Goal: Transaction & Acquisition: Purchase product/service

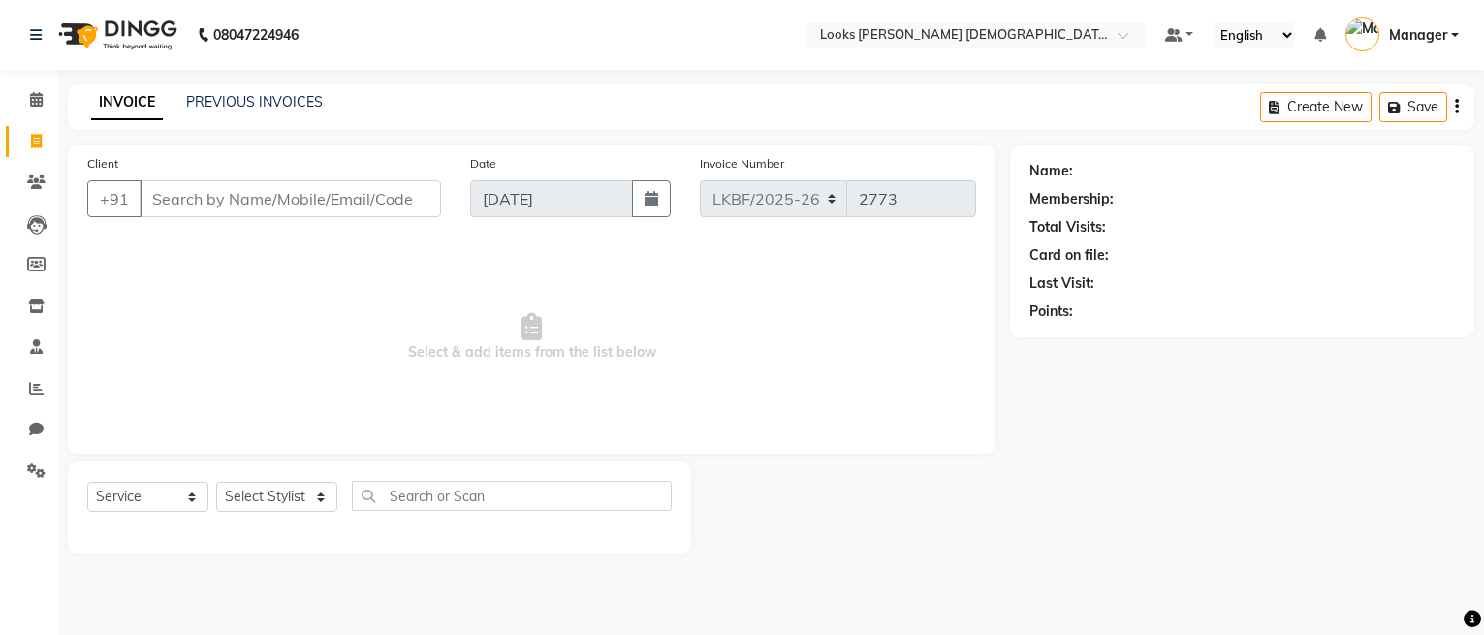
select select "service"
click at [33, 91] on span at bounding box center [36, 100] width 34 height 22
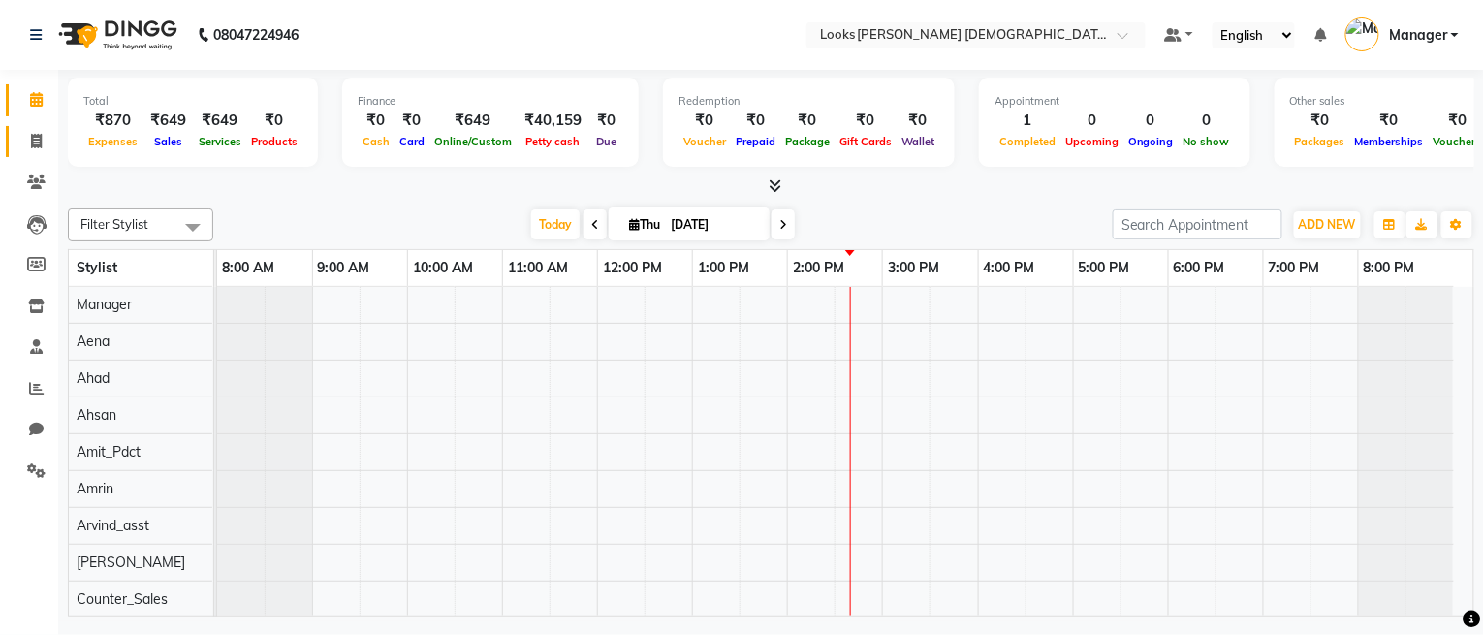
click at [47, 146] on span at bounding box center [36, 142] width 34 height 22
select select "service"
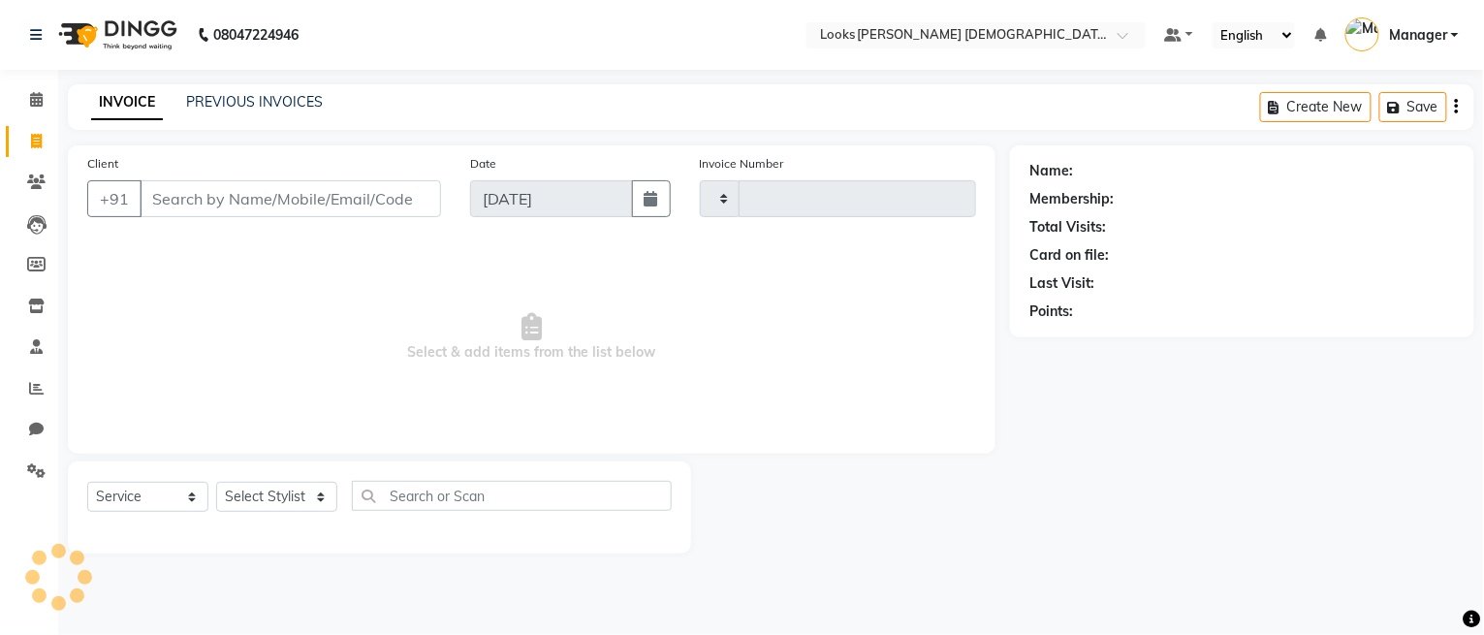
type input "2773"
select select "8706"
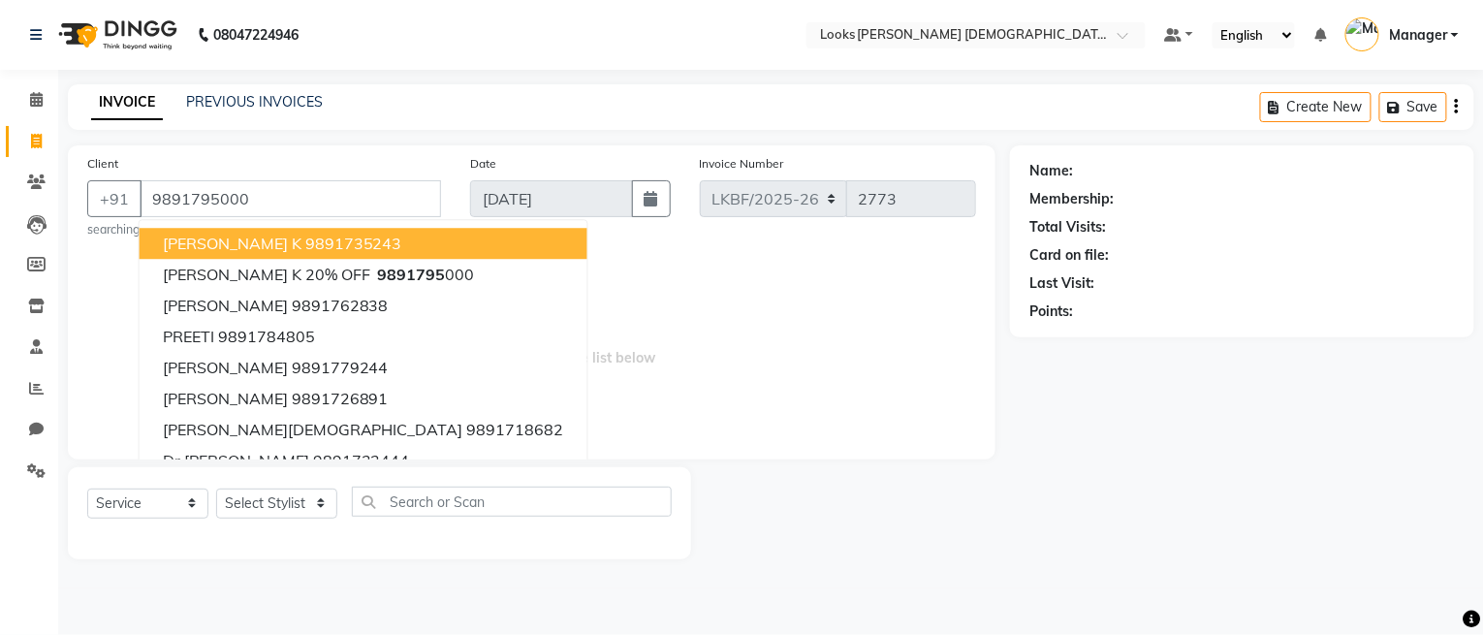
type input "9891795000"
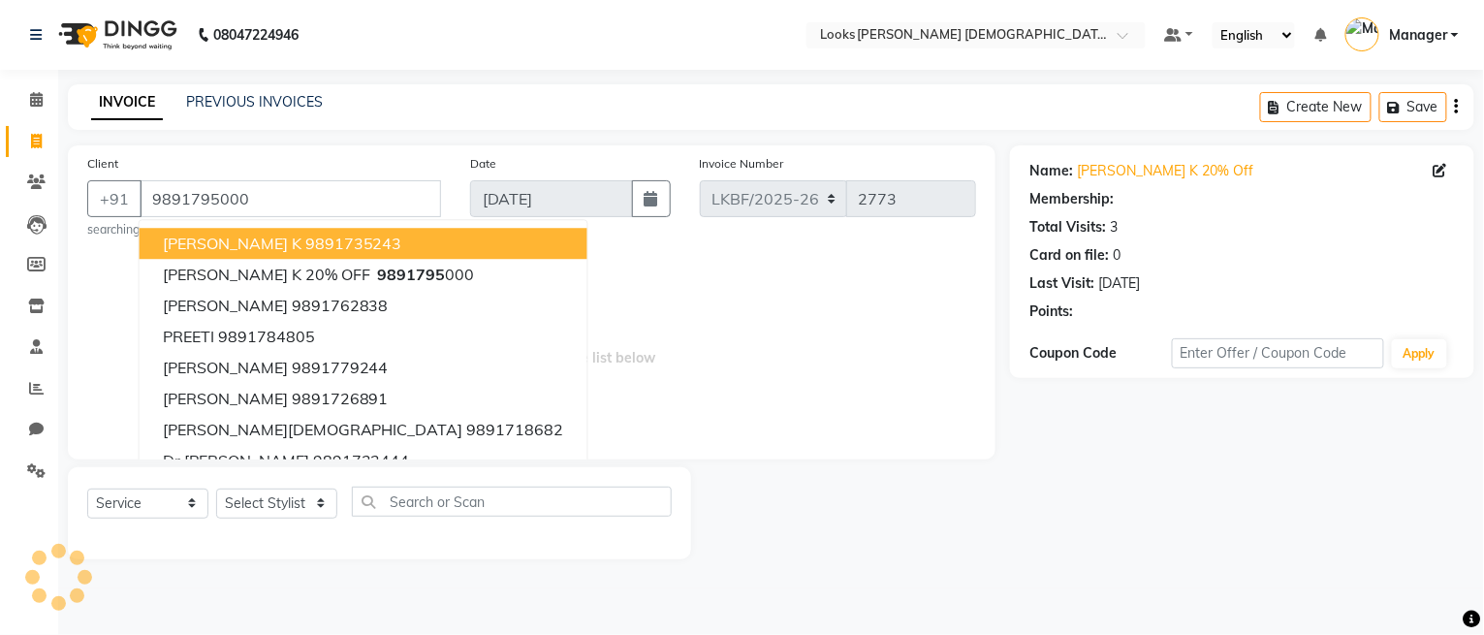
select select "1: Object"
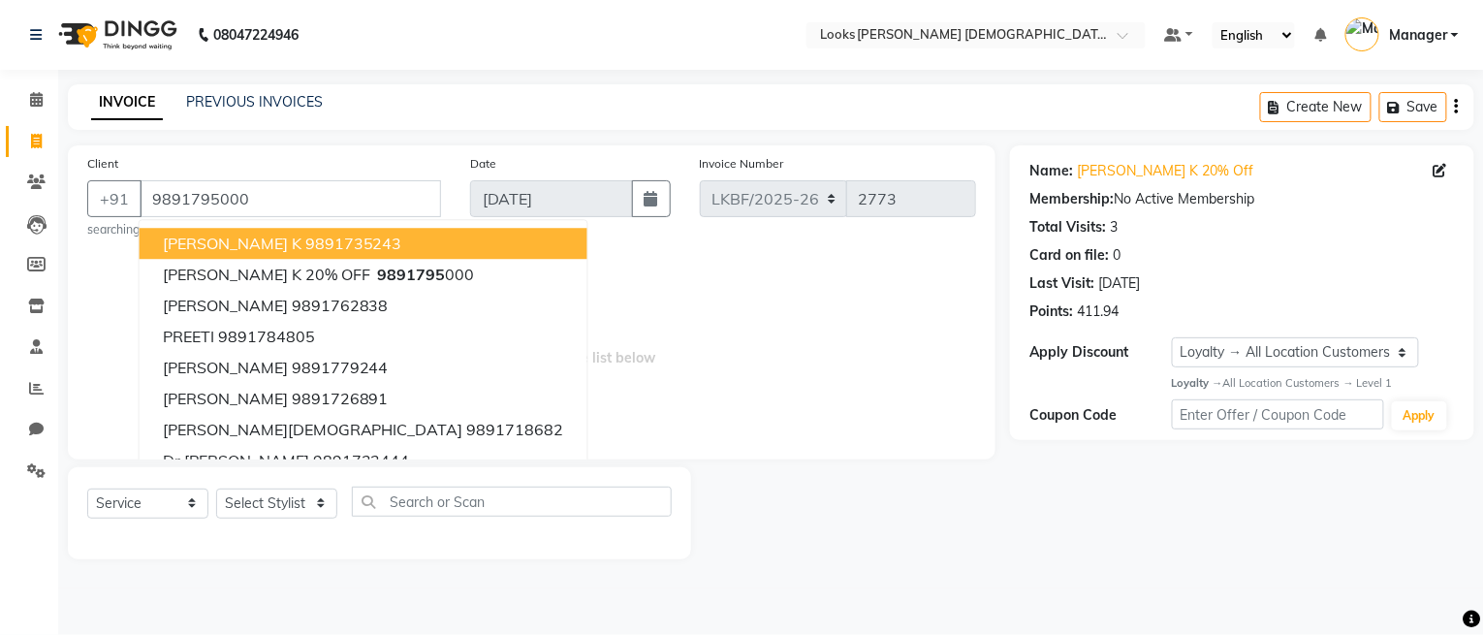
click at [629, 346] on span "Select & add items from the list below" at bounding box center [531, 343] width 889 height 194
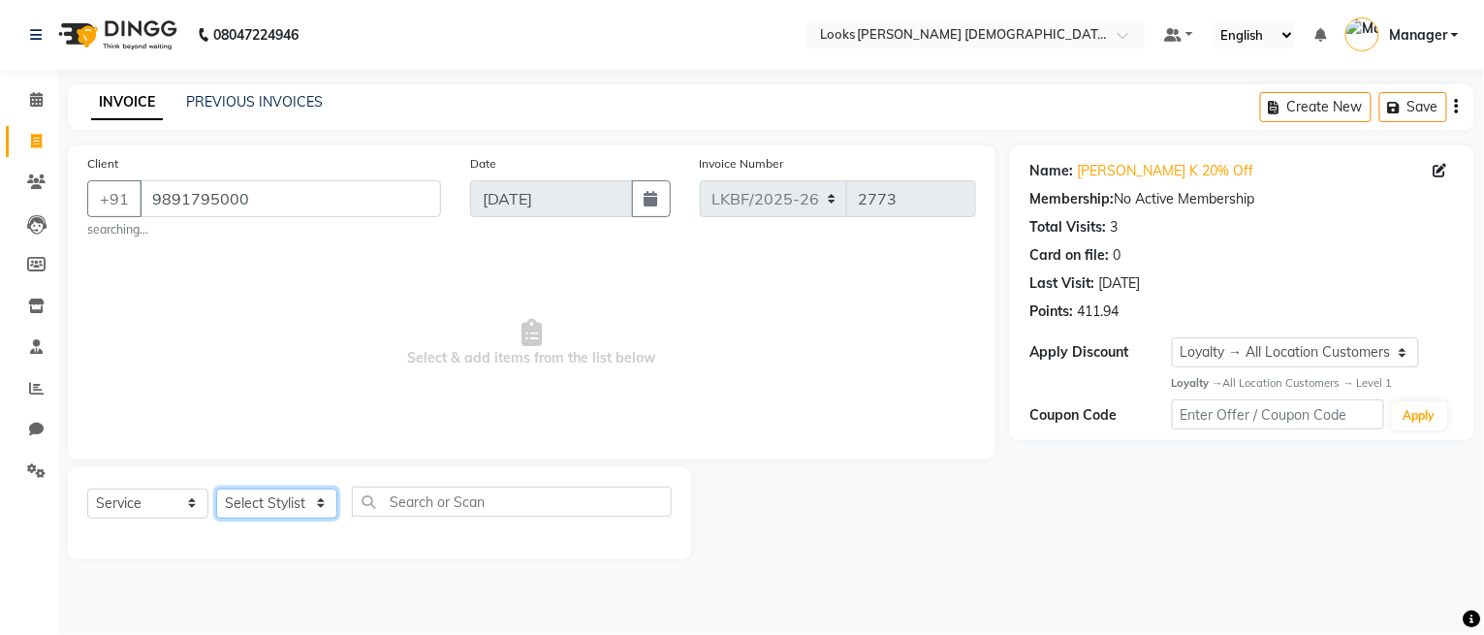
click at [317, 505] on select "Select Stylist Aena [PERSON_NAME] Amit_Pdct [PERSON_NAME] [PERSON_NAME] Counter…" at bounding box center [276, 503] width 121 height 30
select select "87720"
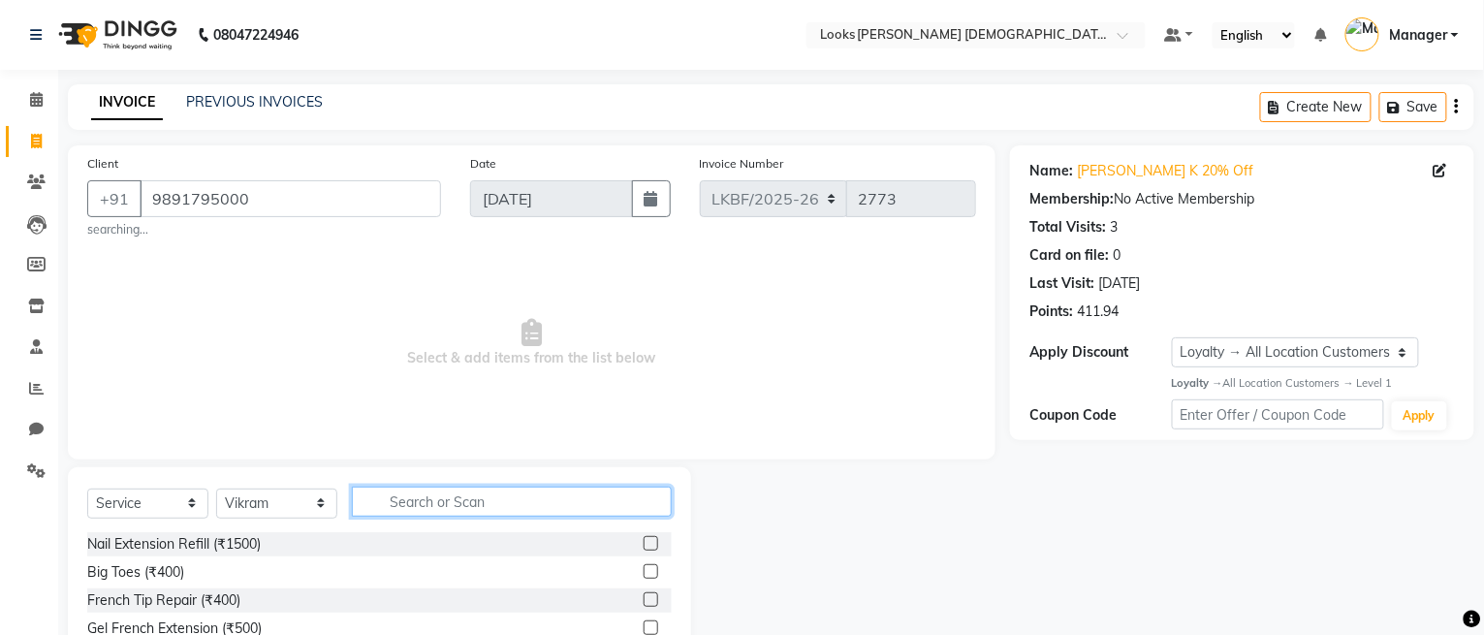
click at [408, 506] on input "text" at bounding box center [512, 502] width 320 height 30
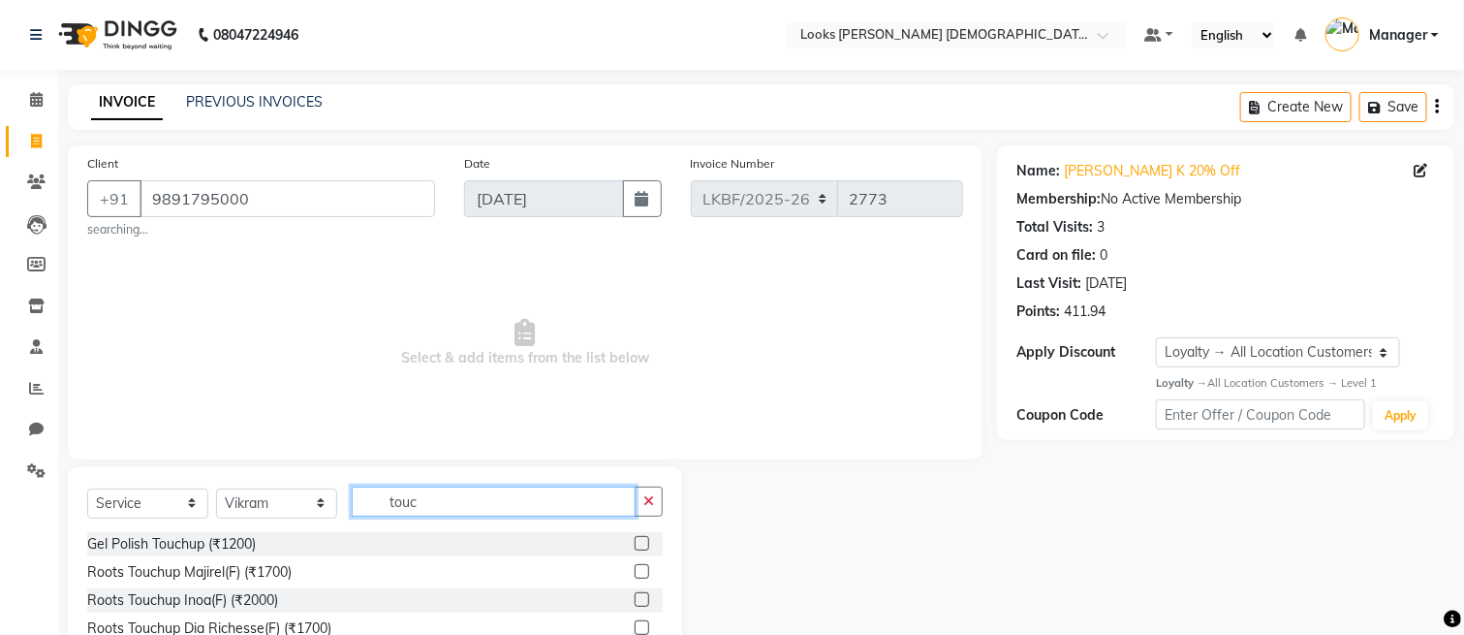
type input "touc"
click at [635, 572] on label at bounding box center [642, 571] width 15 height 15
click at [635, 572] on input "checkbox" at bounding box center [641, 572] width 13 height 13
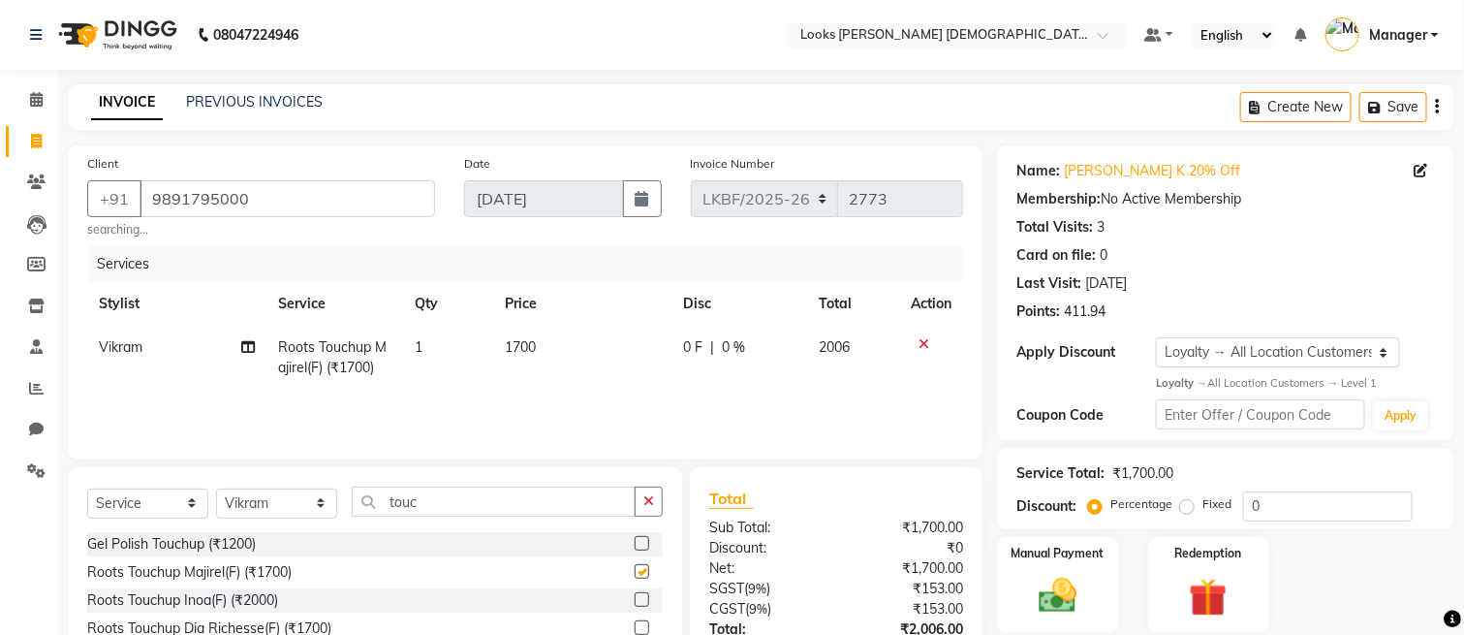
checkbox input "false"
click at [497, 368] on td "1700" at bounding box center [582, 358] width 177 height 64
select select "87720"
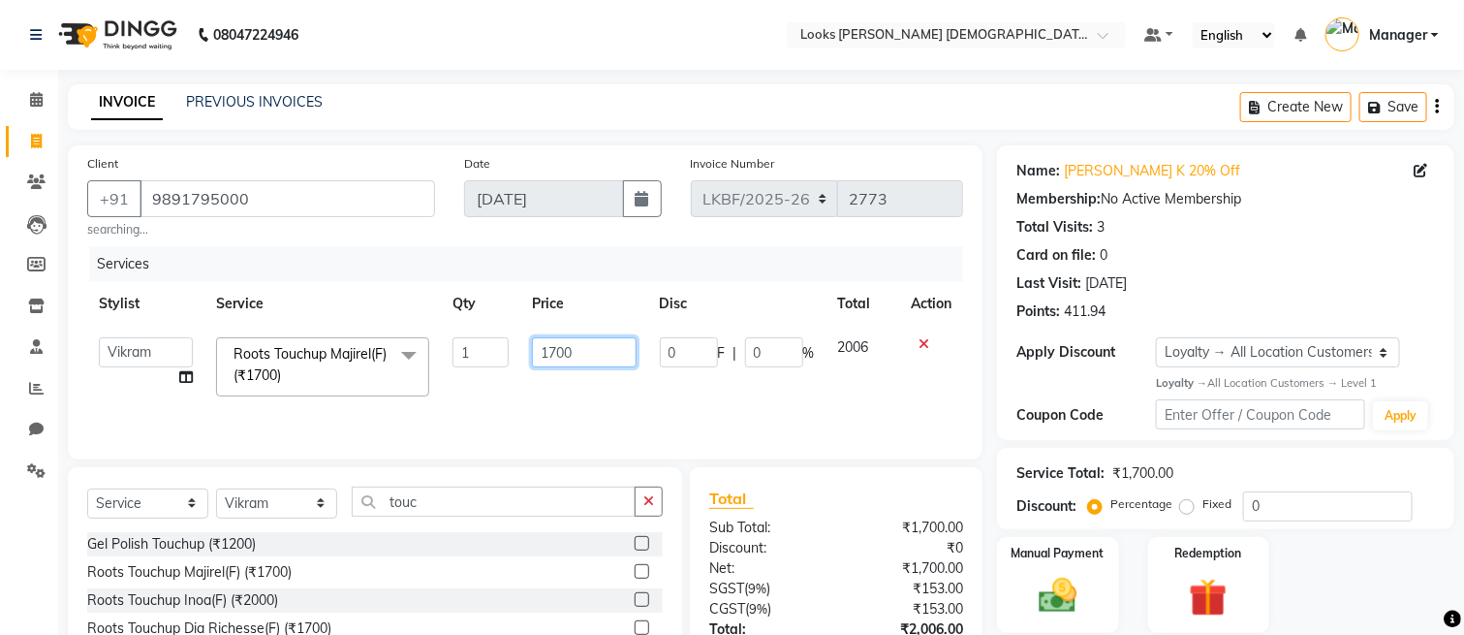
click at [563, 356] on input "1700" at bounding box center [584, 352] width 105 height 30
click at [557, 357] on input "1700" at bounding box center [584, 352] width 105 height 30
type input "1600"
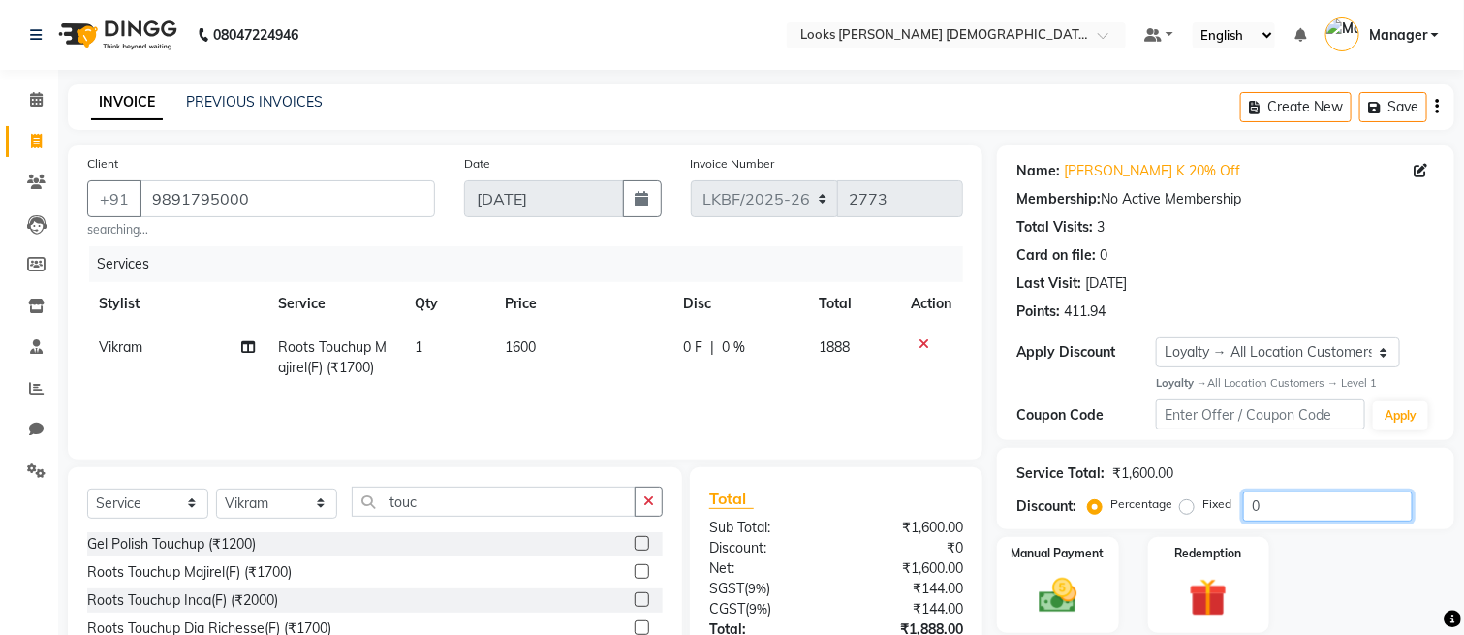
drag, startPoint x: 1317, startPoint y: 496, endPoint x: 1146, endPoint y: 508, distance: 171.0
click at [1147, 508] on div "Percentage Fixed 0" at bounding box center [1252, 506] width 321 height 30
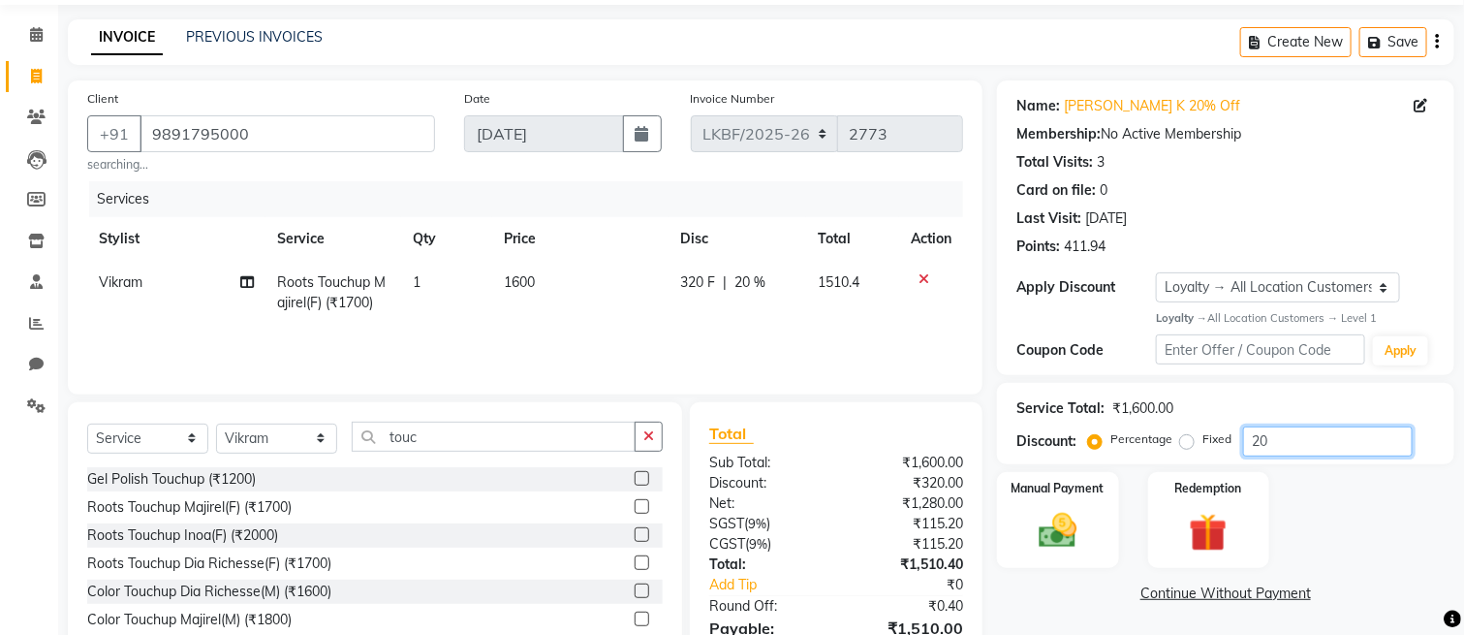
scroll to position [167, 0]
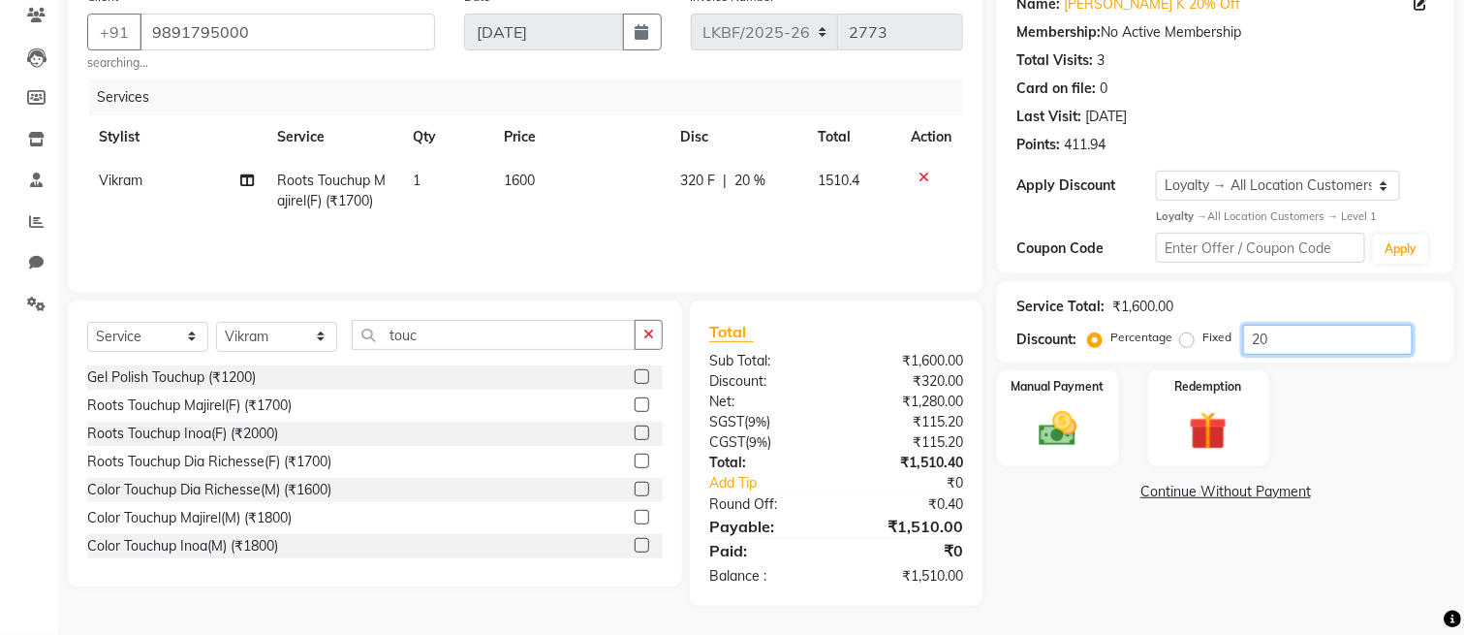
type input "20"
click at [1124, 566] on div "Name: [PERSON_NAME] 20% Off Membership: No Active Membership Total Visits: 3 Ca…" at bounding box center [1233, 292] width 472 height 627
click at [1069, 415] on img at bounding box center [1057, 429] width 65 height 46
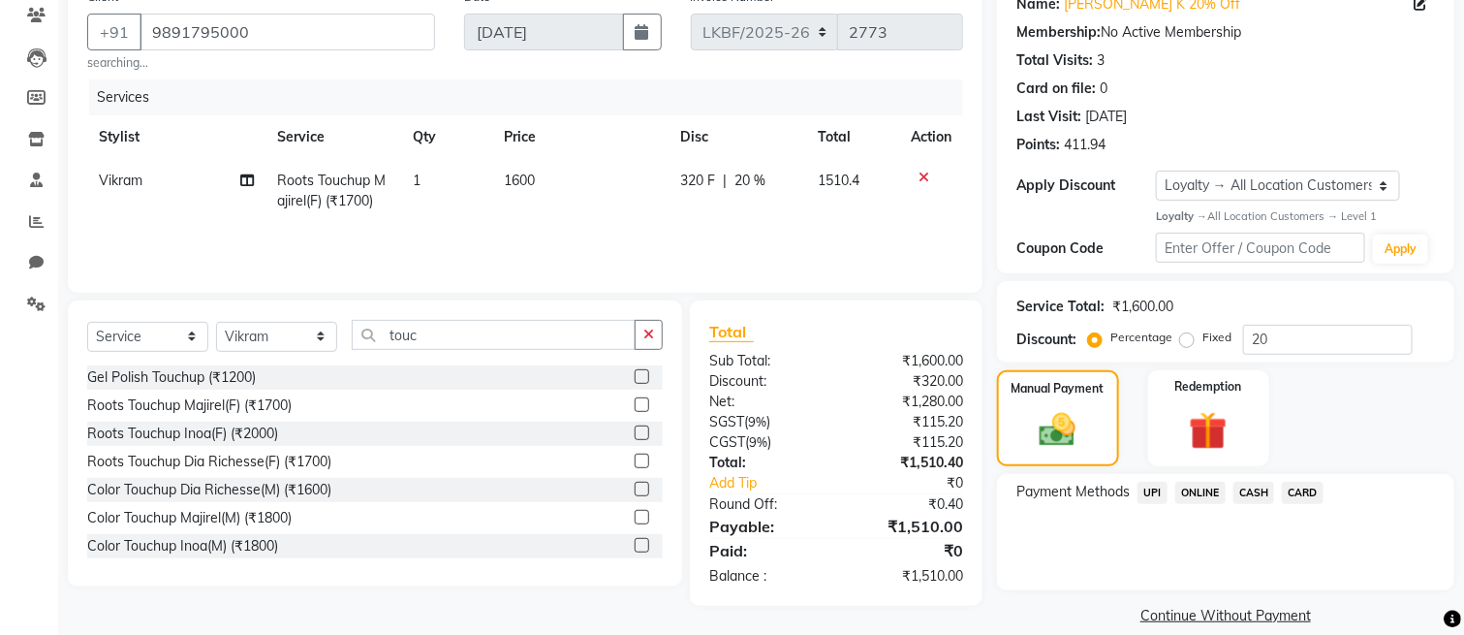
click at [1248, 487] on span "CASH" at bounding box center [1255, 493] width 42 height 22
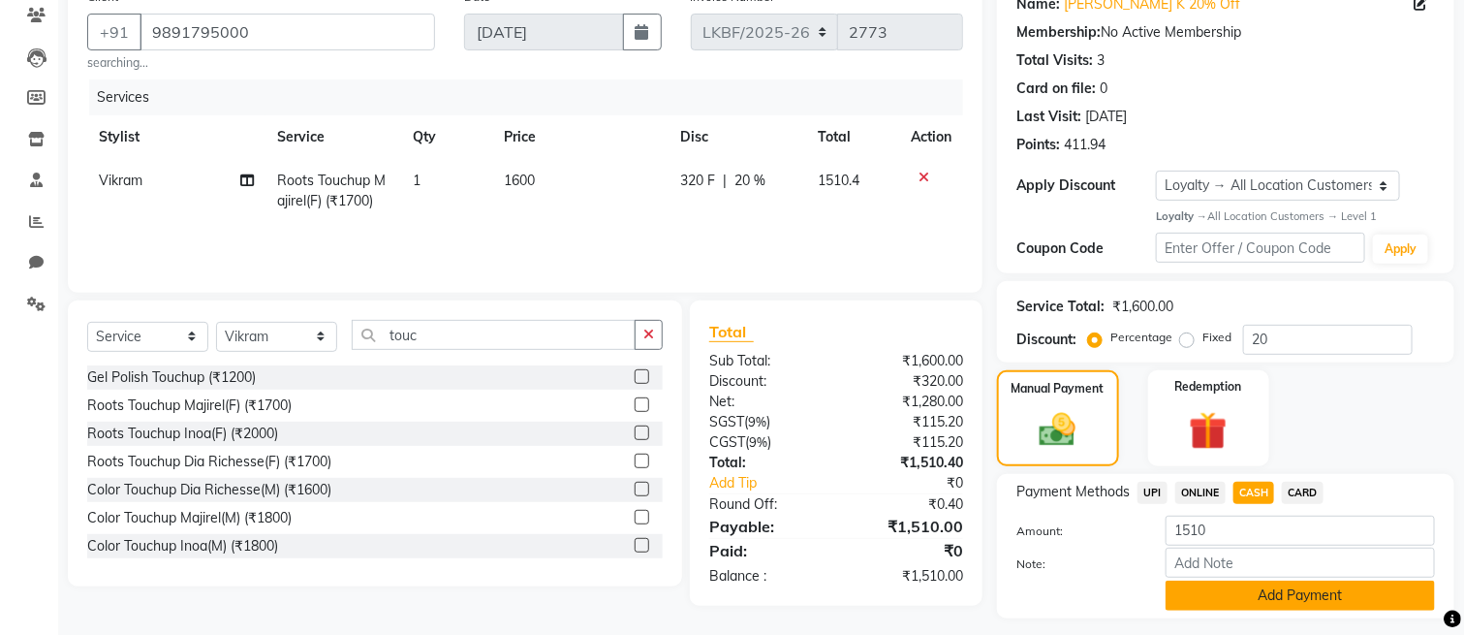
click at [1233, 598] on button "Add Payment" at bounding box center [1300, 596] width 269 height 30
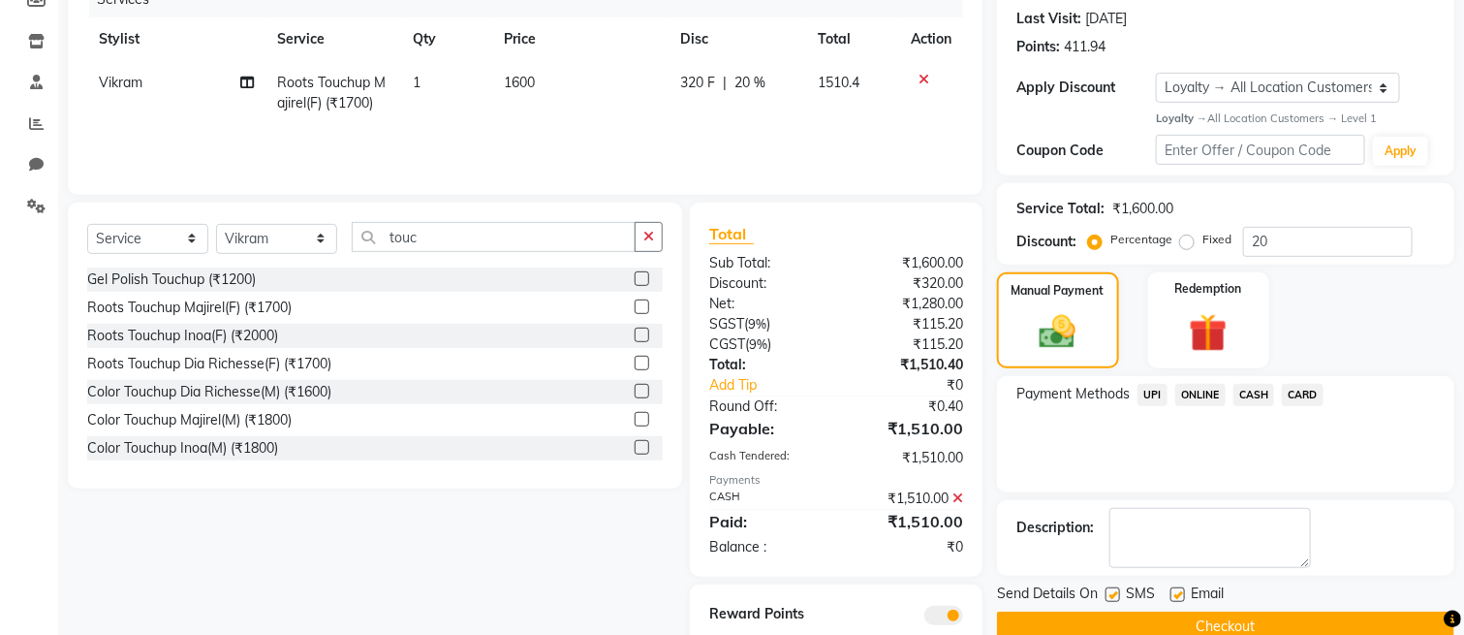
scroll to position [353, 0]
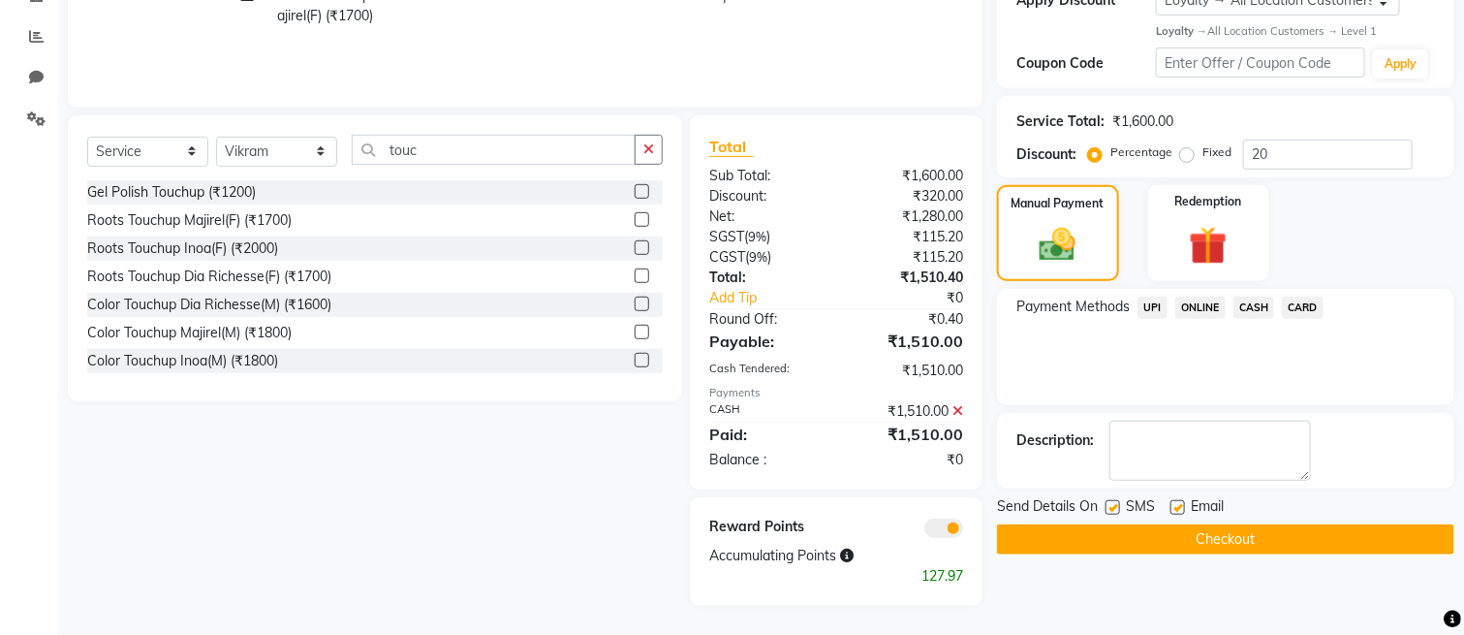
click at [1220, 547] on button "Checkout" at bounding box center [1225, 539] width 457 height 30
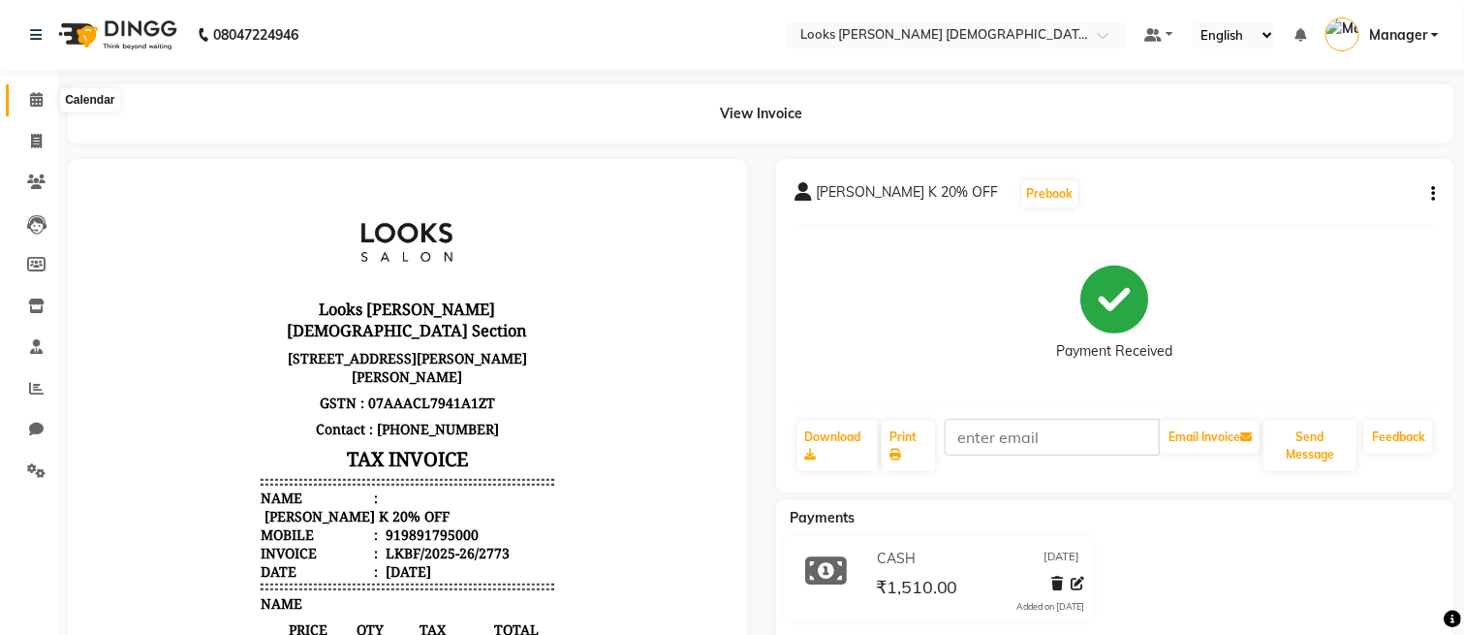
click at [30, 106] on icon at bounding box center [36, 99] width 13 height 15
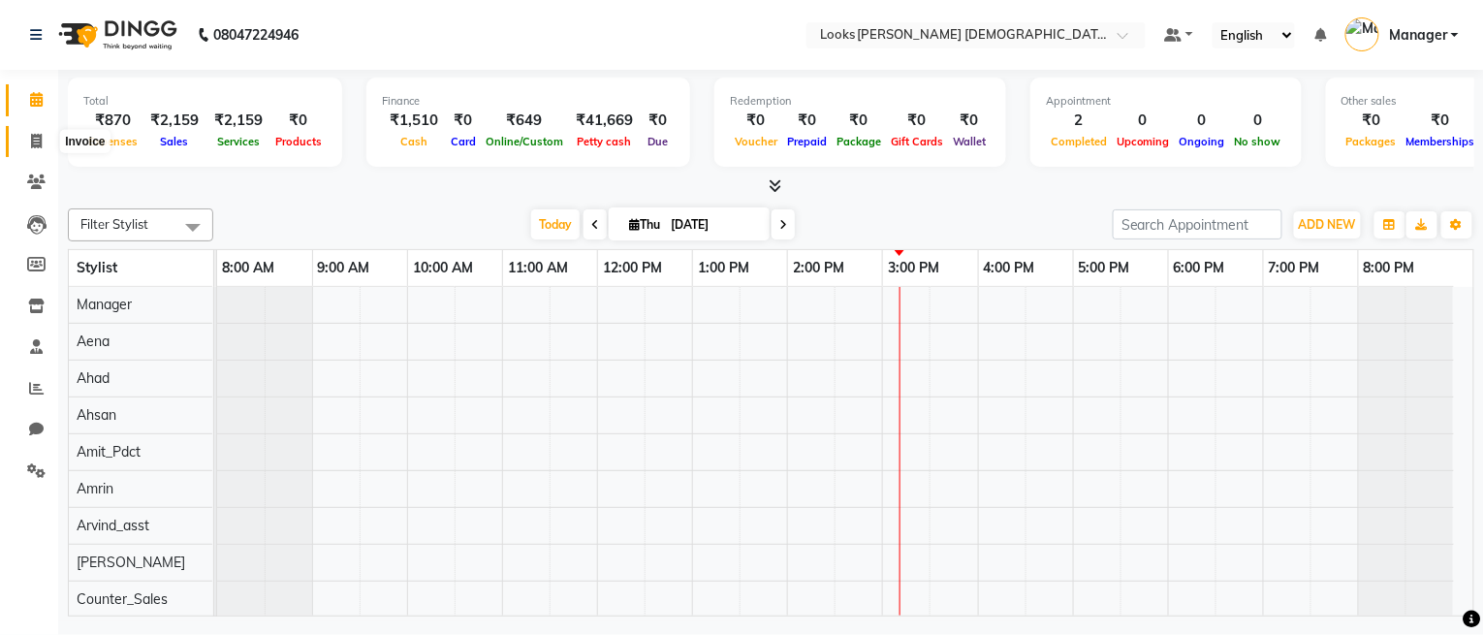
click at [43, 146] on span at bounding box center [36, 142] width 34 height 22
select select "service"
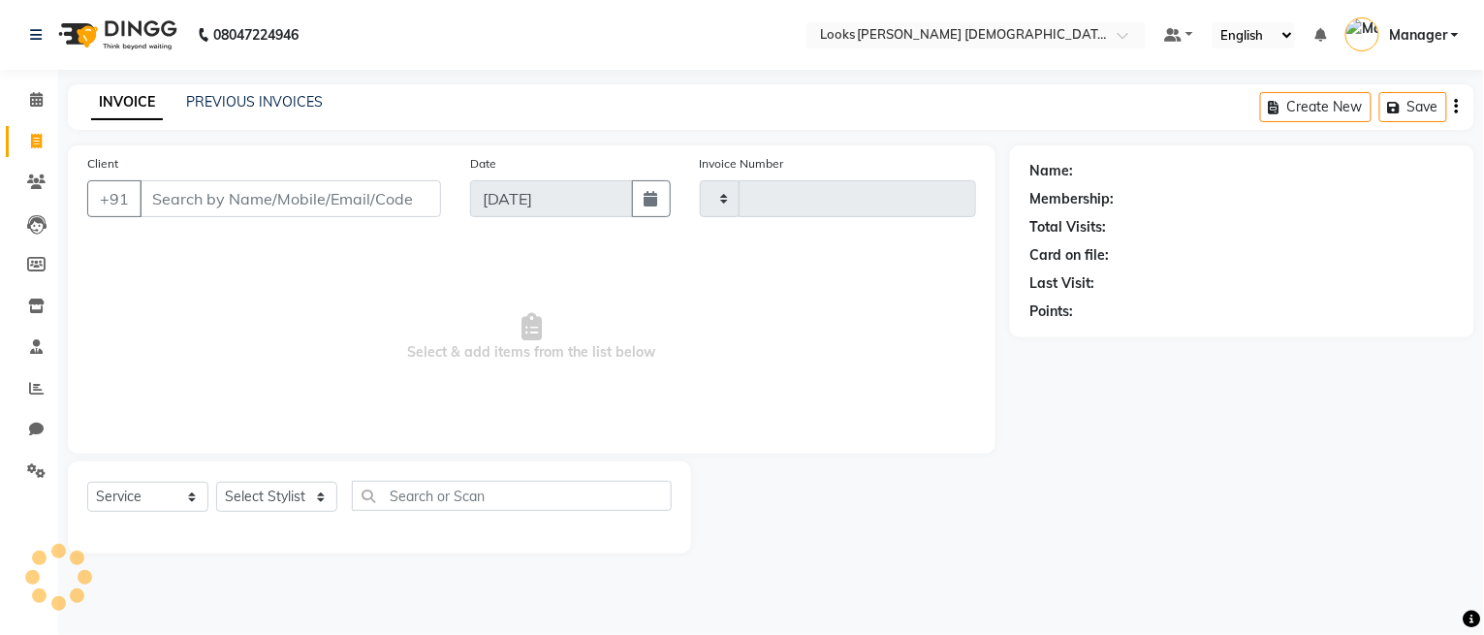
type input "2774"
select select "8706"
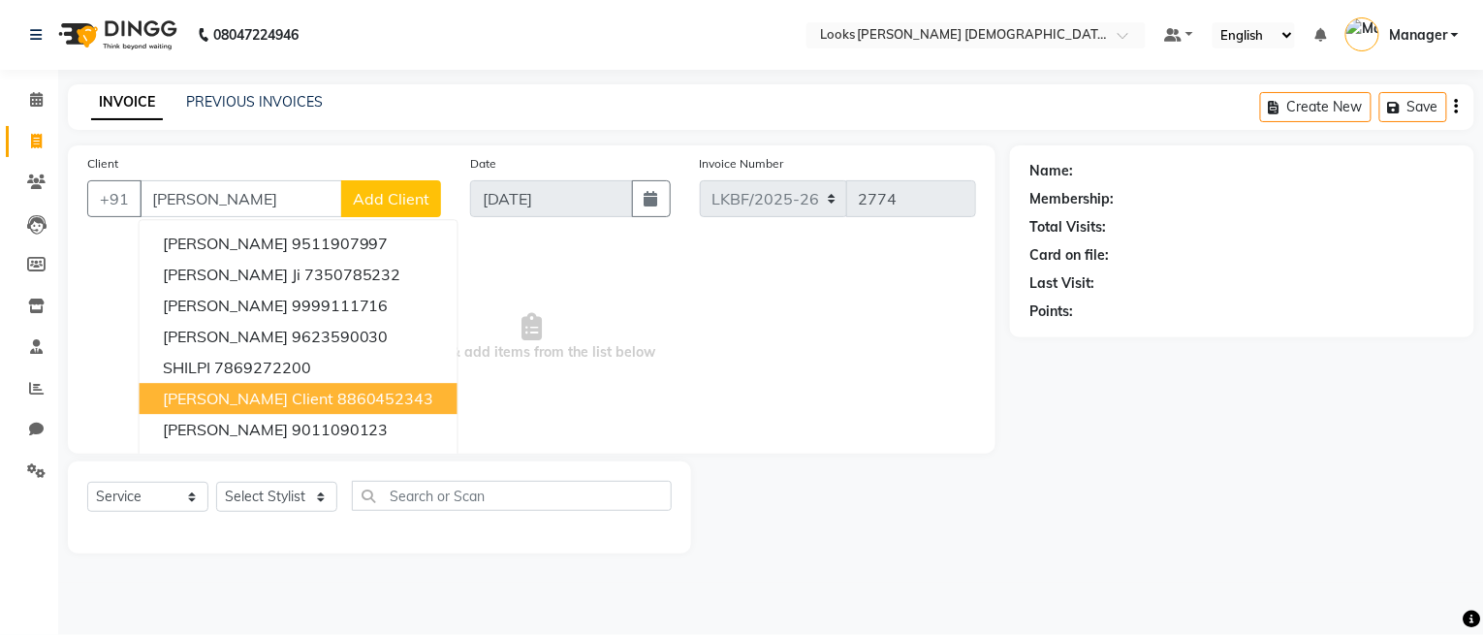
click at [226, 400] on span "[PERSON_NAME] client" at bounding box center [248, 398] width 171 height 19
type input "8860452343"
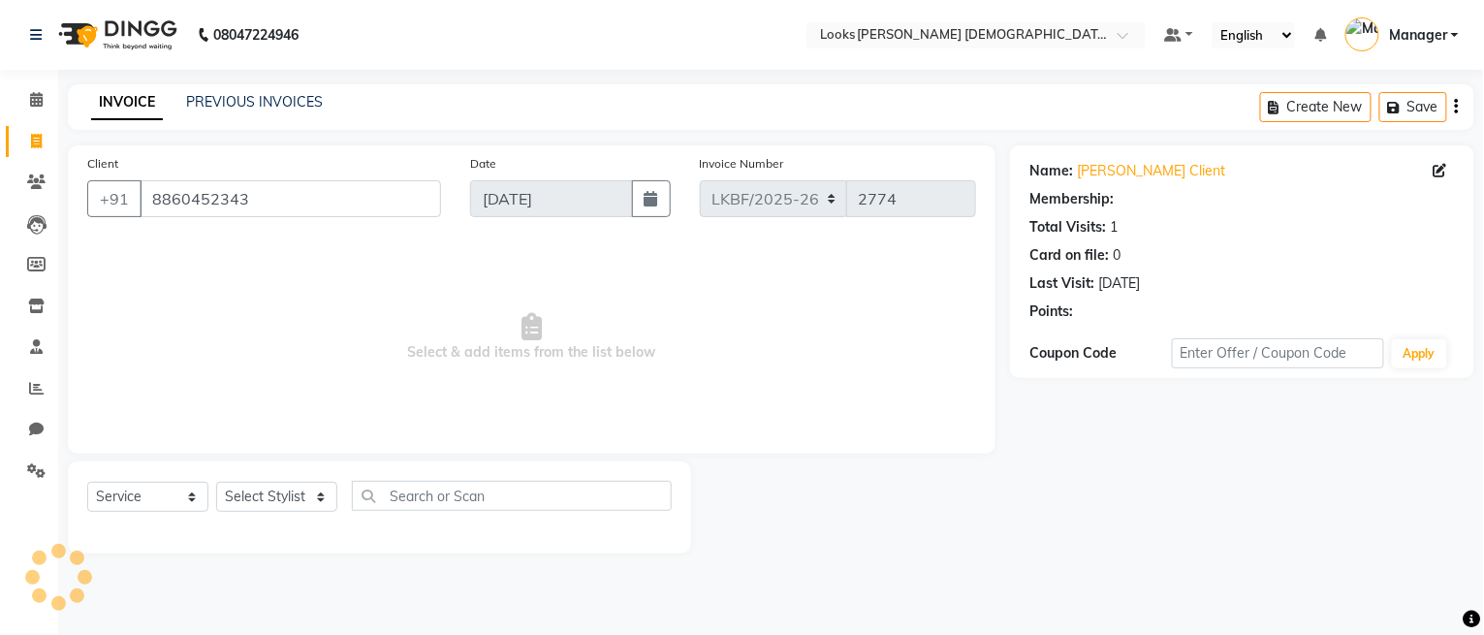
select select "1: Object"
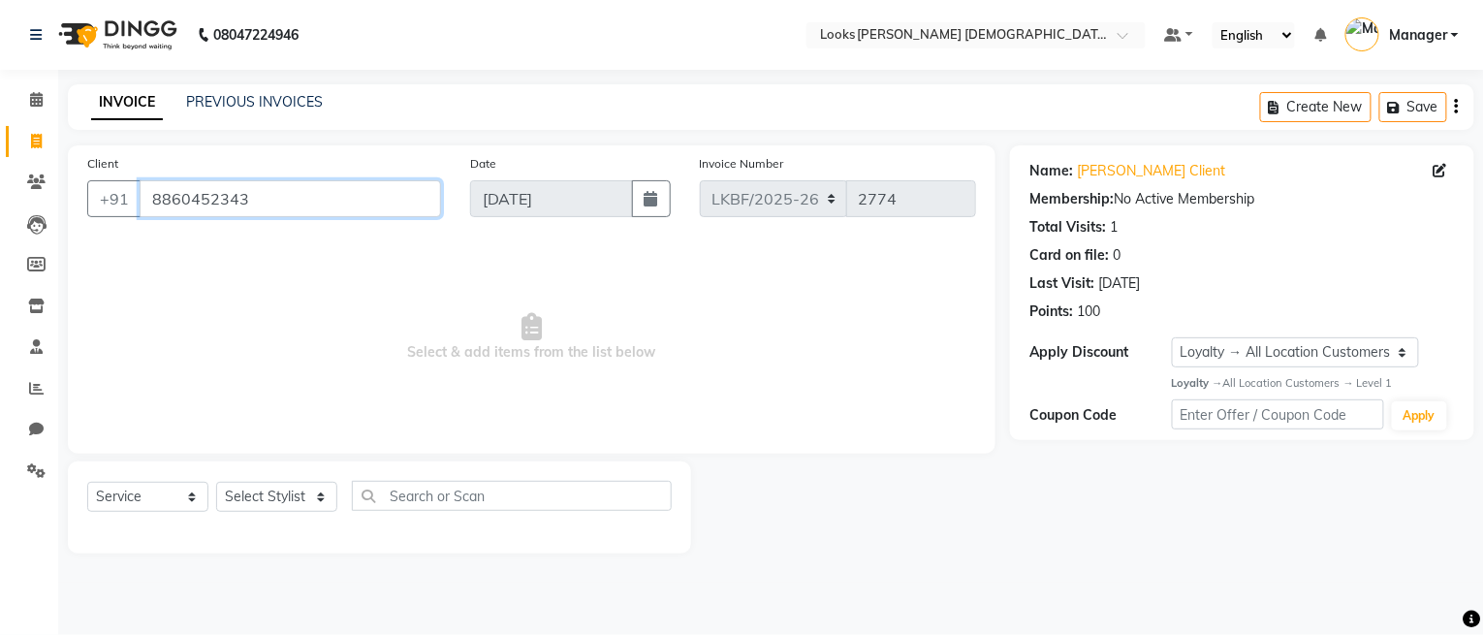
click at [267, 188] on input "8860452343" at bounding box center [290, 198] width 301 height 37
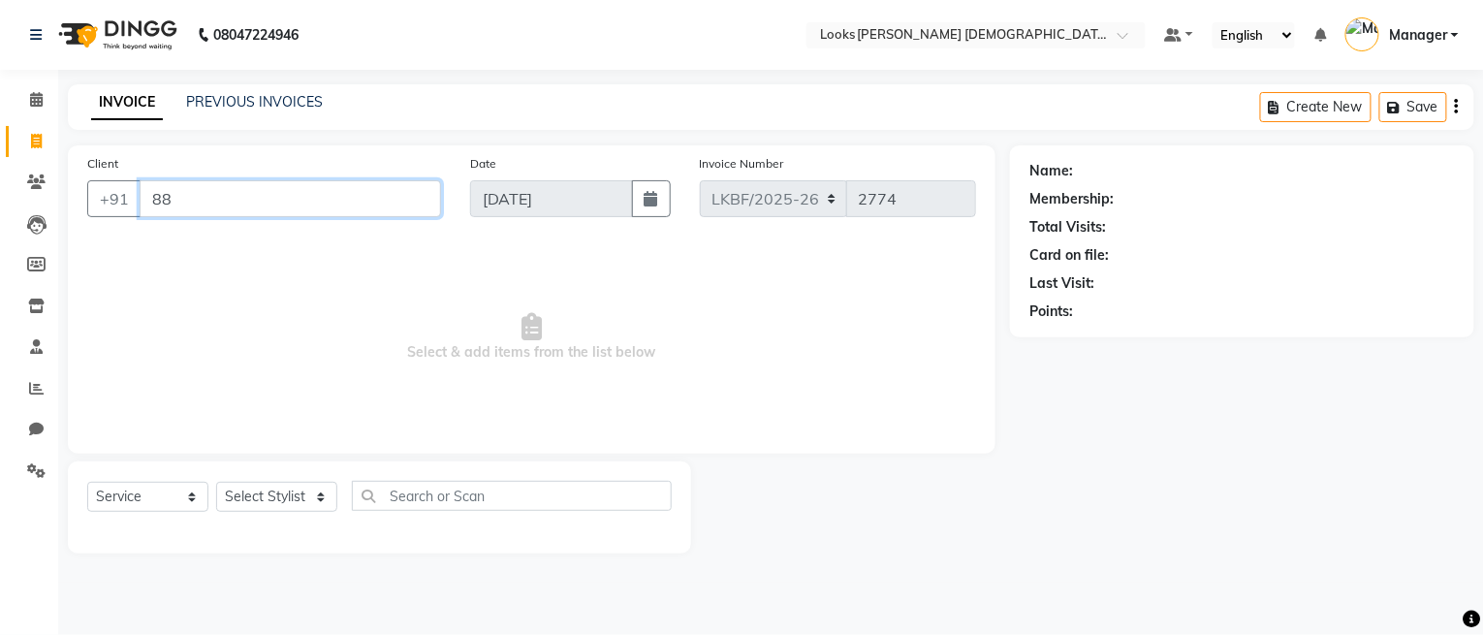
type input "8"
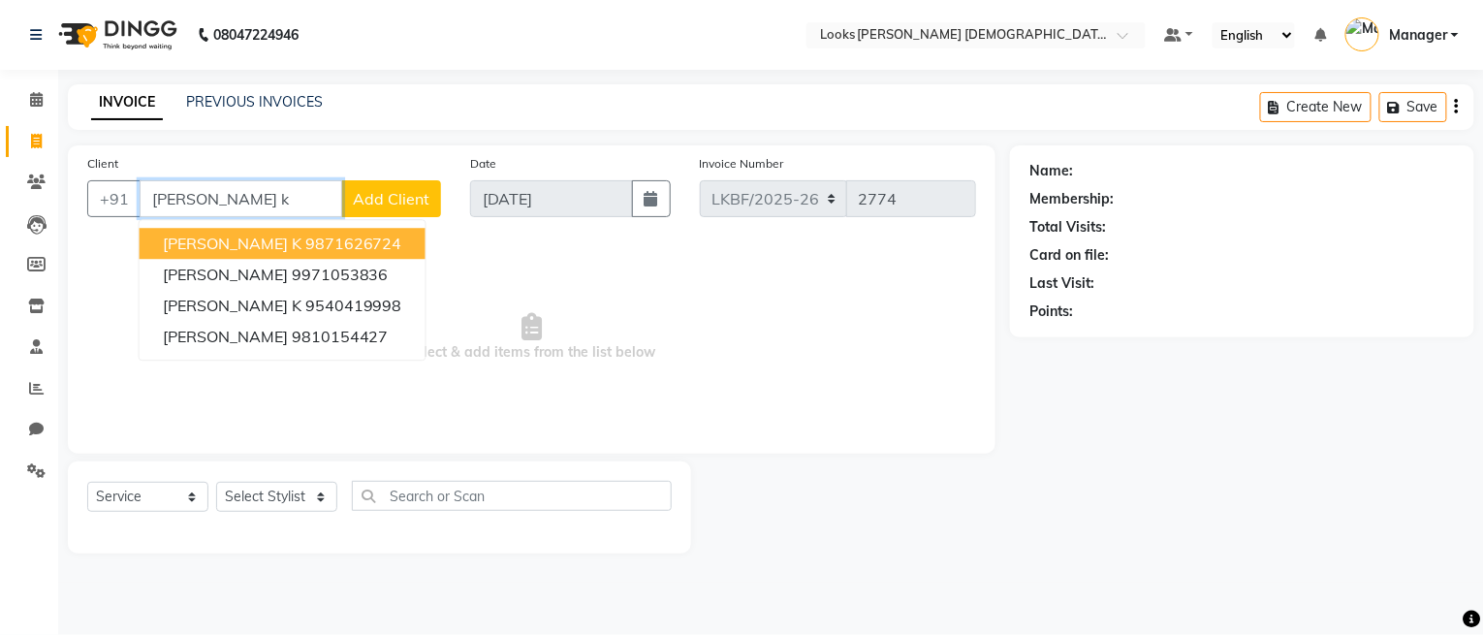
click at [305, 253] on ngb-highlight "9871626724" at bounding box center [353, 243] width 97 height 19
type input "9871626724"
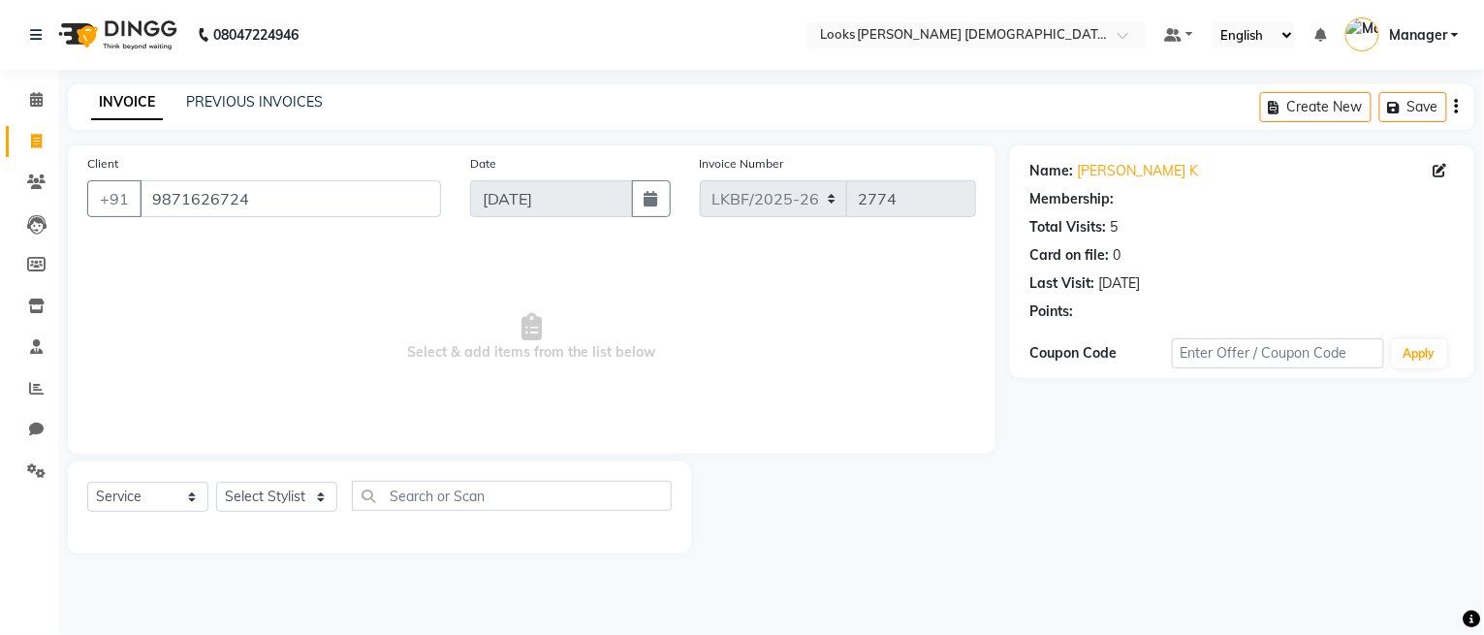
select select "1: Object"
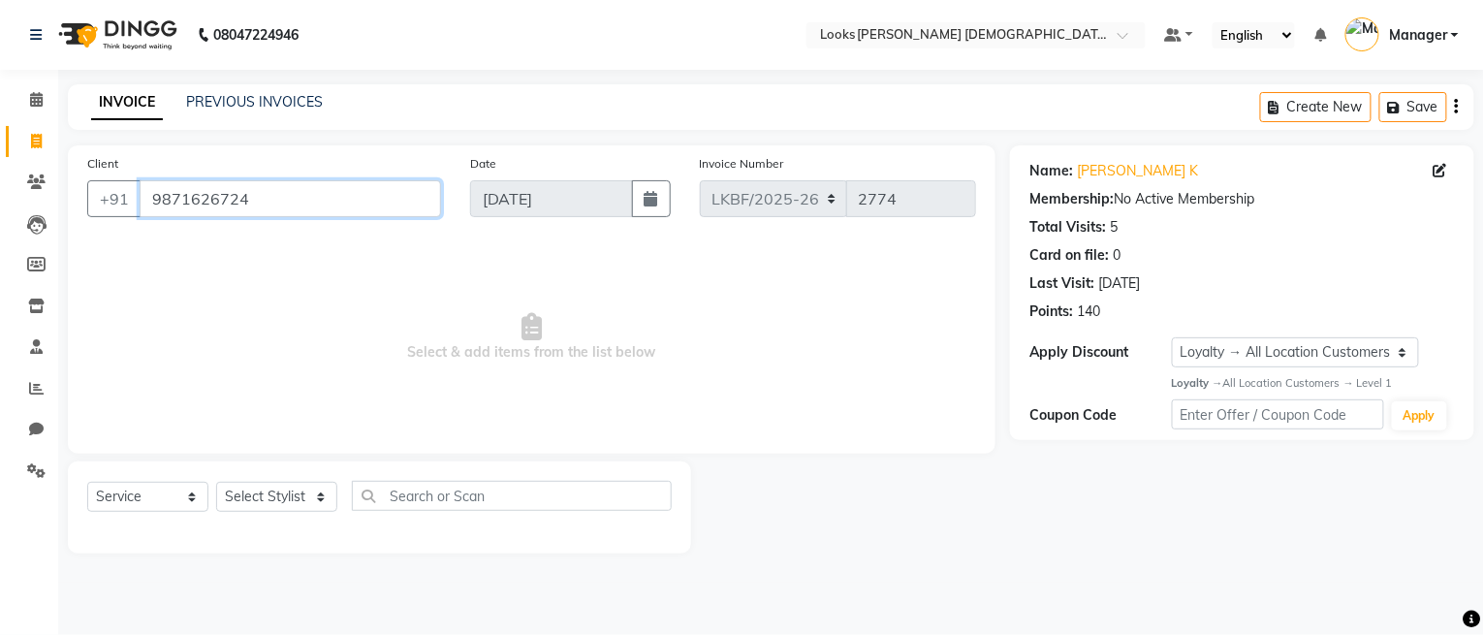
click at [348, 197] on input "9871626724" at bounding box center [290, 198] width 301 height 37
click at [31, 193] on link "Clients" at bounding box center [29, 183] width 47 height 32
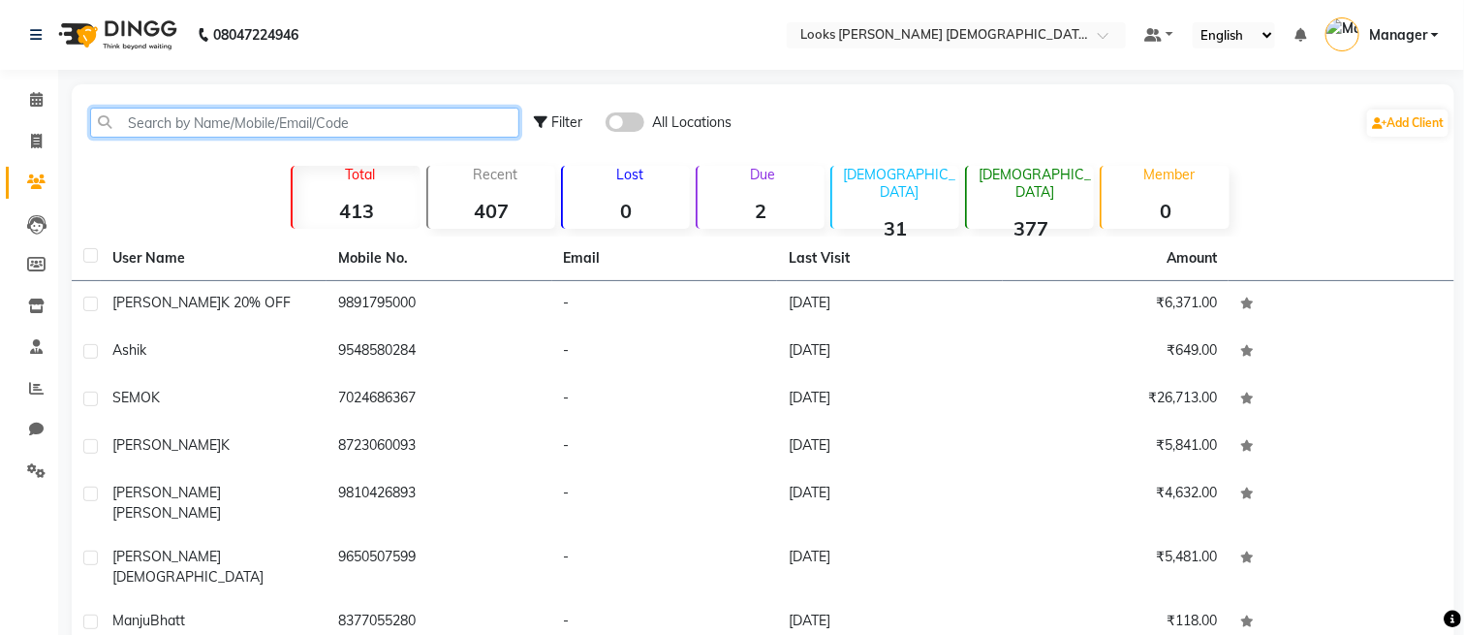
click at [348, 130] on input "text" at bounding box center [304, 123] width 429 height 30
paste input "9871626724"
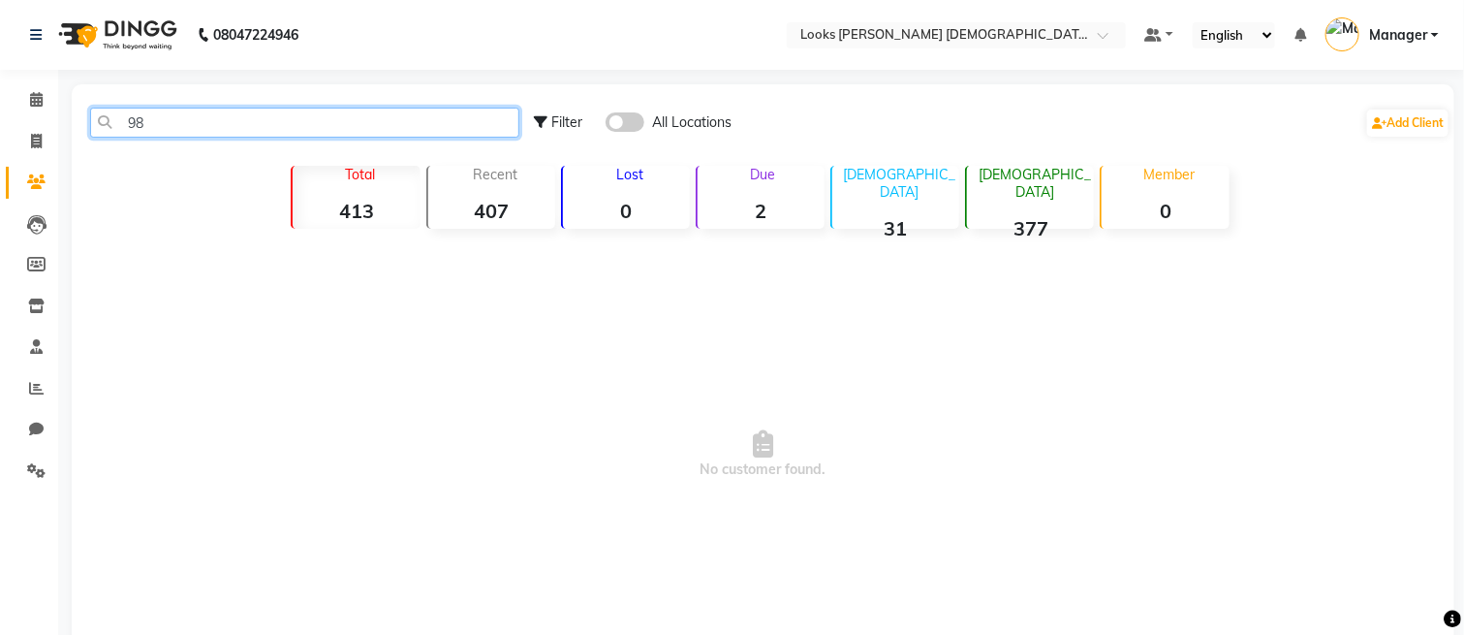
type input "9"
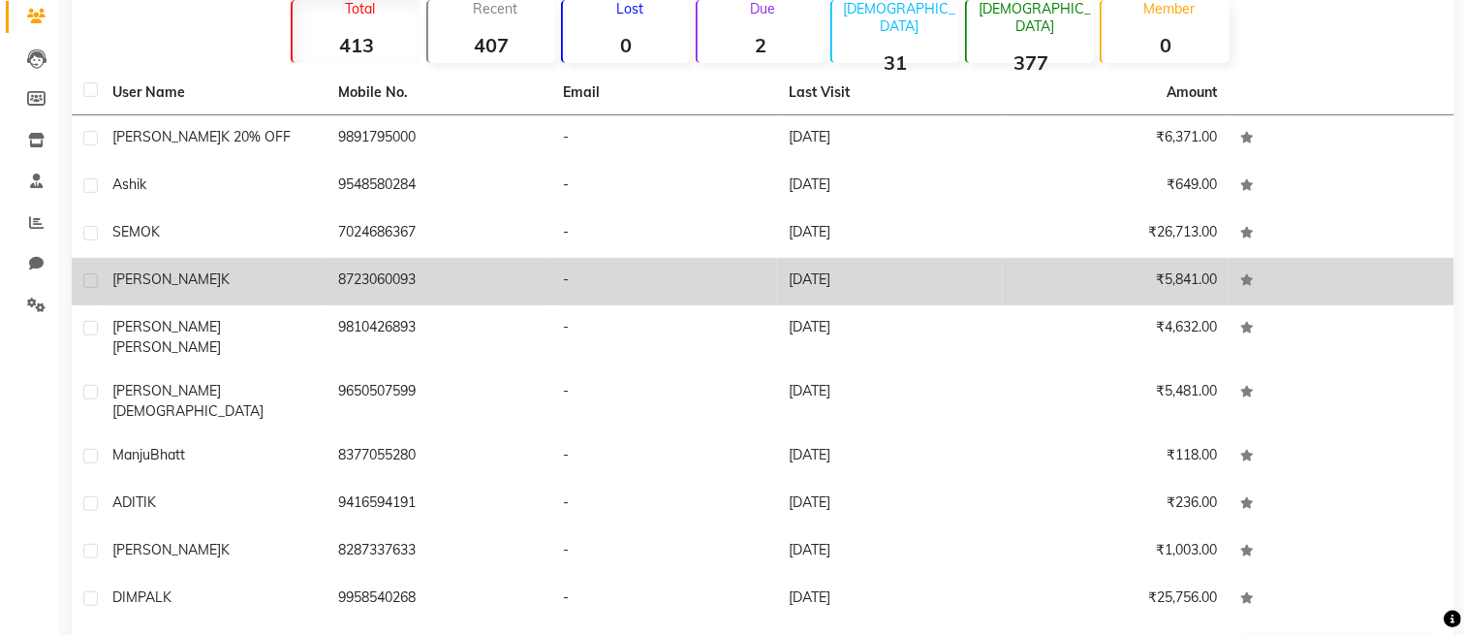
scroll to position [204, 0]
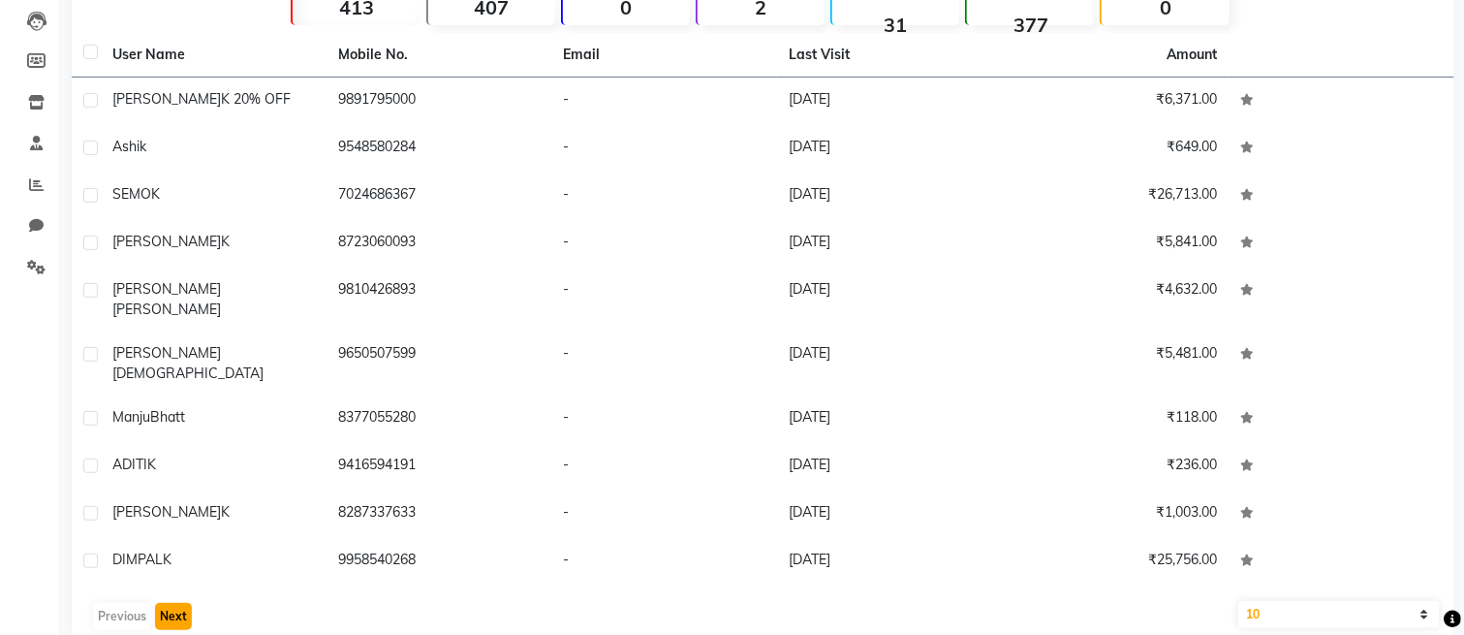
click at [183, 603] on button "Next" at bounding box center [173, 616] width 37 height 27
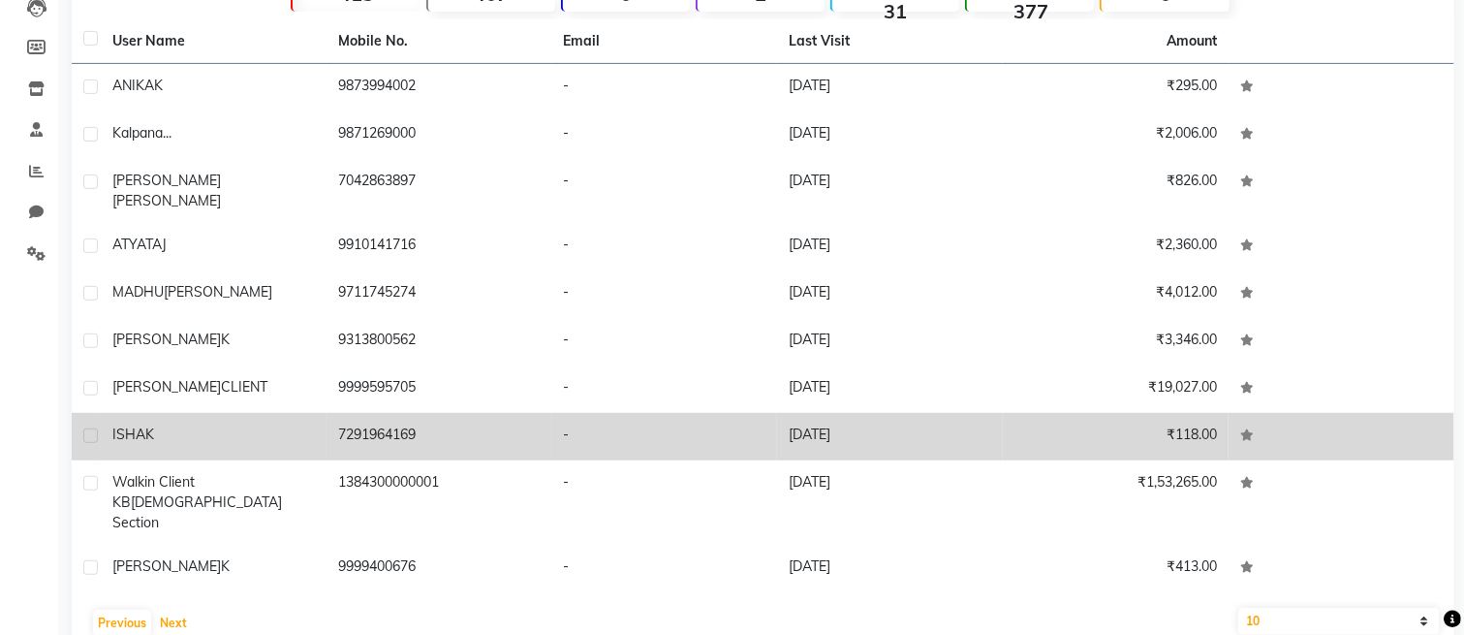
scroll to position [220, 0]
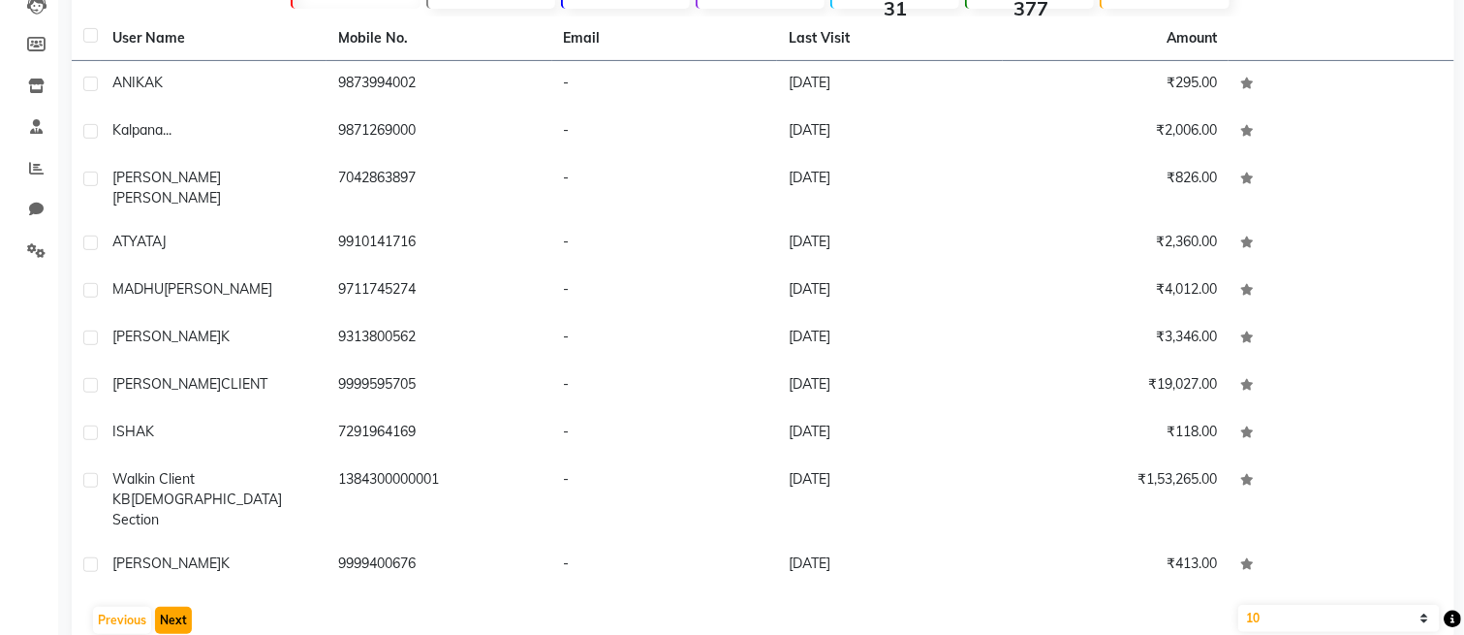
click at [155, 607] on button "Next" at bounding box center [173, 620] width 37 height 27
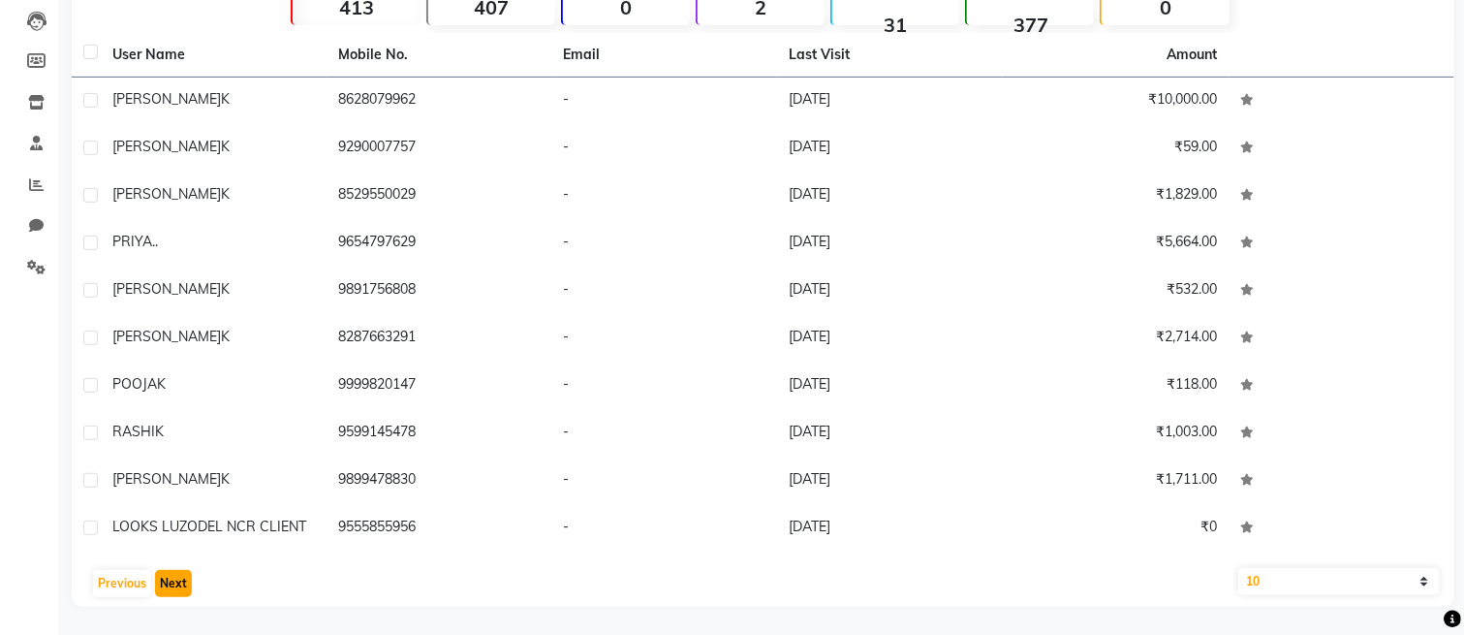
drag, startPoint x: 173, startPoint y: 576, endPoint x: 170, endPoint y: 554, distance: 21.7
click at [173, 576] on button "Next" at bounding box center [173, 583] width 37 height 27
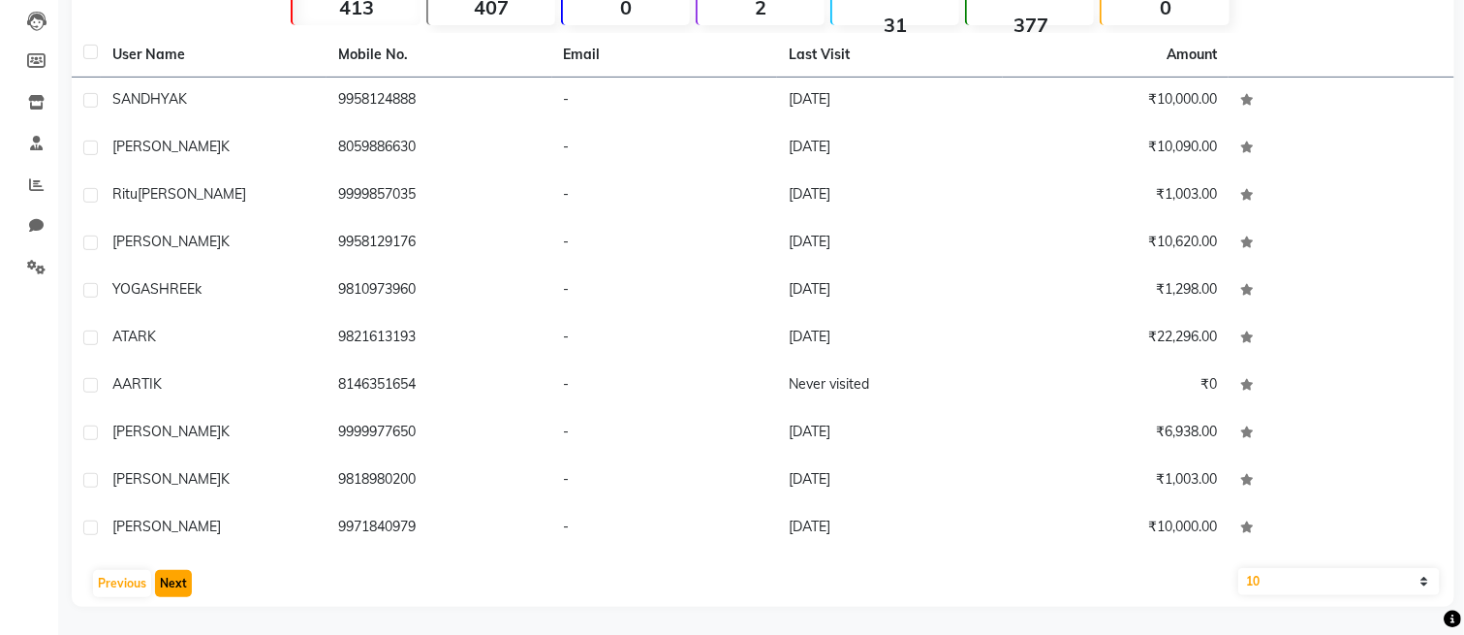
click at [160, 581] on button "Next" at bounding box center [173, 583] width 37 height 27
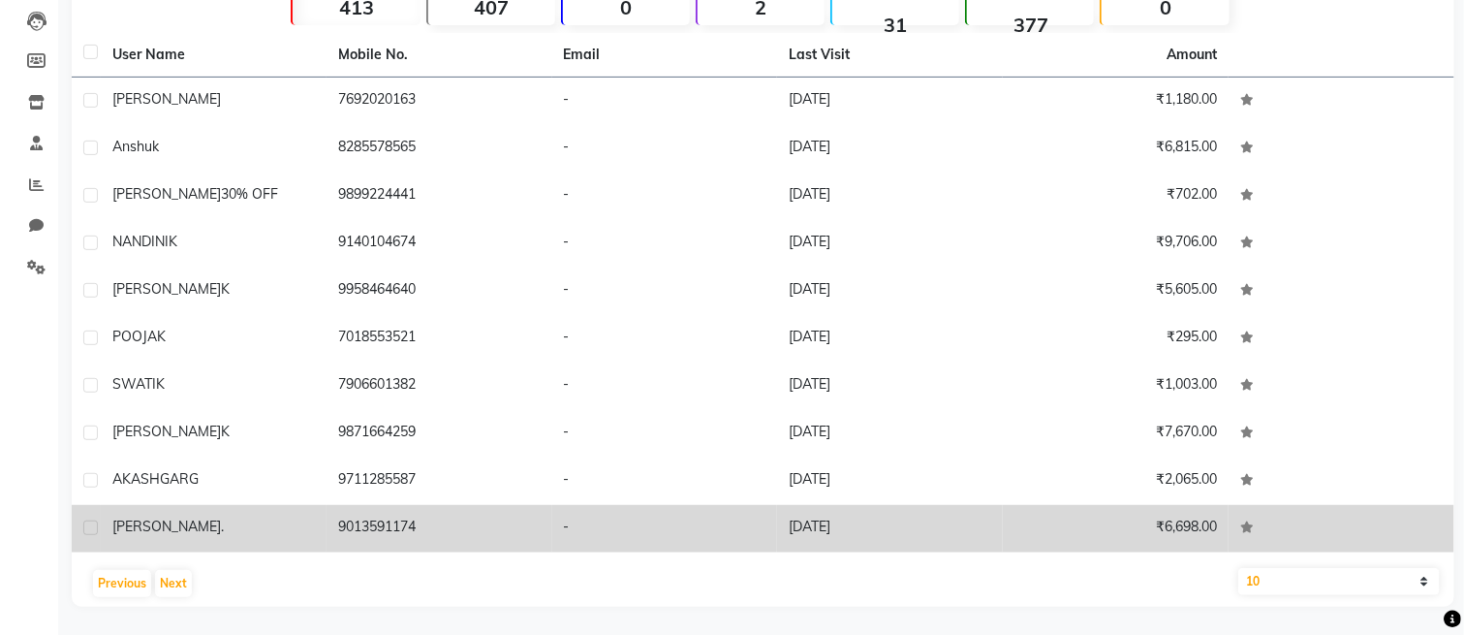
drag, startPoint x: 341, startPoint y: 520, endPoint x: 430, endPoint y: 549, distance: 93.5
click at [430, 549] on td "9013591174" at bounding box center [440, 528] width 226 height 47
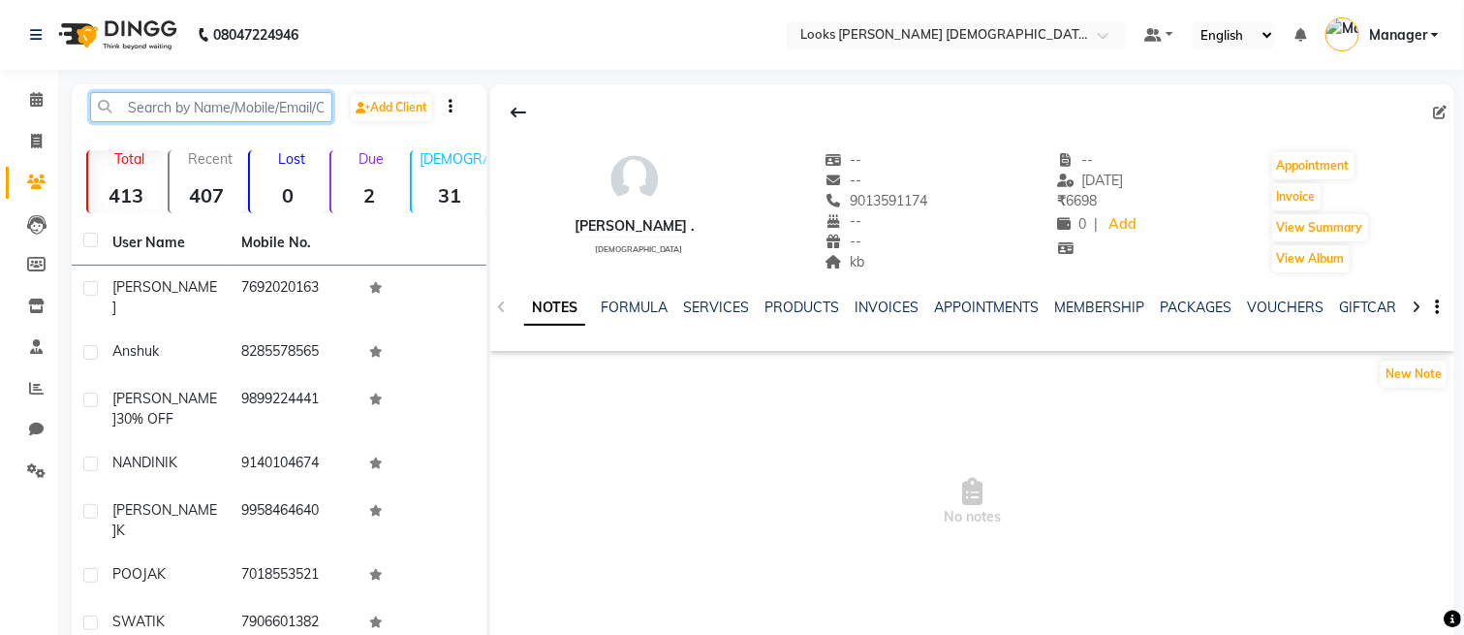
click at [182, 114] on input "text" at bounding box center [211, 107] width 242 height 30
paste input "9013591174"
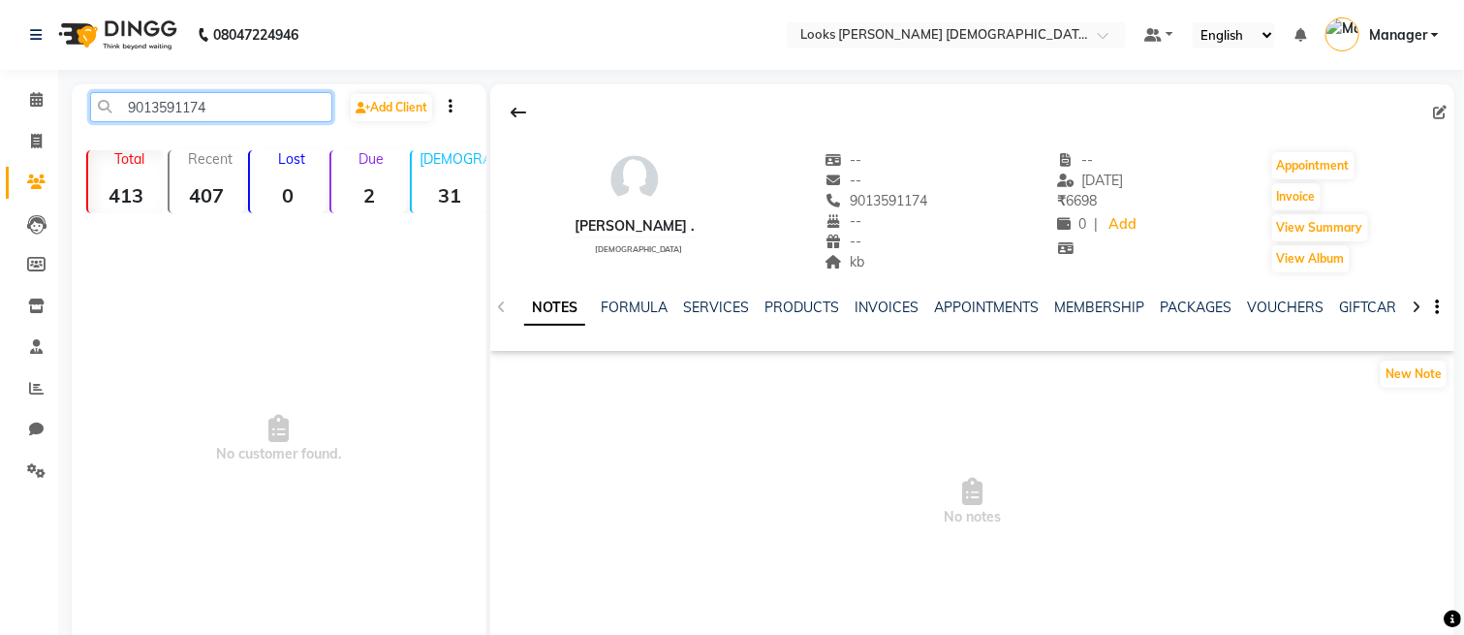
type input "9013591174"
click at [690, 294] on div "NOTES FORMULA SERVICES PRODUCTS INVOICES APPOINTMENTS MEMBERSHIP PACKAGES VOUCH…" at bounding box center [972, 307] width 964 height 67
click at [707, 293] on div "NOTES FORMULA SERVICES PRODUCTS INVOICES APPOINTMENTS MEMBERSHIP PACKAGES VOUCH…" at bounding box center [972, 307] width 964 height 67
click at [724, 316] on div "SERVICES" at bounding box center [716, 308] width 66 height 20
click at [717, 307] on link "SERVICES" at bounding box center [716, 306] width 66 height 17
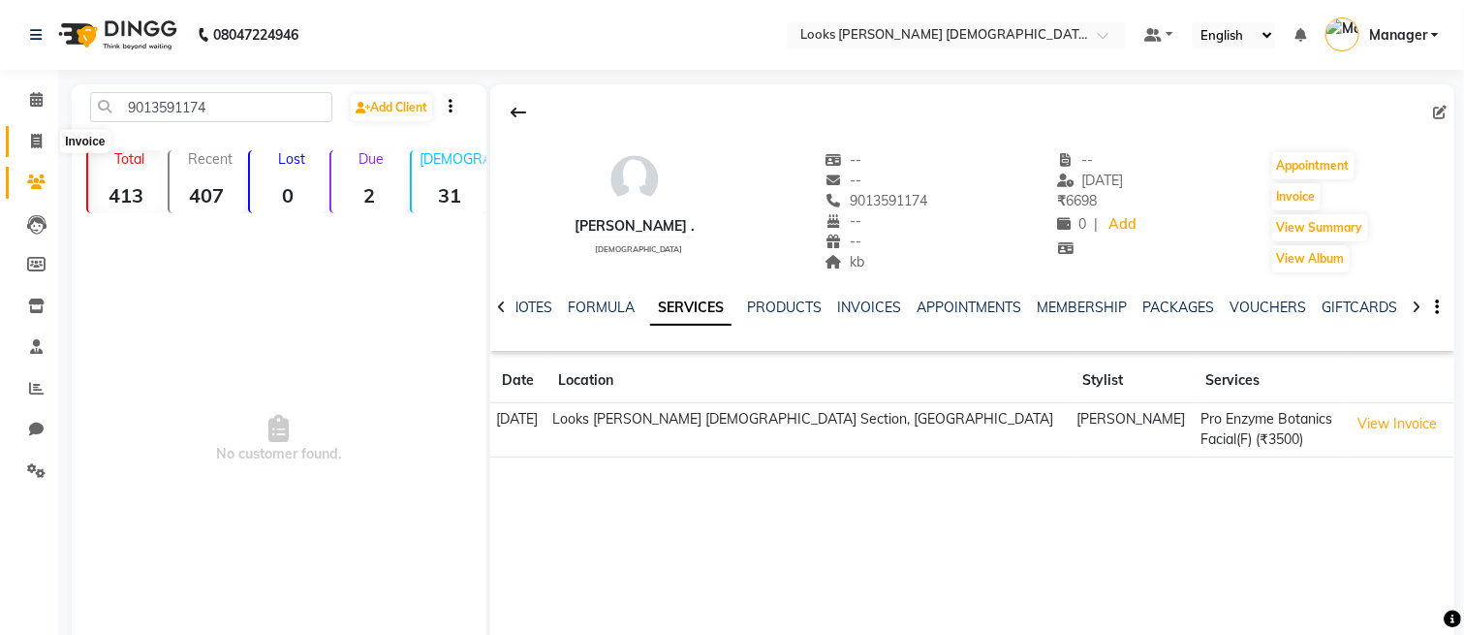
click at [34, 140] on icon at bounding box center [36, 141] width 11 height 15
select select "service"
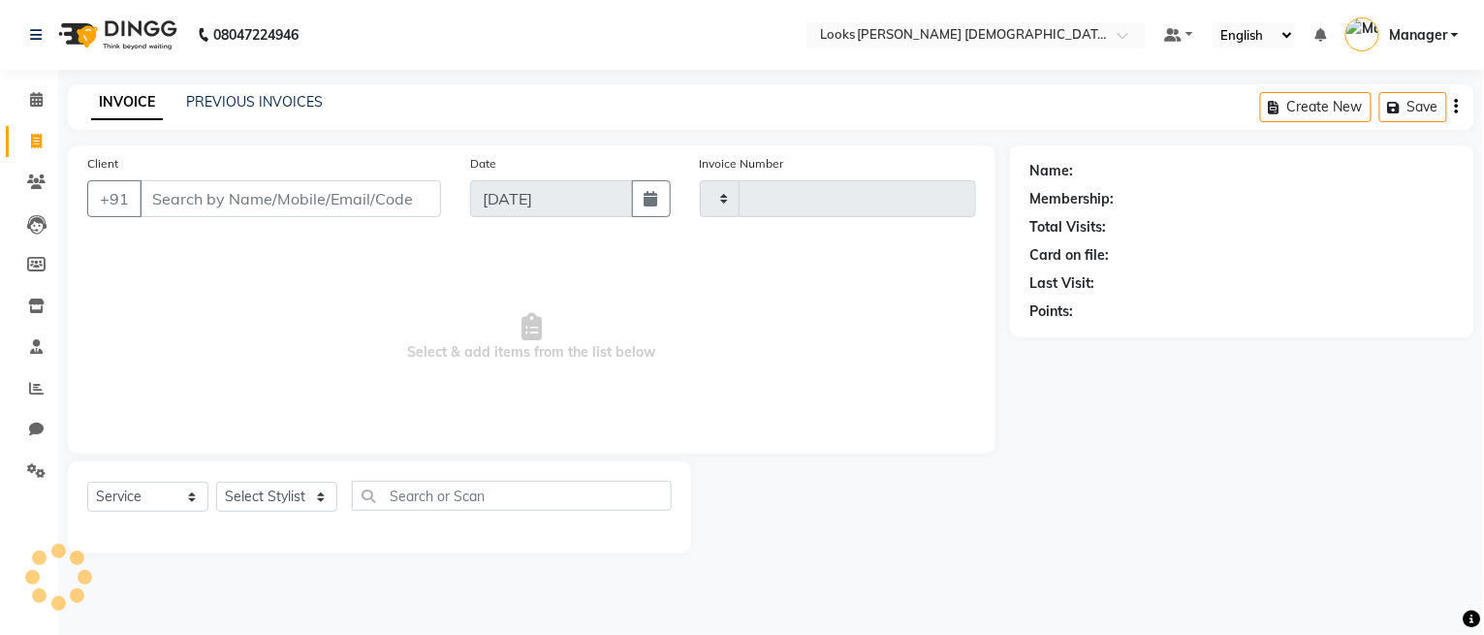
type input "2774"
select select "8706"
click at [266, 486] on select "Select Stylist Aena [PERSON_NAME] Amit_Pdct [PERSON_NAME] [PERSON_NAME] Counter…" at bounding box center [276, 497] width 121 height 30
click at [125, 500] on select "Select Service Product Membership Package Voucher Prepaid Gift Card" at bounding box center [147, 497] width 121 height 30
click at [329, 426] on span "Select & add items from the list below" at bounding box center [531, 337] width 889 height 194
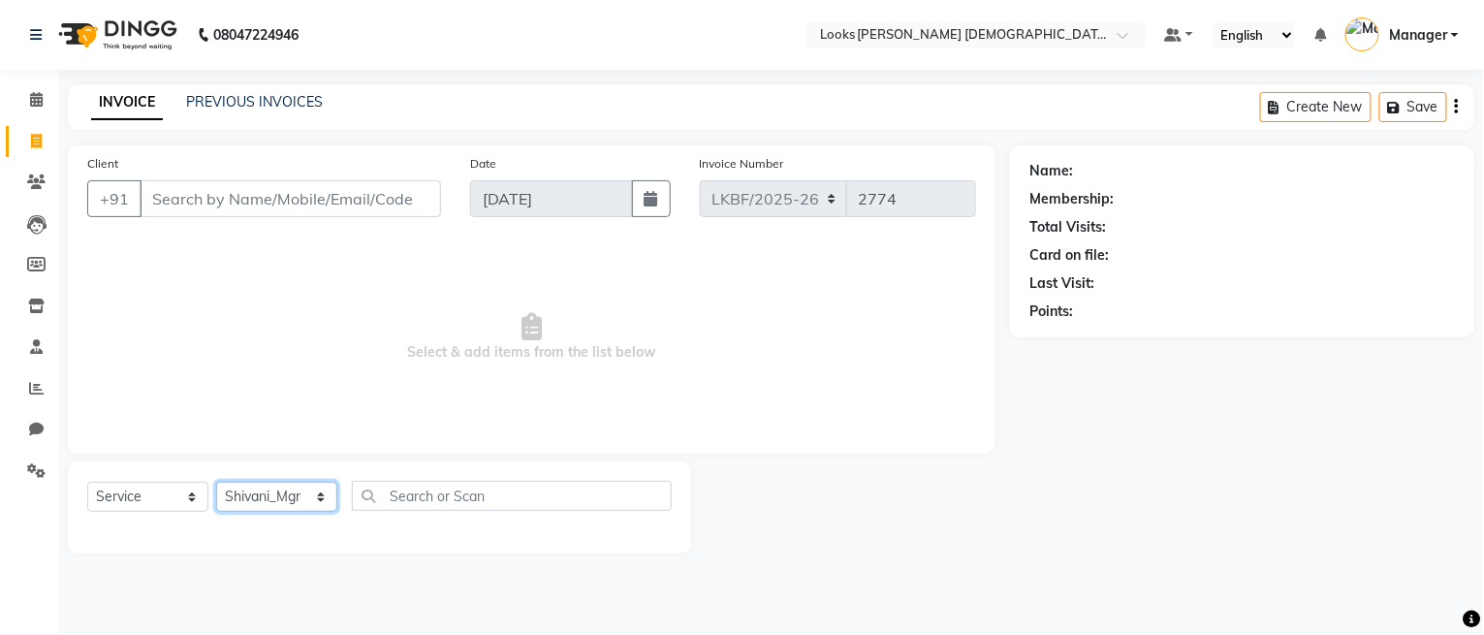
click at [274, 502] on select "Select Stylist Aena [PERSON_NAME] Amit_Pdct [PERSON_NAME] [PERSON_NAME] Counter…" at bounding box center [276, 497] width 121 height 30
select select "87730"
click at [216, 483] on select "Select Stylist Aena [PERSON_NAME] Amit_Pdct [PERSON_NAME] [PERSON_NAME] Counter…" at bounding box center [276, 497] width 121 height 30
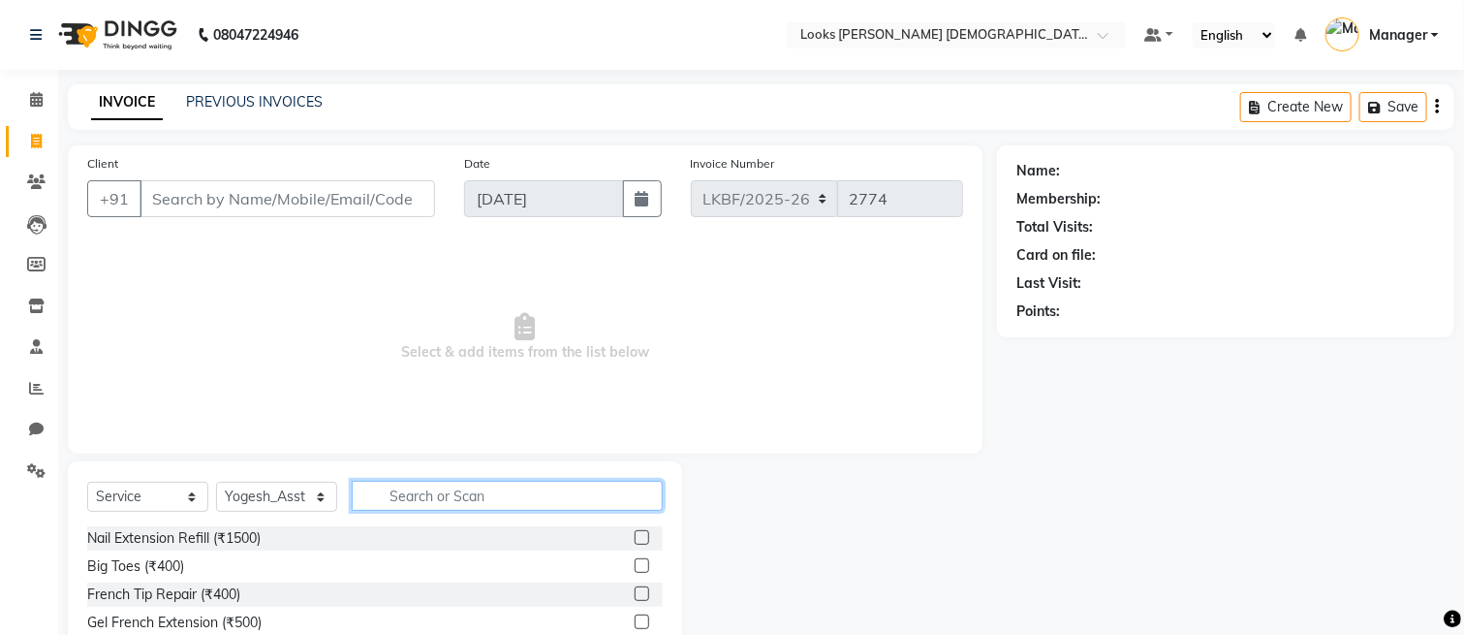
click at [431, 503] on input "text" at bounding box center [507, 496] width 311 height 30
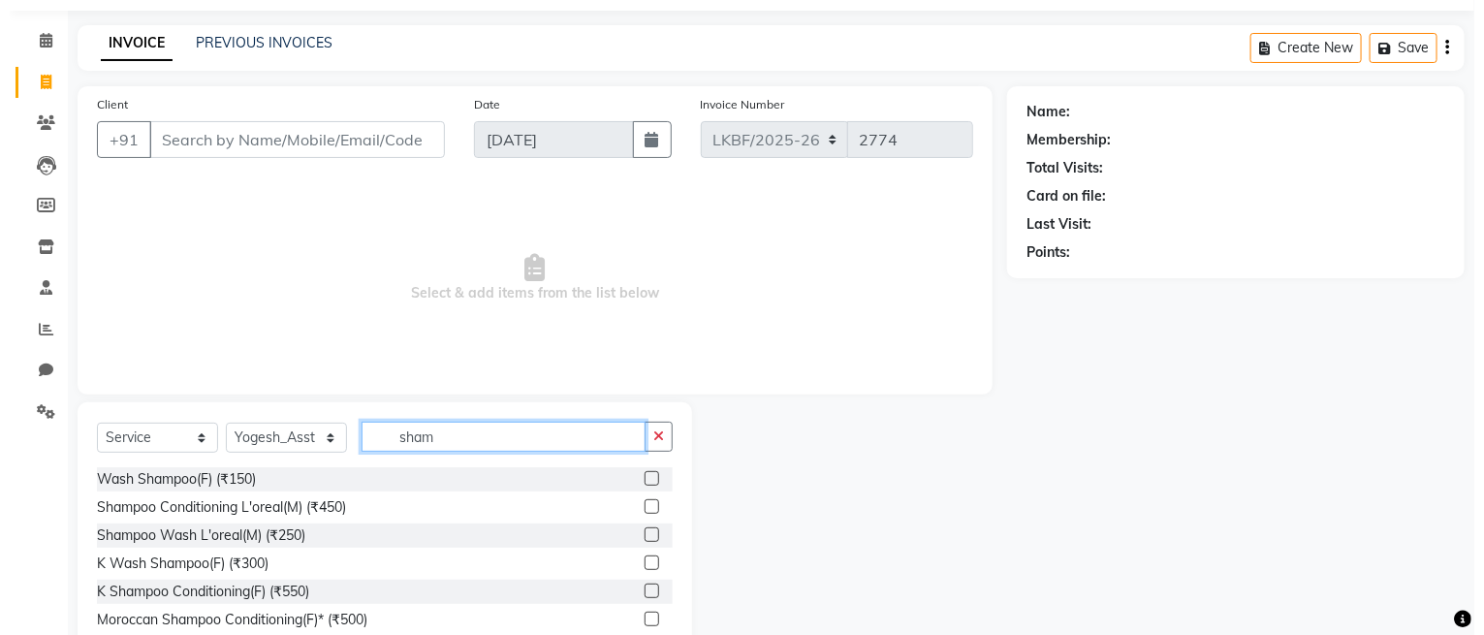
scroll to position [141, 0]
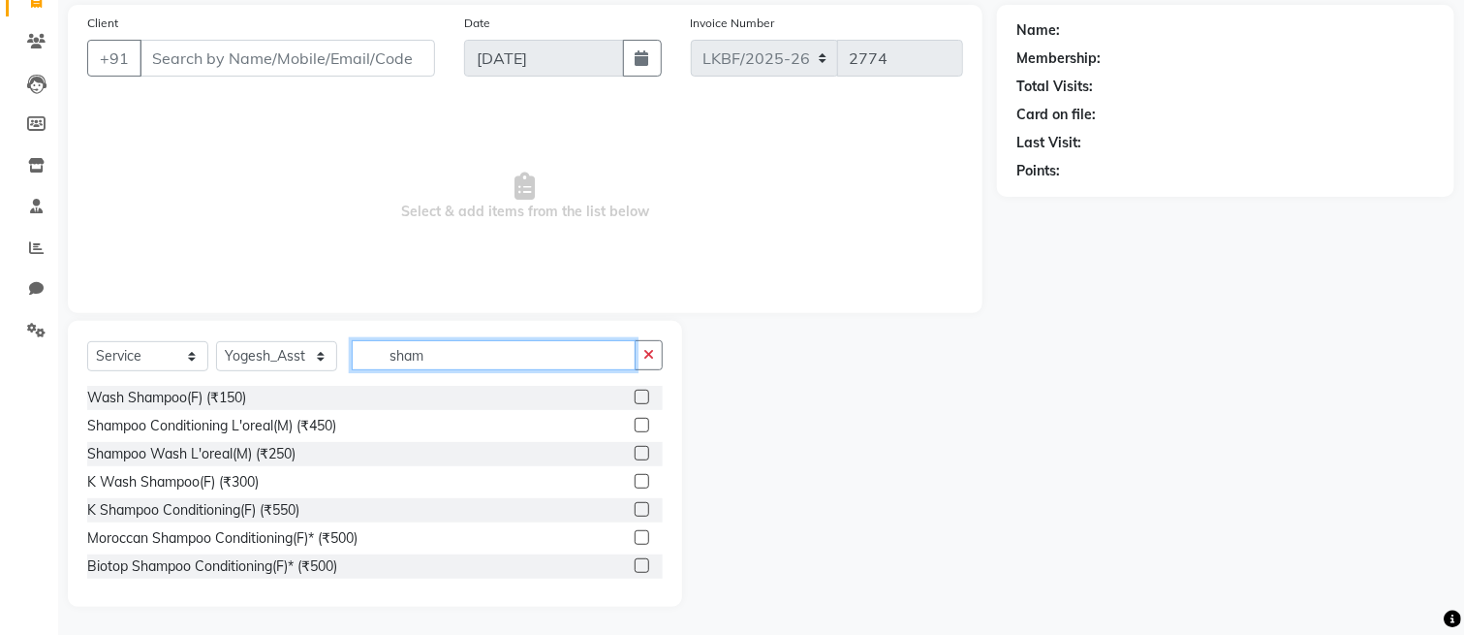
type input "sham"
click at [635, 424] on label at bounding box center [642, 425] width 15 height 15
click at [635, 424] on input "checkbox" at bounding box center [641, 426] width 13 height 13
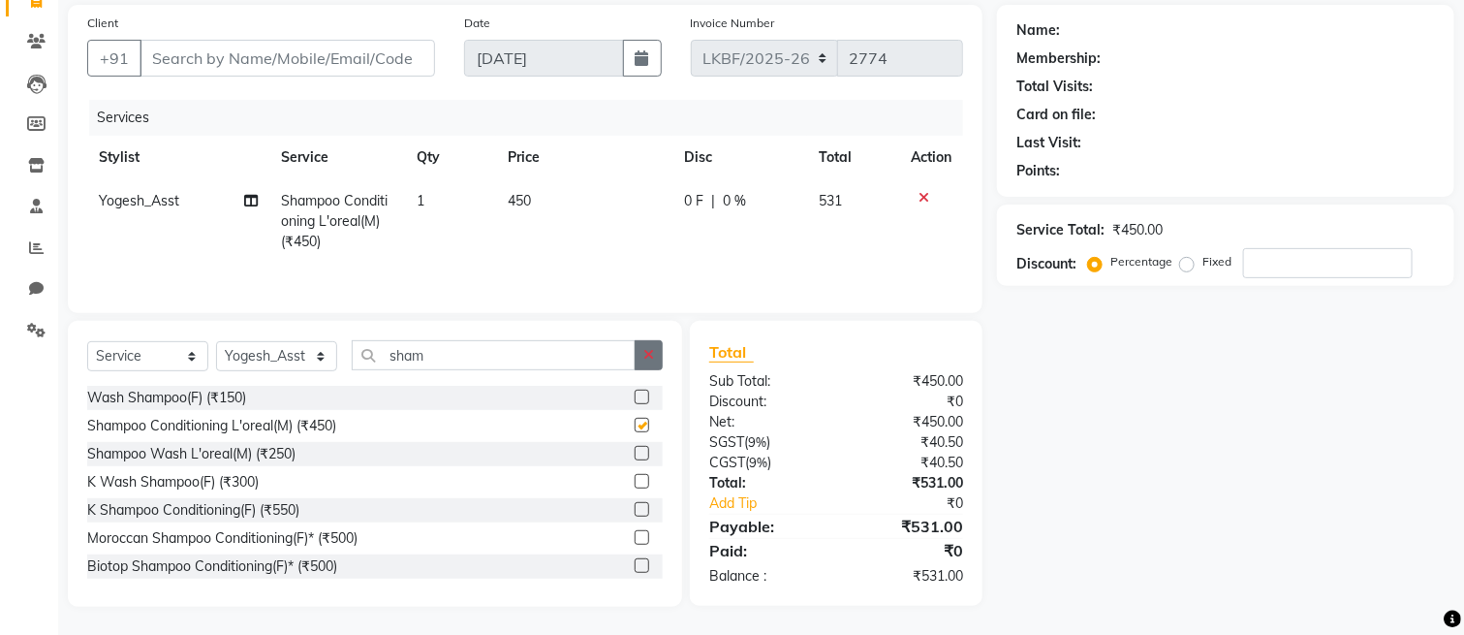
checkbox input "false"
click at [637, 364] on button "button" at bounding box center [649, 355] width 28 height 30
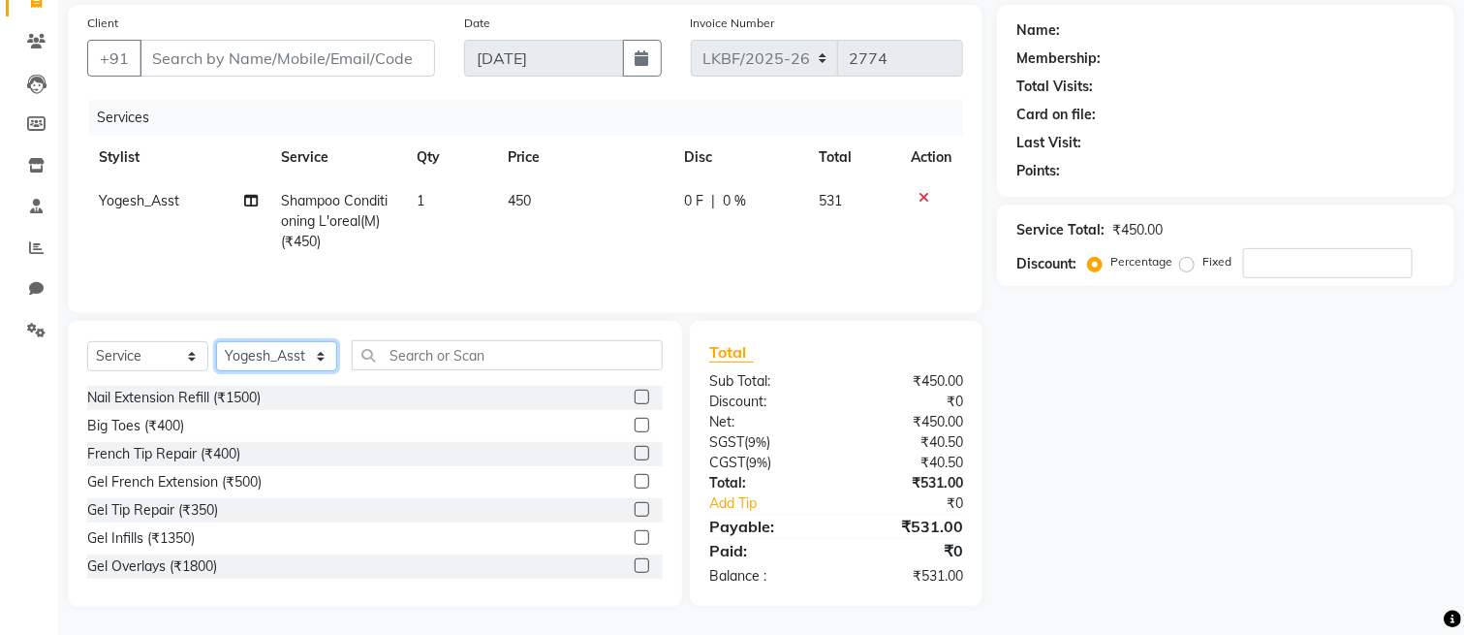
click at [248, 363] on select "Select Stylist Aena [PERSON_NAME] Amit_Pdct [PERSON_NAME] [PERSON_NAME] Counter…" at bounding box center [276, 356] width 121 height 30
select select "87718"
click at [216, 346] on select "Select Stylist Aena [PERSON_NAME] Amit_Pdct [PERSON_NAME] [PERSON_NAME] Counter…" at bounding box center [276, 356] width 121 height 30
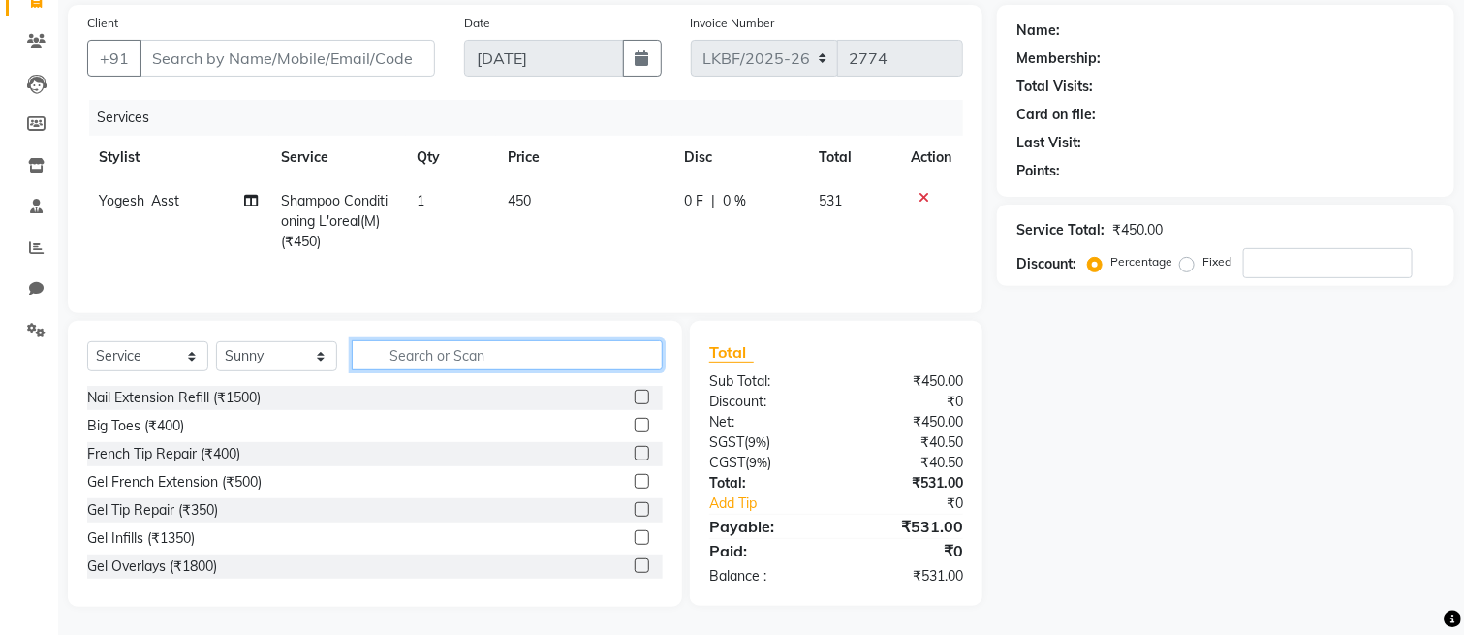
click at [477, 350] on input "text" at bounding box center [507, 355] width 311 height 30
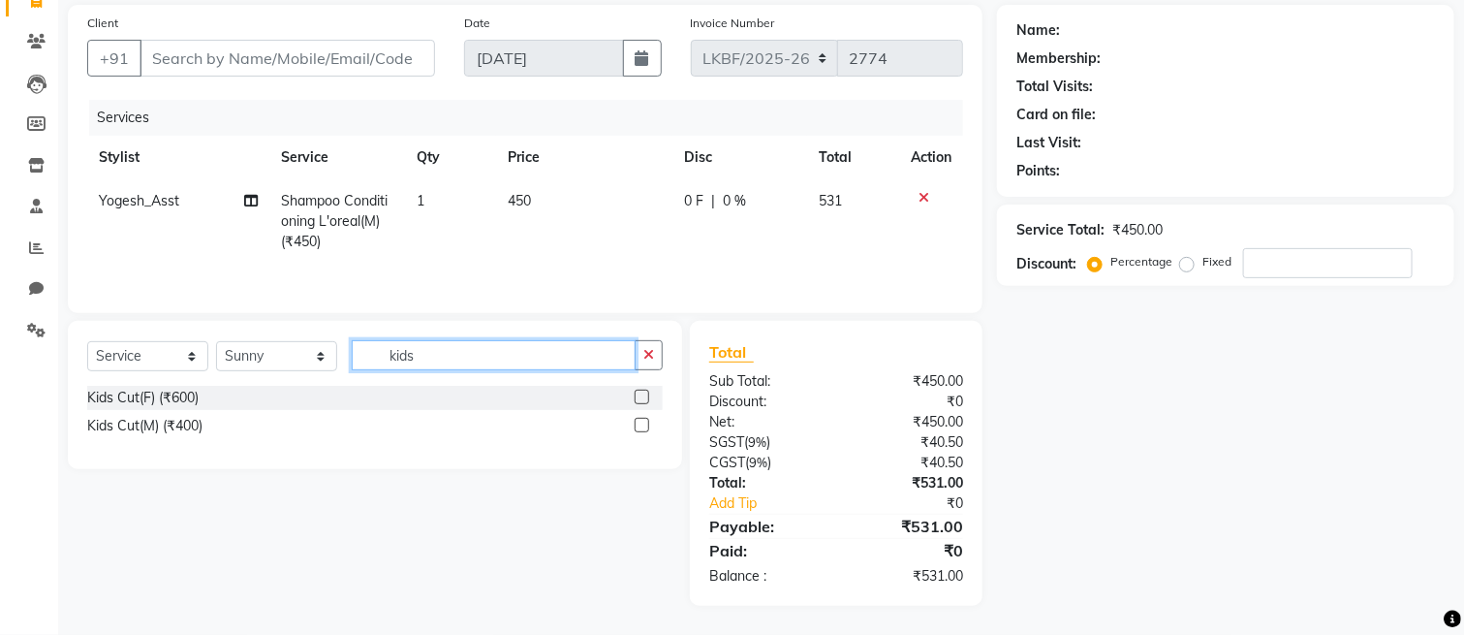
type input "kids"
click at [638, 397] on label at bounding box center [642, 397] width 15 height 15
click at [638, 397] on input "checkbox" at bounding box center [641, 398] width 13 height 13
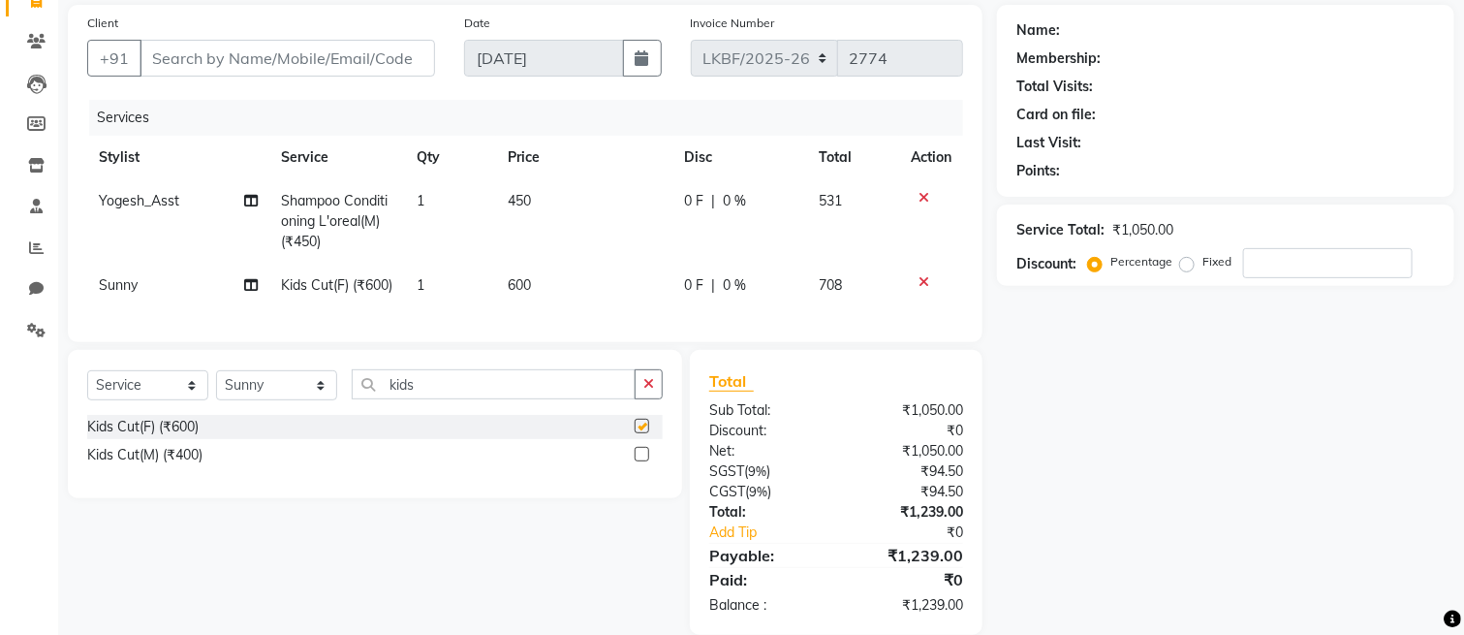
checkbox input "false"
click at [646, 391] on icon "button" at bounding box center [649, 384] width 11 height 14
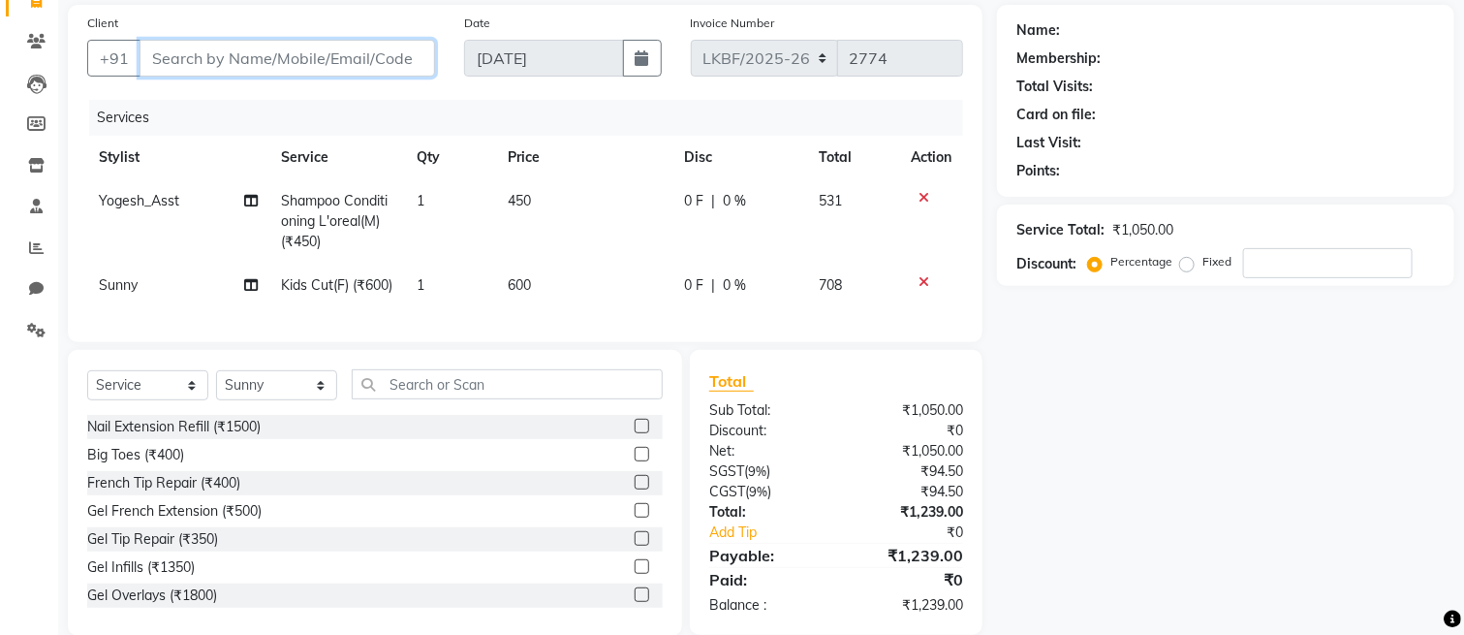
click at [265, 60] on input "Client" at bounding box center [288, 58] width 296 height 37
type input "9"
type input "0"
type input "9810801107"
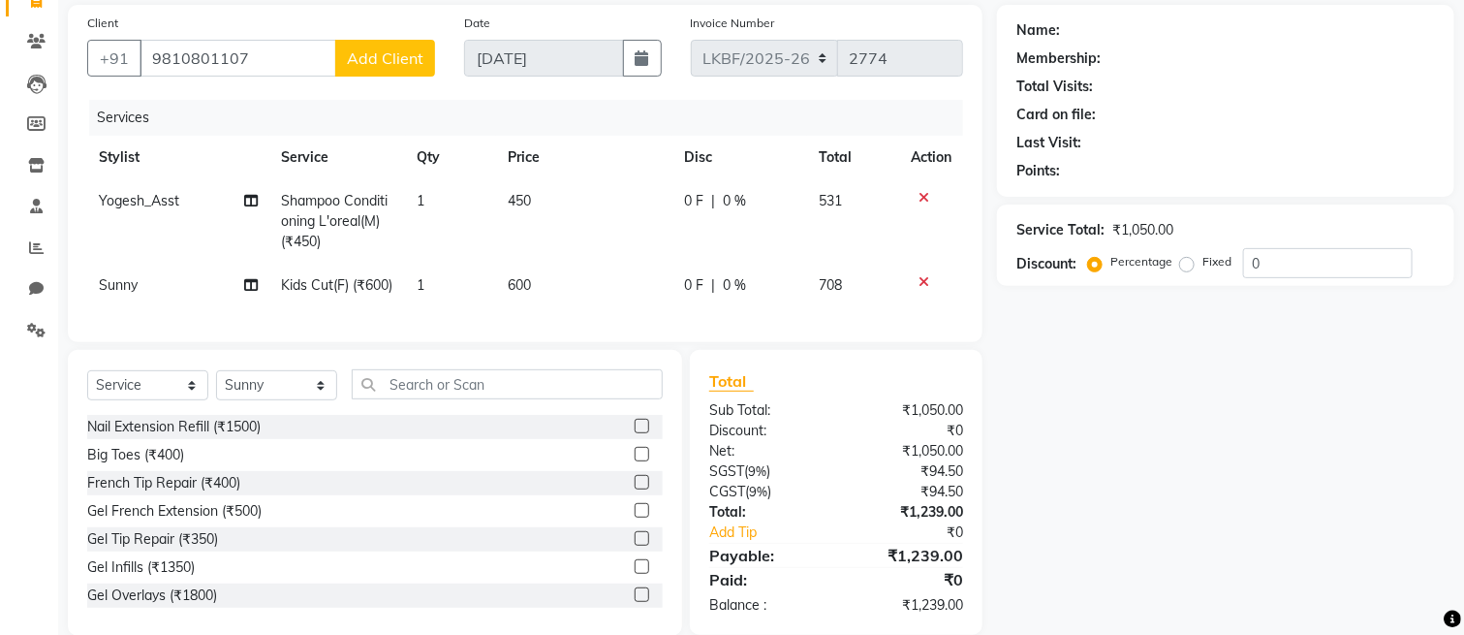
click at [389, 56] on span "Add Client" at bounding box center [385, 57] width 77 height 19
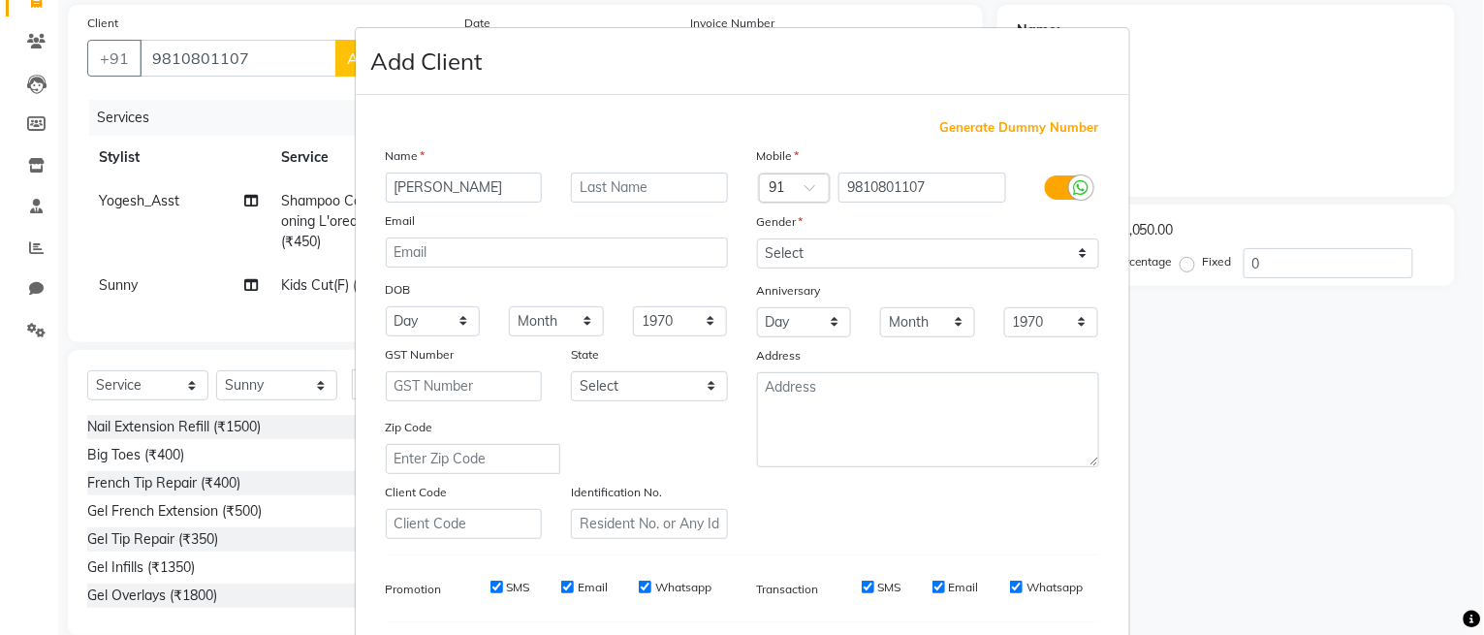
drag, startPoint x: 391, startPoint y: 193, endPoint x: 570, endPoint y: 40, distance: 235.8
click at [570, 31] on div "Add Client" at bounding box center [742, 61] width 773 height 67
click at [401, 183] on input "[PERSON_NAME]" at bounding box center [464, 188] width 157 height 30
click at [386, 185] on input "[PERSON_NAME]" at bounding box center [464, 188] width 157 height 30
click at [460, 184] on input "Radhika" at bounding box center [464, 188] width 157 height 30
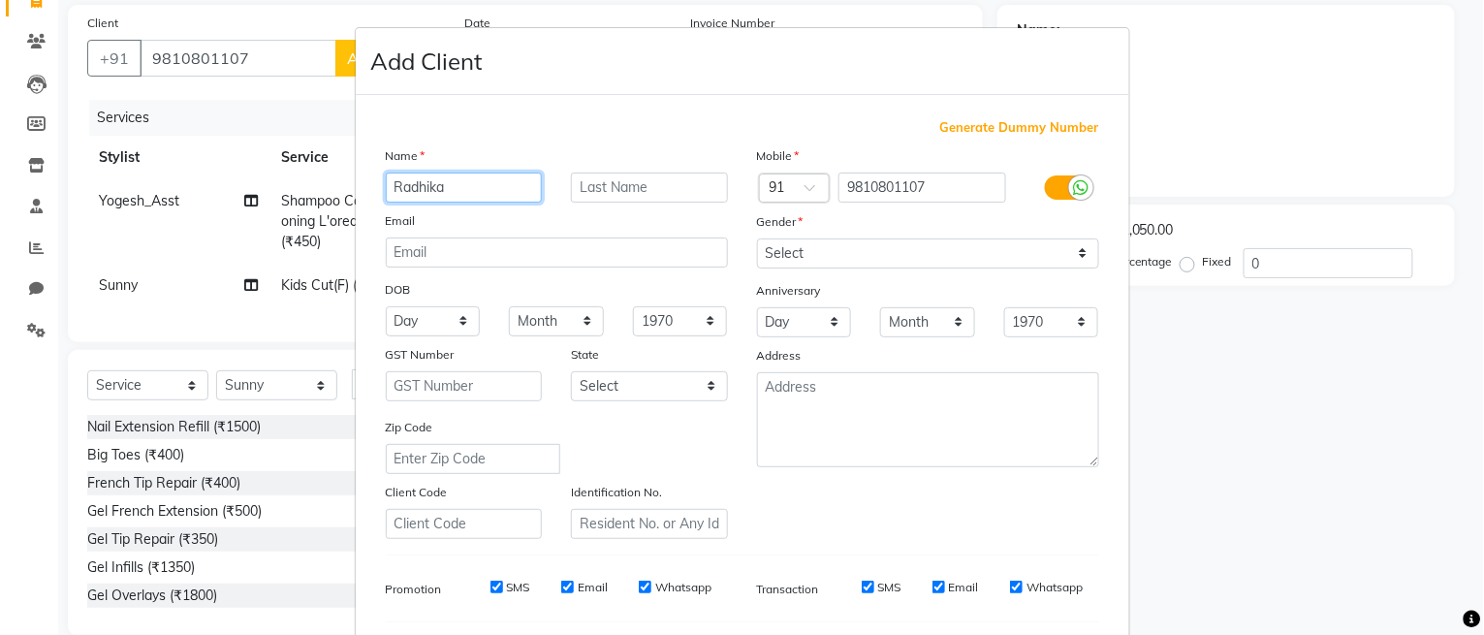
click at [460, 184] on input "Radhika" at bounding box center [464, 188] width 157 height 30
type input "Radhika"
click at [597, 185] on input "text" at bounding box center [649, 188] width 157 height 30
type input "k (25 Off )"
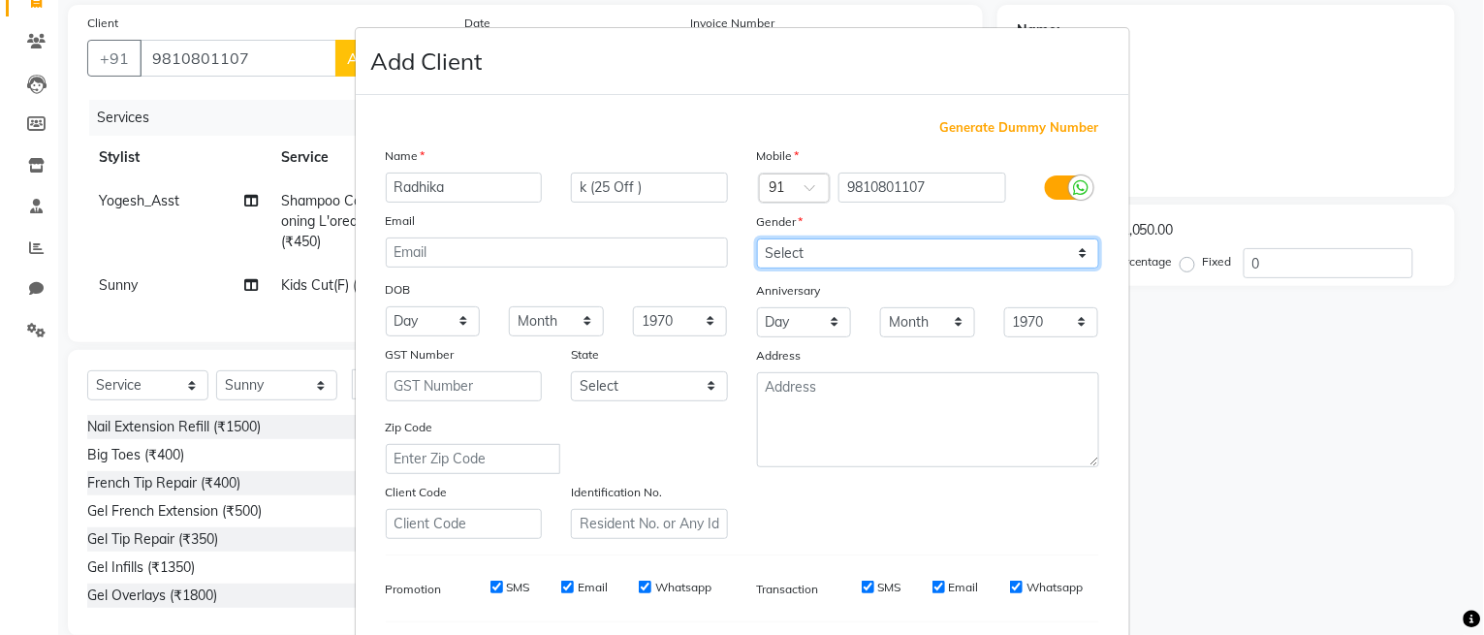
click at [859, 250] on select "Select [DEMOGRAPHIC_DATA] [DEMOGRAPHIC_DATA] Other Prefer Not To Say" at bounding box center [928, 253] width 342 height 30
select select "[DEMOGRAPHIC_DATA]"
click at [757, 238] on select "Select [DEMOGRAPHIC_DATA] [DEMOGRAPHIC_DATA] Other Prefer Not To Say" at bounding box center [928, 253] width 342 height 30
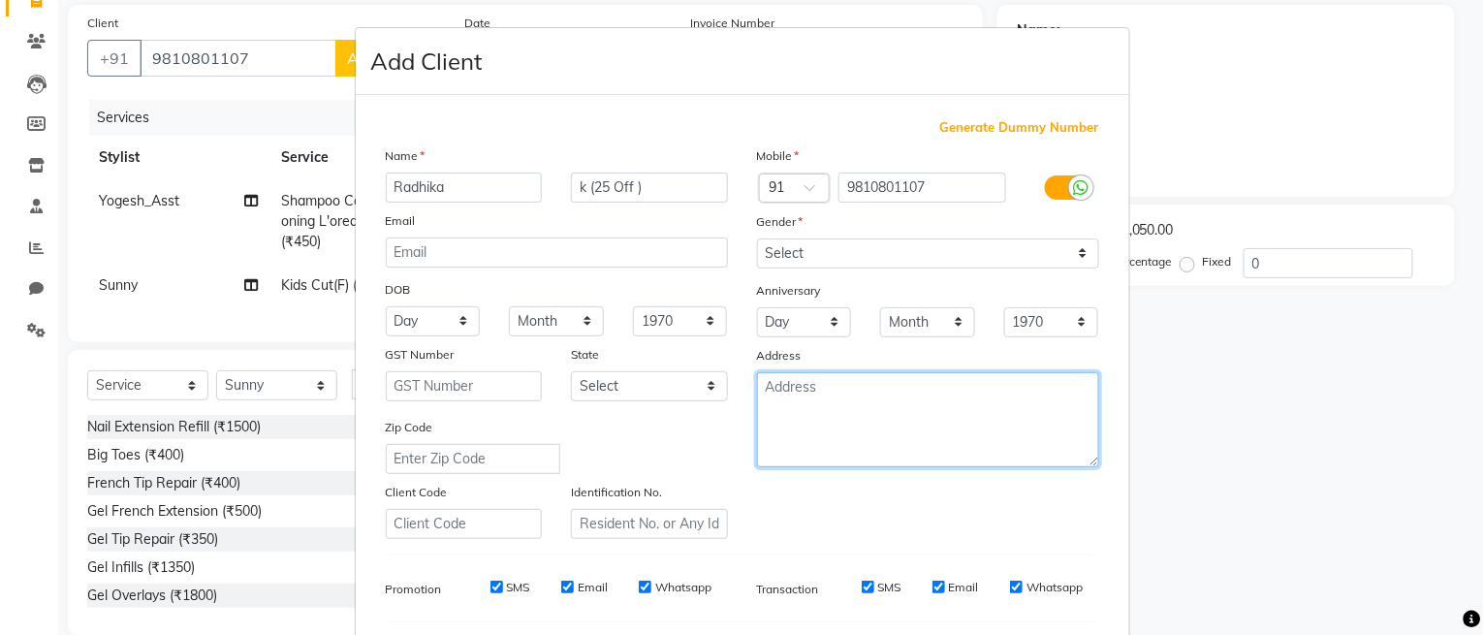
click at [835, 399] on textarea at bounding box center [928, 419] width 342 height 95
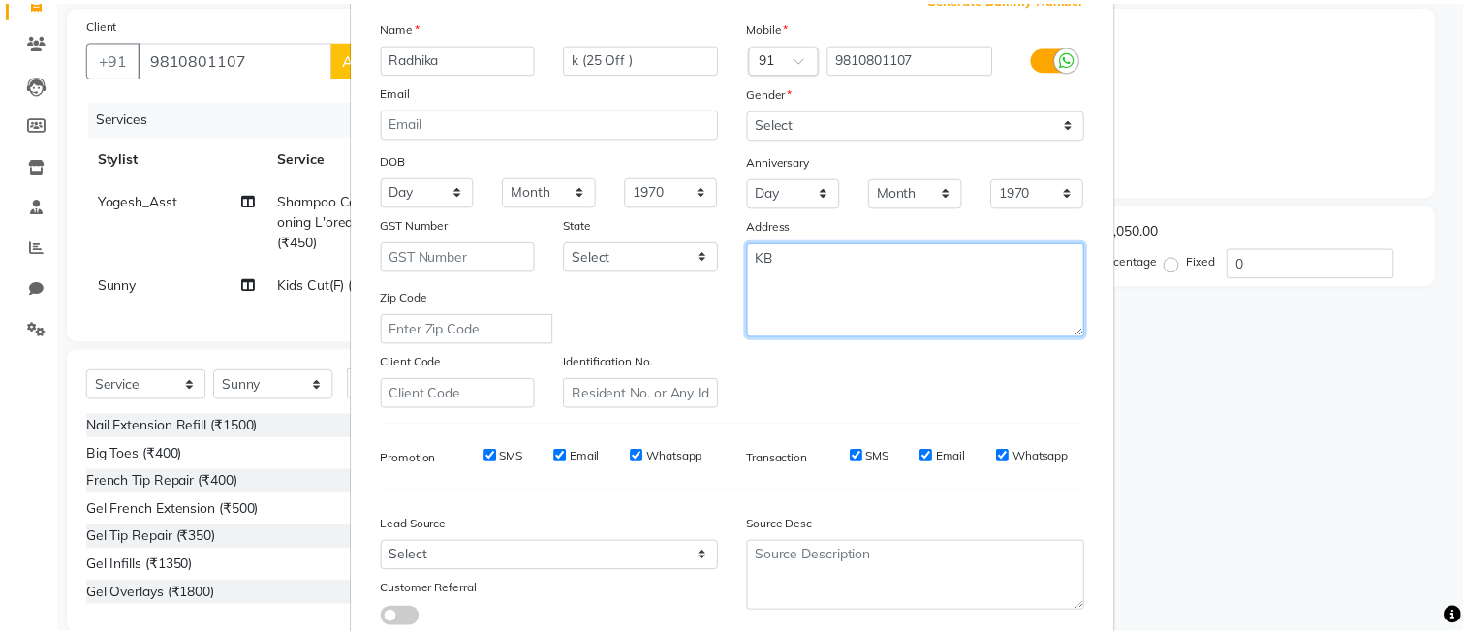
scroll to position [262, 0]
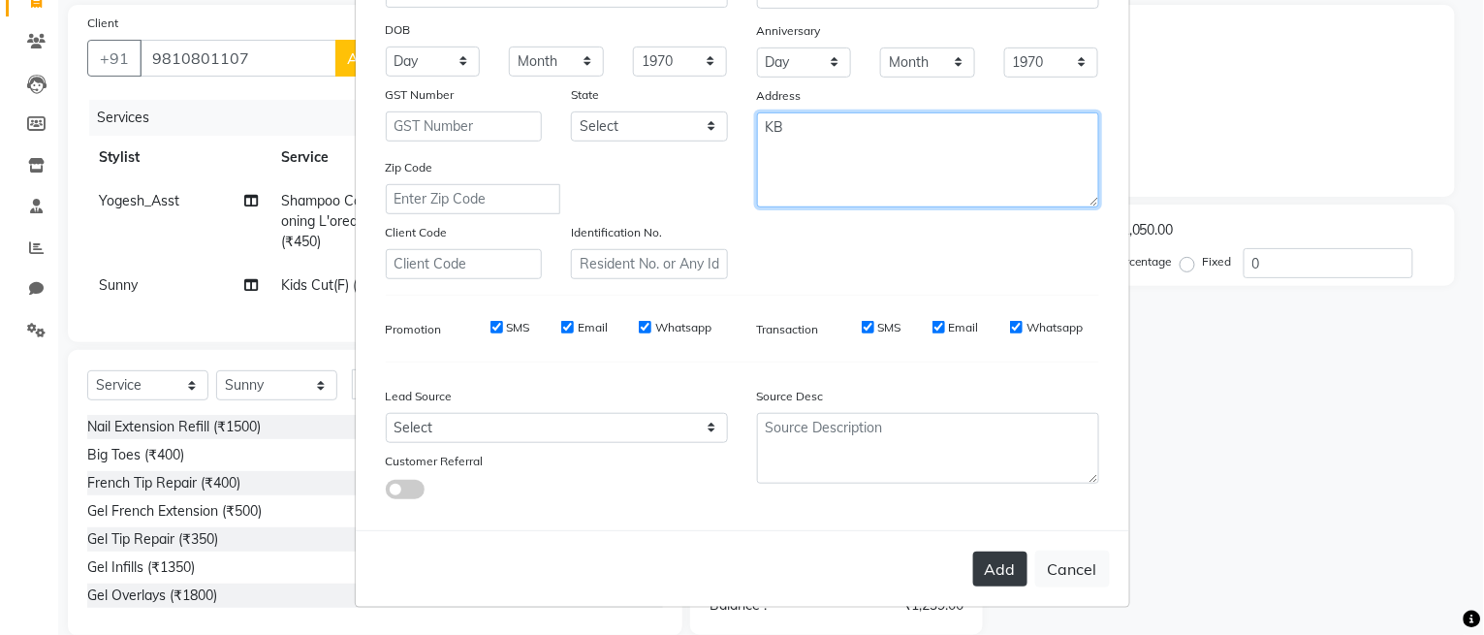
type textarea "KB"
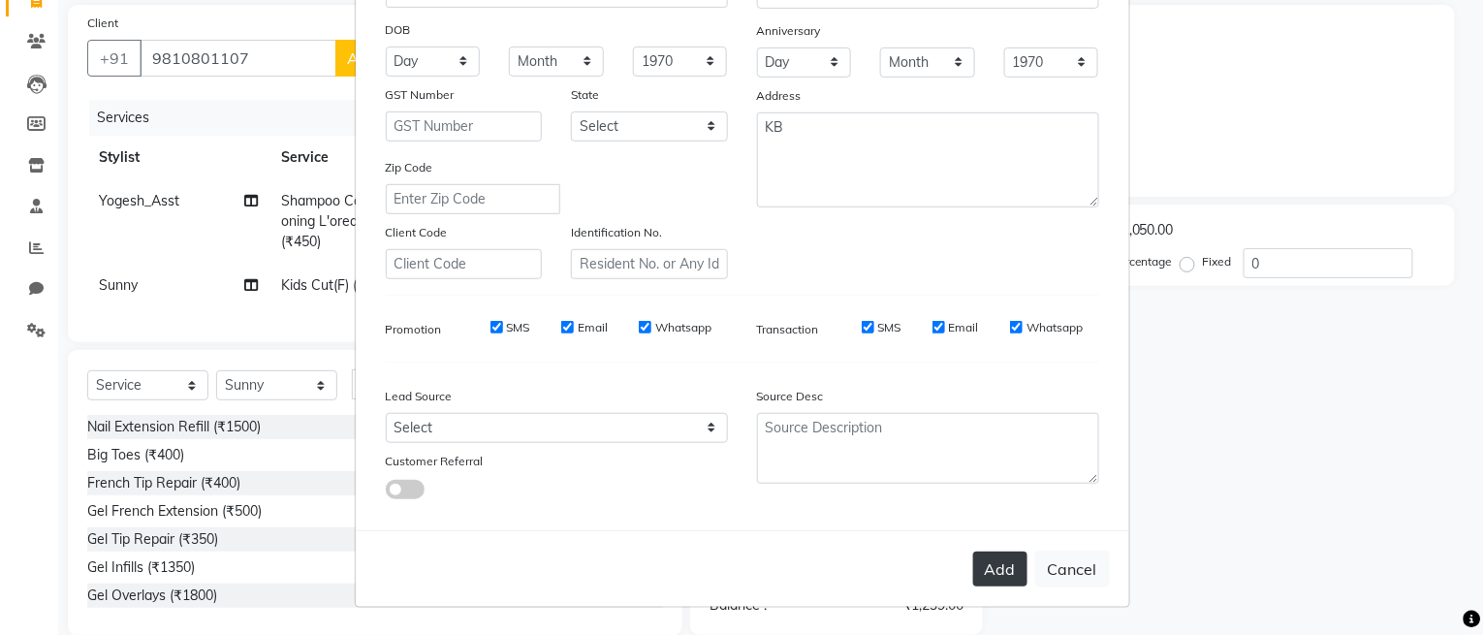
click at [989, 575] on button "Add" at bounding box center [1000, 568] width 54 height 35
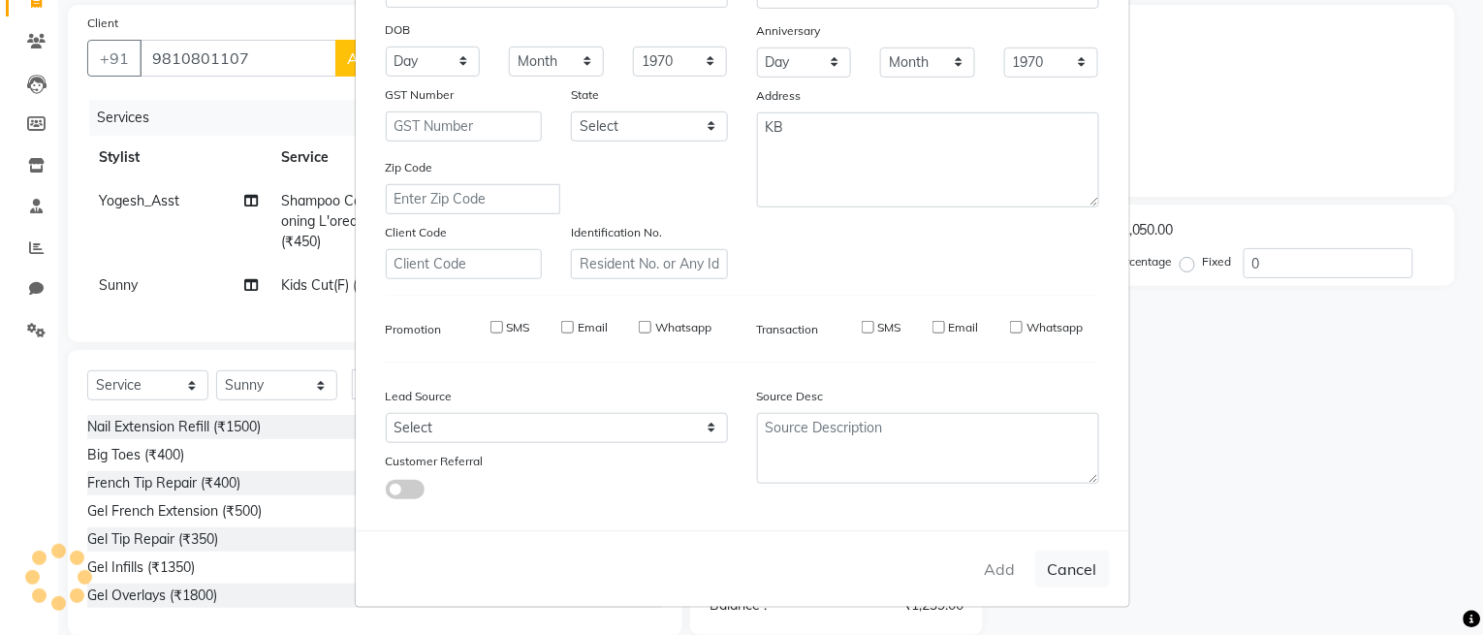
select select
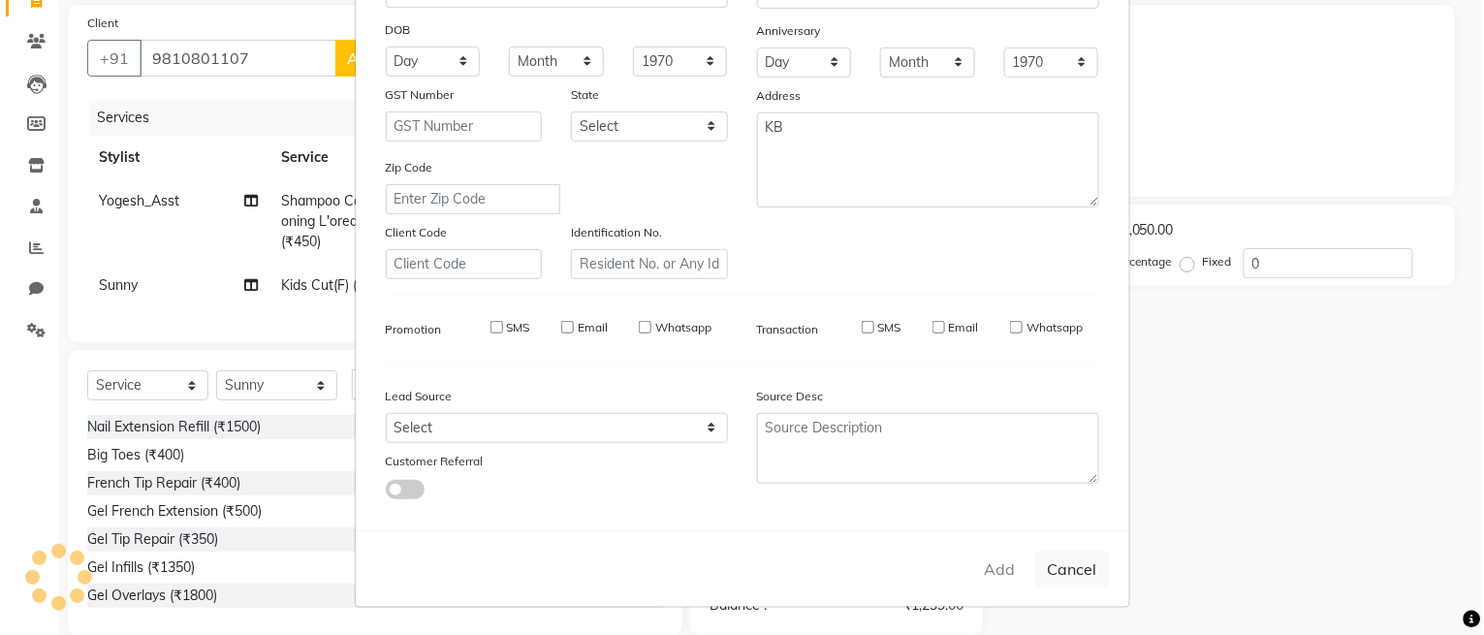
select select
checkbox input "false"
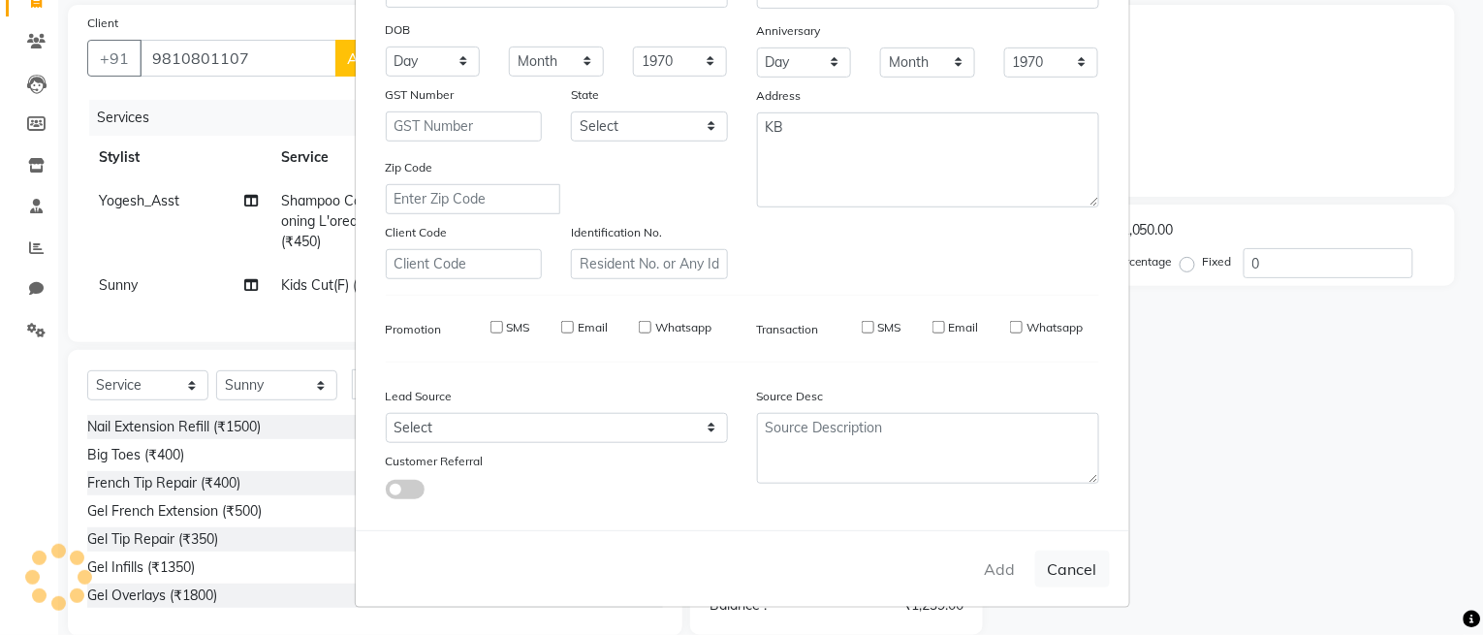
checkbox input "false"
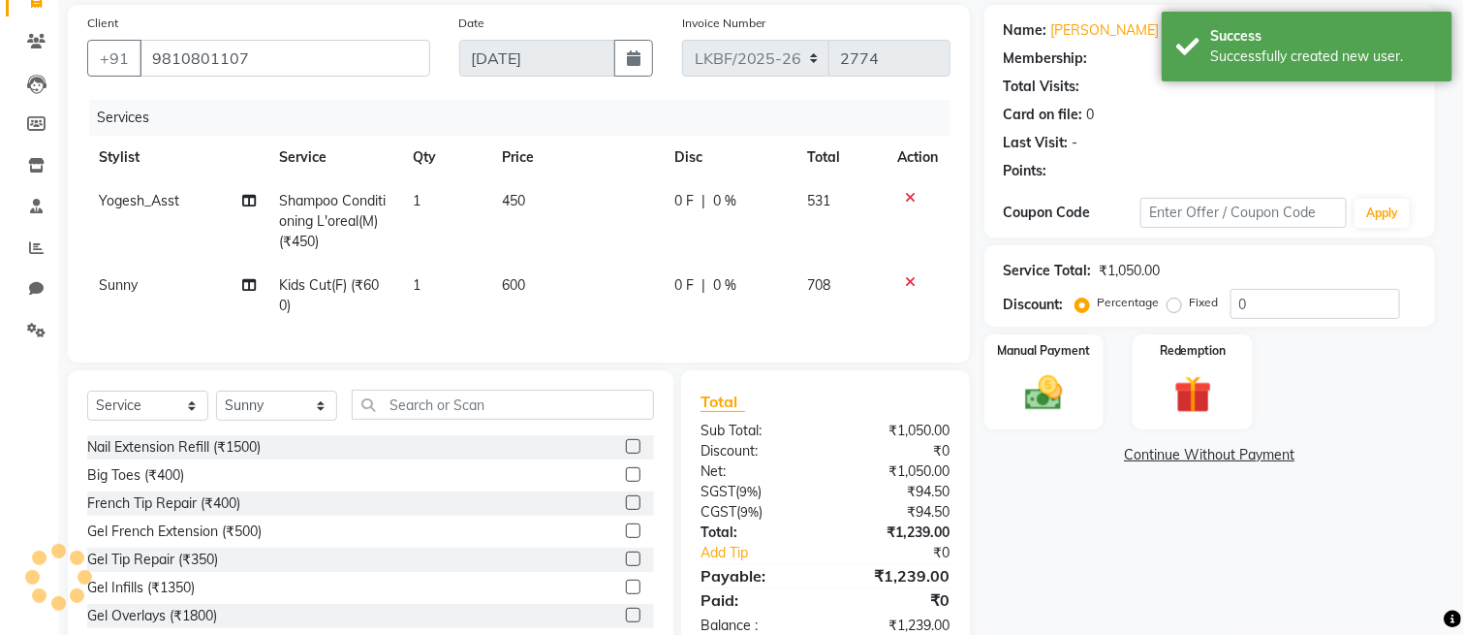
select select "1: Object"
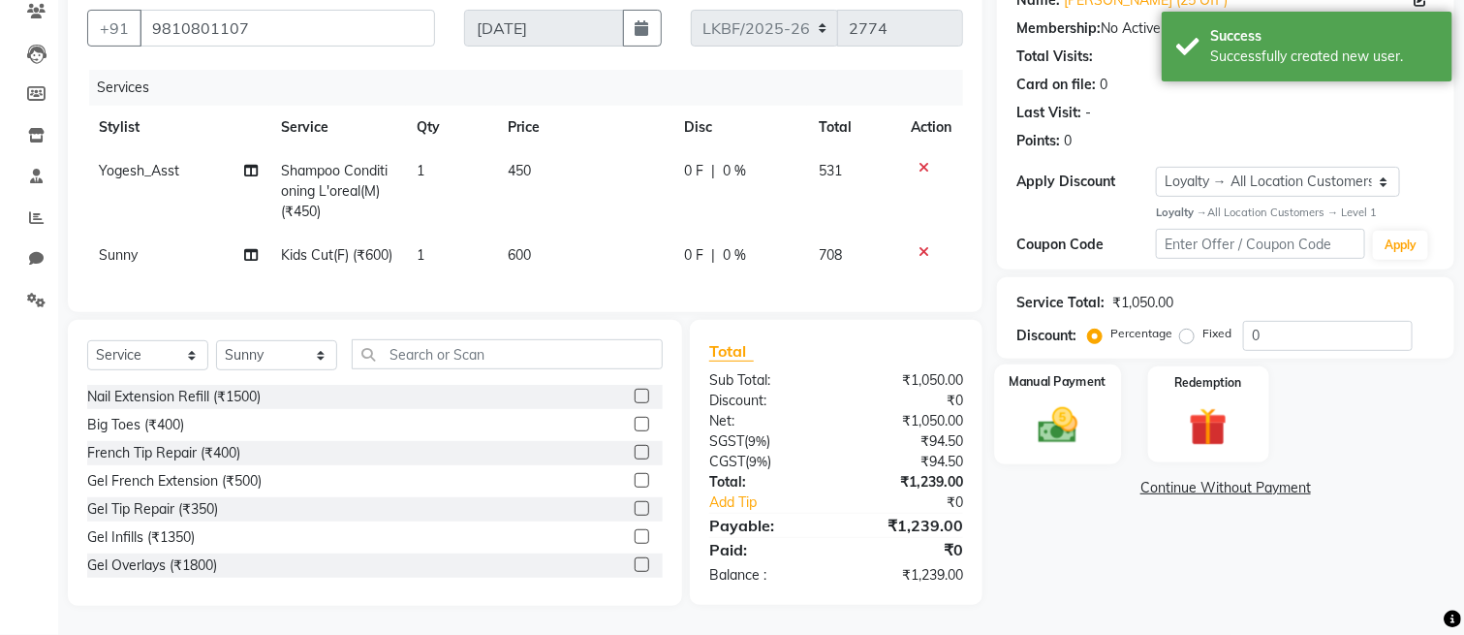
scroll to position [210, 0]
drag, startPoint x: 1275, startPoint y: 298, endPoint x: 1212, endPoint y: 294, distance: 63.2
click at [1212, 321] on div "Percentage Fixed 0" at bounding box center [1252, 336] width 321 height 30
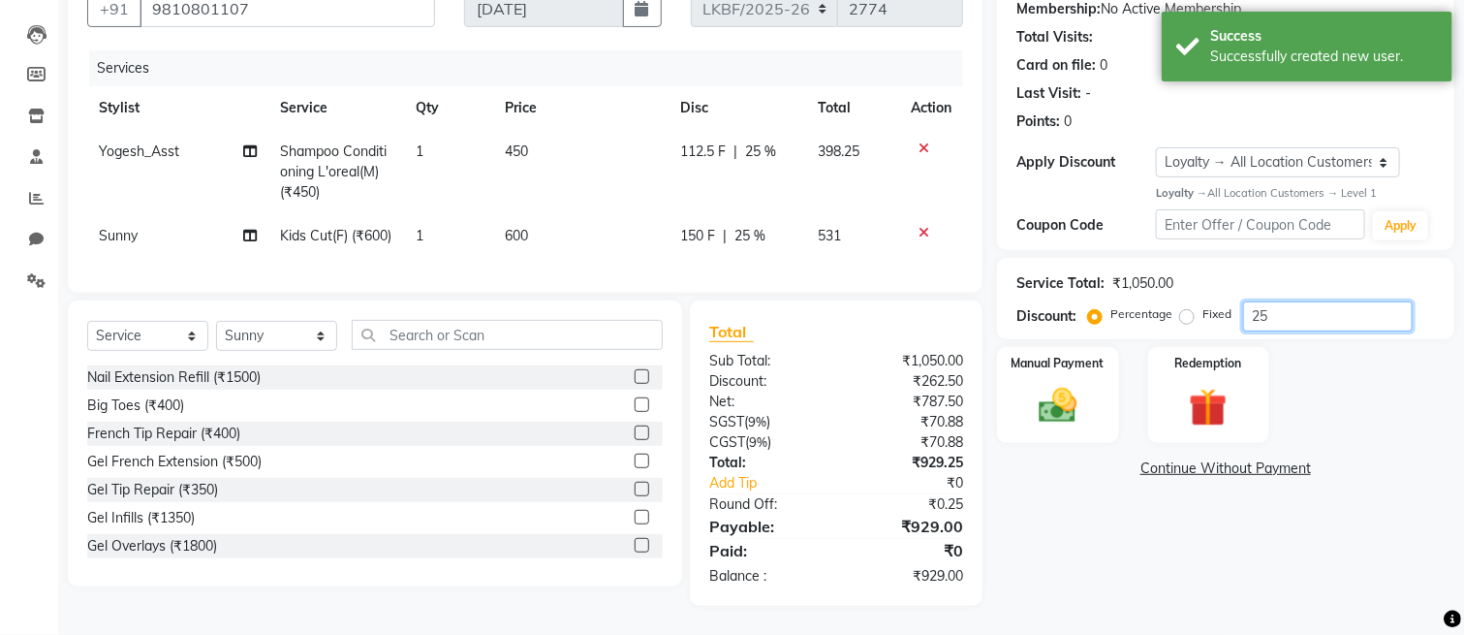
type input "25"
click at [1083, 538] on div "Name: [PERSON_NAME] (25 Off ) Membership: No Active Membership Total Visits: Ca…" at bounding box center [1233, 280] width 472 height 650
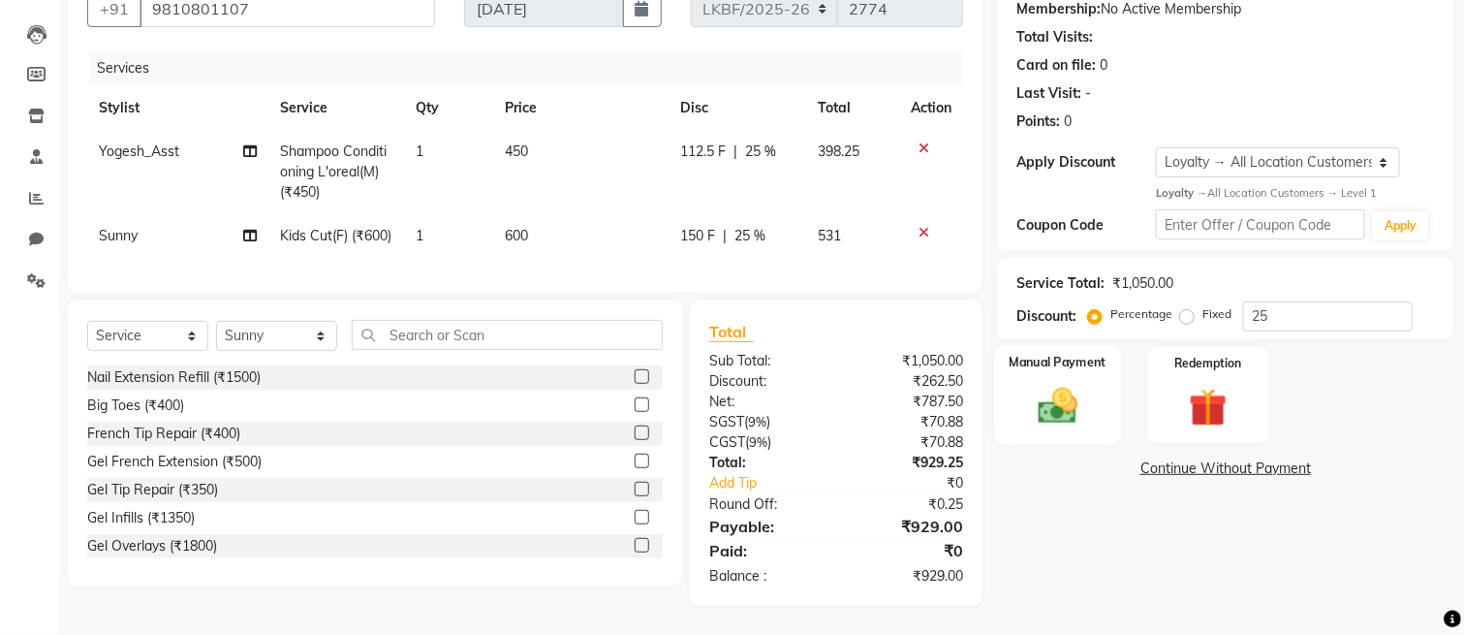
click at [1050, 403] on img at bounding box center [1057, 406] width 65 height 46
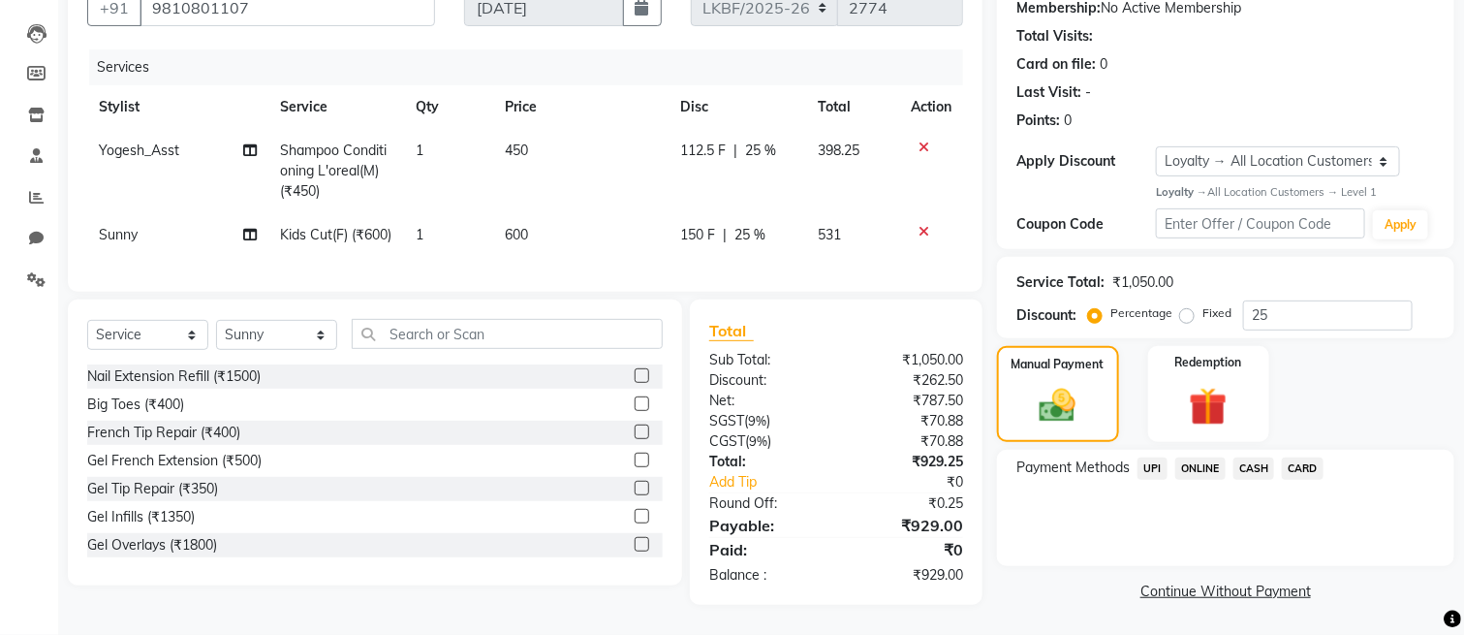
click at [1241, 457] on span "CASH" at bounding box center [1255, 468] width 42 height 22
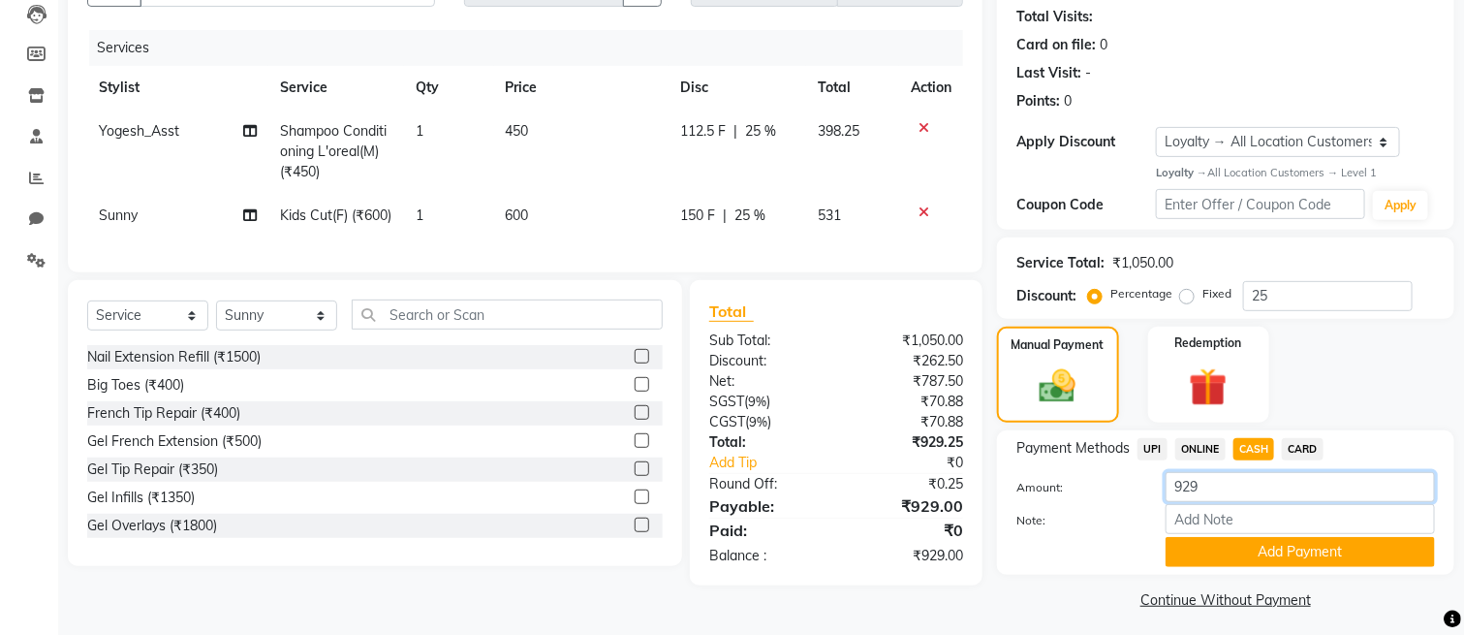
drag, startPoint x: 1220, startPoint y: 490, endPoint x: 1156, endPoint y: 479, distance: 65.0
click at [1156, 479] on div "929" at bounding box center [1300, 487] width 298 height 30
type input "1000"
click at [1245, 552] on button "Add Payment" at bounding box center [1300, 552] width 269 height 30
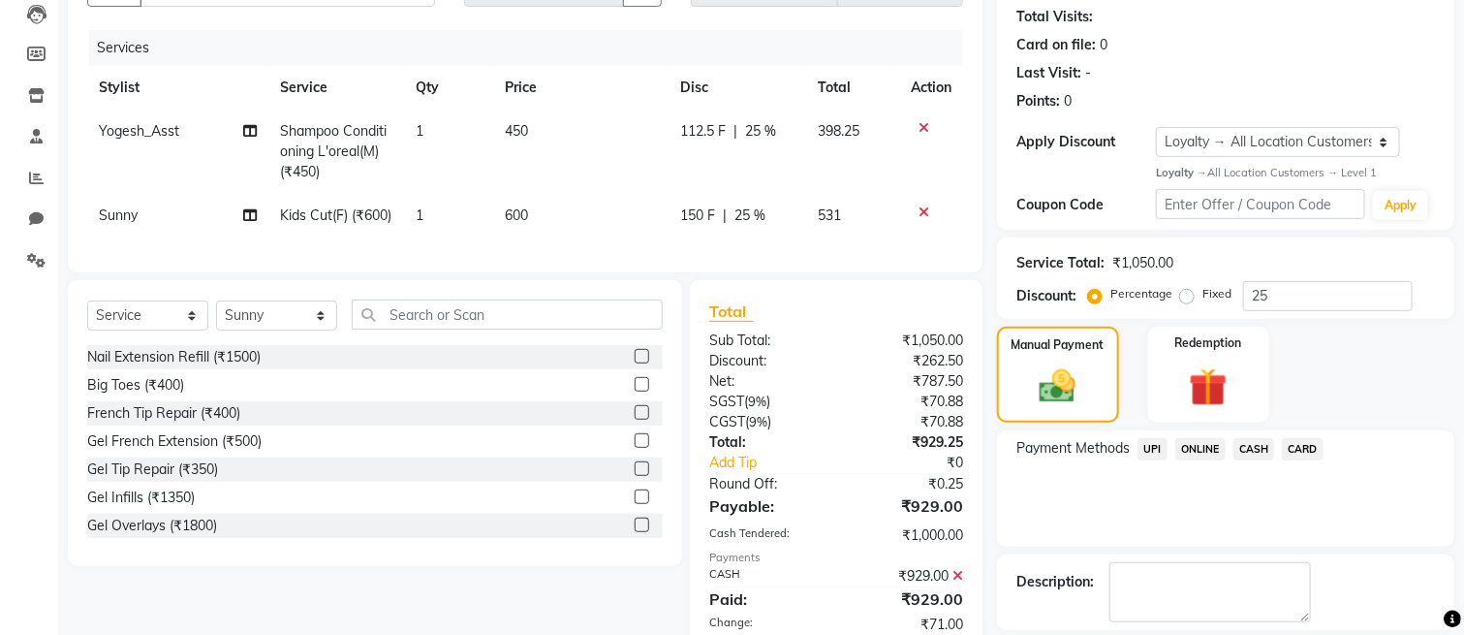
scroll to position [435, 0]
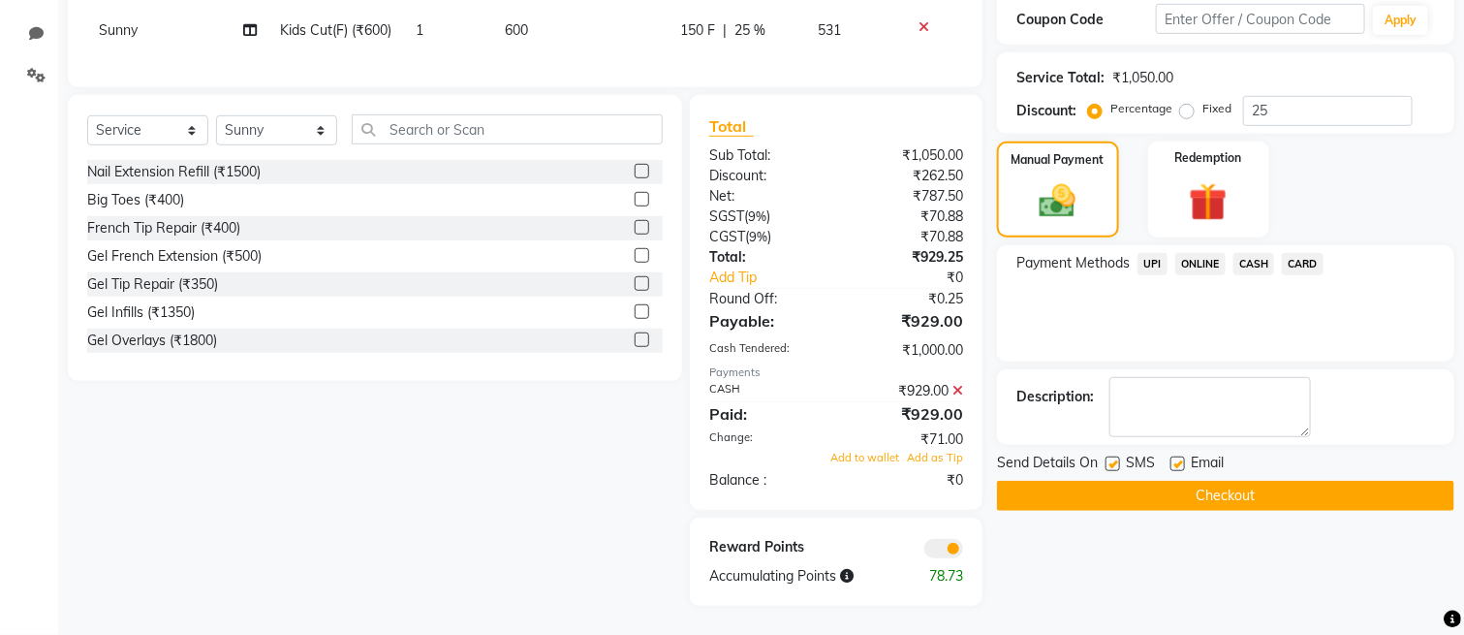
click at [1146, 481] on button "Checkout" at bounding box center [1225, 496] width 457 height 30
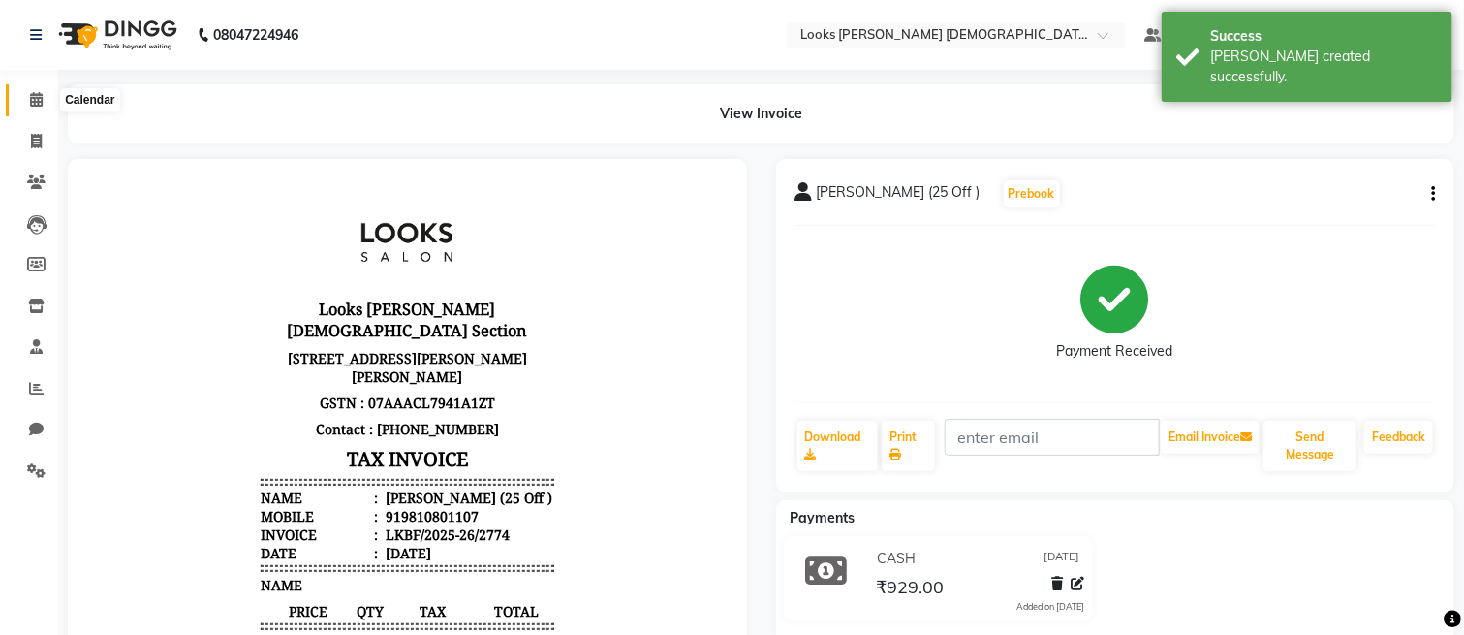
click at [30, 109] on span at bounding box center [36, 100] width 34 height 22
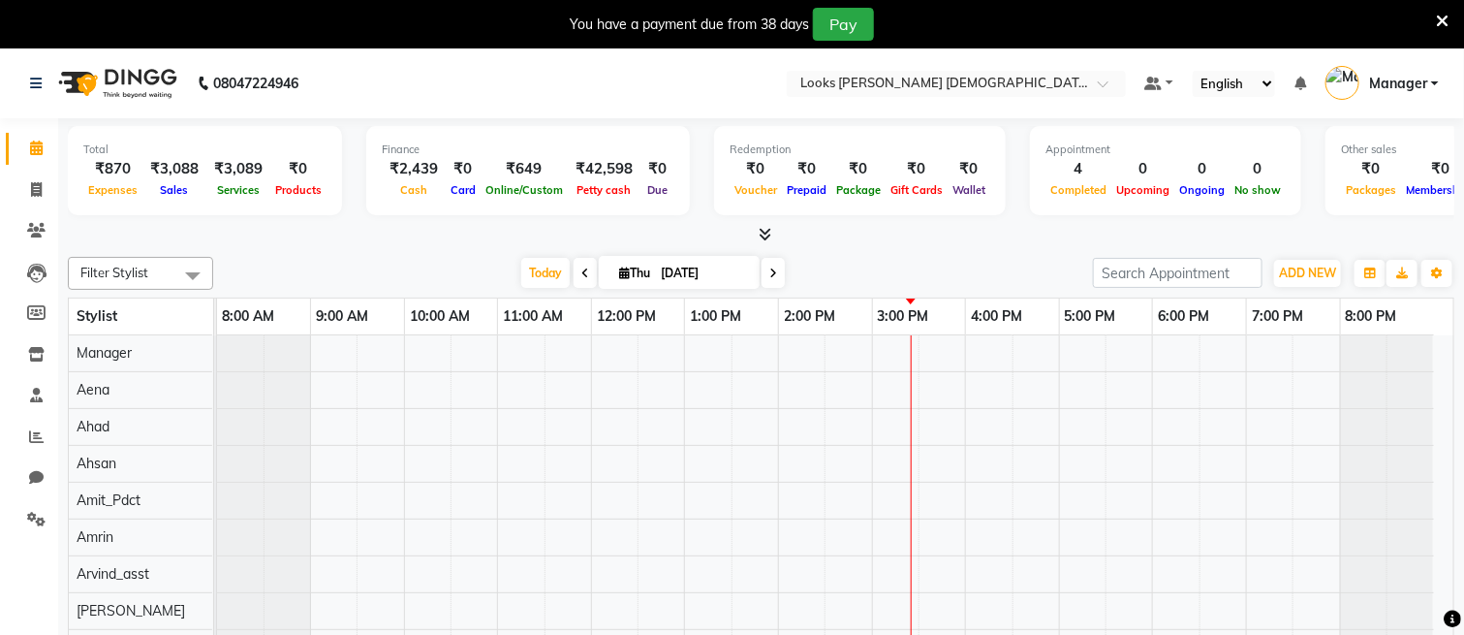
click at [1436, 14] on icon at bounding box center [1442, 21] width 13 height 17
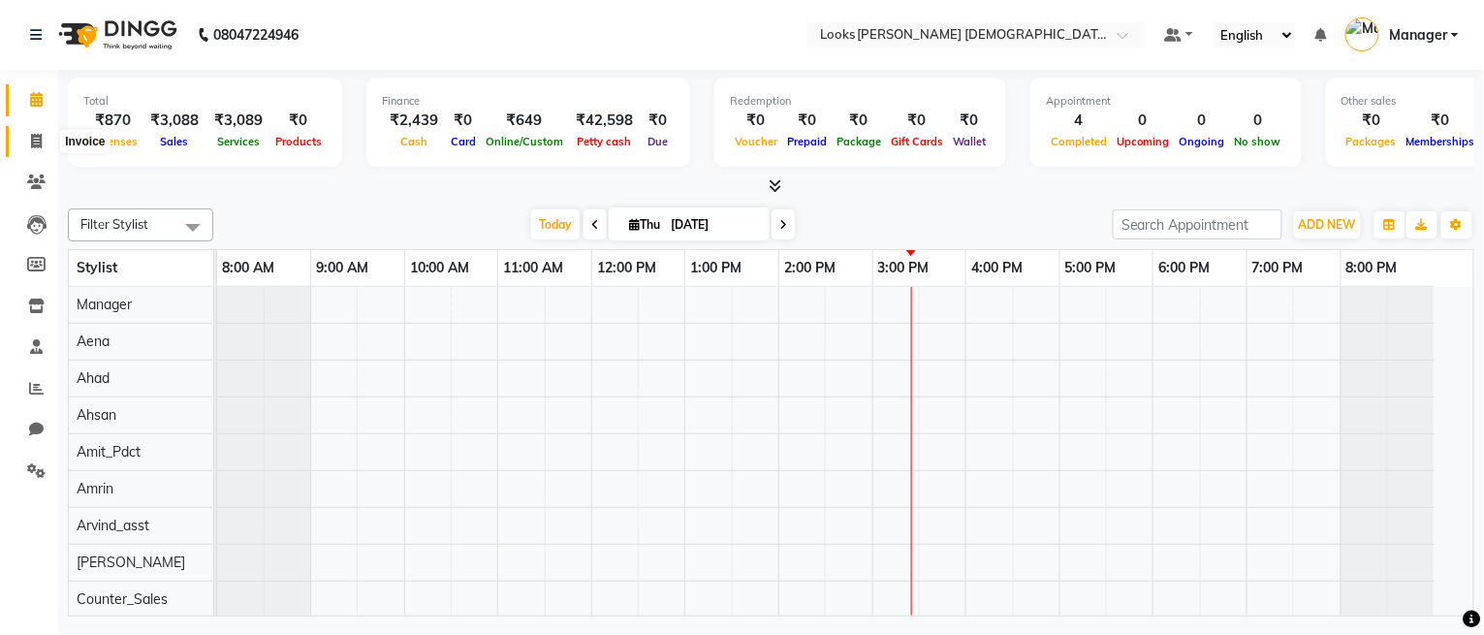
click at [27, 128] on link "Invoice" at bounding box center [29, 142] width 47 height 32
select select "service"
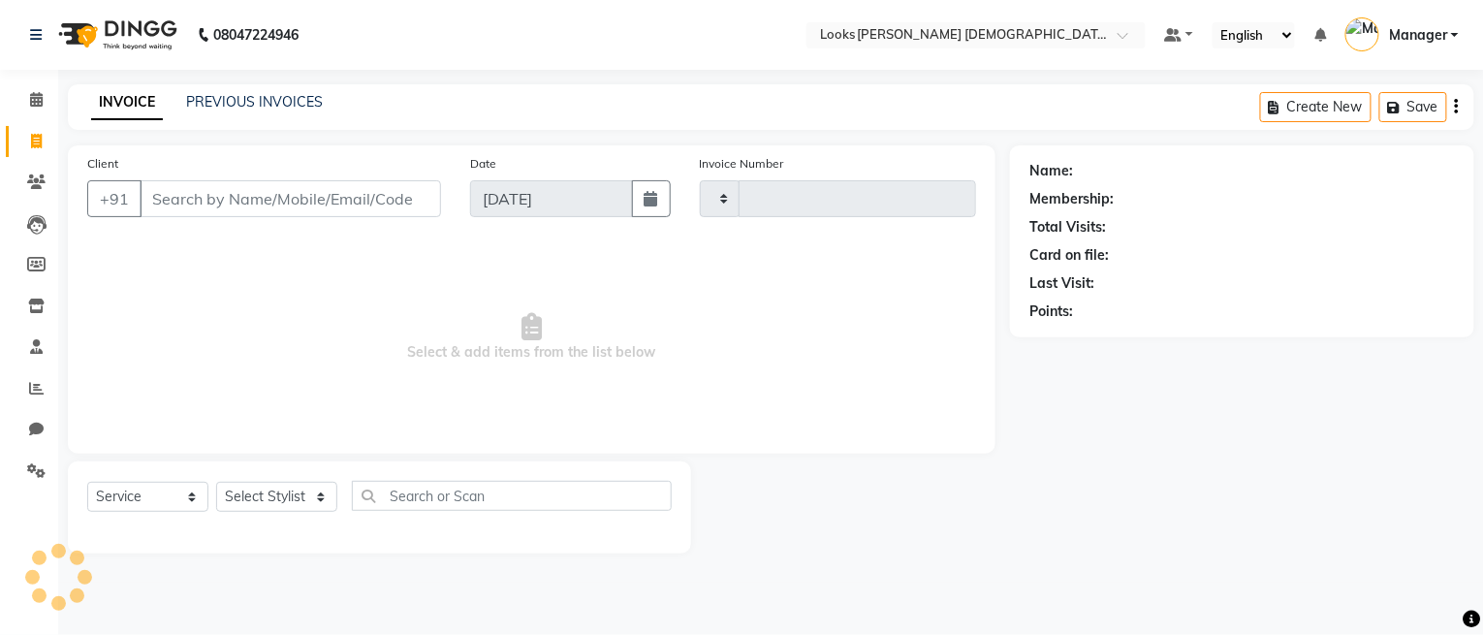
type input "2775"
select select "8706"
type input "9013591174"
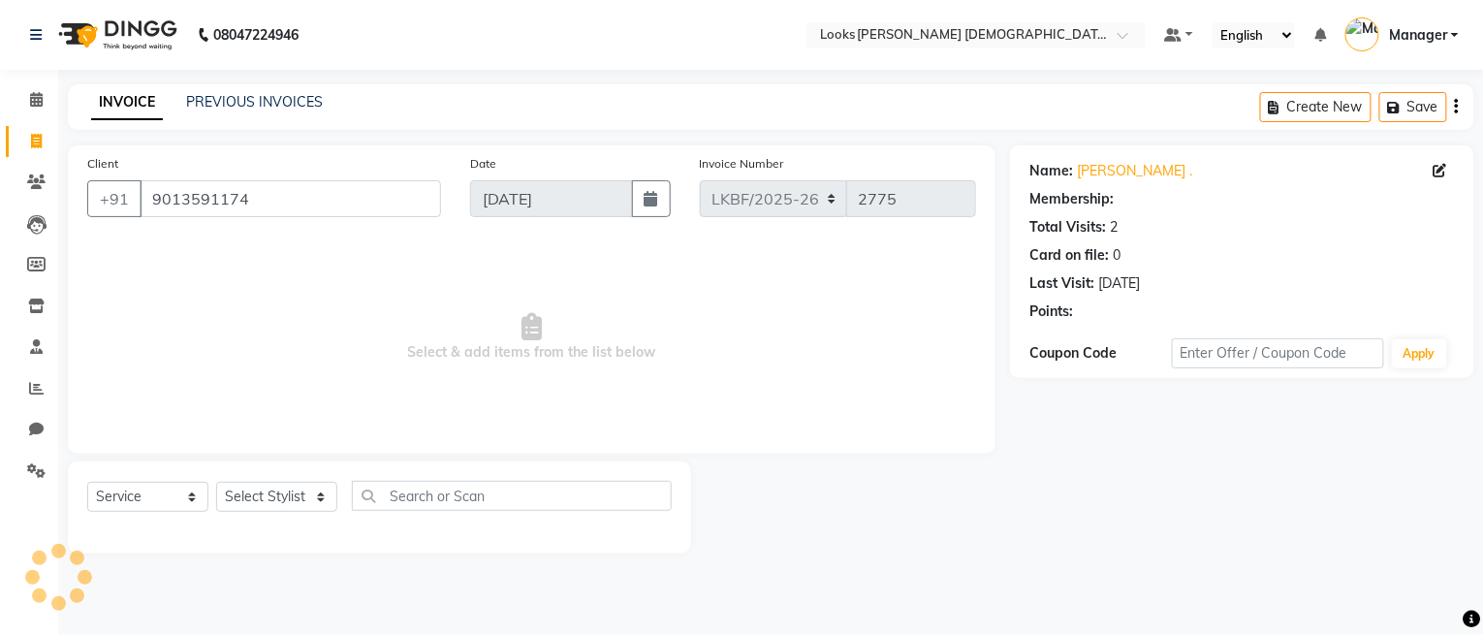
select select "1: Object"
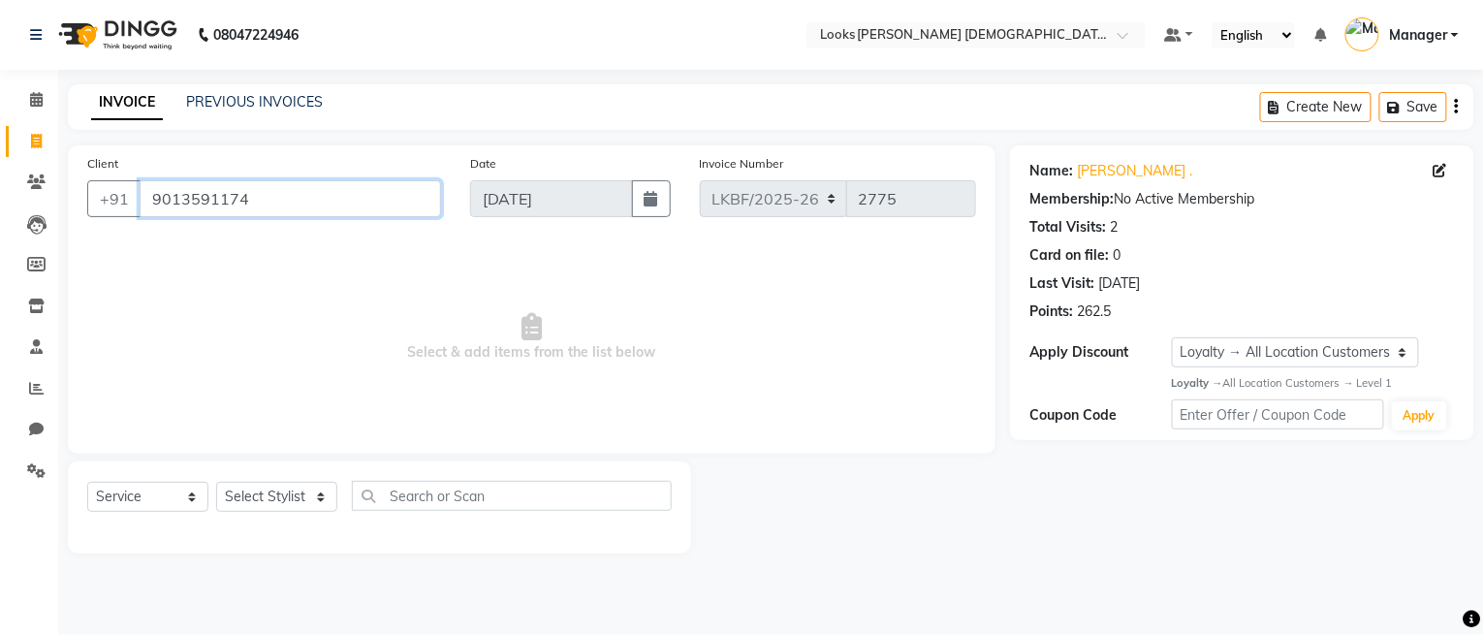
click at [268, 191] on input "9013591174" at bounding box center [290, 198] width 301 height 37
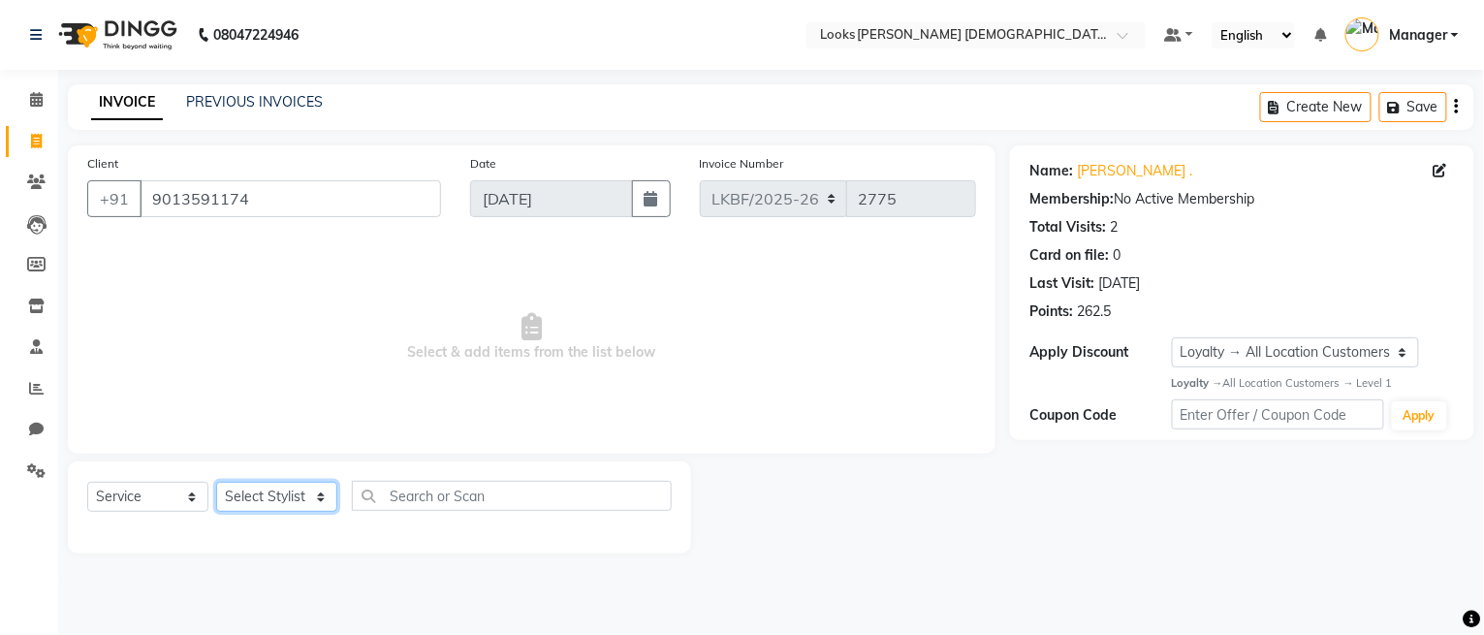
click at [241, 491] on select "Select Stylist Aena [PERSON_NAME] Amit_Pdct [PERSON_NAME] [PERSON_NAME] Counter…" at bounding box center [276, 497] width 121 height 30
click at [544, 393] on span "Select & add items from the list below" at bounding box center [531, 337] width 889 height 194
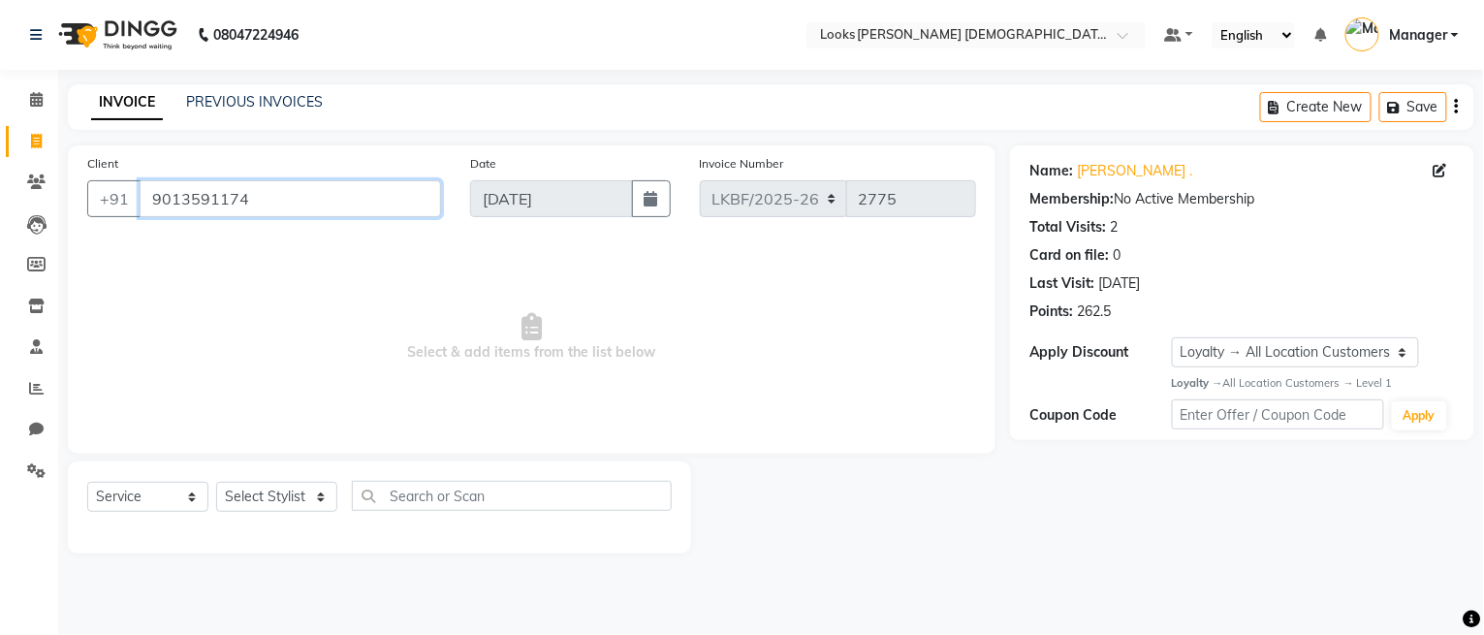
click at [298, 200] on input "9013591174" at bounding box center [290, 198] width 301 height 37
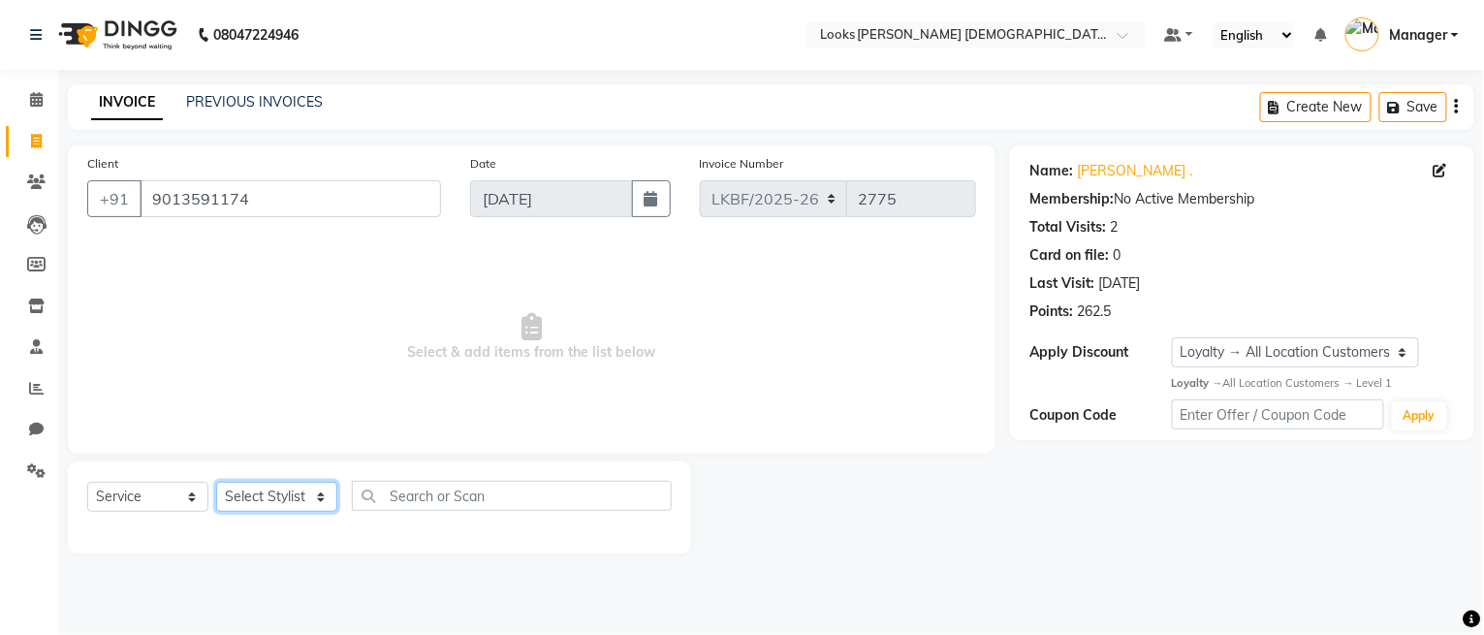
click at [255, 489] on select "Select Stylist Aena [PERSON_NAME] Amit_Pdct [PERSON_NAME] [PERSON_NAME] Counter…" at bounding box center [276, 497] width 121 height 30
select select "87719"
click at [216, 483] on select "Select Stylist Aena [PERSON_NAME] Amit_Pdct [PERSON_NAME] [PERSON_NAME] Counter…" at bounding box center [276, 497] width 121 height 30
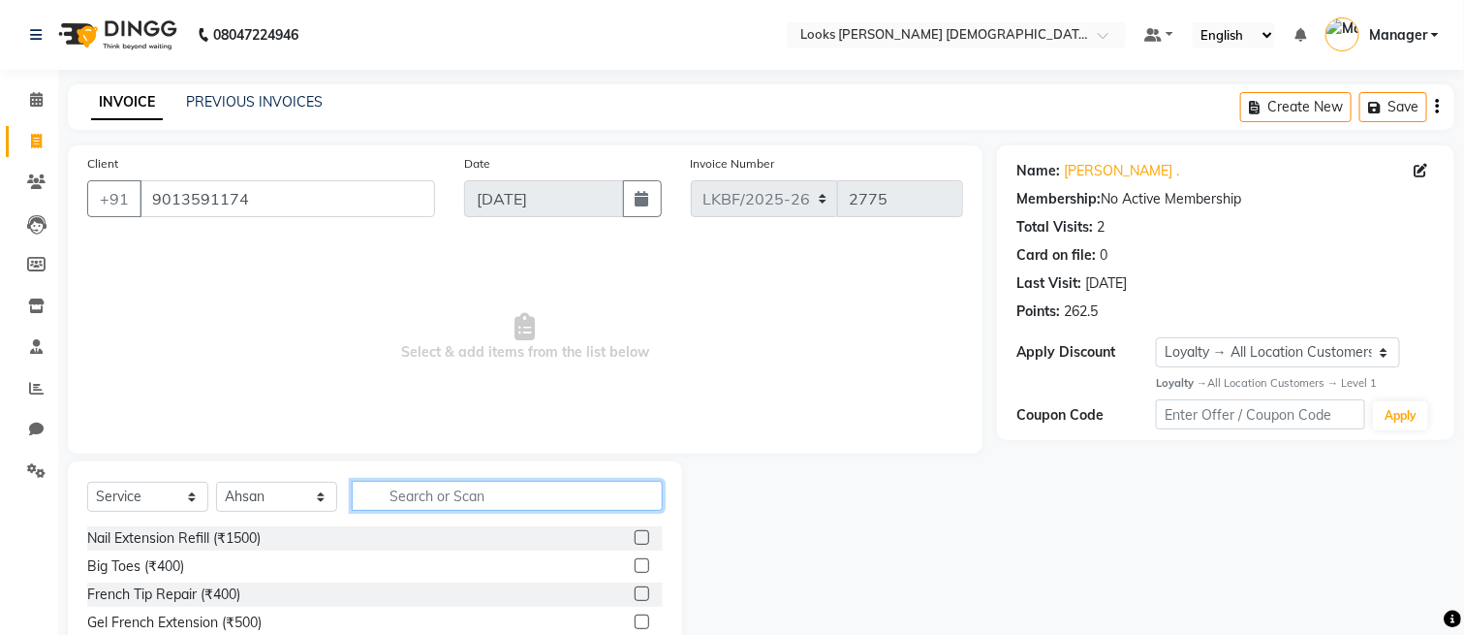
click at [433, 503] on input "text" at bounding box center [507, 496] width 311 height 30
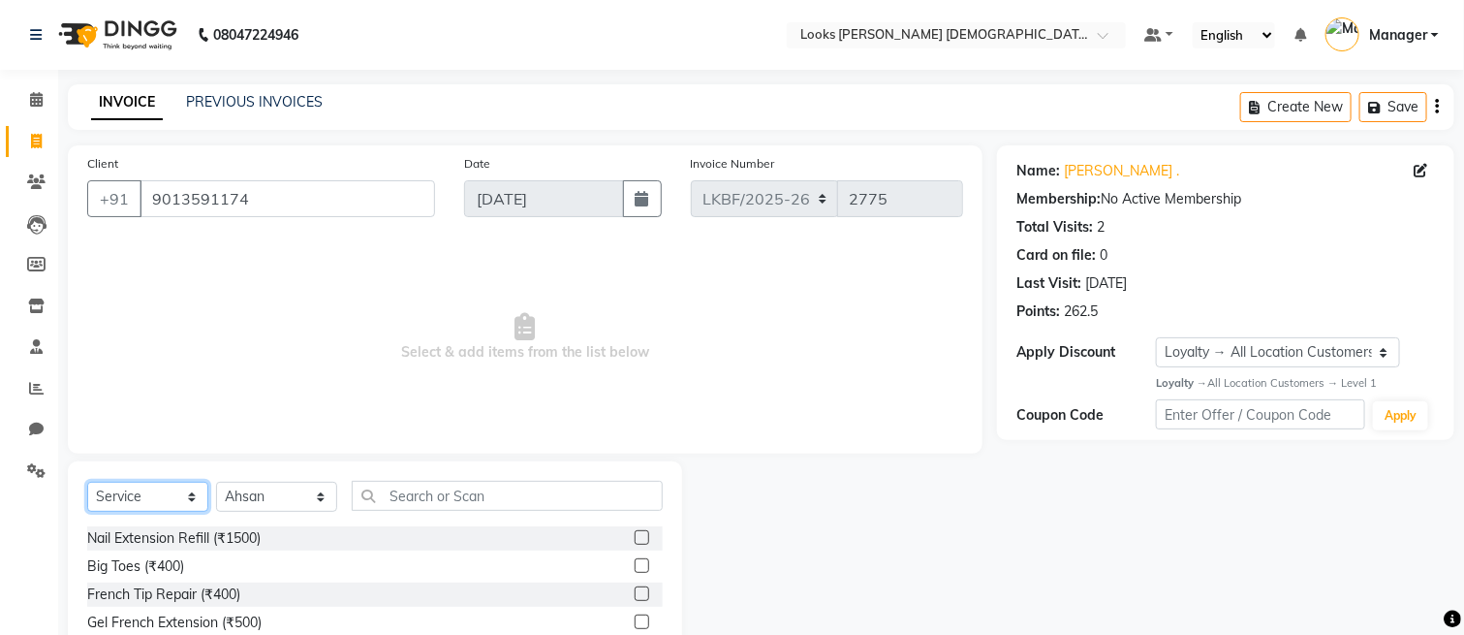
click at [146, 501] on select "Select Service Product Membership Package Voucher Prepaid Gift Card" at bounding box center [147, 497] width 121 height 30
select select "P"
click at [87, 483] on select "Select Service Product Membership Package Voucher Prepaid Gift Card" at bounding box center [147, 497] width 121 height 30
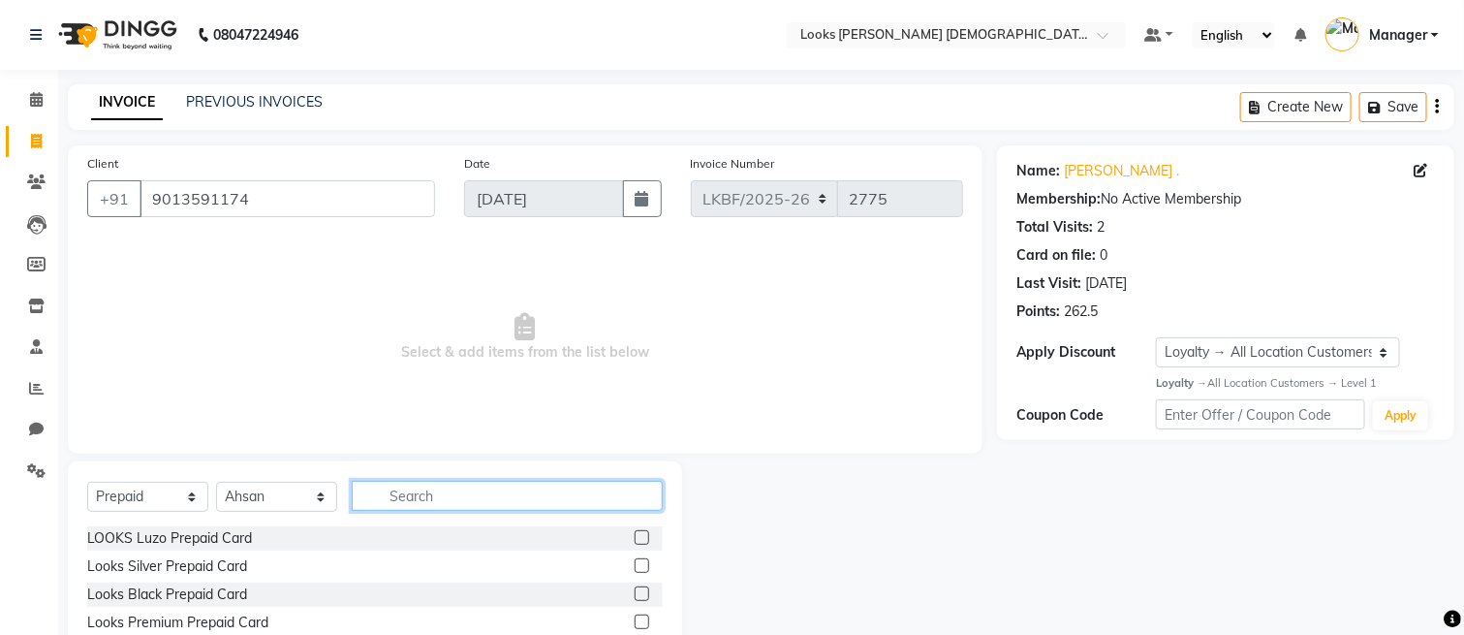
click at [473, 481] on input "text" at bounding box center [507, 496] width 311 height 30
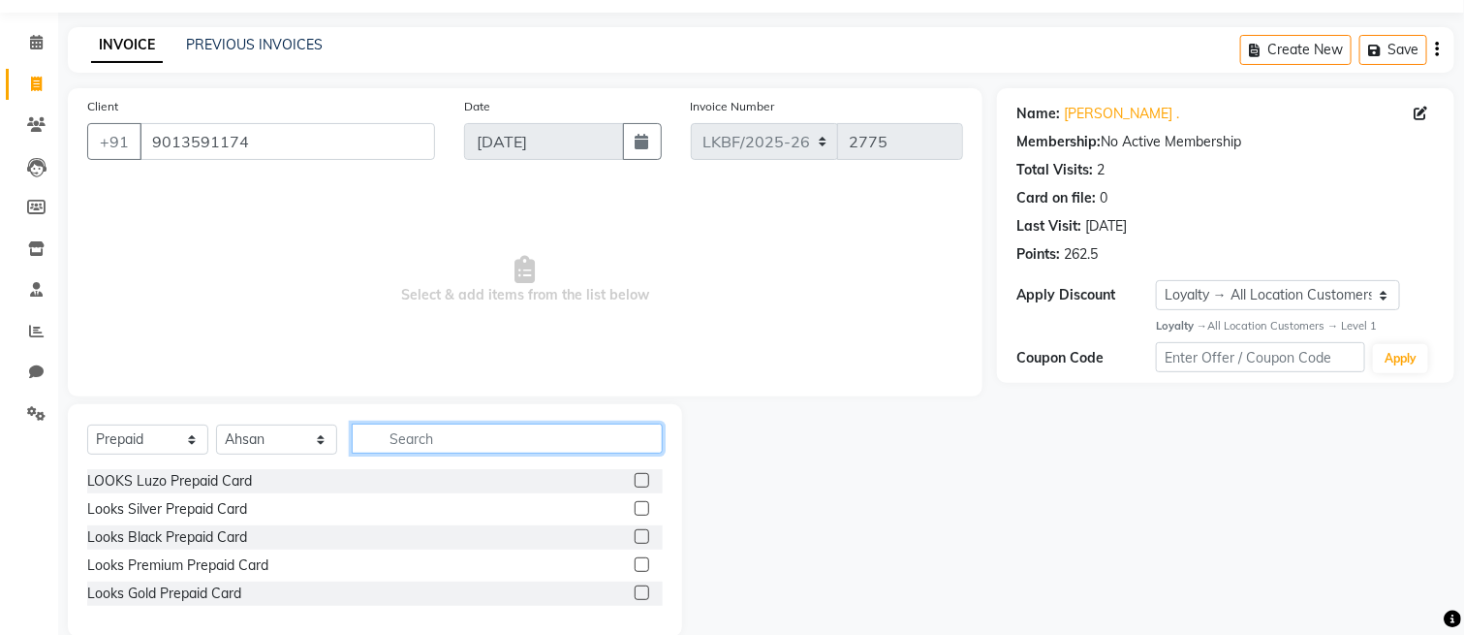
scroll to position [87, 0]
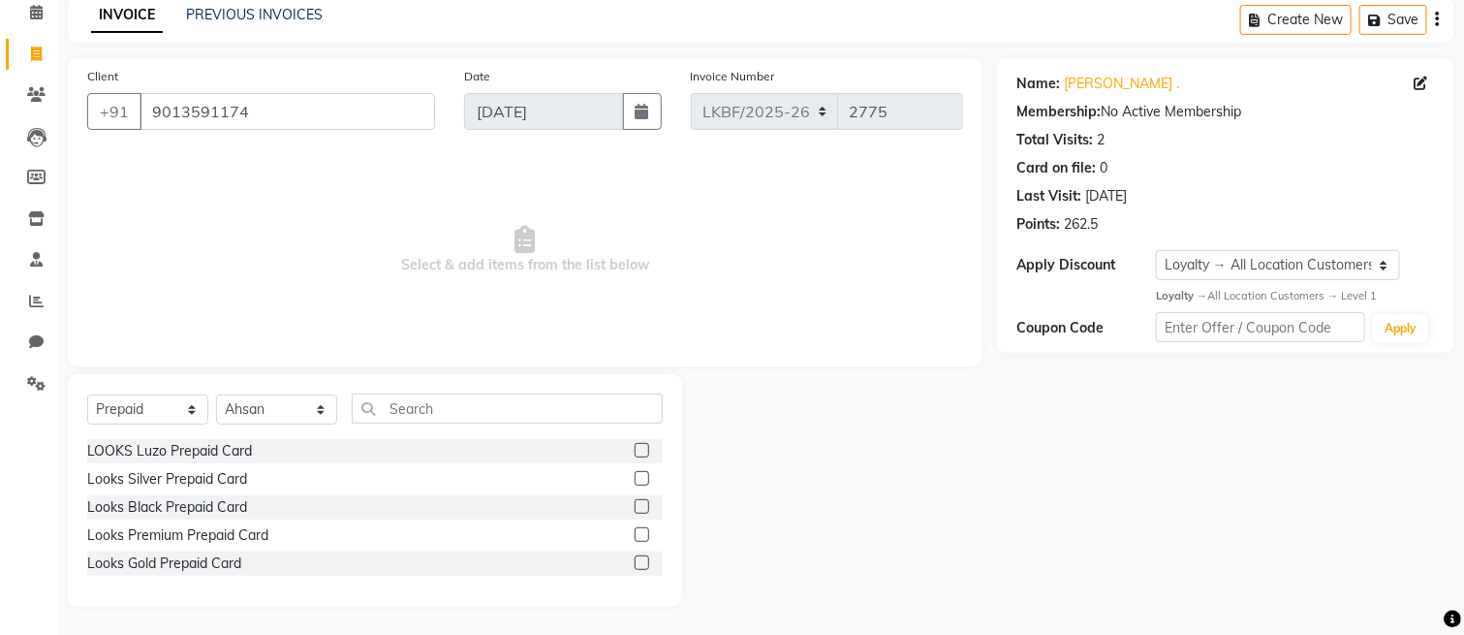
click at [644, 508] on label at bounding box center [642, 506] width 15 height 15
click at [644, 508] on input "checkbox" at bounding box center [641, 507] width 13 height 13
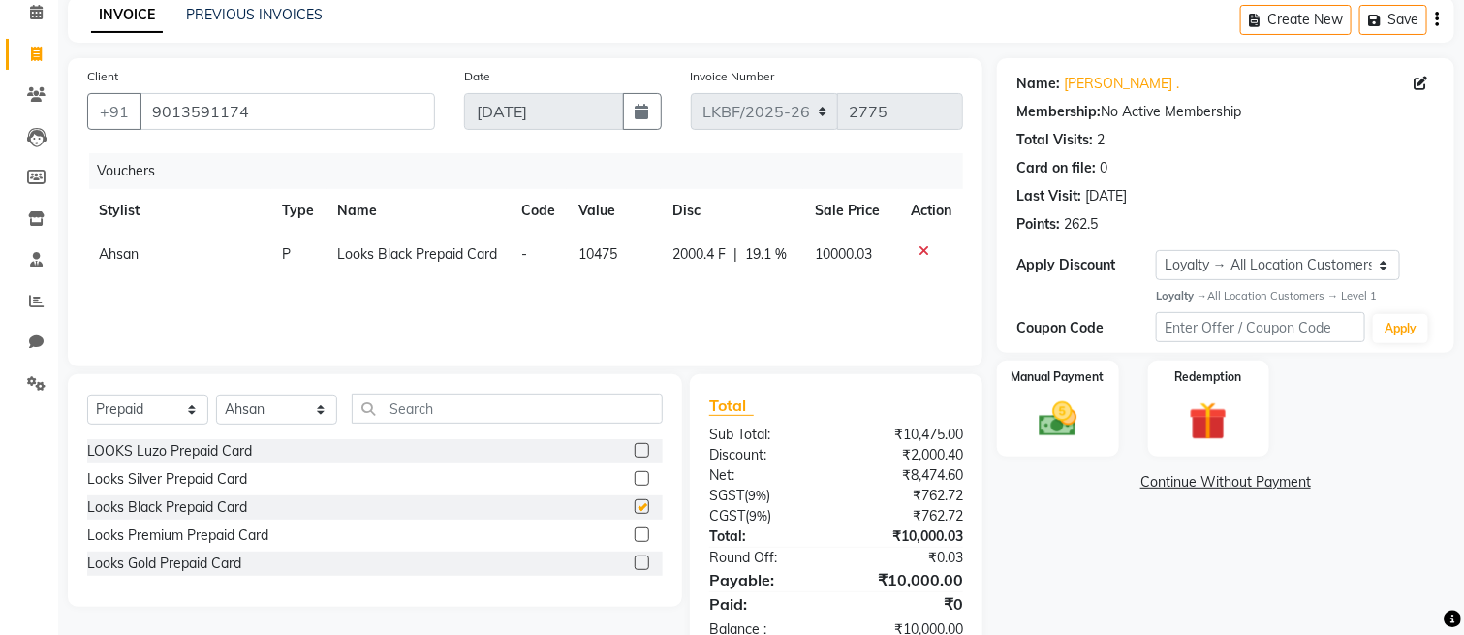
checkbox input "false"
click at [1068, 423] on img at bounding box center [1057, 419] width 65 height 46
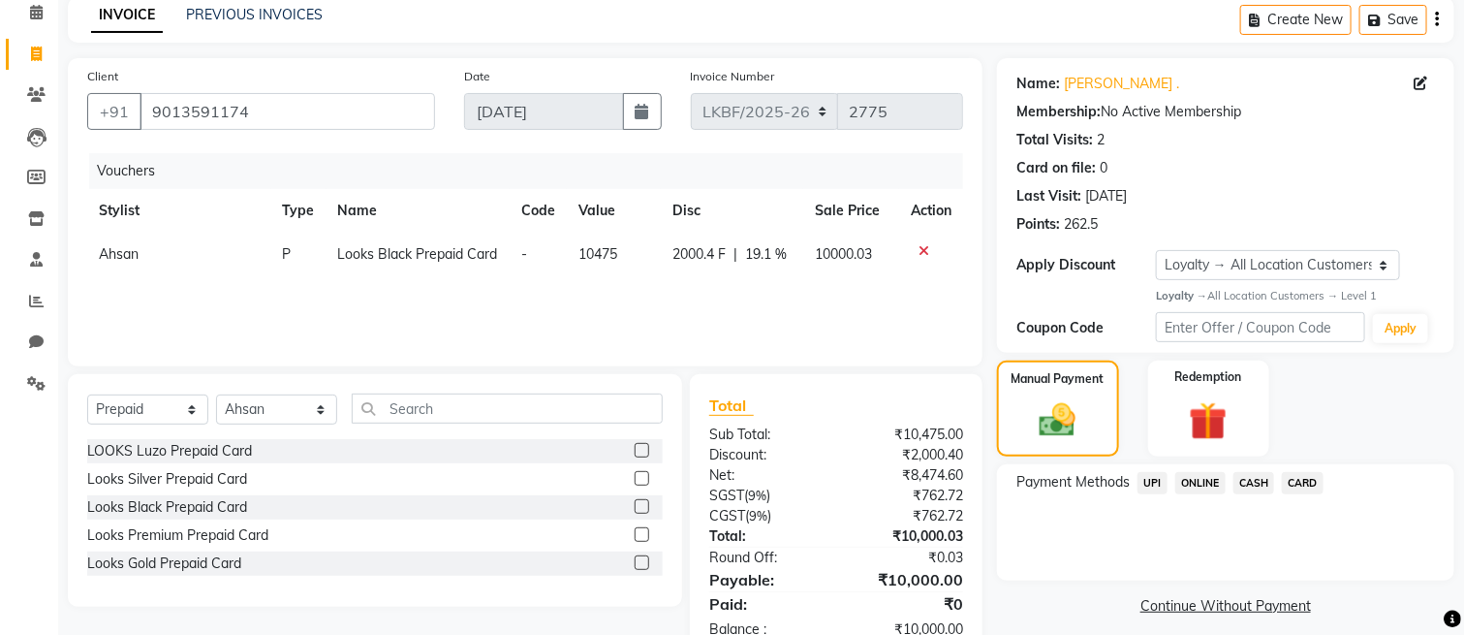
click at [1151, 481] on span "UPI" at bounding box center [1153, 483] width 30 height 22
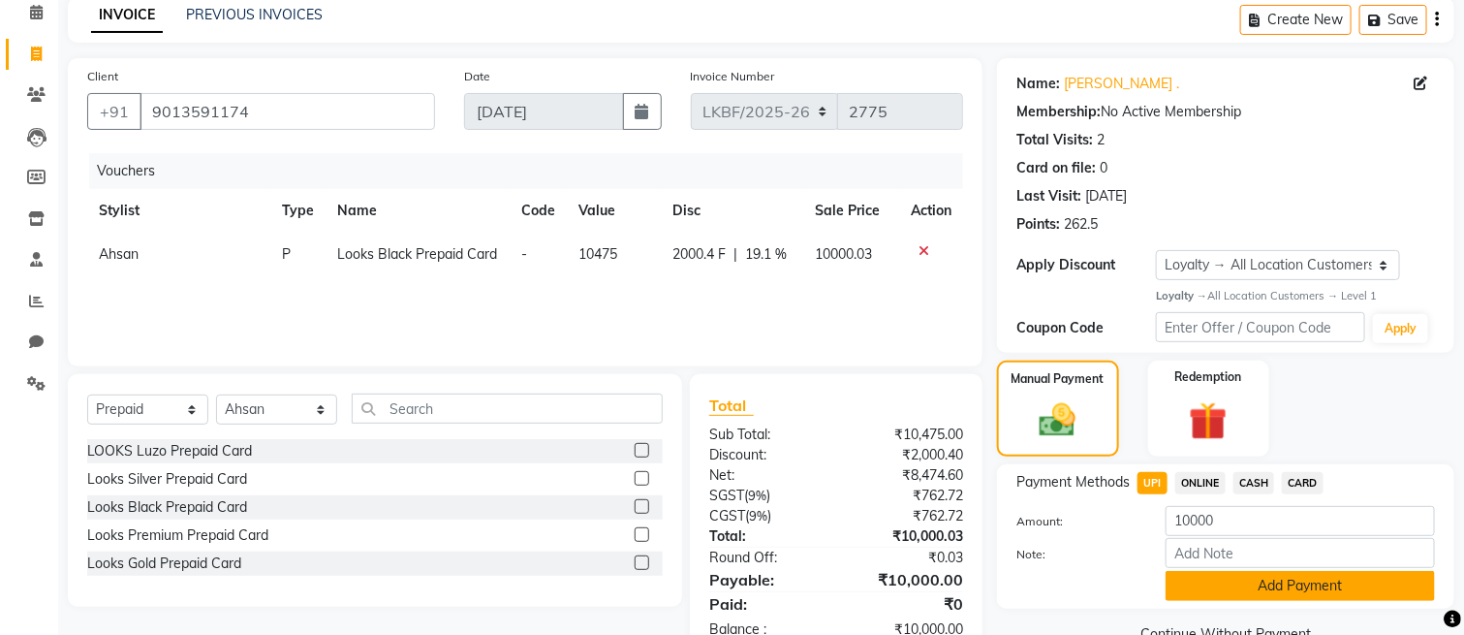
click at [1195, 576] on button "Add Payment" at bounding box center [1300, 586] width 269 height 30
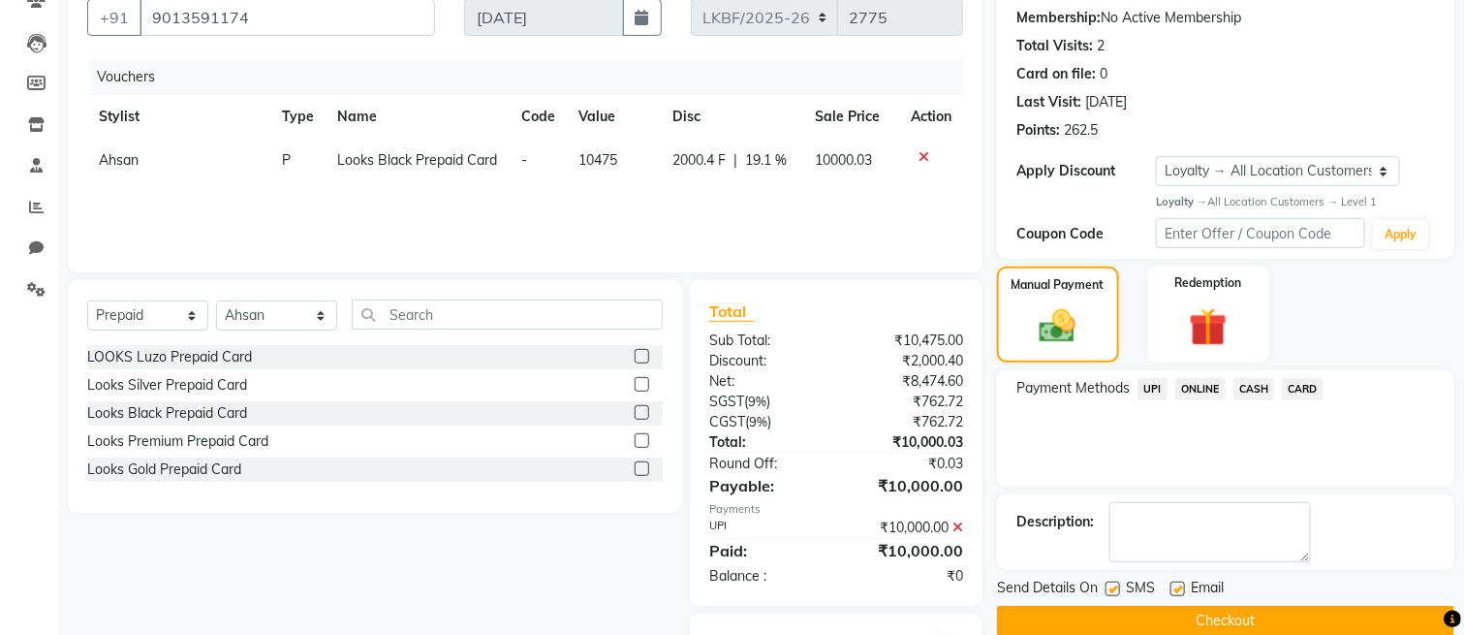
scroll to position [276, 0]
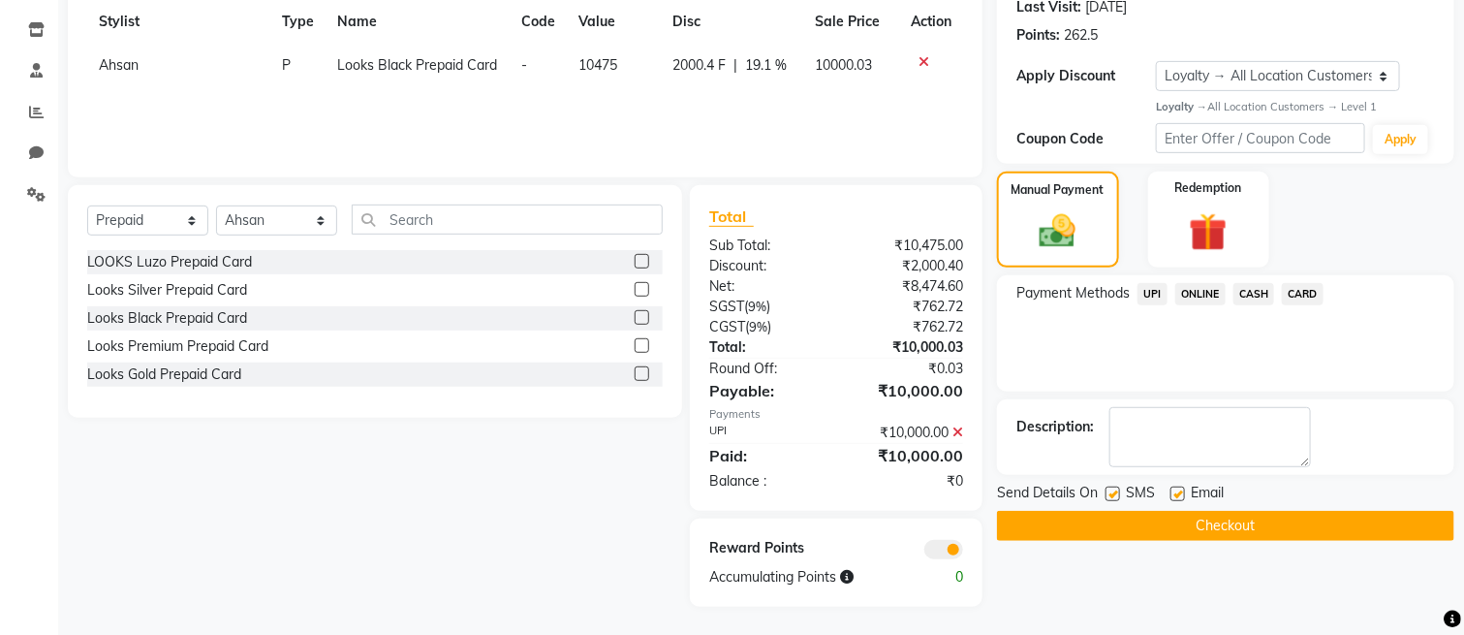
click at [1155, 528] on button "Checkout" at bounding box center [1225, 526] width 457 height 30
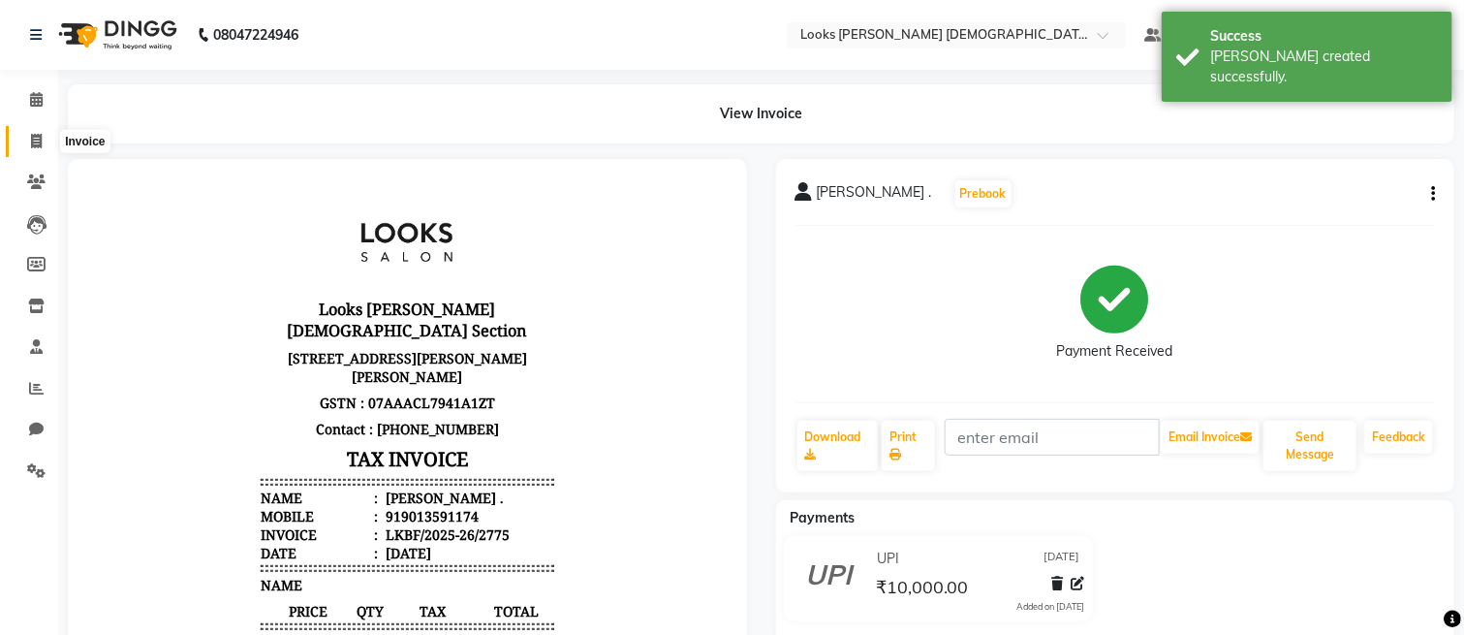
click at [31, 141] on icon at bounding box center [36, 141] width 11 height 15
select select "service"
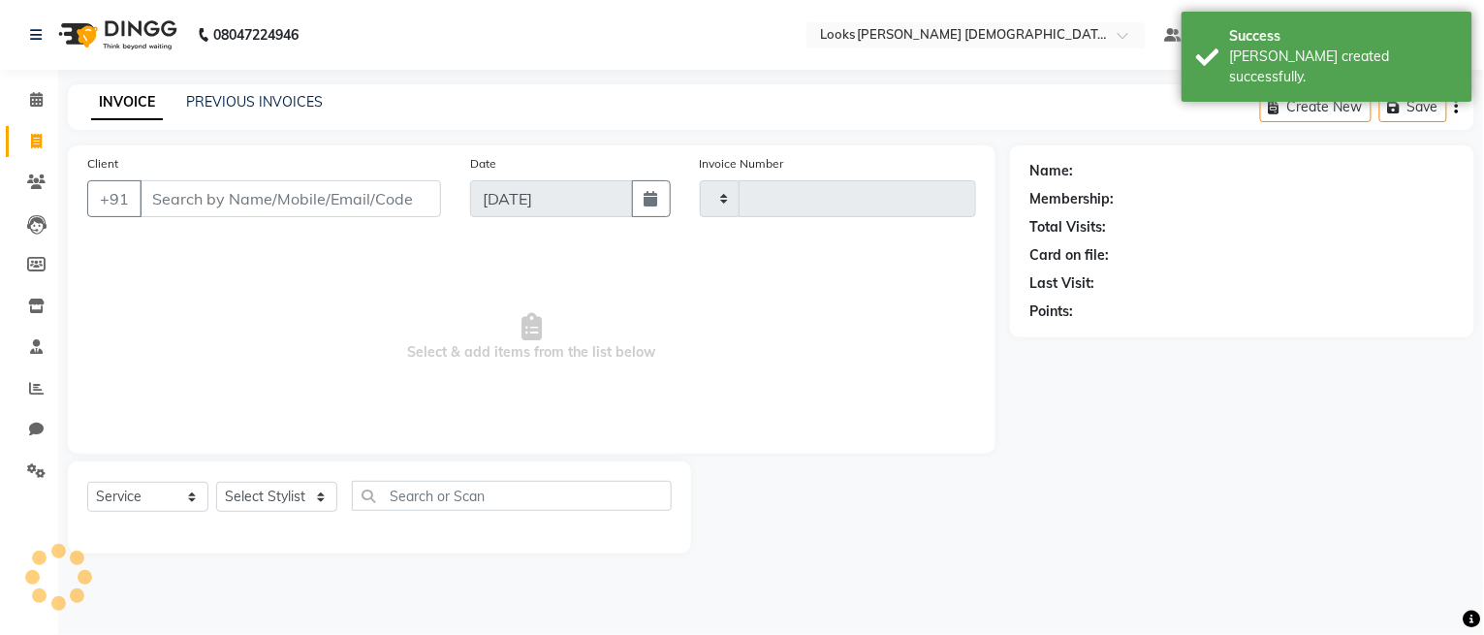
type input "2776"
select select "8706"
type input "9013591174"
select select "1: Object"
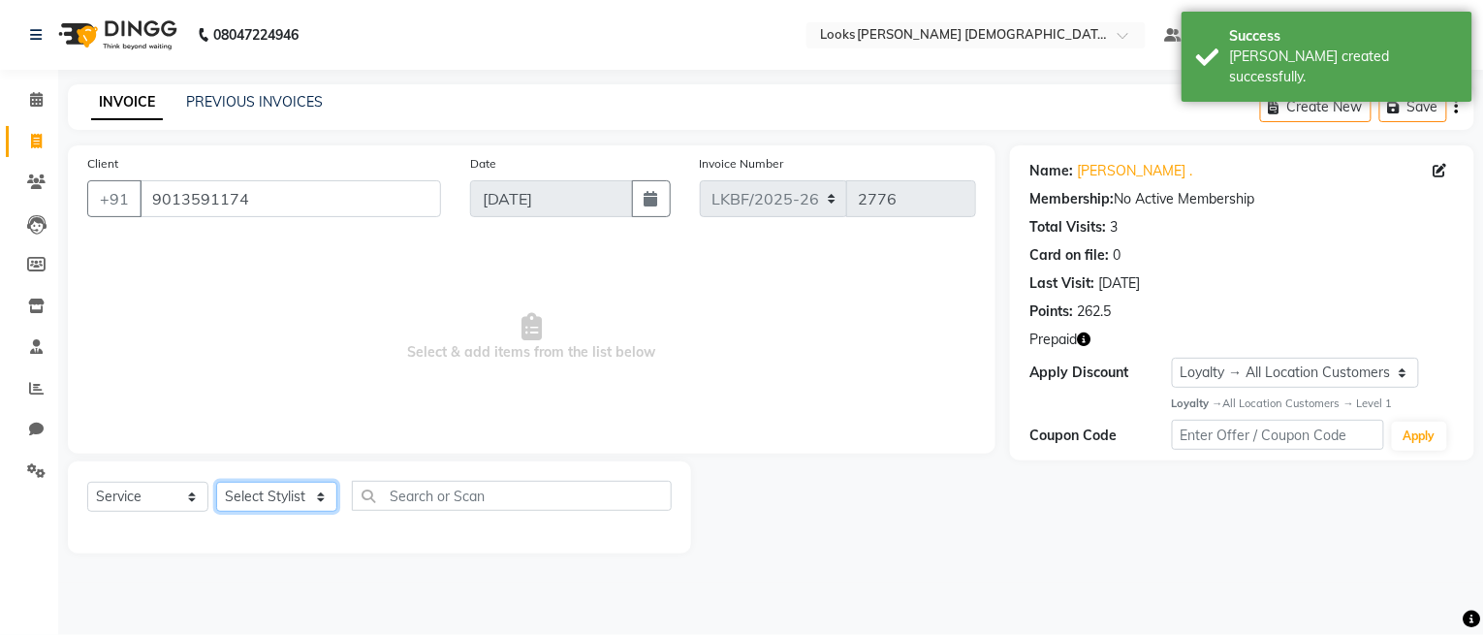
click at [284, 496] on select "Select Stylist Aena [PERSON_NAME] Amit_Pdct [PERSON_NAME] [PERSON_NAME] Counter…" at bounding box center [276, 497] width 121 height 30
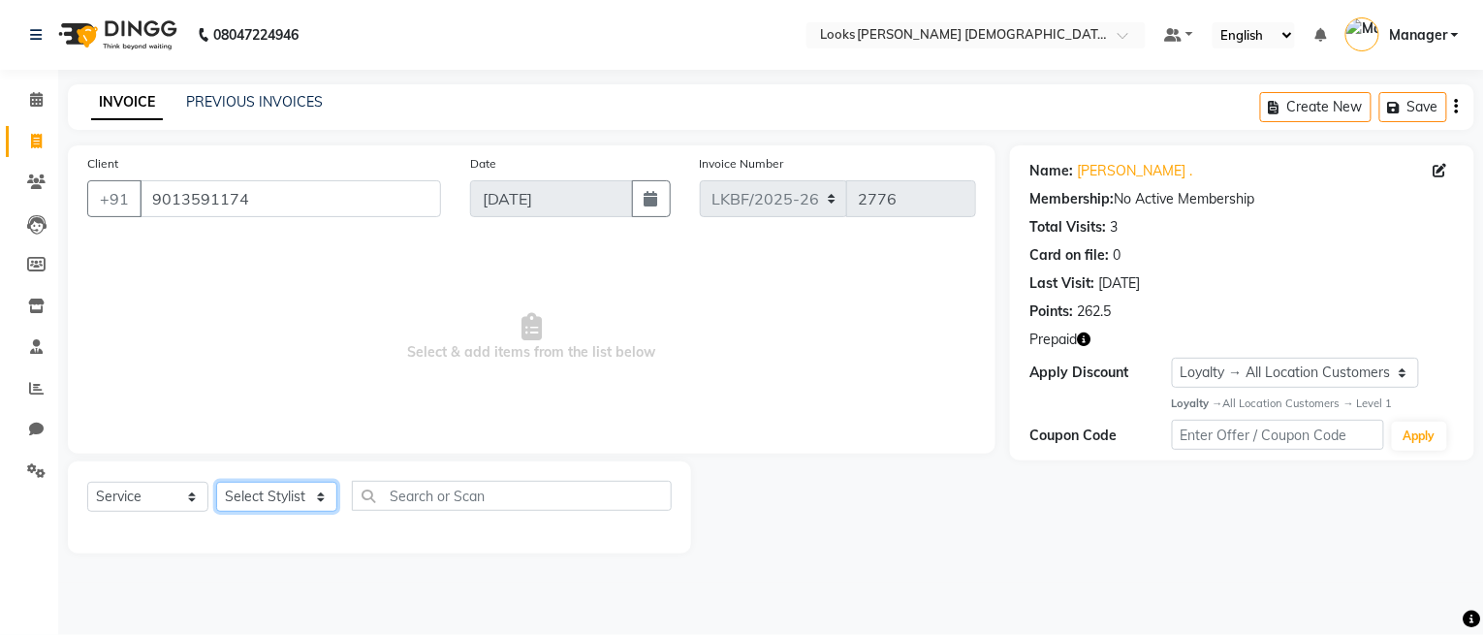
select select "87719"
click at [216, 483] on select "Select Stylist Aena [PERSON_NAME] Amit_Pdct [PERSON_NAME] [PERSON_NAME] Counter…" at bounding box center [276, 497] width 121 height 30
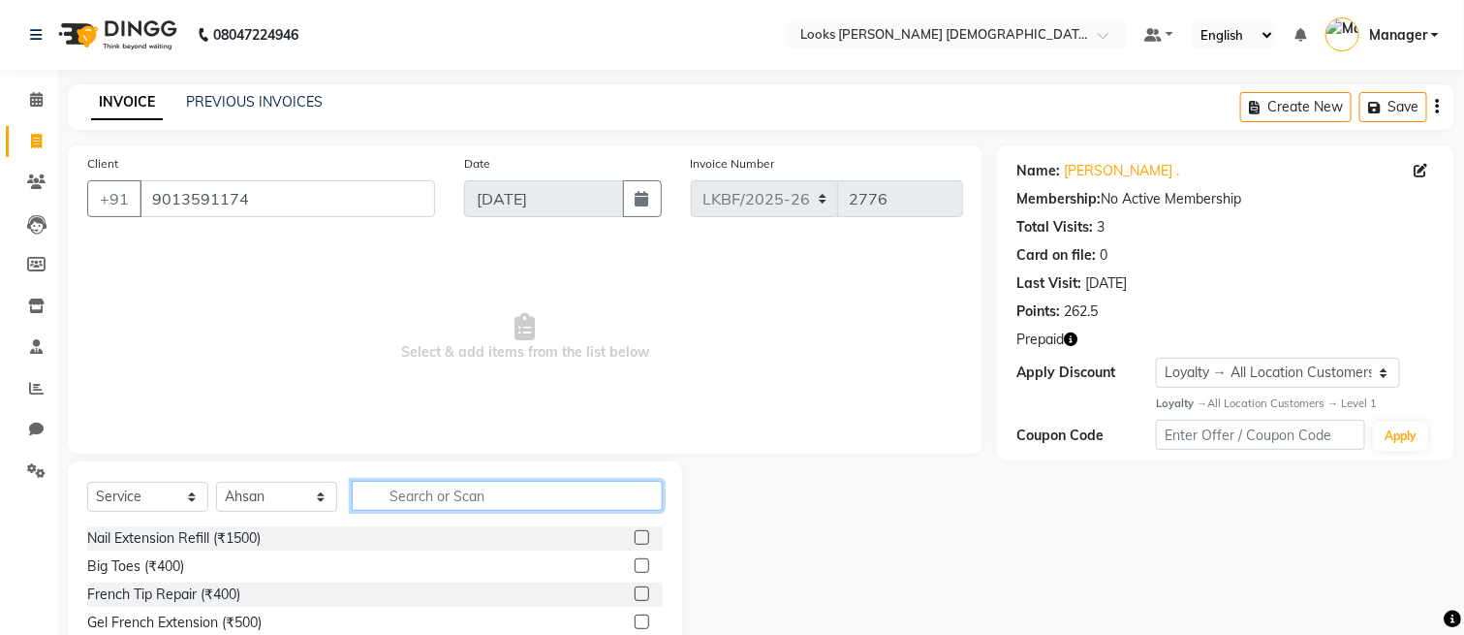
click at [408, 500] on input "text" at bounding box center [507, 496] width 311 height 30
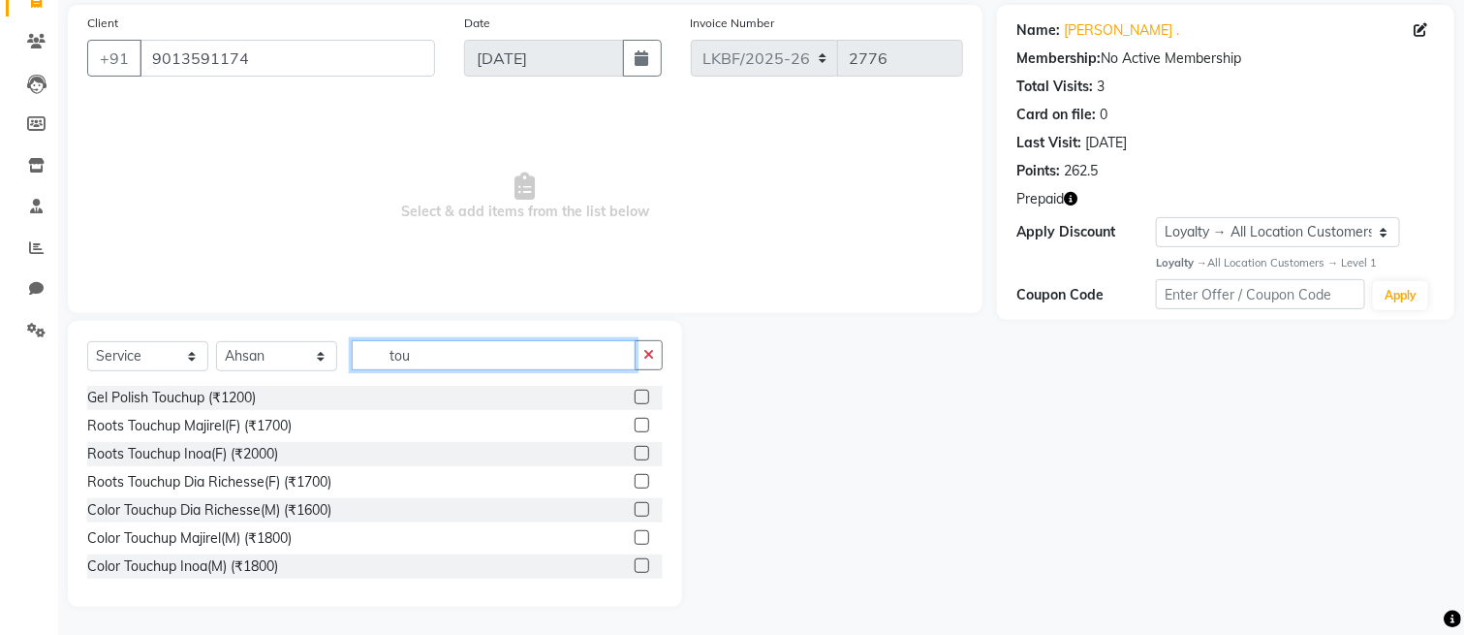
type input "tou"
click at [635, 564] on label at bounding box center [642, 565] width 15 height 15
click at [635, 564] on input "checkbox" at bounding box center [641, 566] width 13 height 13
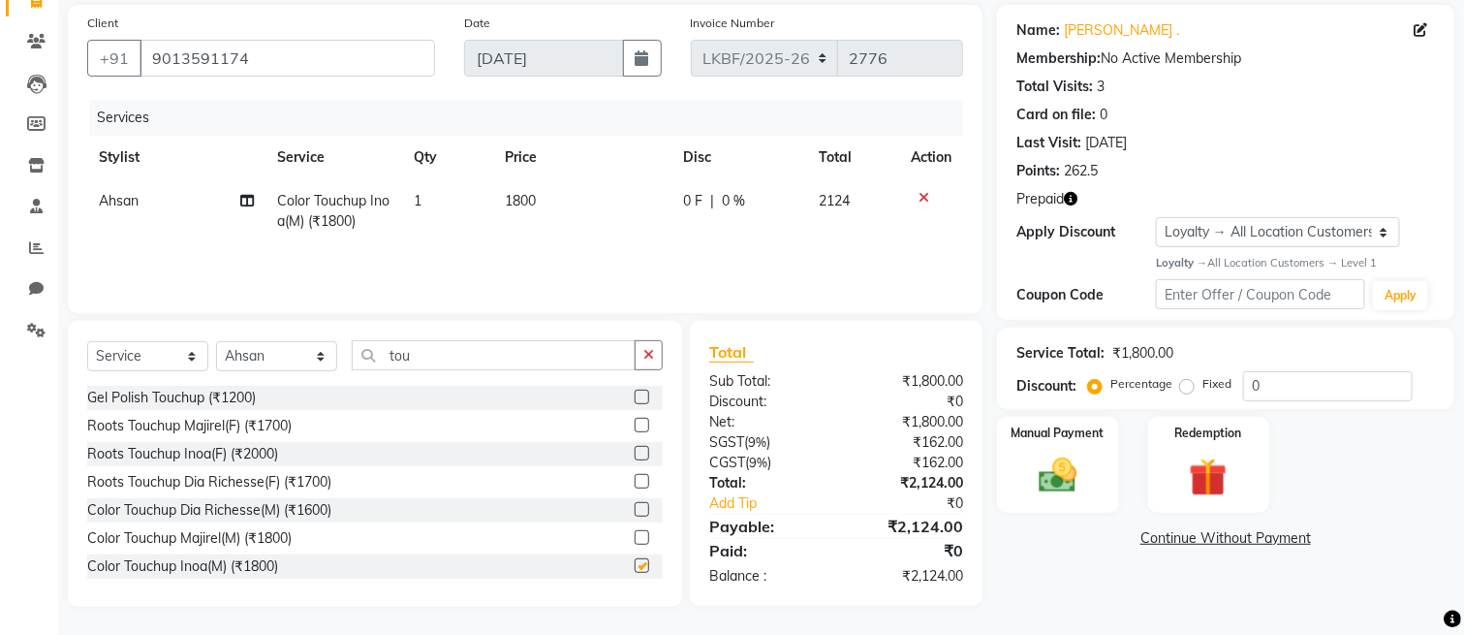
checkbox input "false"
click at [547, 194] on td "1800" at bounding box center [581, 211] width 177 height 64
select select "87719"
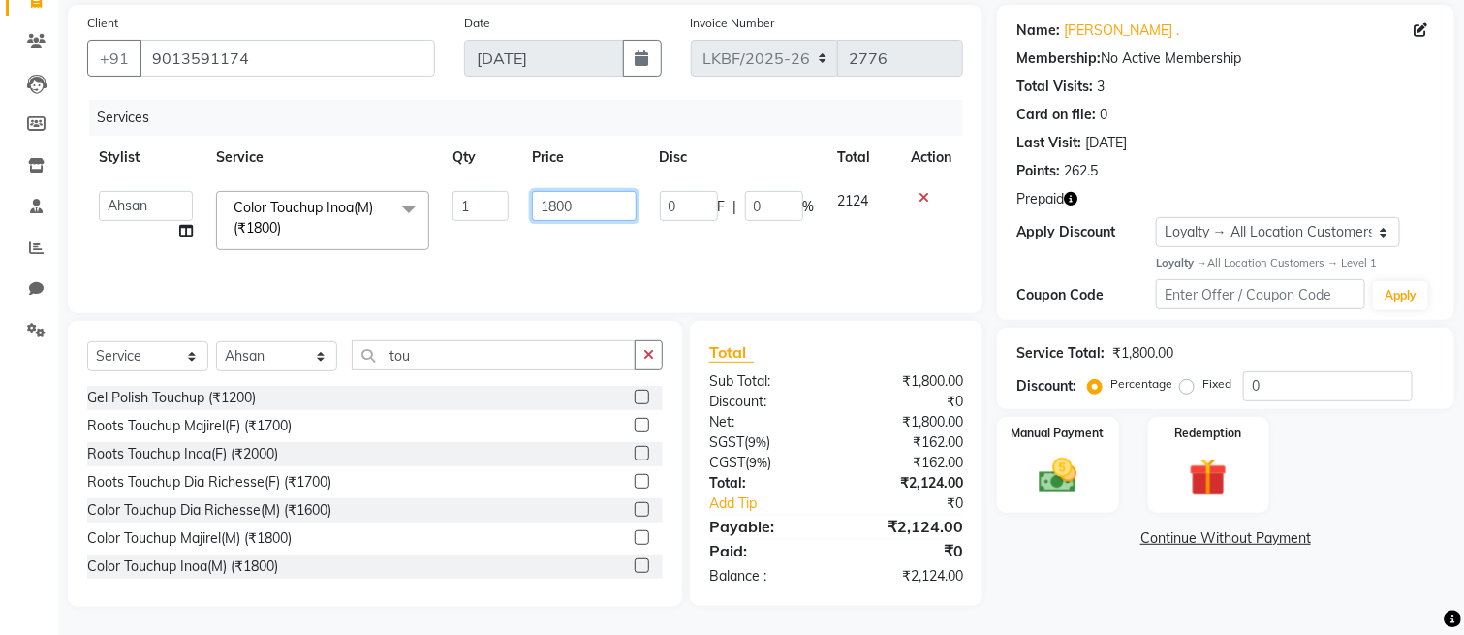
drag, startPoint x: 559, startPoint y: 204, endPoint x: 498, endPoint y: 192, distance: 62.2
click at [500, 192] on tr "Aena Ahad Ahsan Amit_Pdct Amrin Arvind_asst Bijender Counter_Sales Dharmaveer F…" at bounding box center [525, 220] width 876 height 82
type input "653"
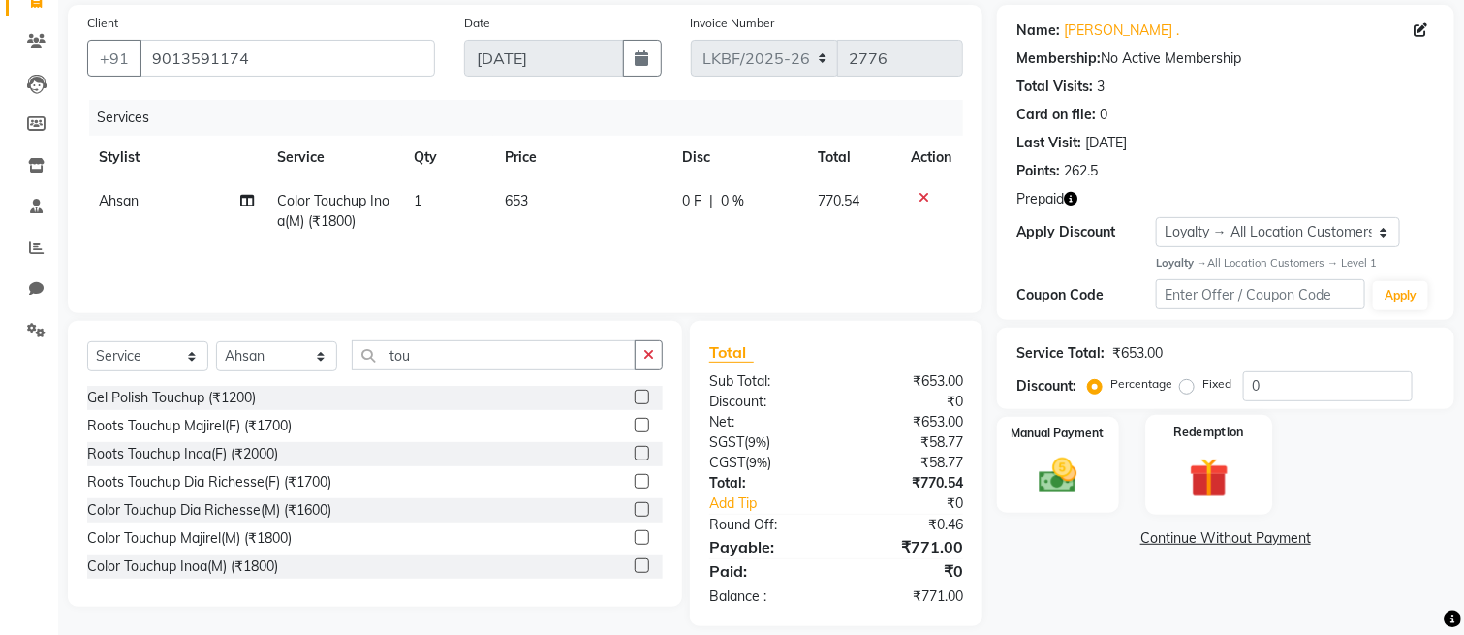
click at [1181, 486] on img at bounding box center [1209, 477] width 65 height 49
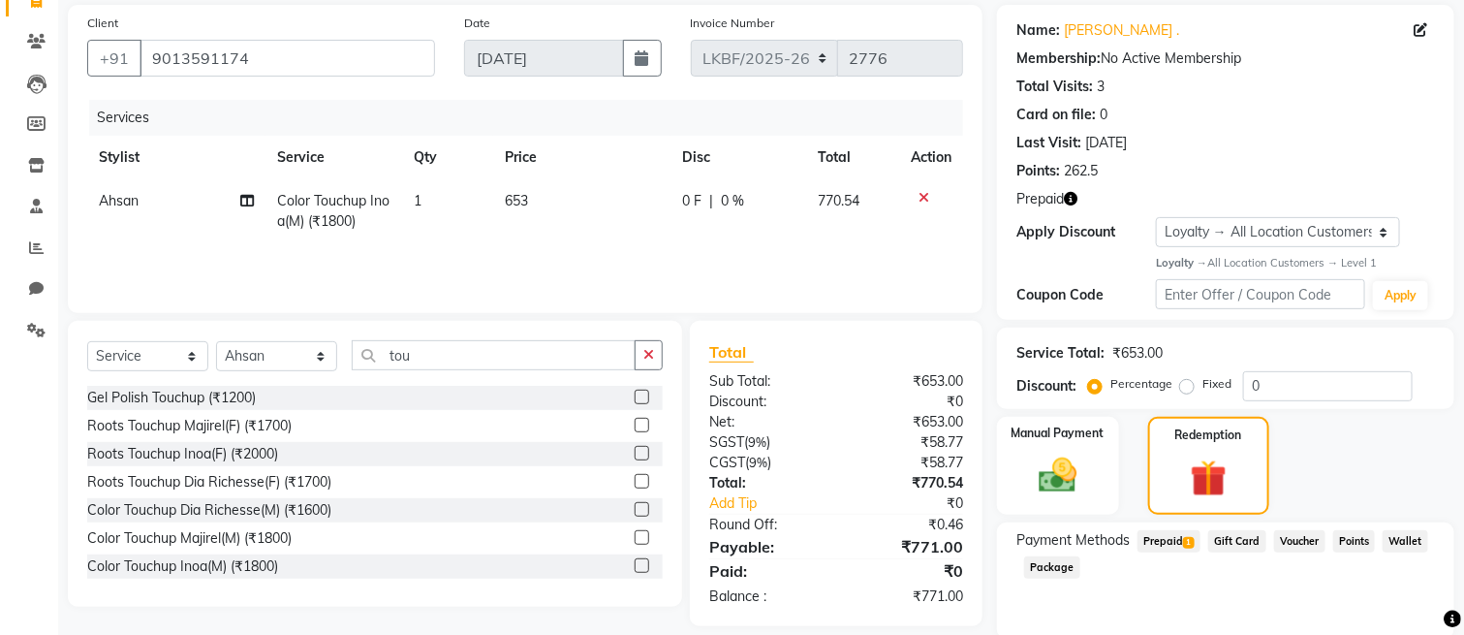
click at [1190, 543] on span "1" at bounding box center [1188, 543] width 11 height 12
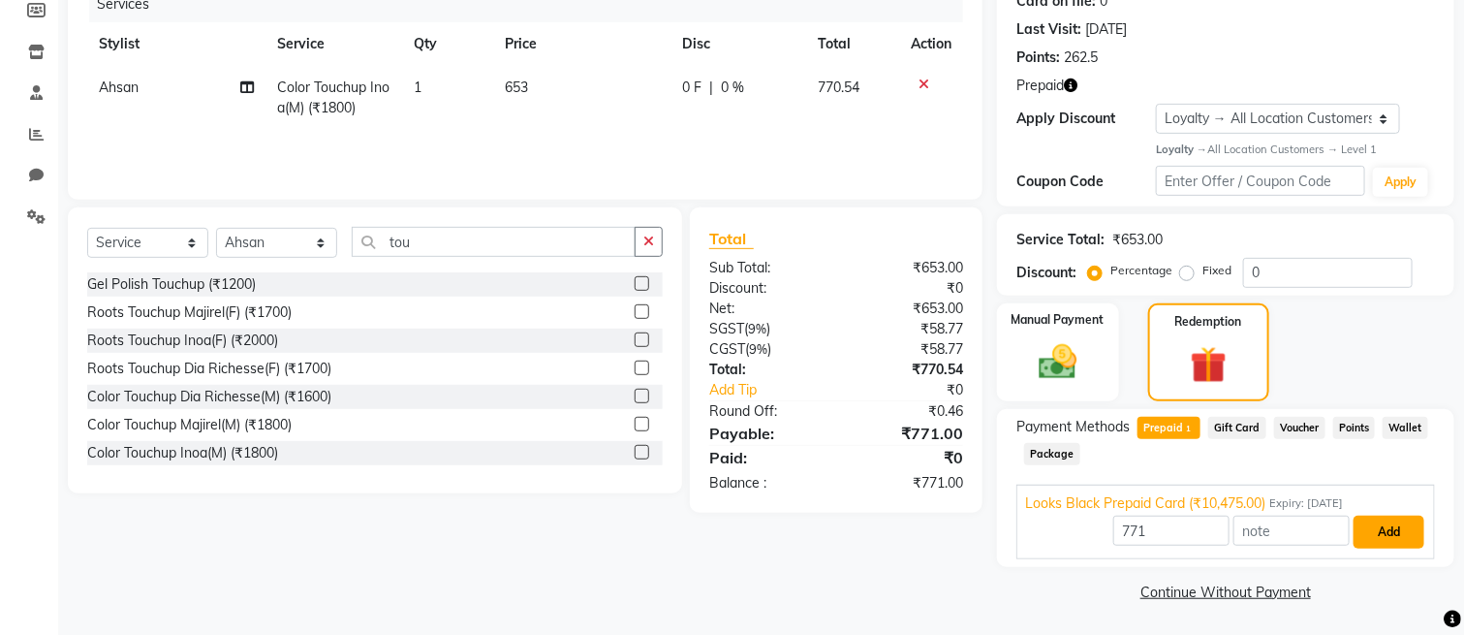
click at [1370, 524] on button "Add" at bounding box center [1389, 532] width 71 height 33
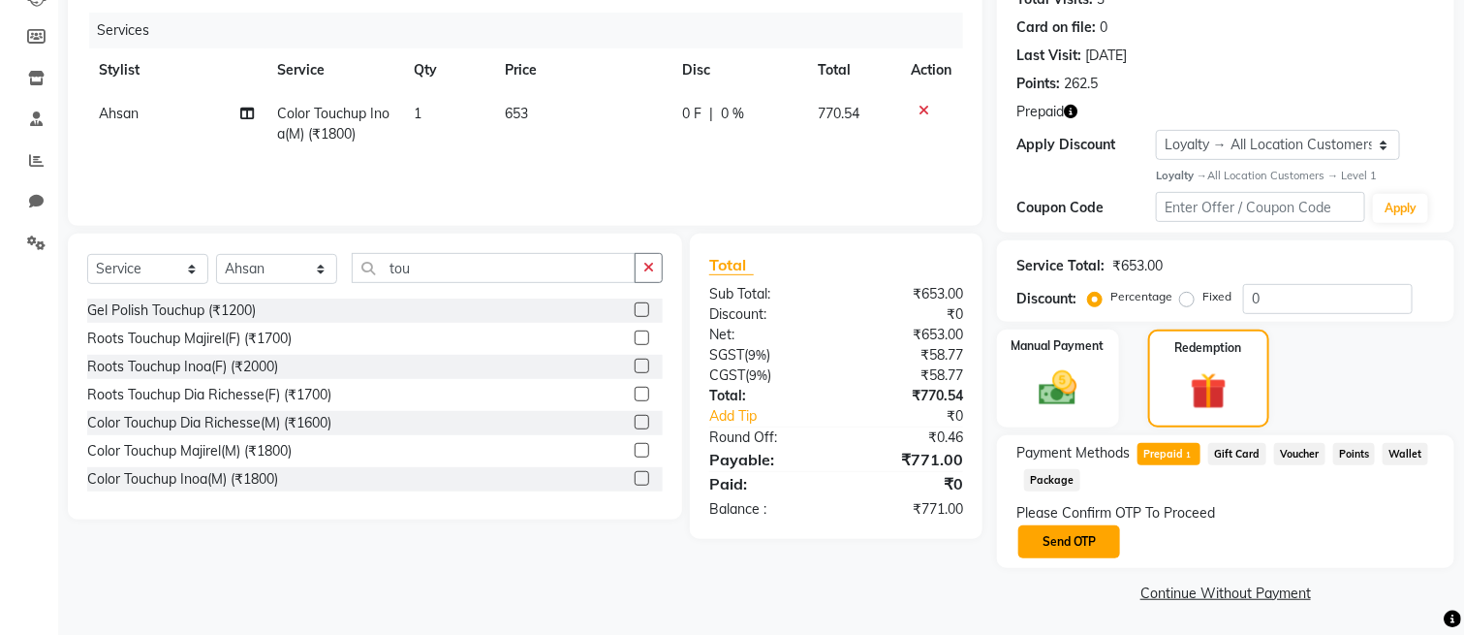
click at [1052, 542] on button "Send OTP" at bounding box center [1070, 541] width 102 height 33
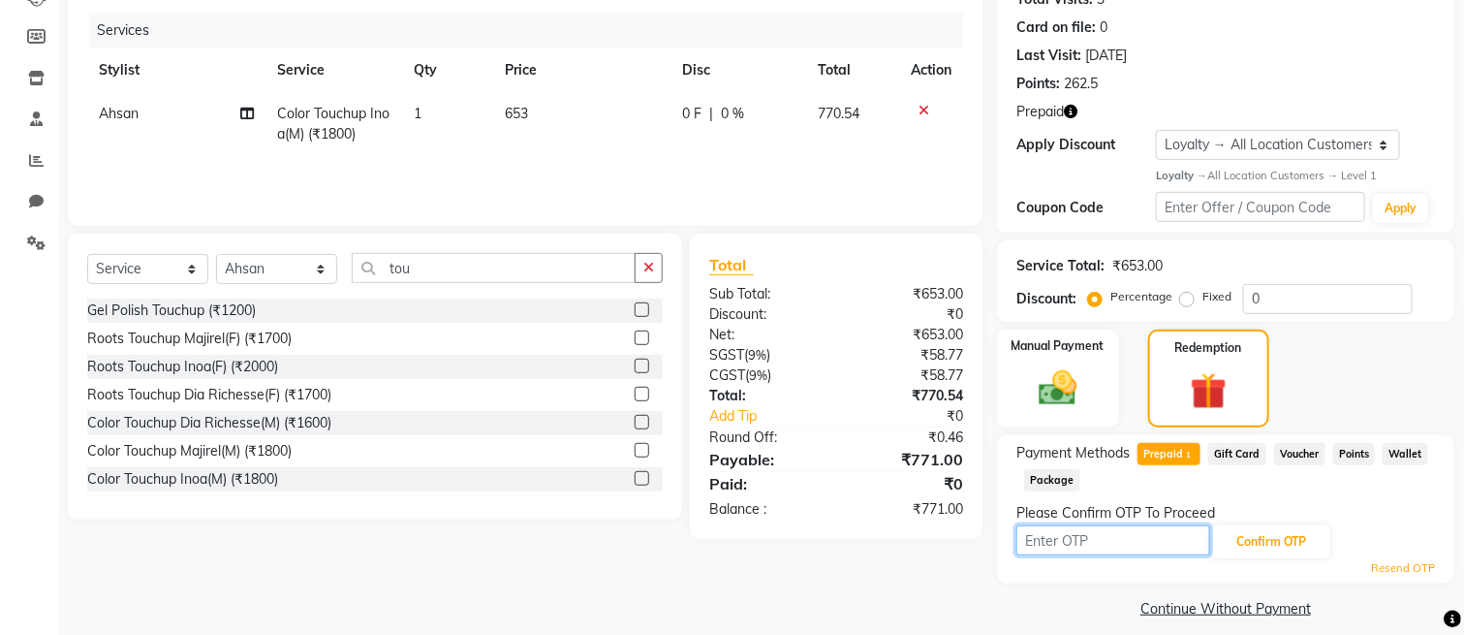
click at [1103, 547] on input "text" at bounding box center [1114, 540] width 194 height 30
type input "3124"
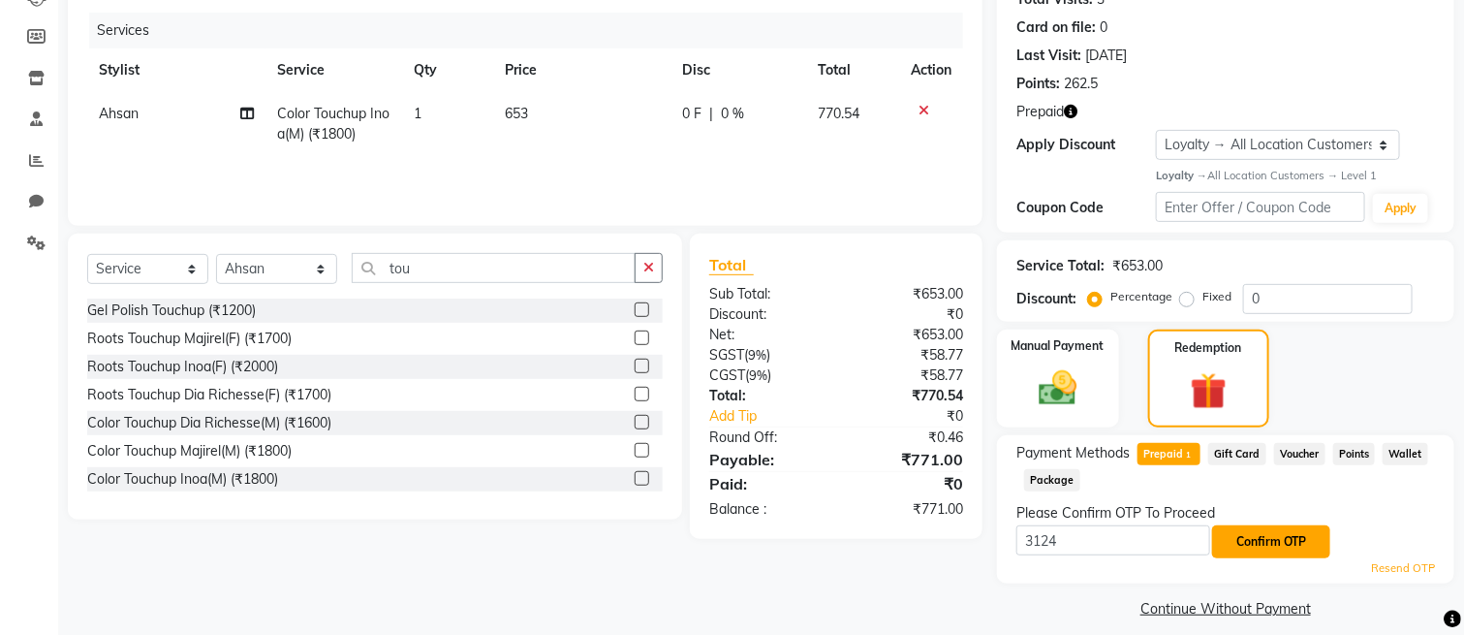
click at [1254, 534] on button "Confirm OTP" at bounding box center [1271, 541] width 118 height 33
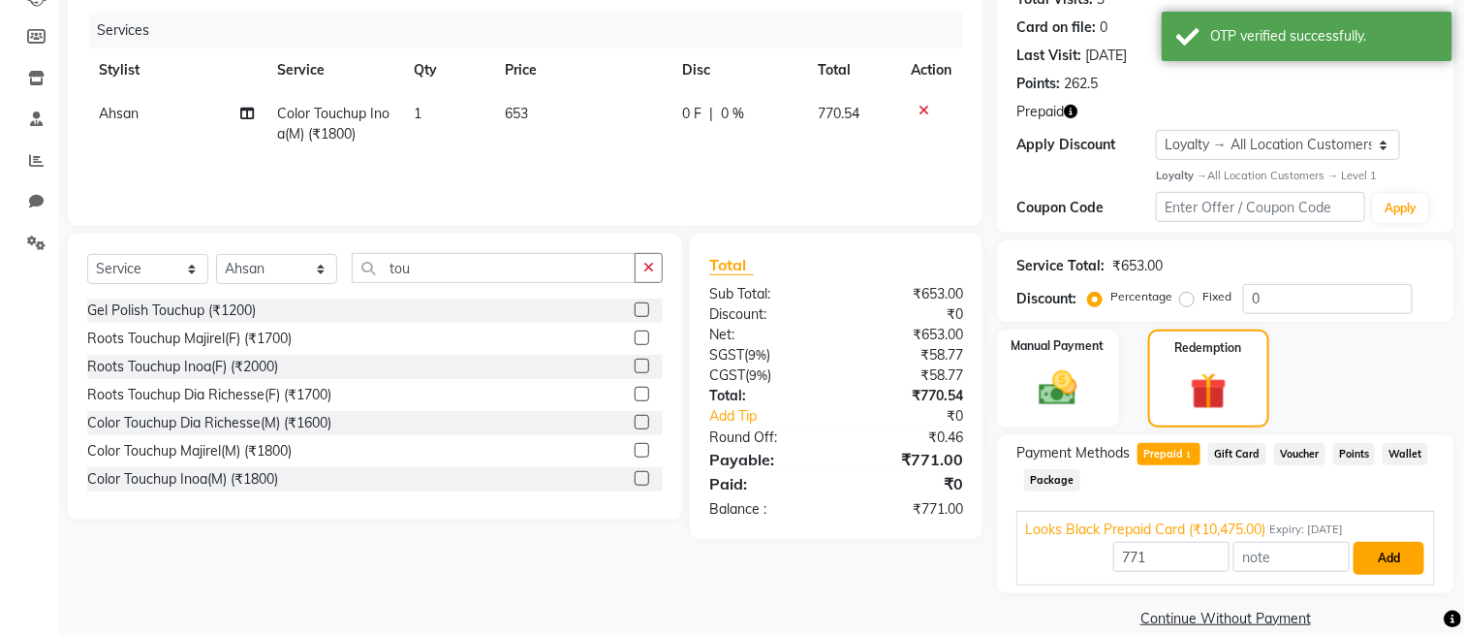
click at [1373, 568] on button "Add" at bounding box center [1389, 558] width 71 height 33
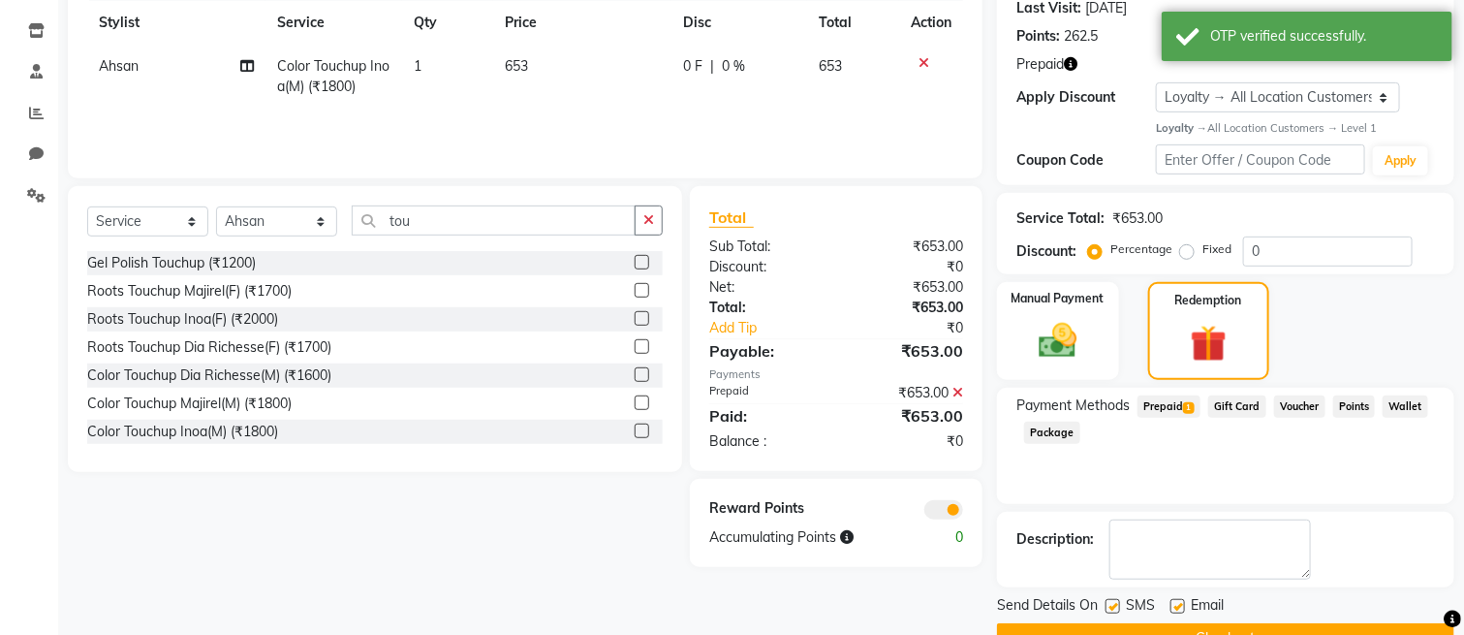
scroll to position [321, 0]
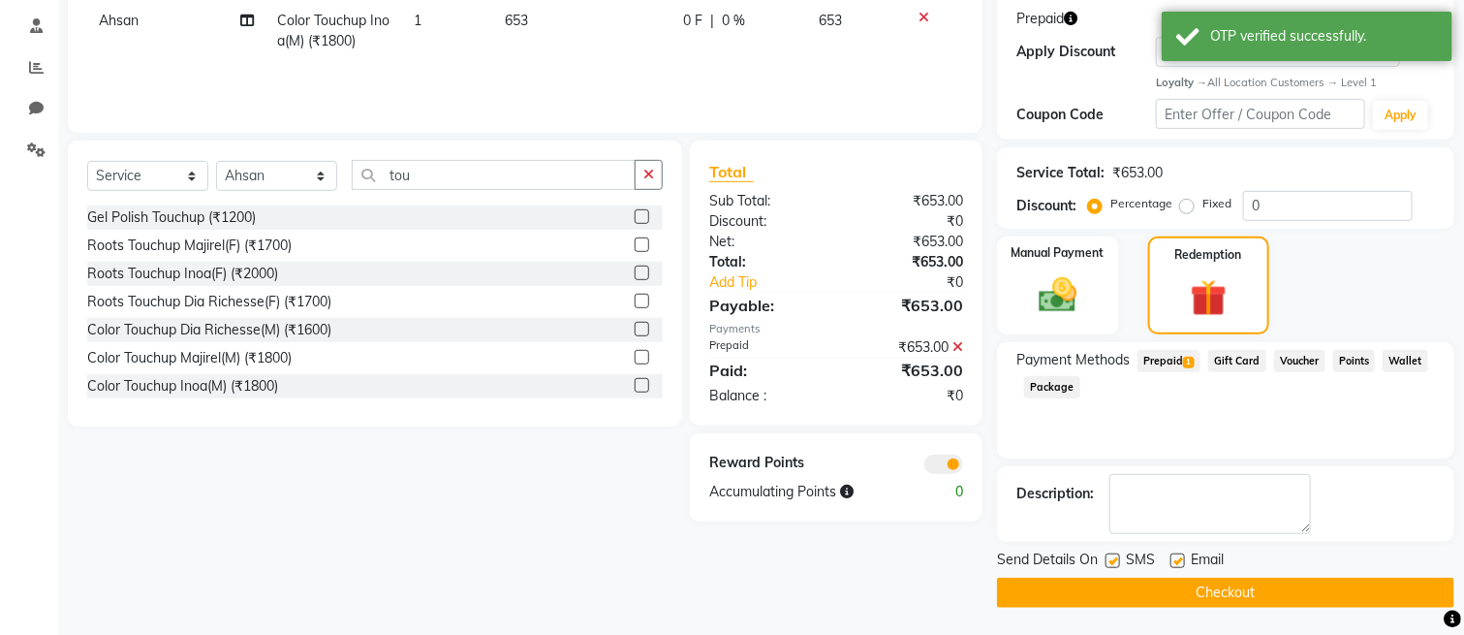
click at [1052, 596] on button "Checkout" at bounding box center [1225, 593] width 457 height 30
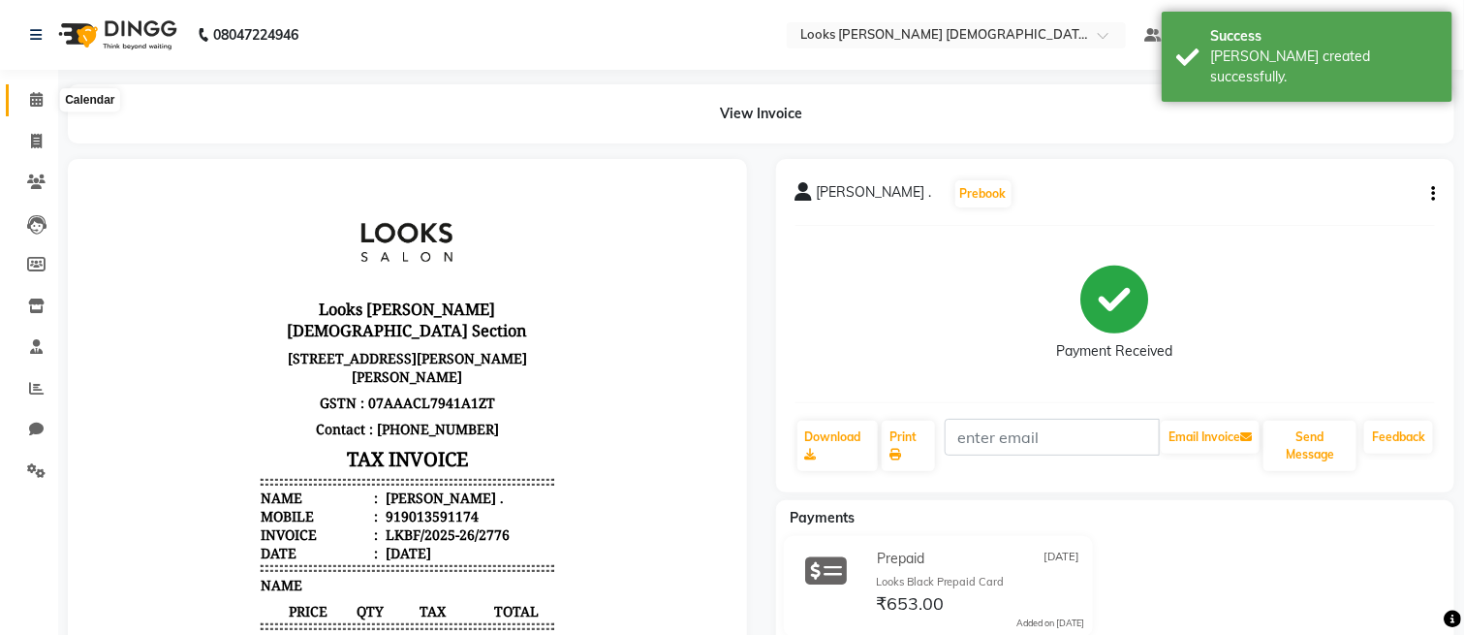
click at [32, 106] on icon at bounding box center [36, 99] width 13 height 15
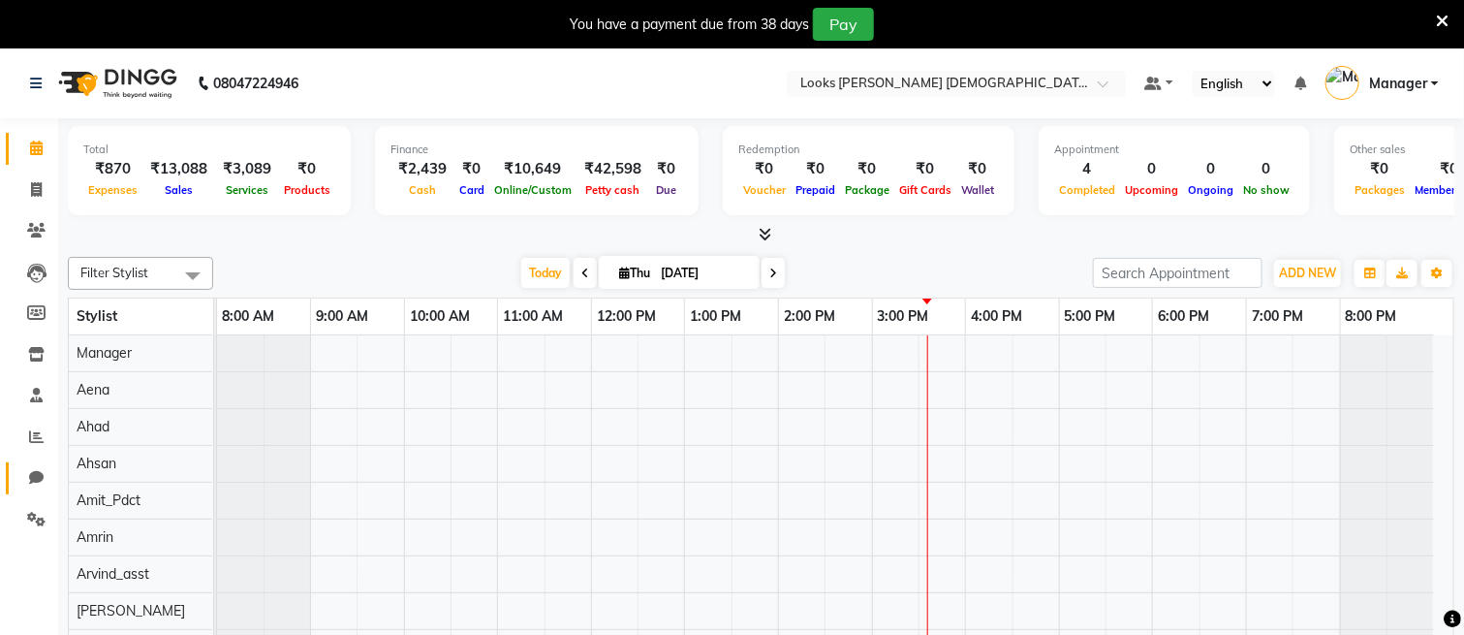
click at [33, 464] on link "Chat" at bounding box center [29, 478] width 47 height 32
select select "100"
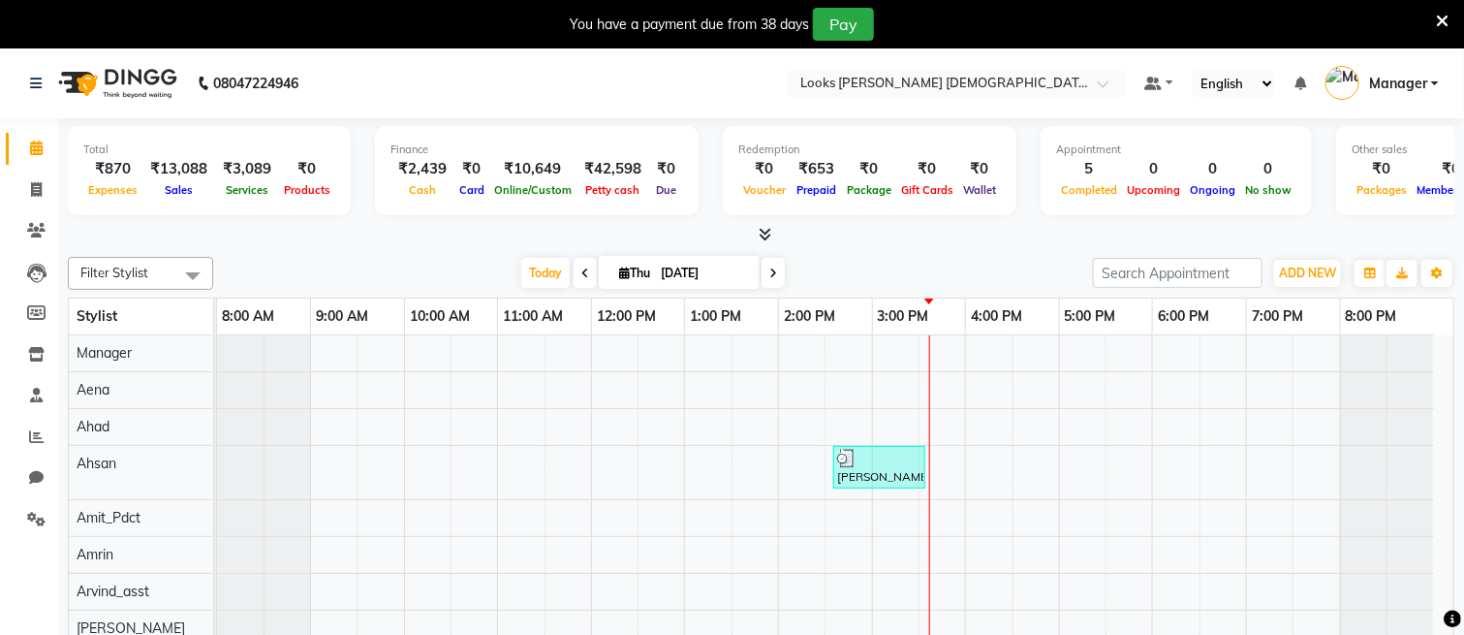
click at [1441, 16] on icon at bounding box center [1442, 21] width 13 height 17
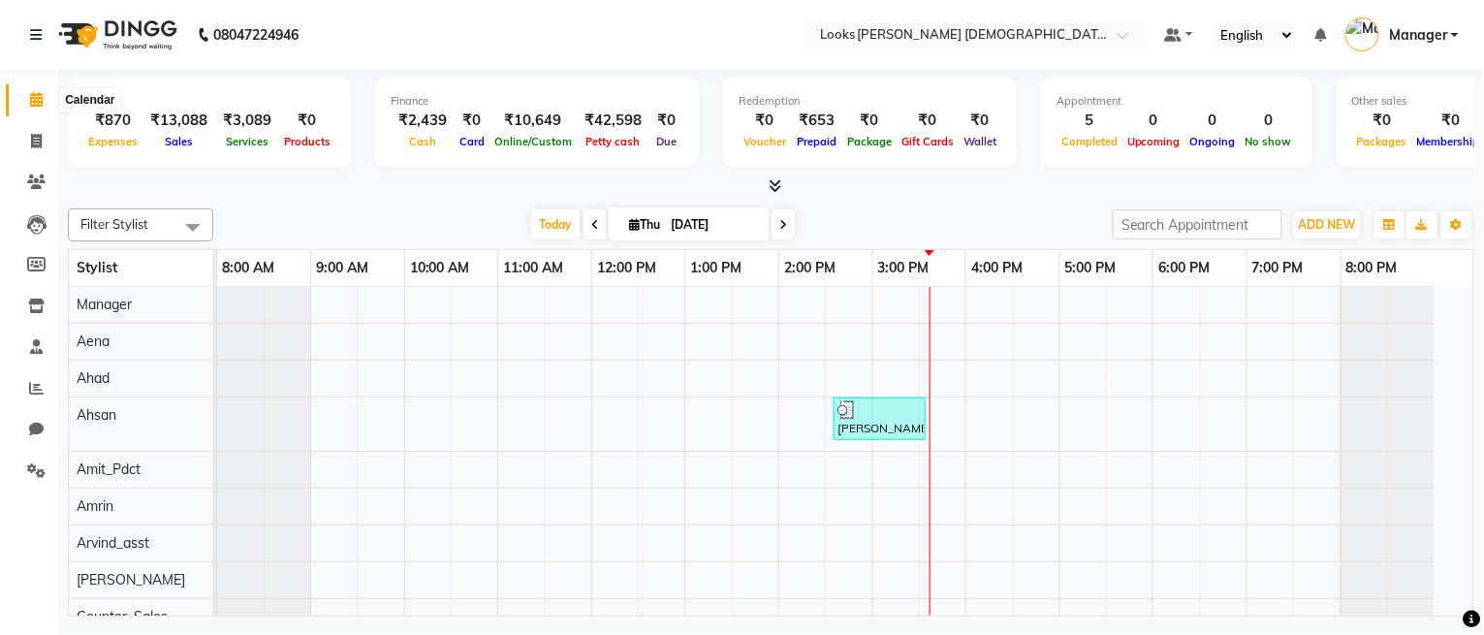
click at [30, 107] on icon at bounding box center [36, 99] width 13 height 15
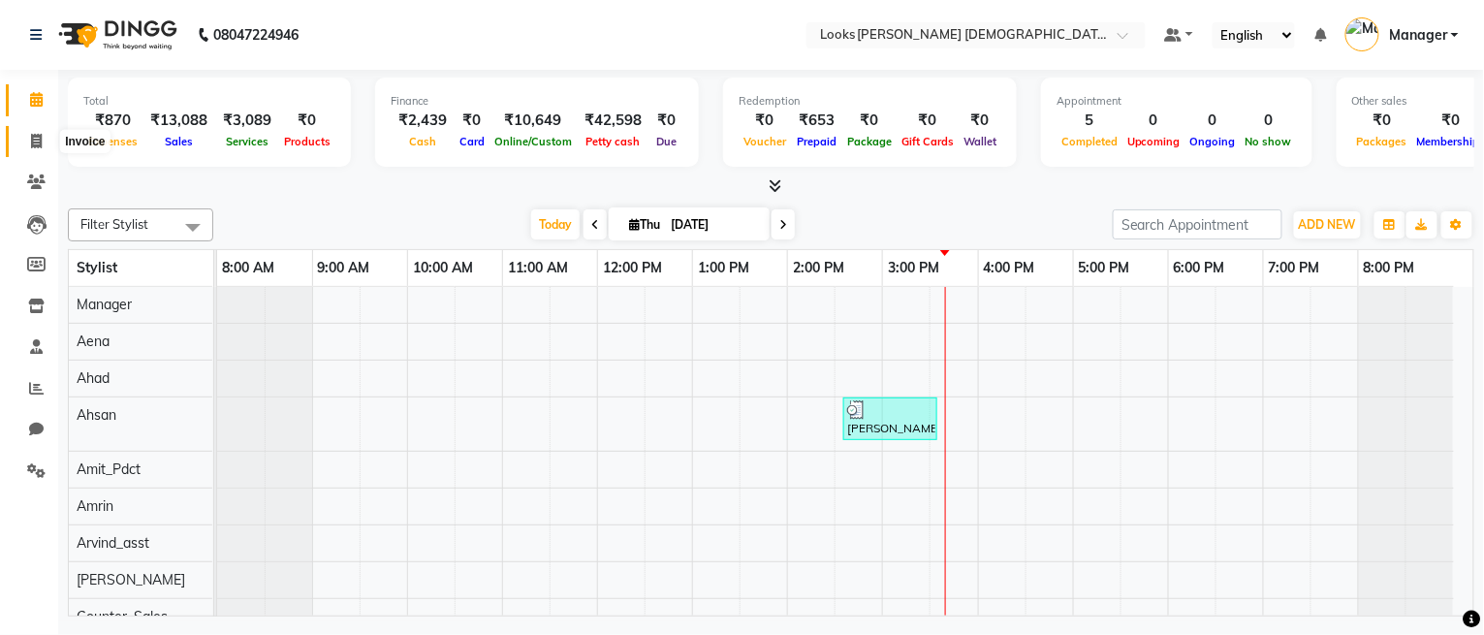
click at [46, 147] on span at bounding box center [36, 142] width 34 height 22
select select "service"
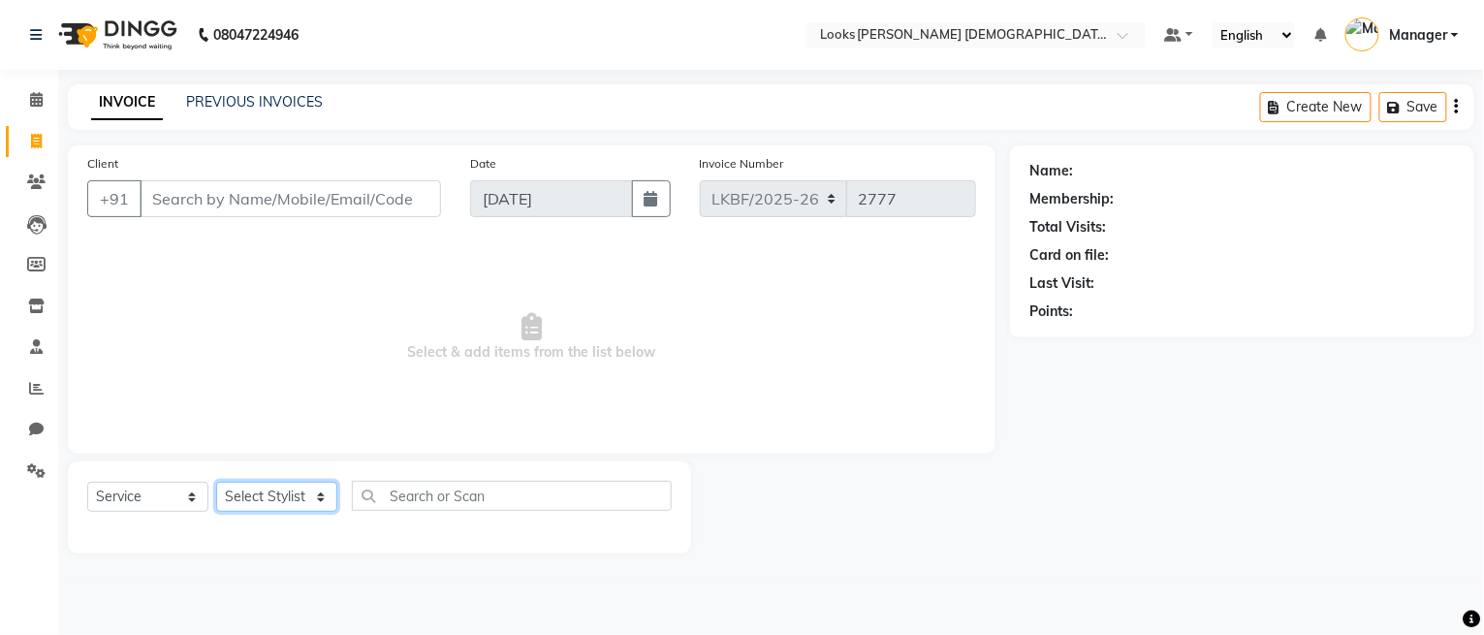
click at [284, 498] on select "Select Stylist Aena [PERSON_NAME] Amit_Pdct [PERSON_NAME] [PERSON_NAME] Counter…" at bounding box center [276, 497] width 121 height 30
select select "87726"
click at [216, 483] on select "Select Stylist Aena [PERSON_NAME] Amit_Pdct [PERSON_NAME] [PERSON_NAME] Counter…" at bounding box center [276, 497] width 121 height 30
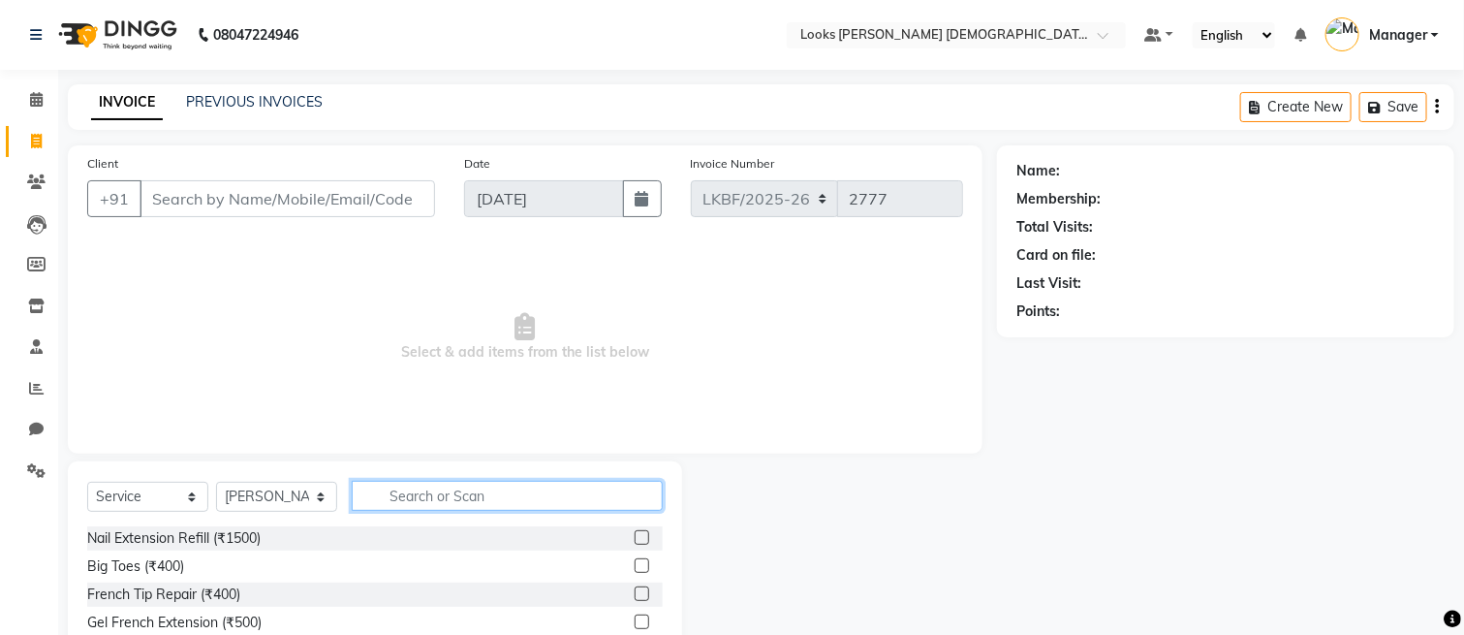
click at [460, 498] on input "text" at bounding box center [507, 496] width 311 height 30
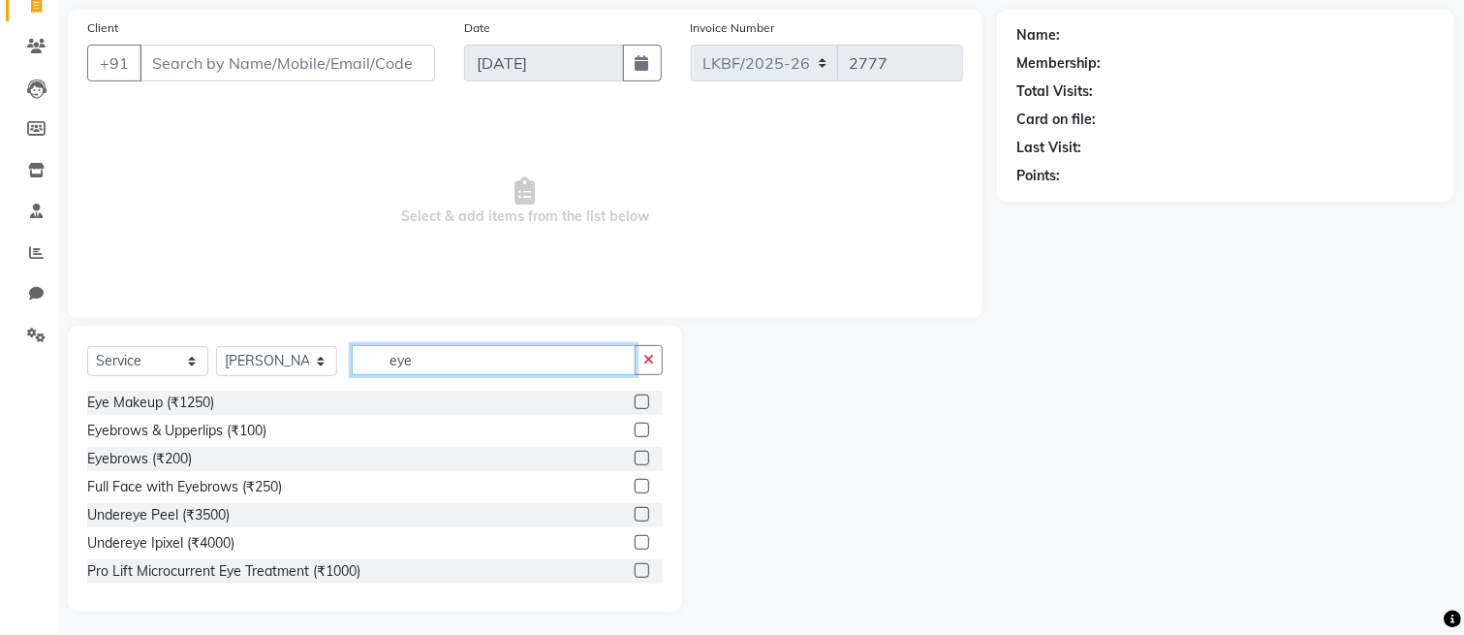
scroll to position [141, 0]
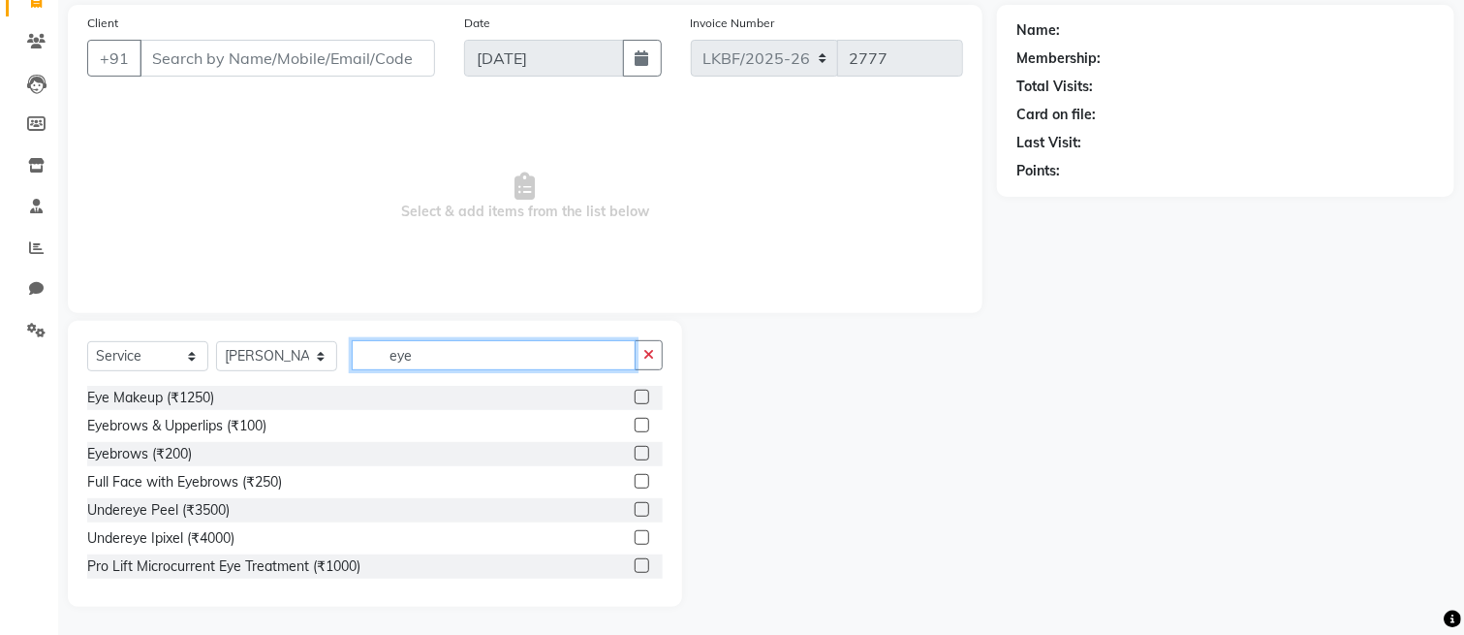
type input "eye"
click at [635, 423] on label at bounding box center [642, 425] width 15 height 15
click at [635, 423] on input "checkbox" at bounding box center [641, 426] width 13 height 13
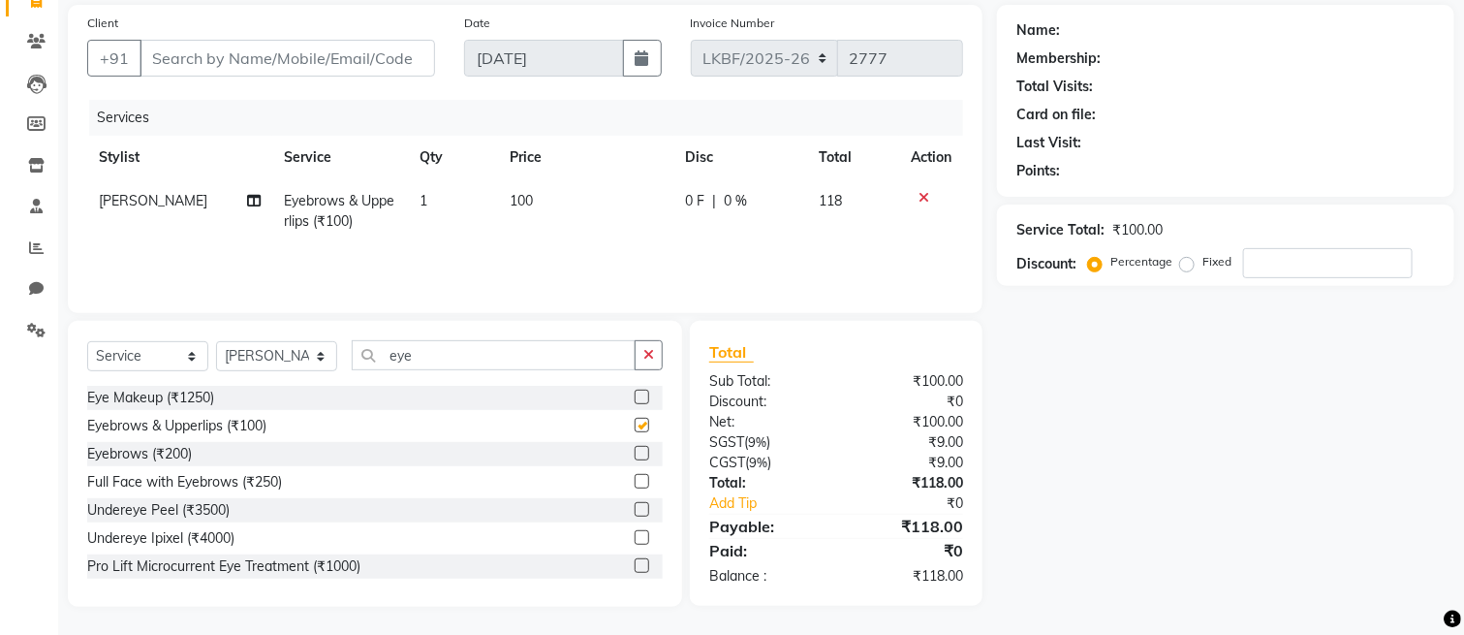
checkbox input "false"
click at [536, 184] on td "100" at bounding box center [585, 211] width 175 height 64
select select "87726"
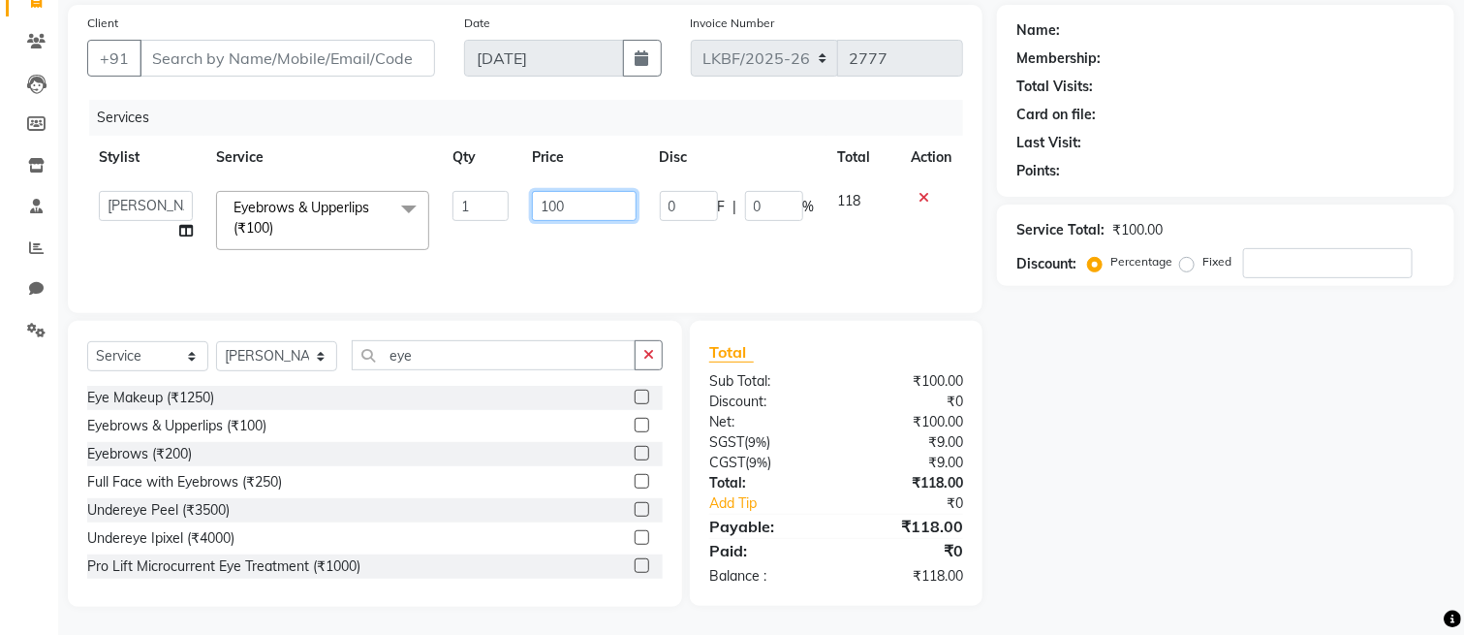
drag, startPoint x: 573, startPoint y: 204, endPoint x: 393, endPoint y: 214, distance: 180.5
click at [393, 214] on tr "Aena Ahad Ahsan Amit_Pdct Amrin Arvind_asst Bijender Counter_Sales Dharmaveer F…" at bounding box center [525, 220] width 876 height 82
type input "150"
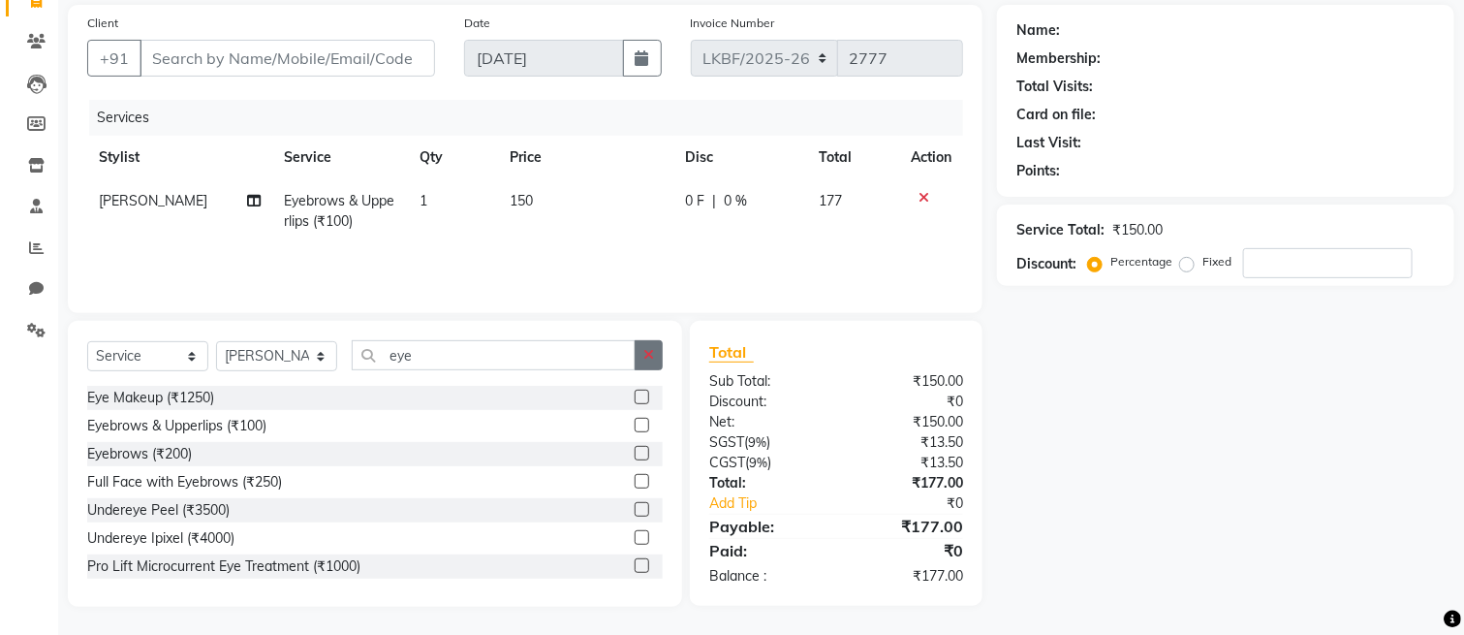
click at [653, 352] on icon "button" at bounding box center [649, 355] width 11 height 14
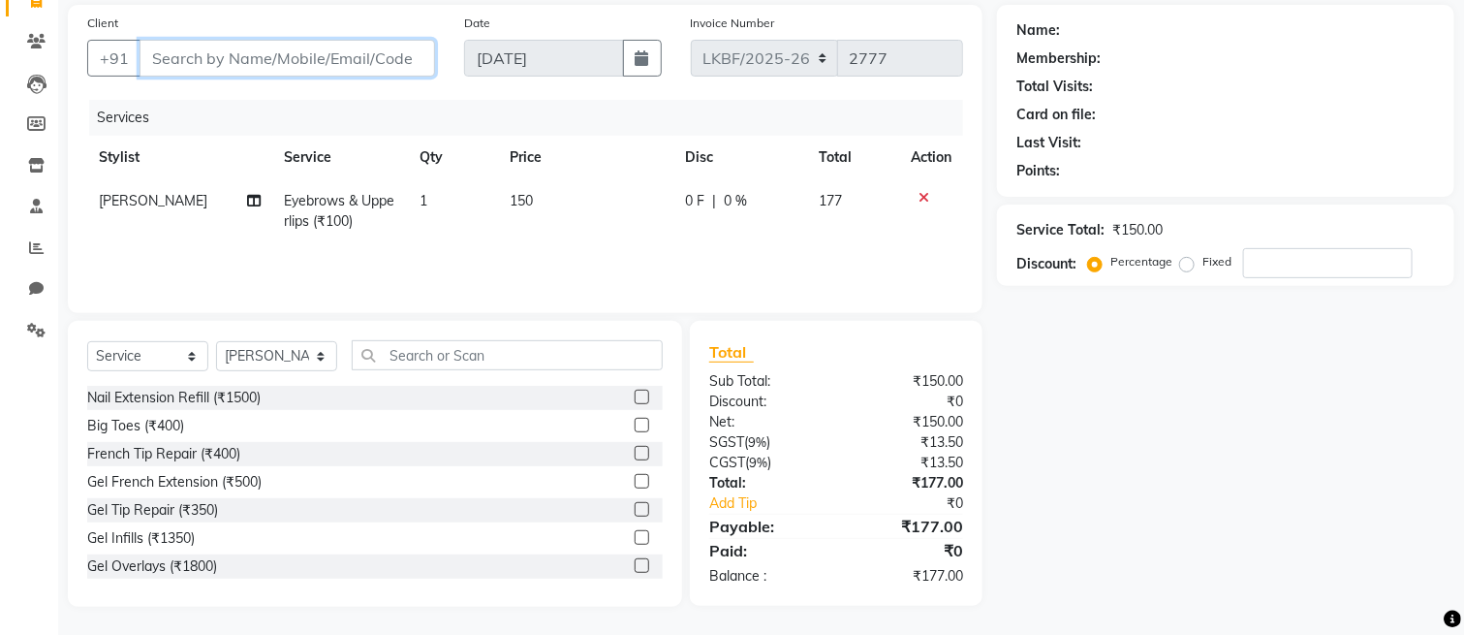
click at [260, 59] on input "Client" at bounding box center [288, 58] width 296 height 37
type input "f"
type input "0"
click at [157, 52] on input "fmal" at bounding box center [238, 58] width 197 height 37
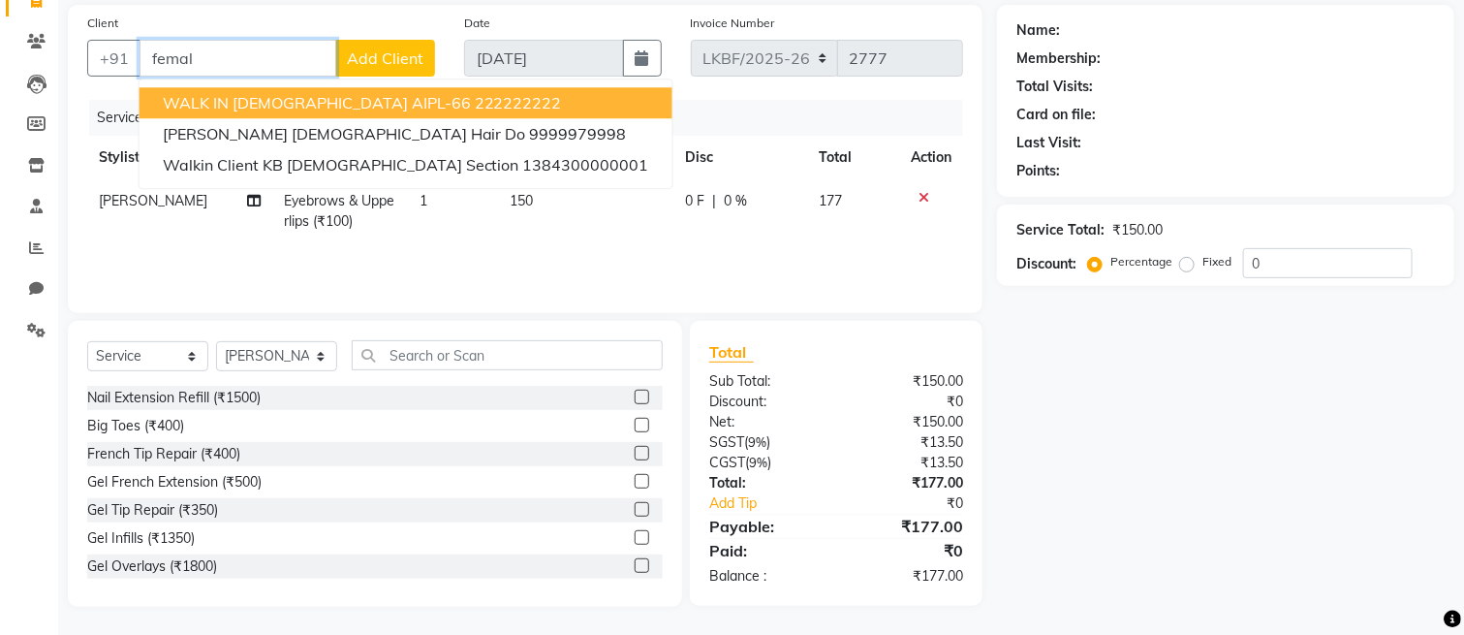
click at [268, 61] on input "femal" at bounding box center [238, 58] width 197 height 37
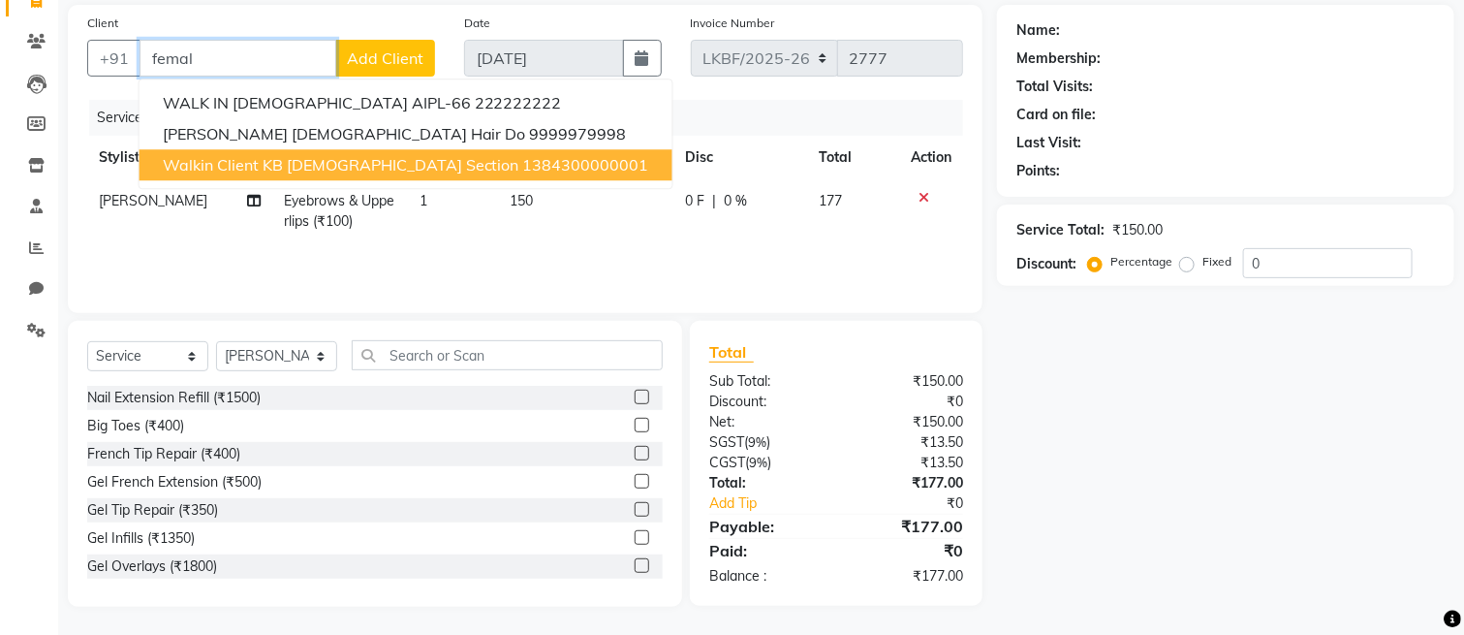
click at [317, 169] on span "Walkin Client KB Female Section" at bounding box center [341, 164] width 357 height 19
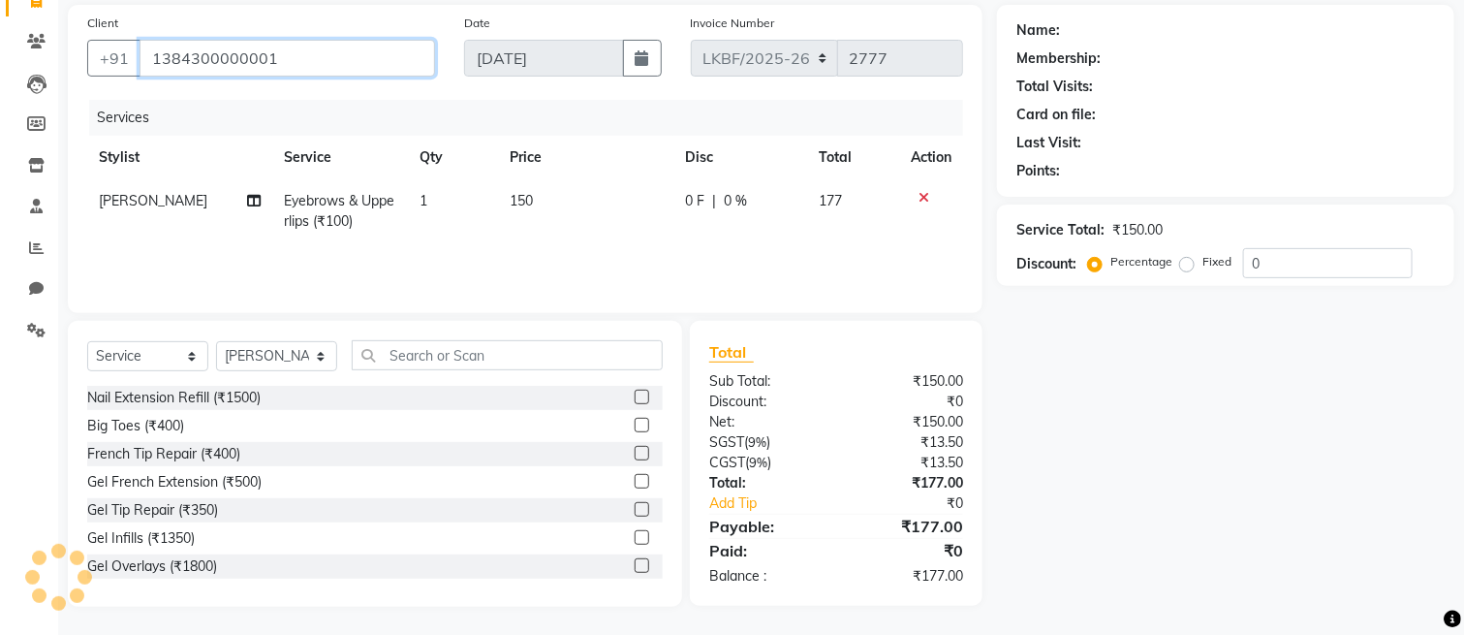
type input "1384300000001"
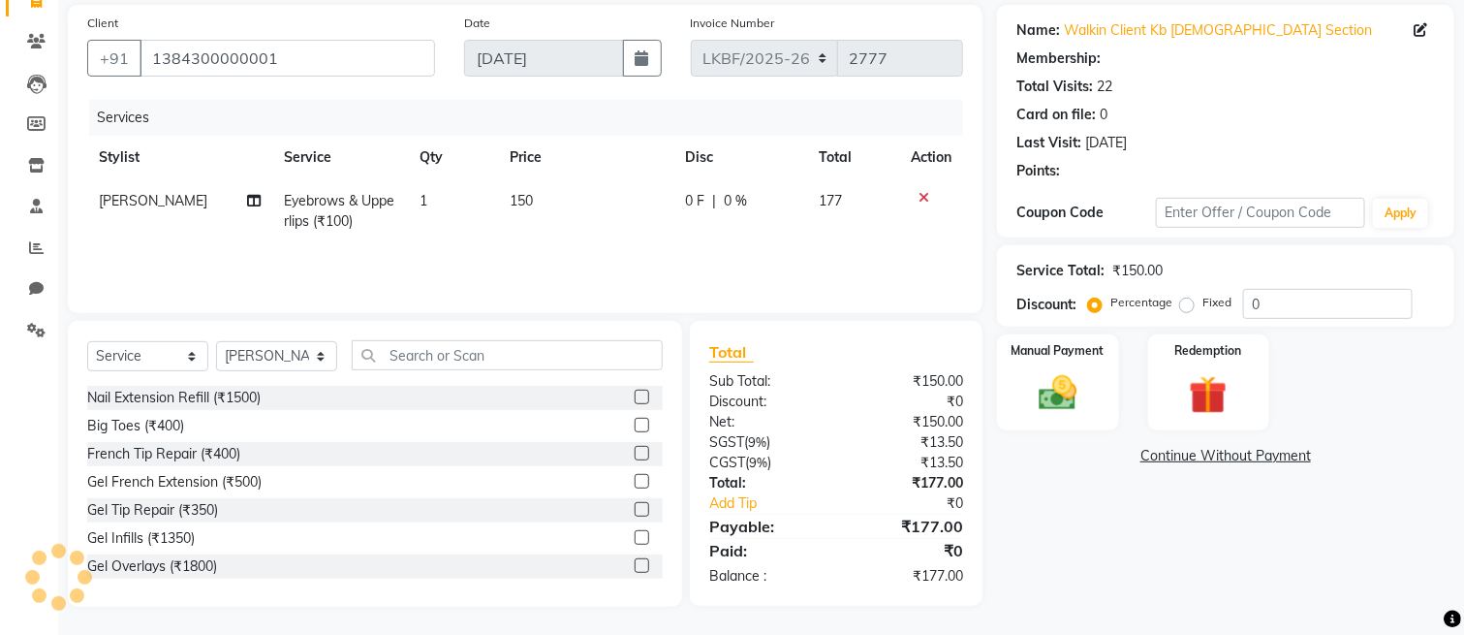
select select "1: Object"
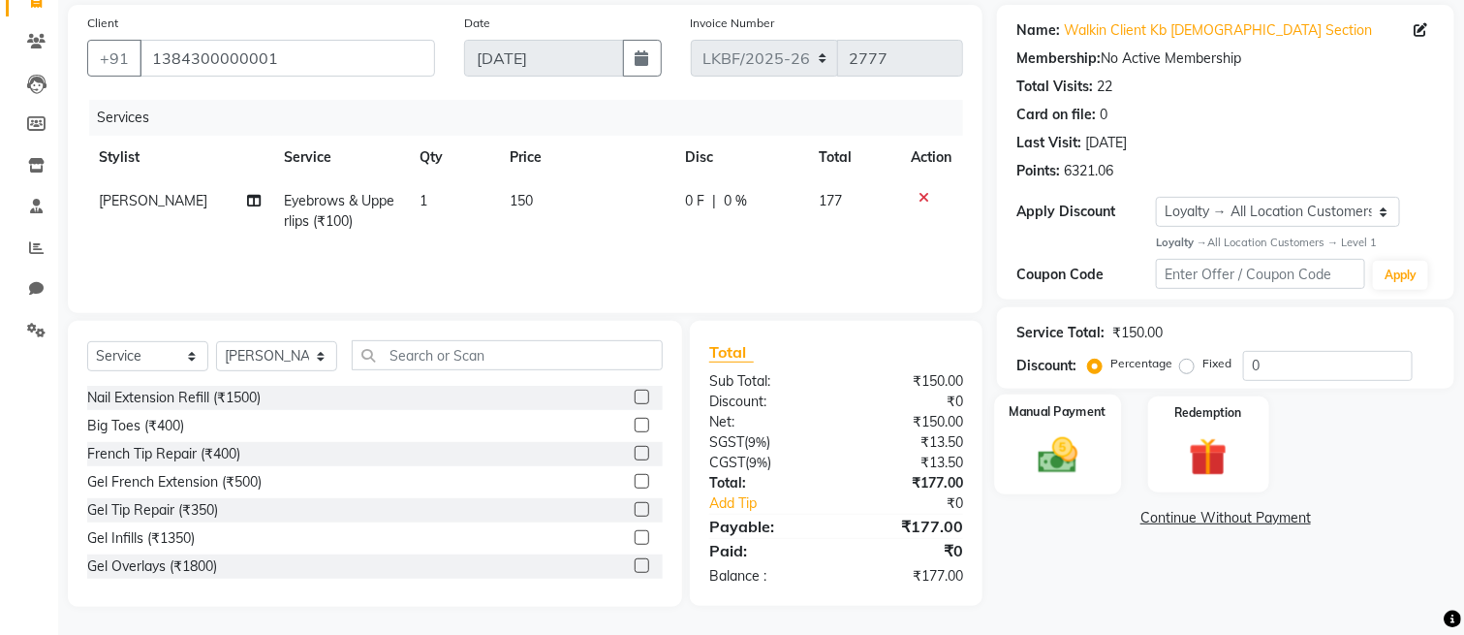
click at [1050, 437] on img at bounding box center [1057, 455] width 65 height 46
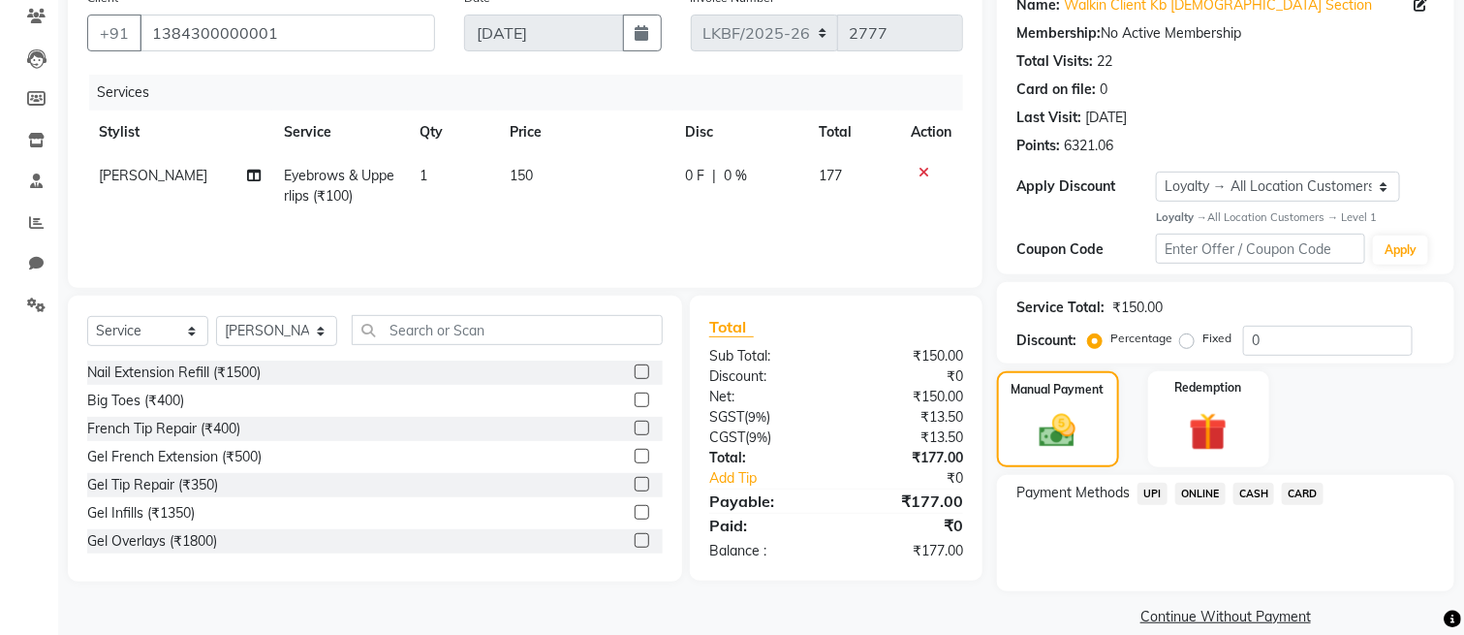
scroll to position [190, 0]
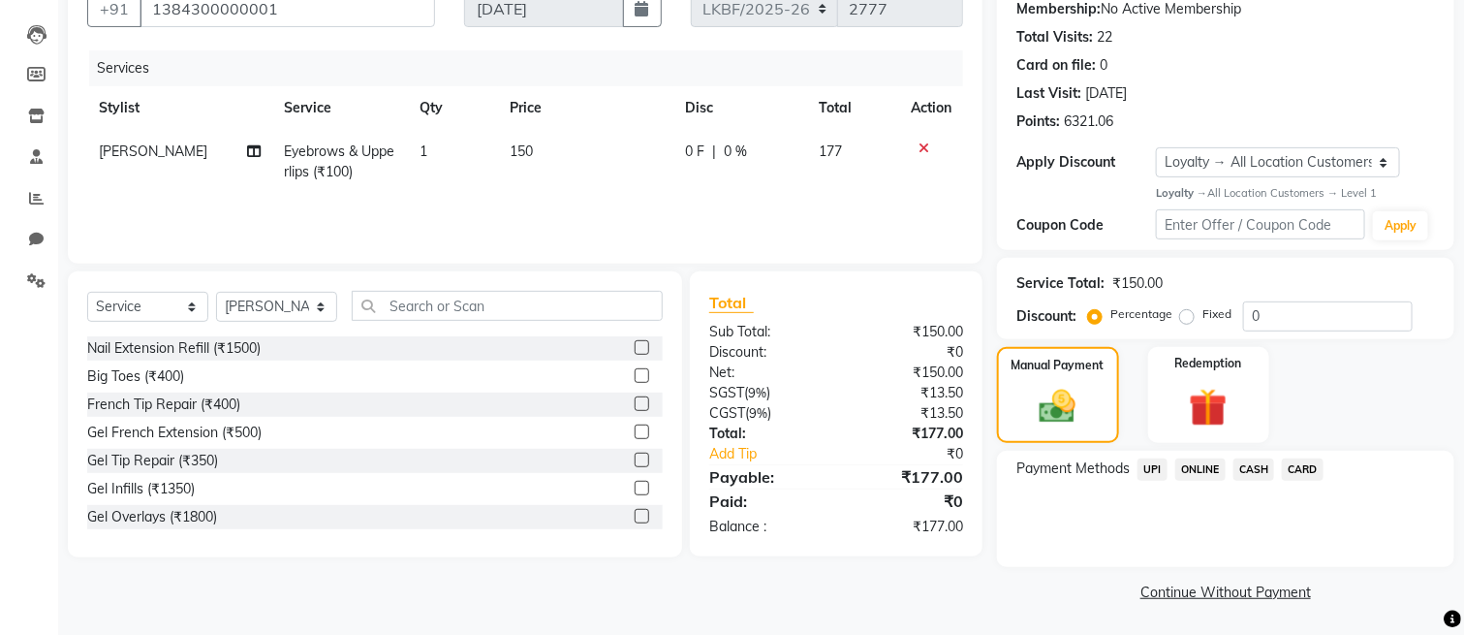
click at [1249, 463] on span "CASH" at bounding box center [1255, 469] width 42 height 22
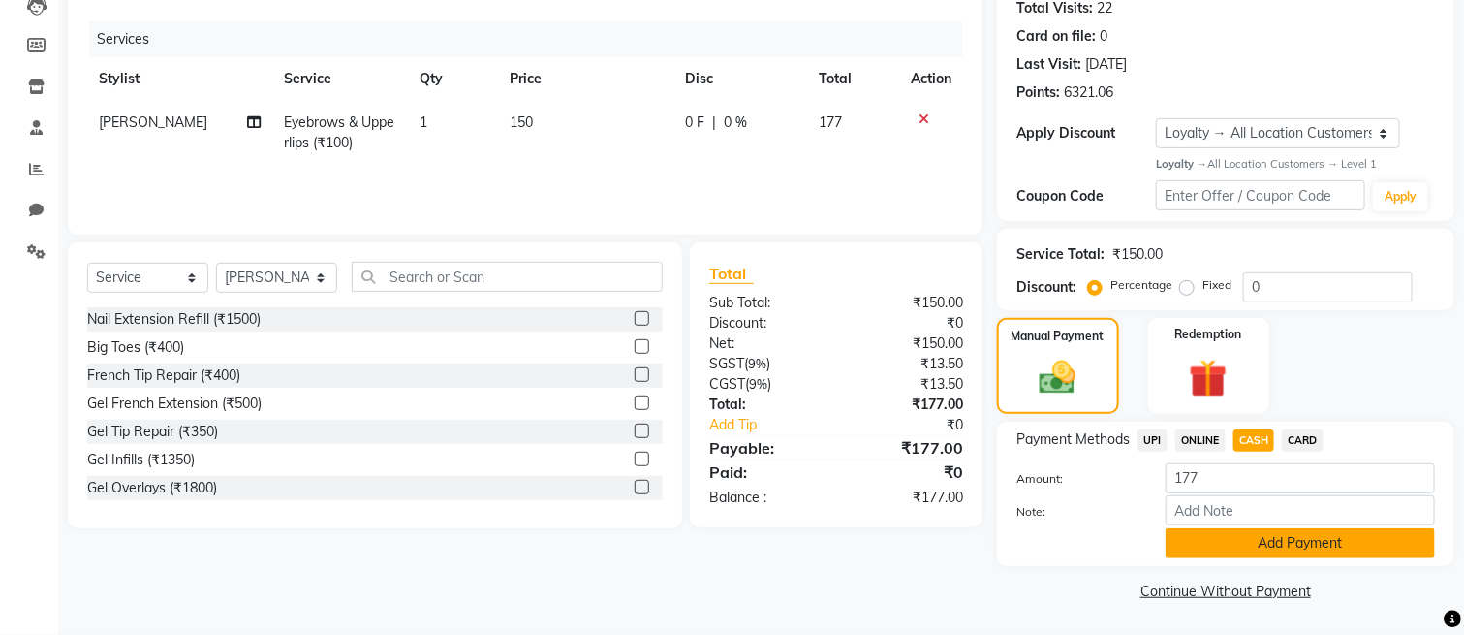
click at [1231, 540] on button "Add Payment" at bounding box center [1300, 543] width 269 height 30
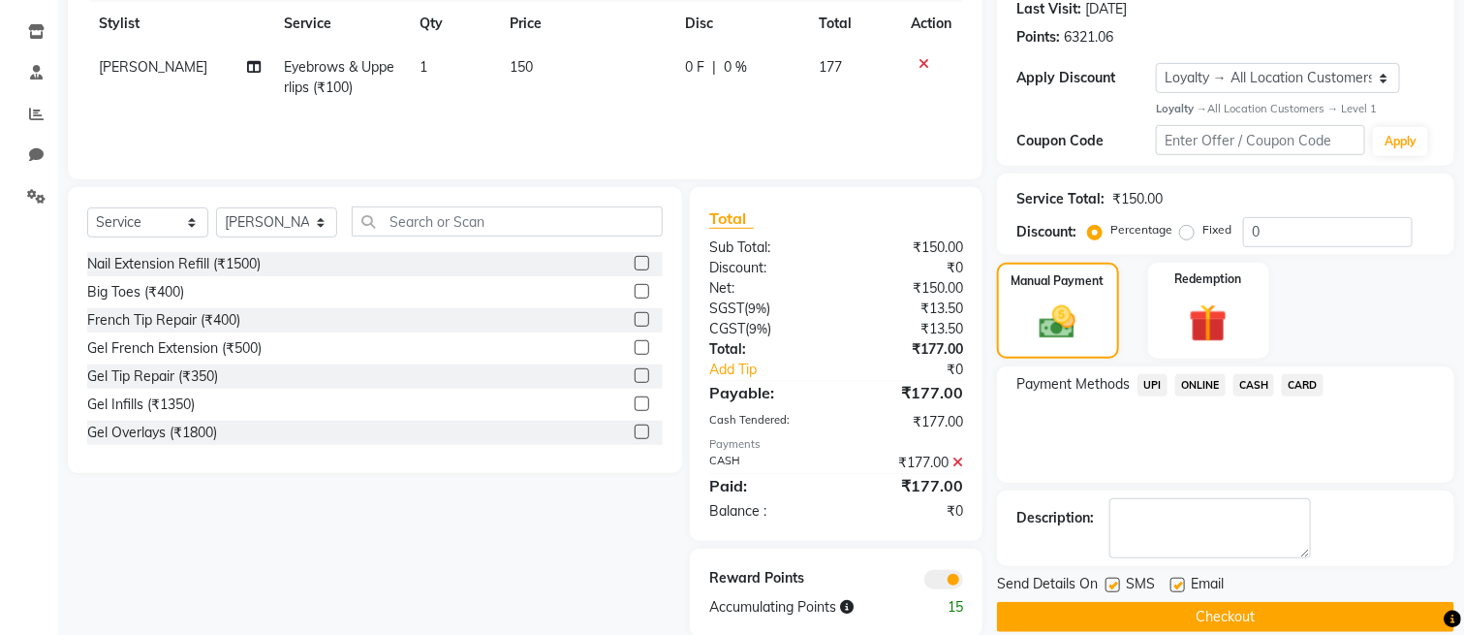
scroll to position [304, 0]
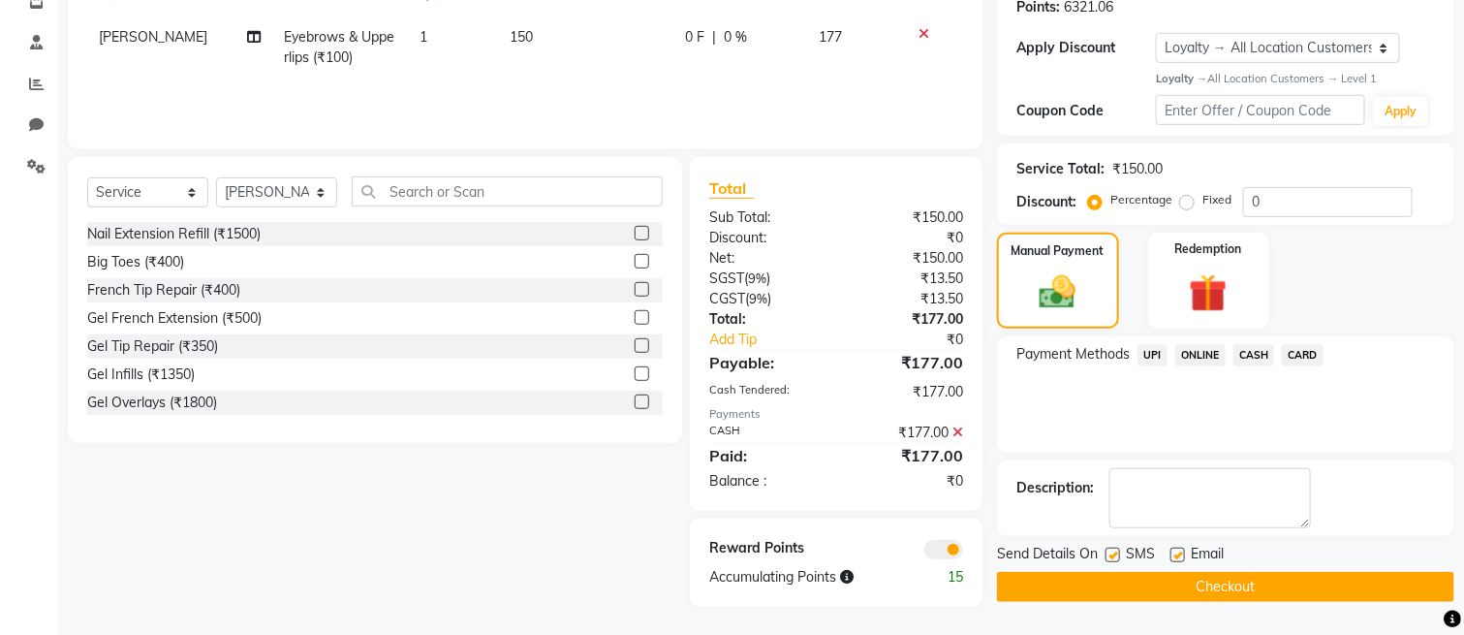
click at [1209, 581] on button "Checkout" at bounding box center [1225, 587] width 457 height 30
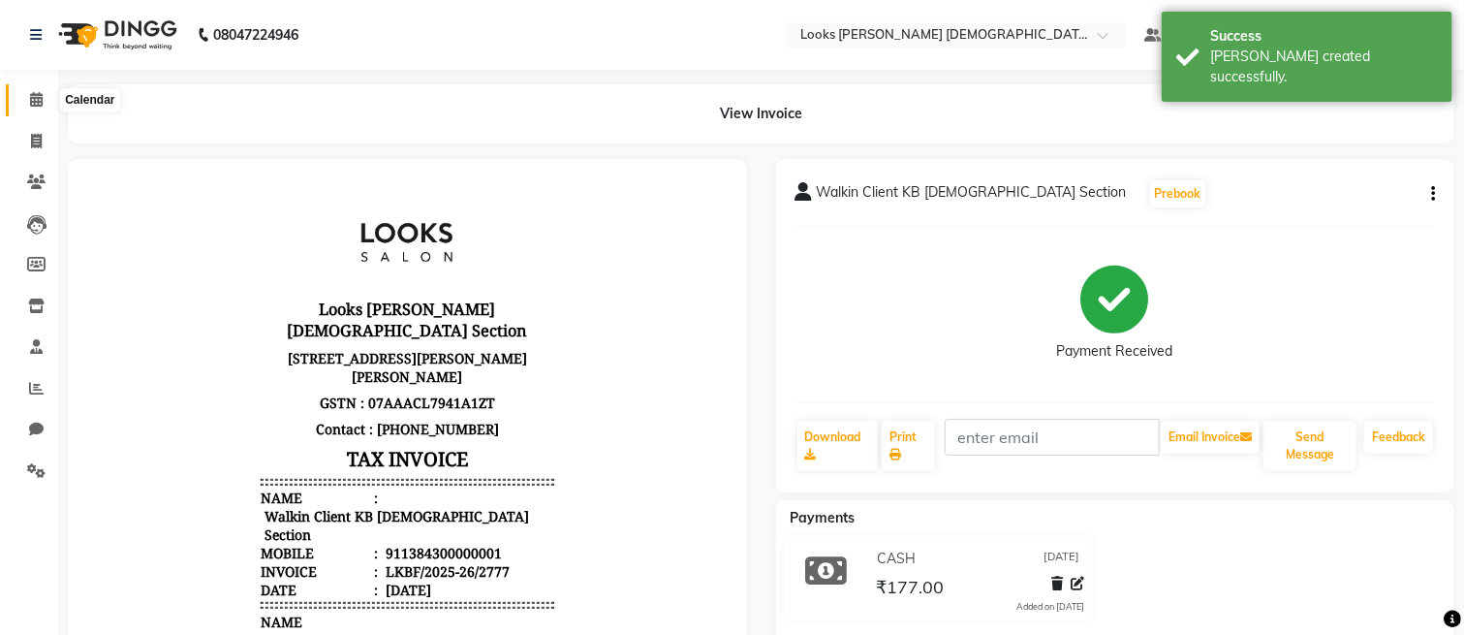
click at [32, 105] on icon at bounding box center [36, 99] width 13 height 15
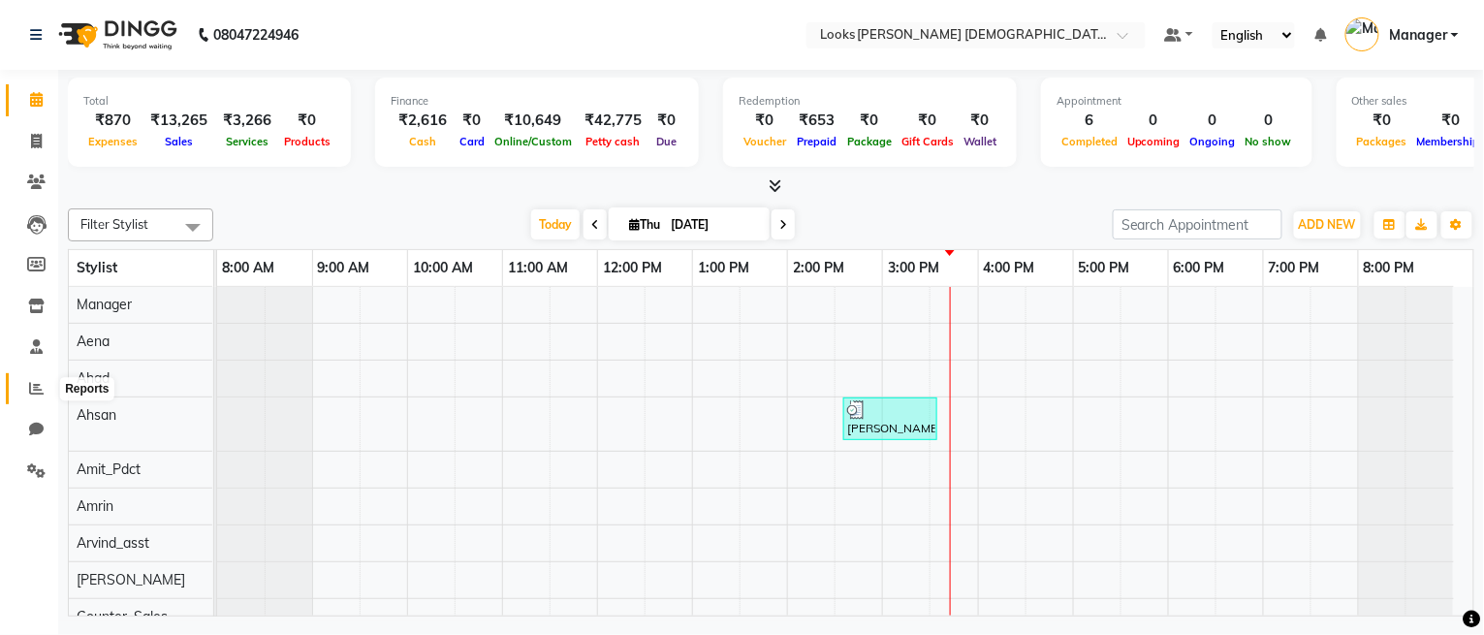
click at [19, 392] on span at bounding box center [36, 389] width 34 height 22
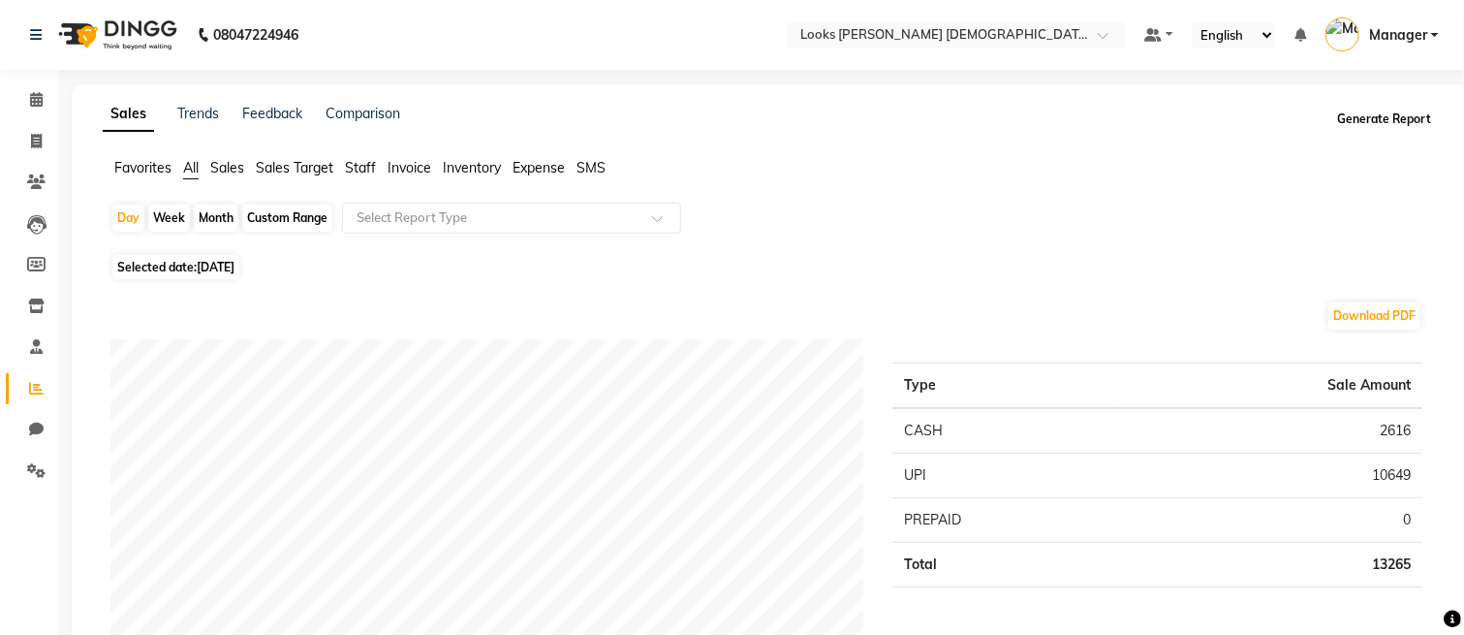
click at [1345, 121] on button "Generate Report" at bounding box center [1385, 119] width 104 height 27
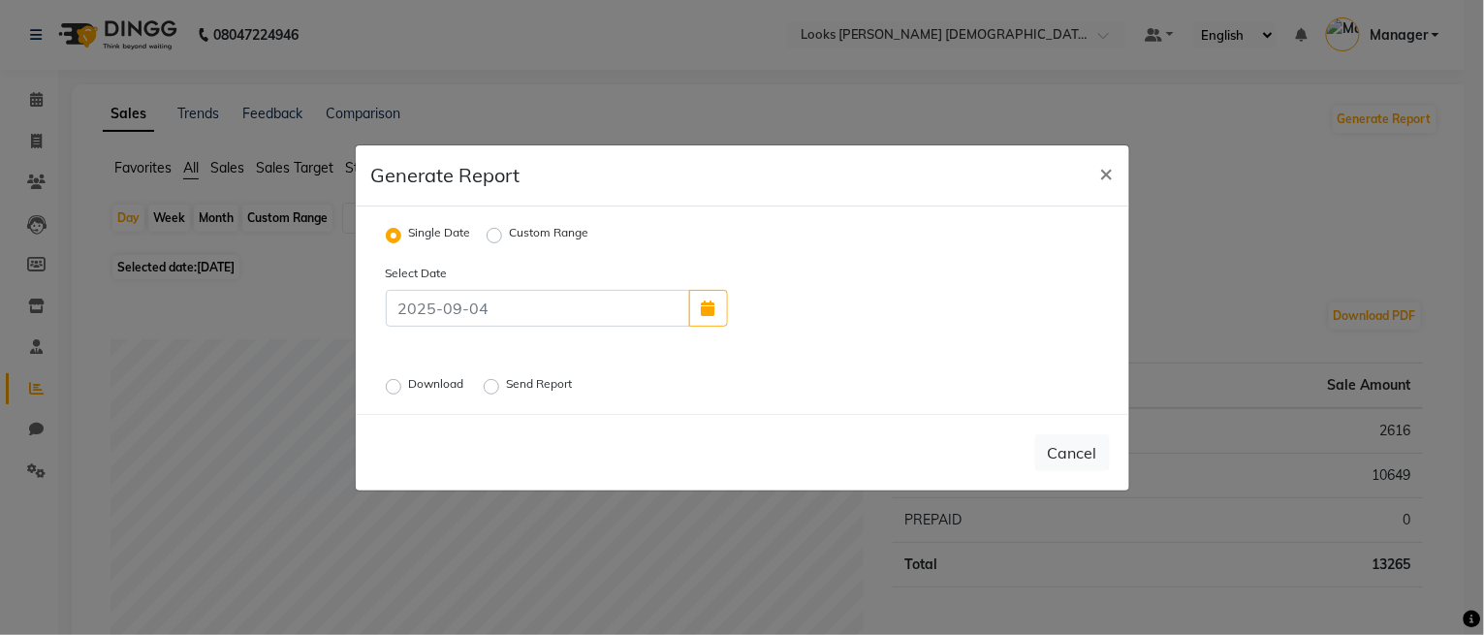
click at [417, 380] on label "Download" at bounding box center [438, 386] width 59 height 23
click at [403, 380] on input "Download" at bounding box center [397, 386] width 14 height 14
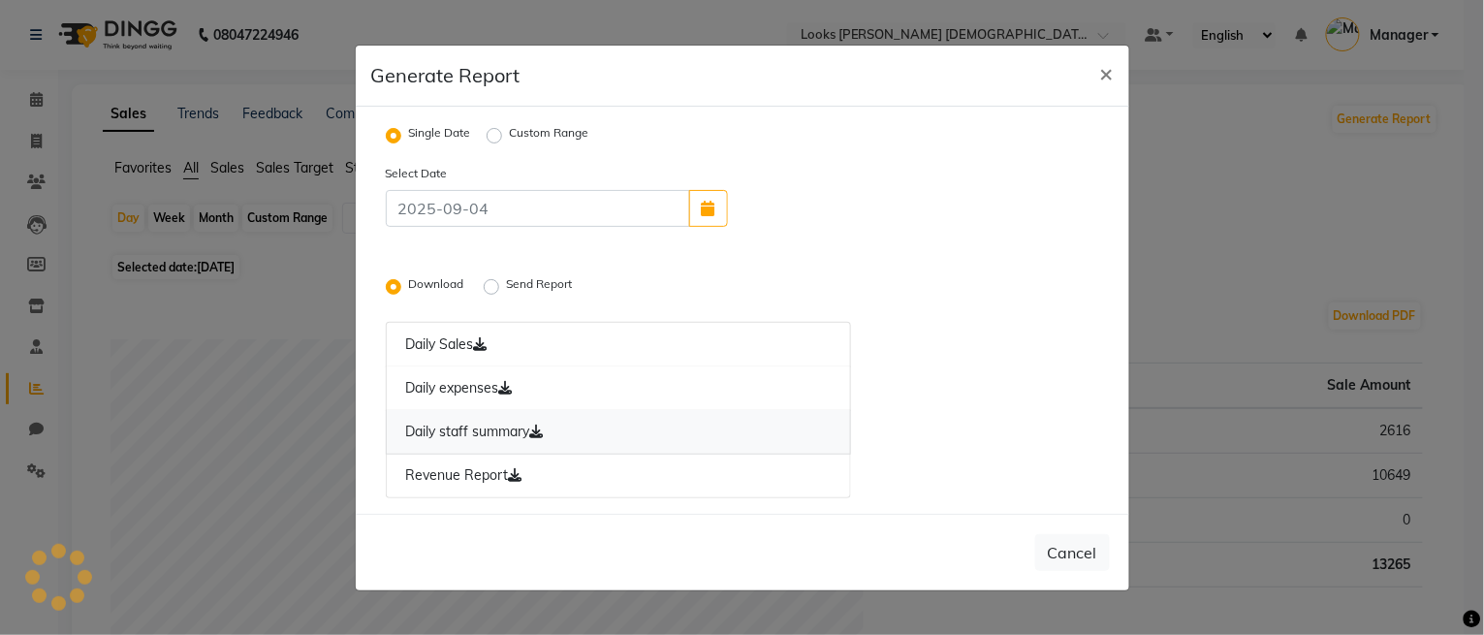
click at [457, 420] on link "Daily staff summary" at bounding box center [619, 432] width 466 height 45
click at [1106, 67] on span "×" at bounding box center [1107, 72] width 14 height 29
radio input "false"
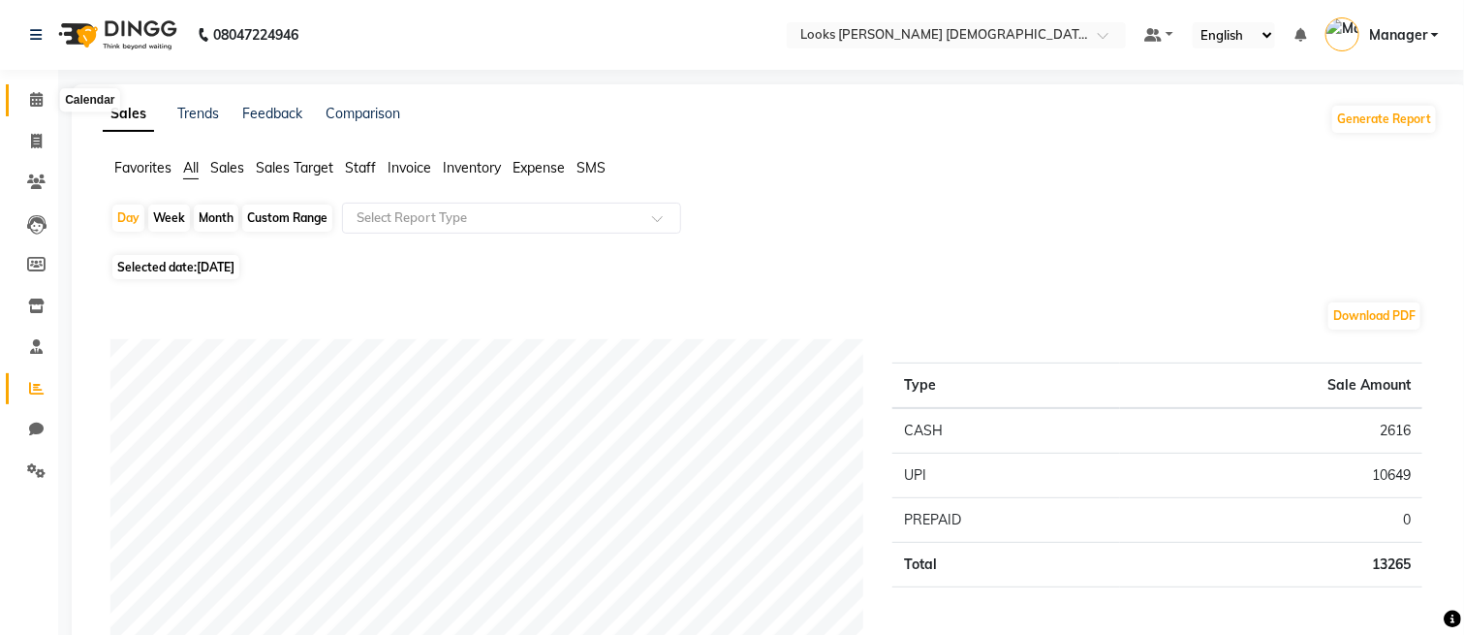
click at [37, 101] on icon at bounding box center [36, 99] width 13 height 15
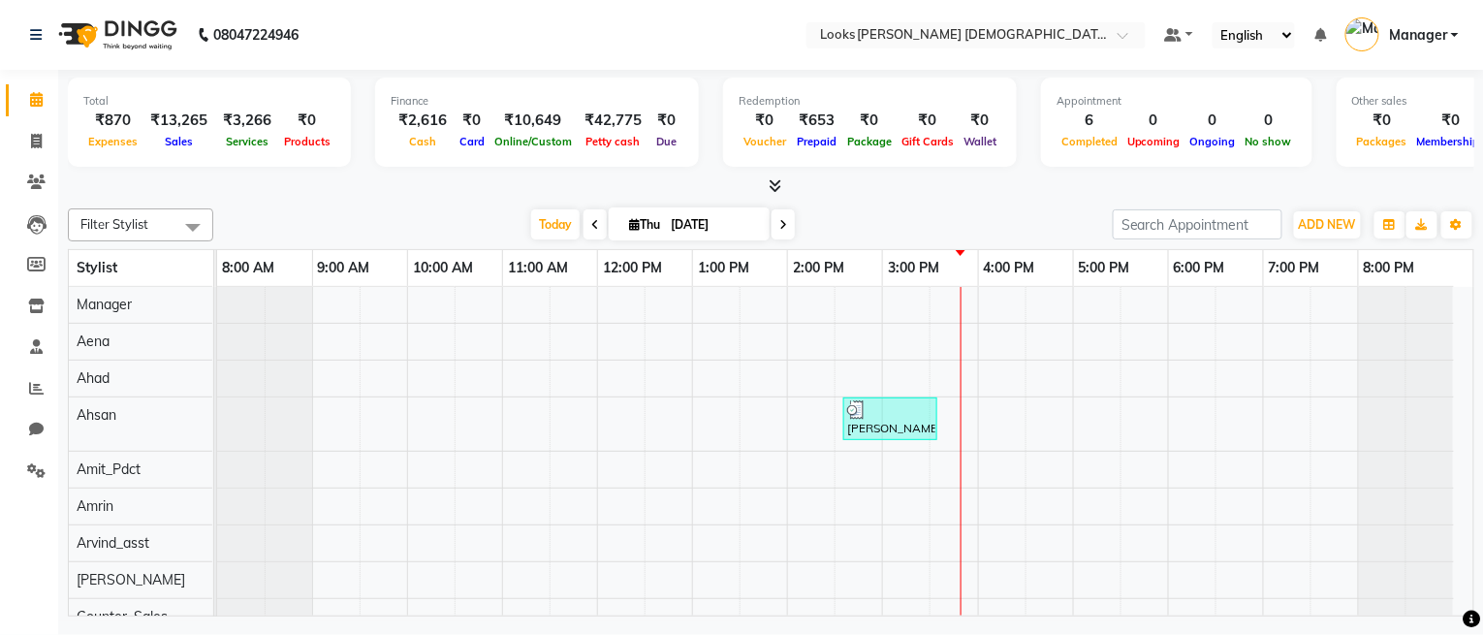
drag, startPoint x: 202, startPoint y: 254, endPoint x: 179, endPoint y: 257, distance: 22.5
click at [179, 257] on div "Stylist" at bounding box center [140, 268] width 143 height 36
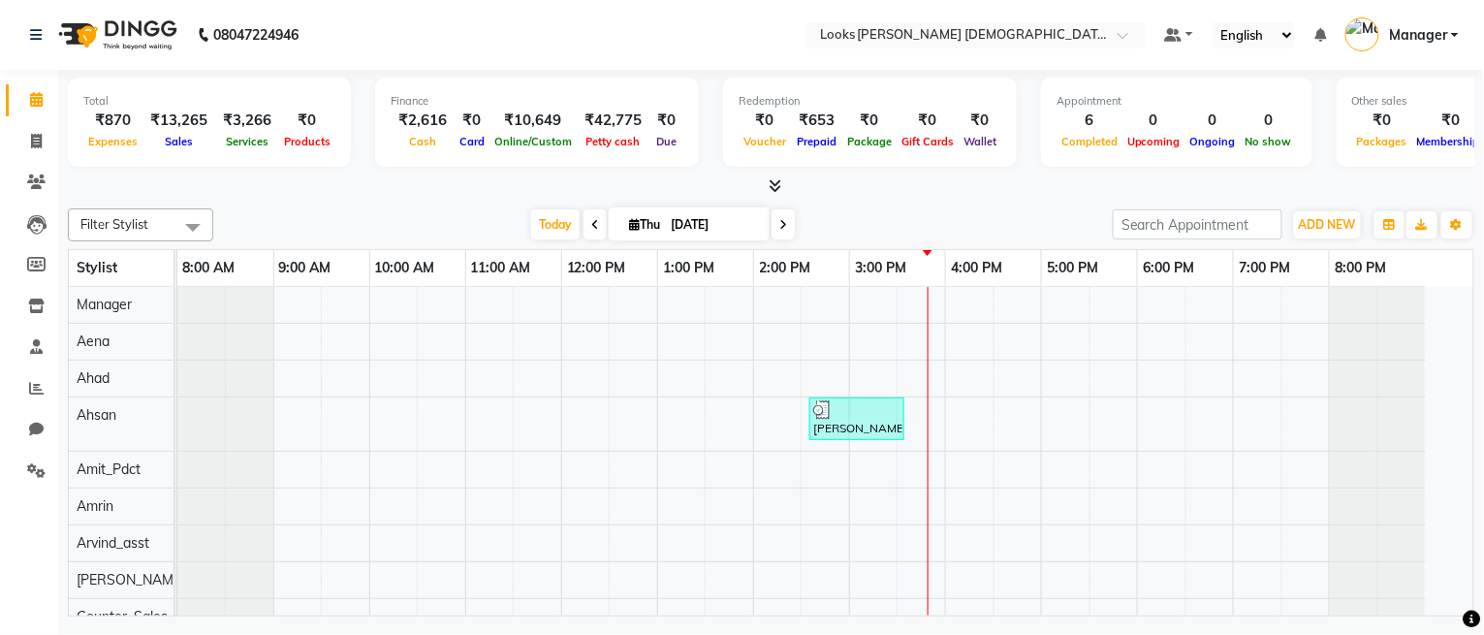
drag, startPoint x: 213, startPoint y: 249, endPoint x: 173, endPoint y: 263, distance: 42.0
click at [174, 263] on td at bounding box center [175, 268] width 3 height 37
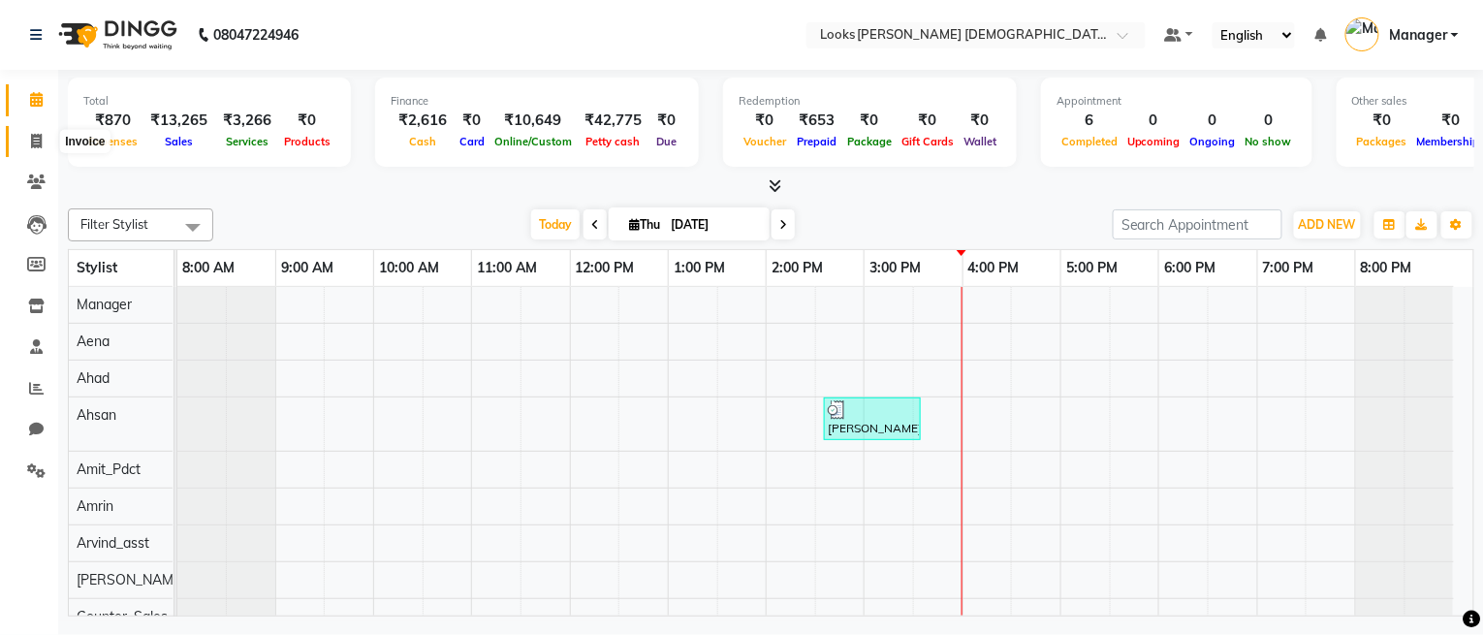
click at [31, 137] on icon at bounding box center [36, 141] width 11 height 15
select select "service"
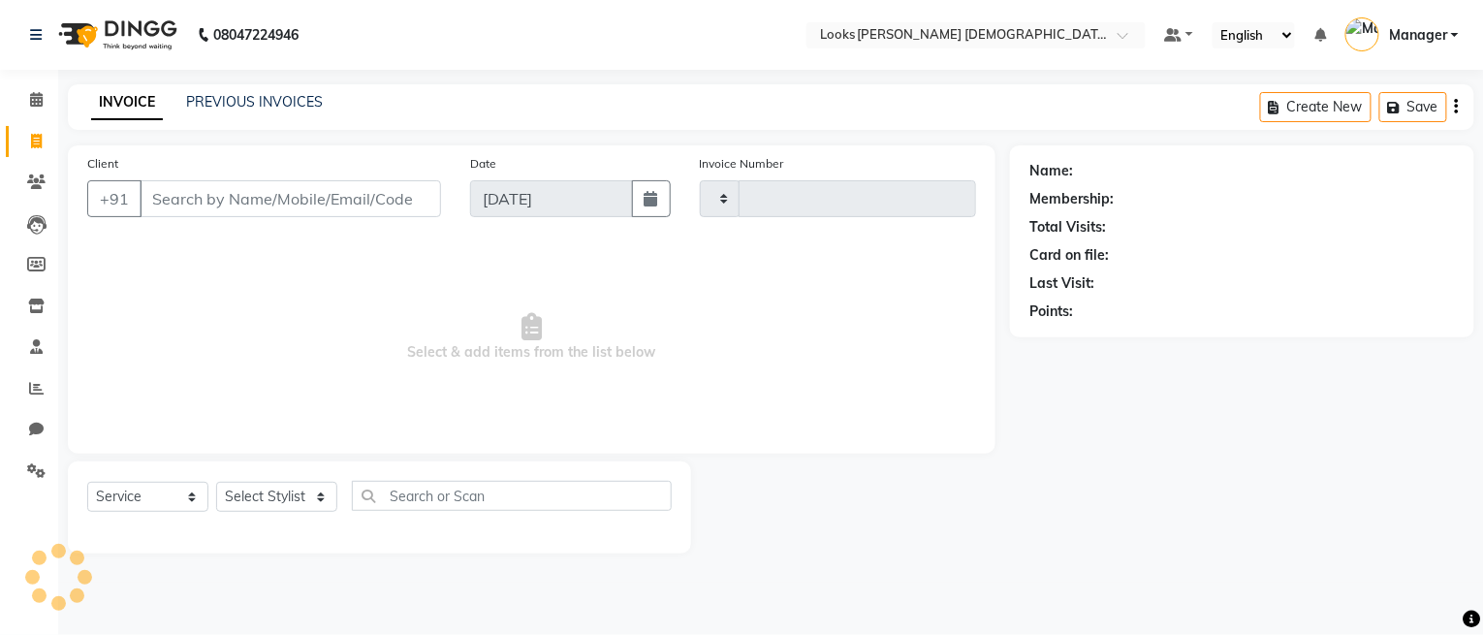
type input "2778"
select select "8706"
click at [237, 488] on select "Select Stylist Aena [PERSON_NAME] Amit_Pdct [PERSON_NAME] [PERSON_NAME] Counter…" at bounding box center [276, 497] width 121 height 30
click at [216, 483] on select "Select Stylist Aena [PERSON_NAME] Amit_Pdct [PERSON_NAME] [PERSON_NAME] Counter…" at bounding box center [276, 497] width 121 height 30
click at [293, 511] on select "Select Stylist Aena [PERSON_NAME] Amit_Pdct [PERSON_NAME] [PERSON_NAME] Counter…" at bounding box center [276, 497] width 121 height 30
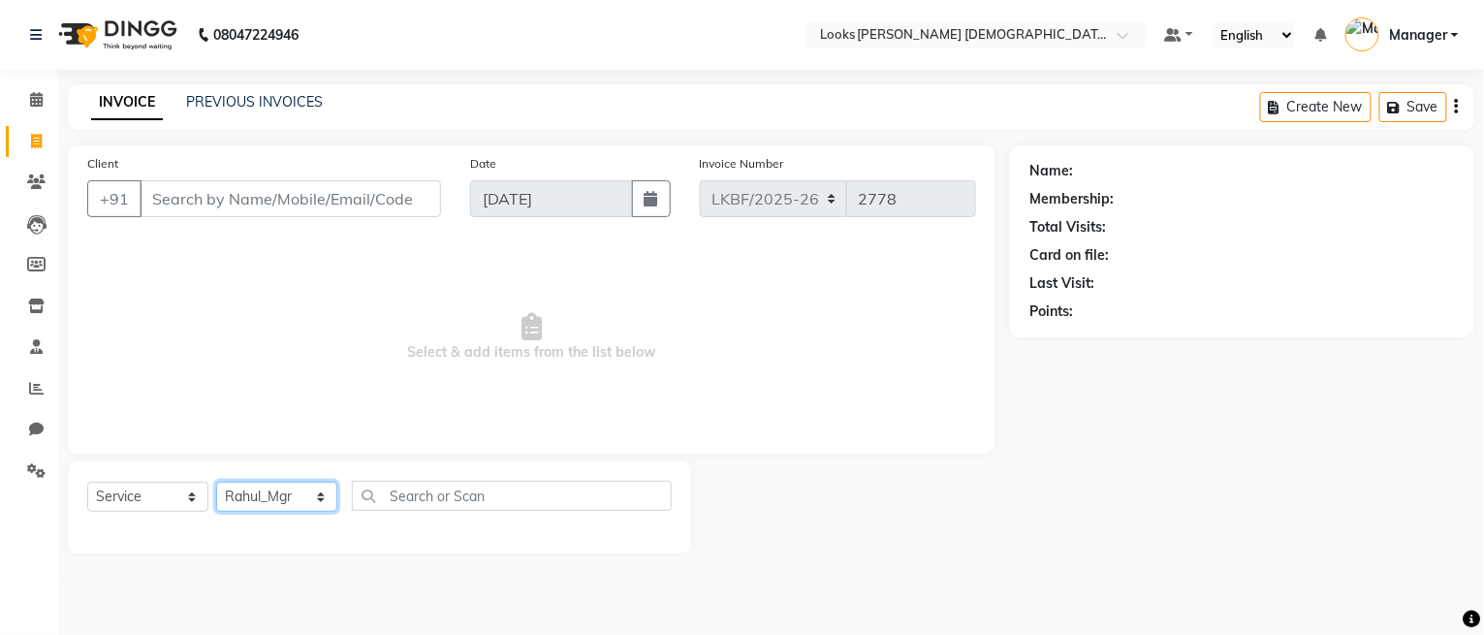
select select "87724"
click at [216, 483] on select "Select Stylist Aena [PERSON_NAME] Amit_Pdct [PERSON_NAME] [PERSON_NAME] Counter…" at bounding box center [276, 497] width 121 height 30
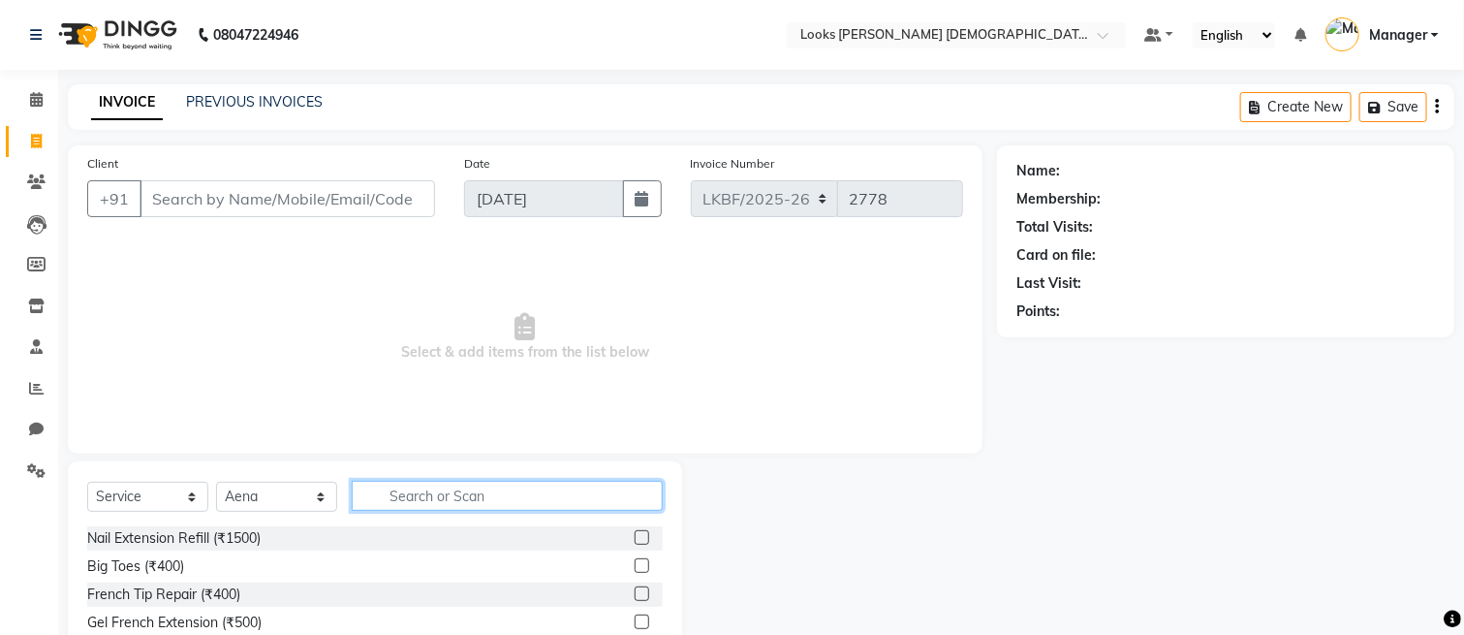
click at [434, 479] on div "Select Service Product Membership Package Voucher Prepaid Gift Card Select Styl…" at bounding box center [375, 604] width 614 height 286
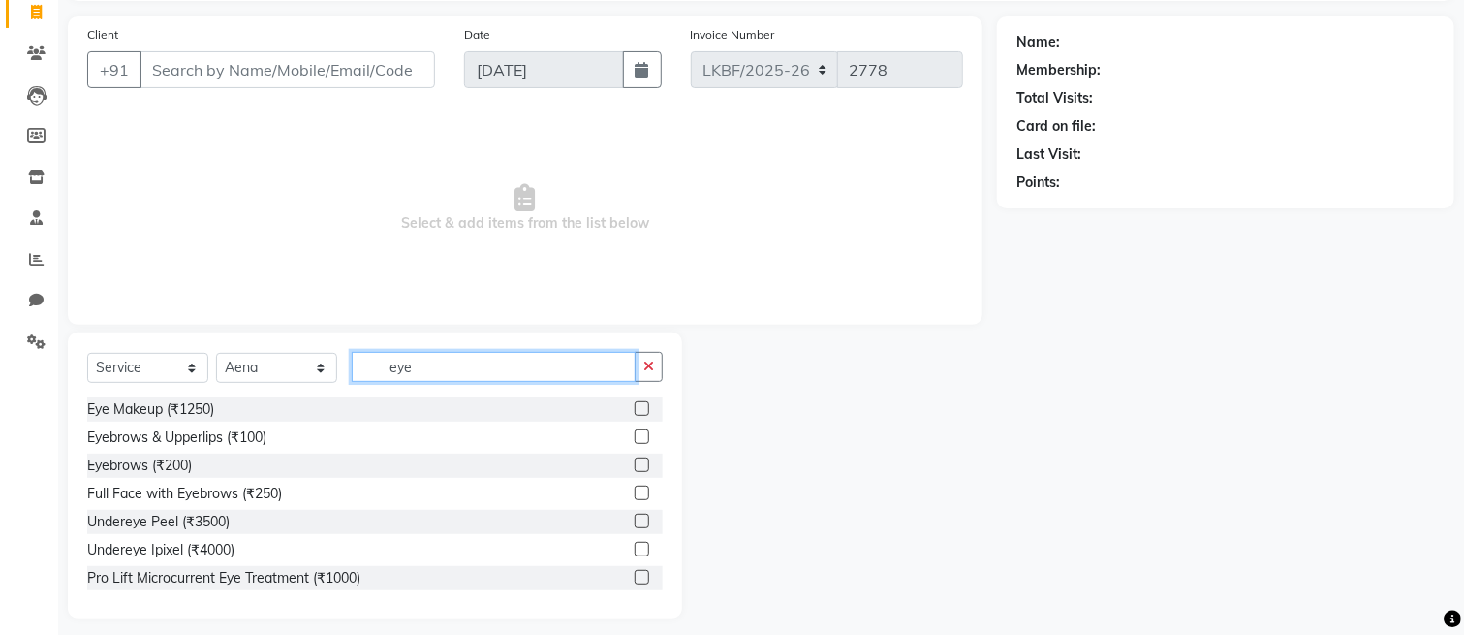
type input "eye"
click at [635, 463] on label at bounding box center [642, 464] width 15 height 15
click at [635, 463] on input "checkbox" at bounding box center [641, 465] width 13 height 13
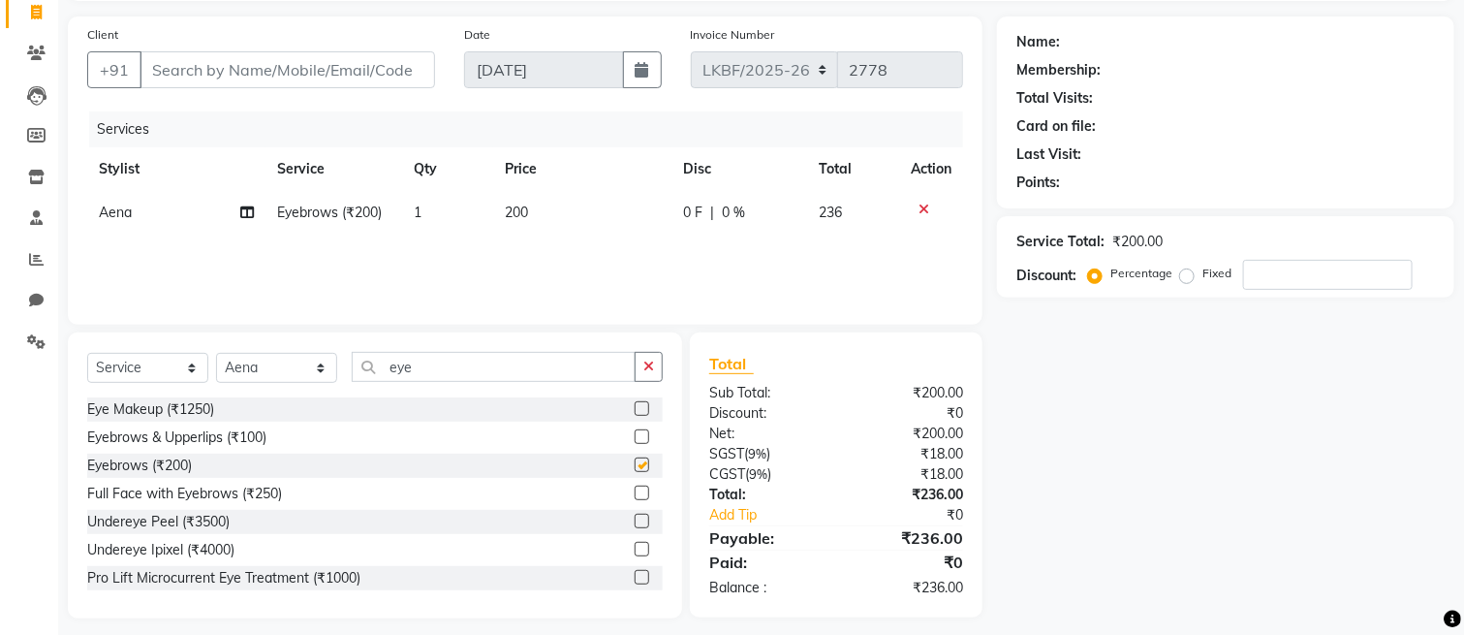
checkbox input "false"
click at [651, 380] on button "button" at bounding box center [649, 367] width 28 height 30
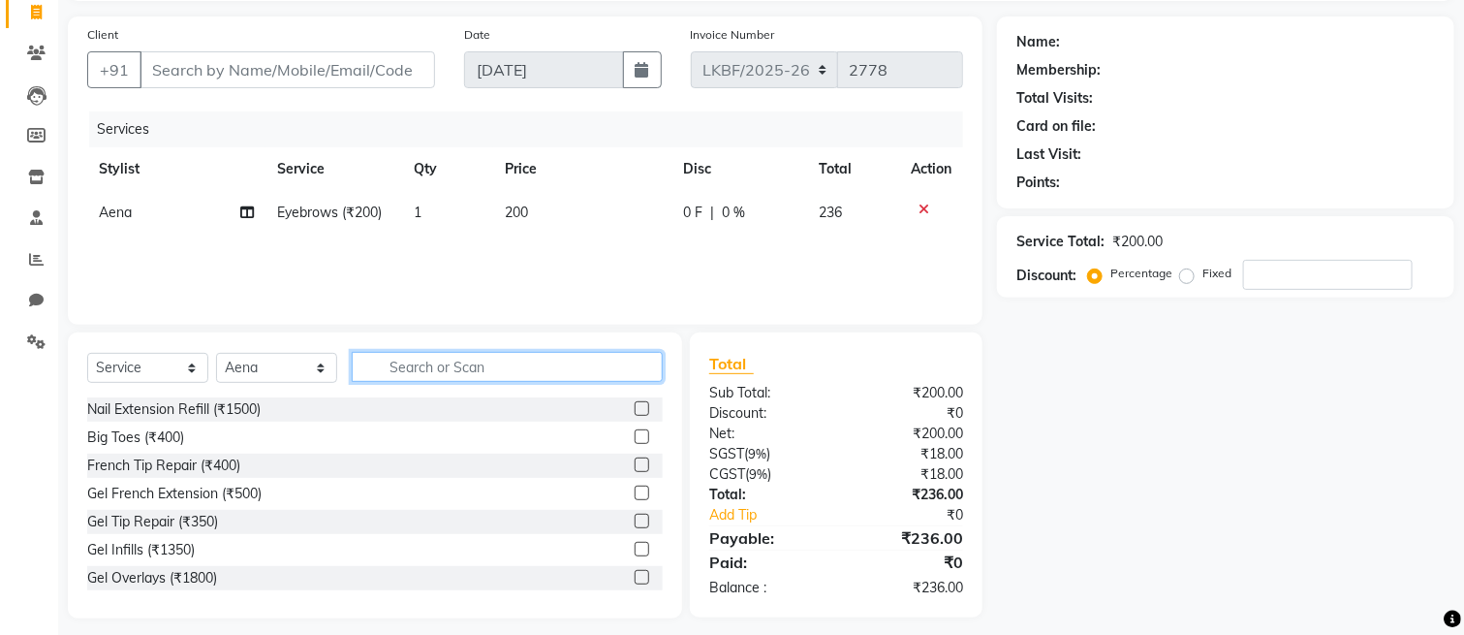
click at [529, 364] on input "text" at bounding box center [507, 367] width 311 height 30
click at [556, 205] on td "200" at bounding box center [581, 213] width 177 height 44
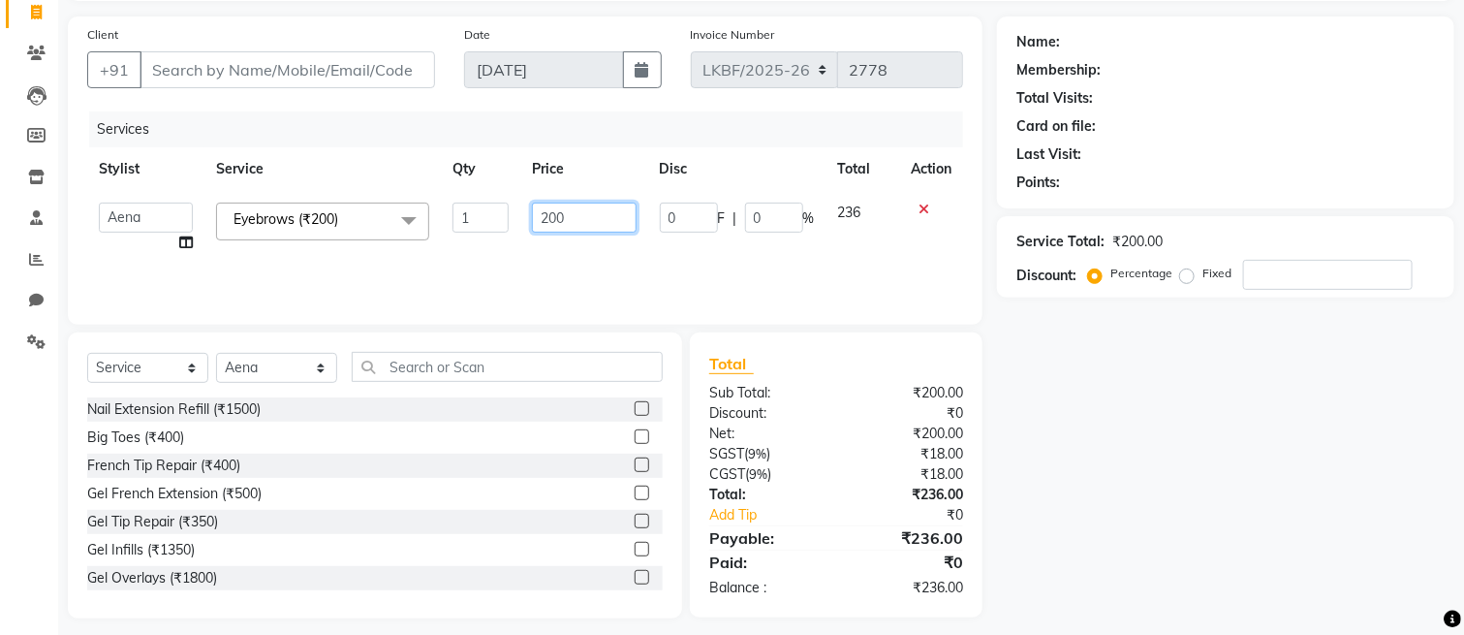
drag, startPoint x: 606, startPoint y: 213, endPoint x: 403, endPoint y: 208, distance: 202.6
click at [404, 208] on tr "Aena Ahad Ahsan Amit_Pdct Amrin Arvind_asst Bijender Counter_Sales Dharmaveer F…" at bounding box center [525, 228] width 876 height 74
type input "100"
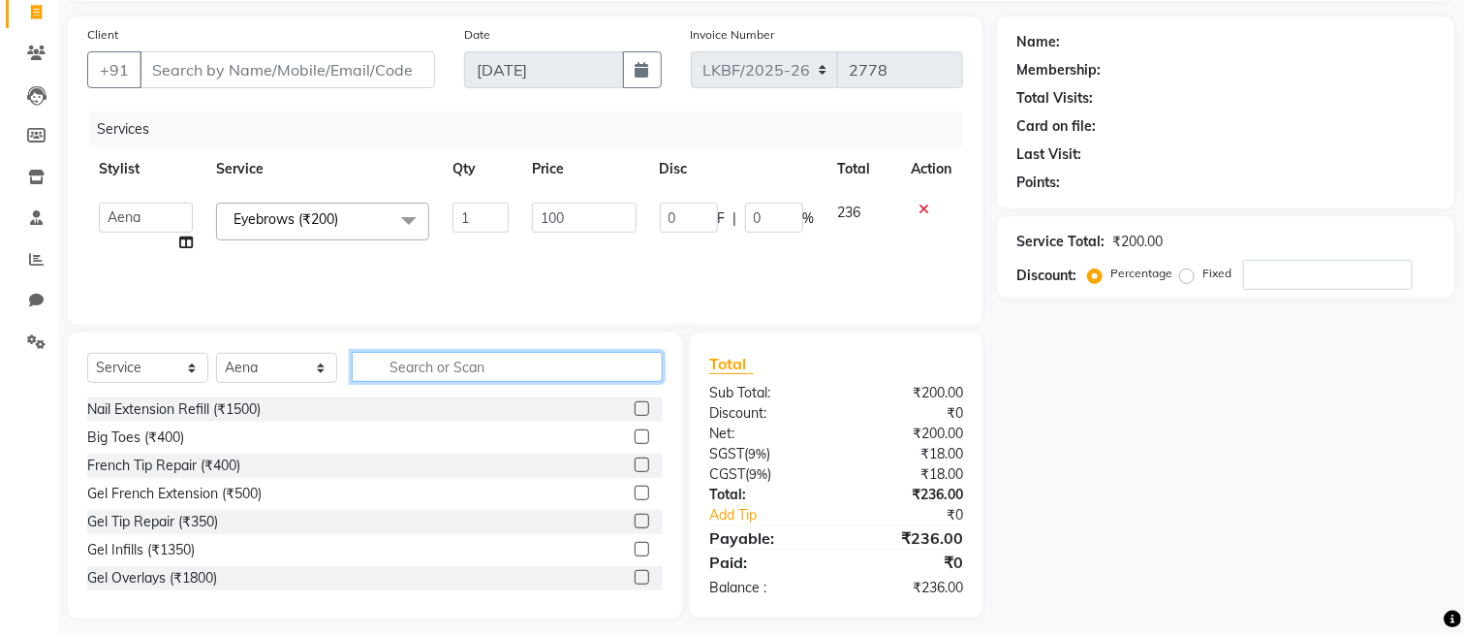
click at [521, 366] on input "text" at bounding box center [507, 367] width 311 height 30
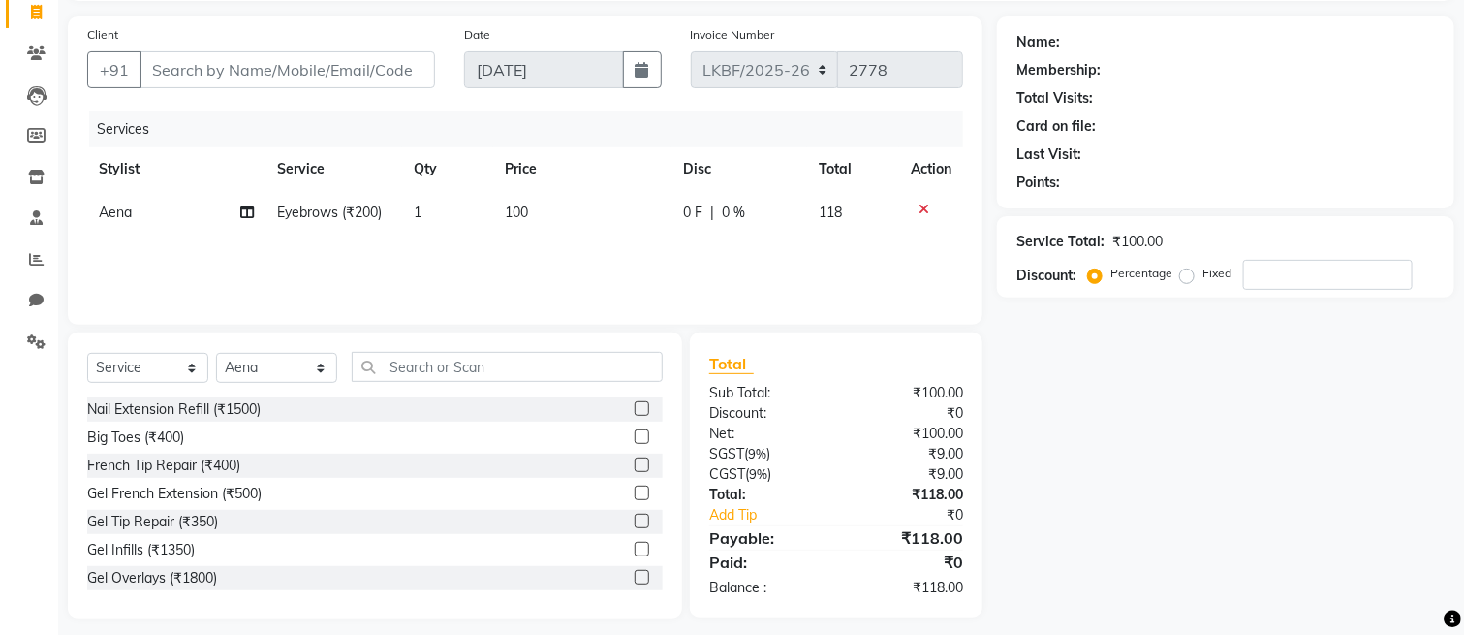
click at [523, 223] on td "100" at bounding box center [581, 213] width 177 height 44
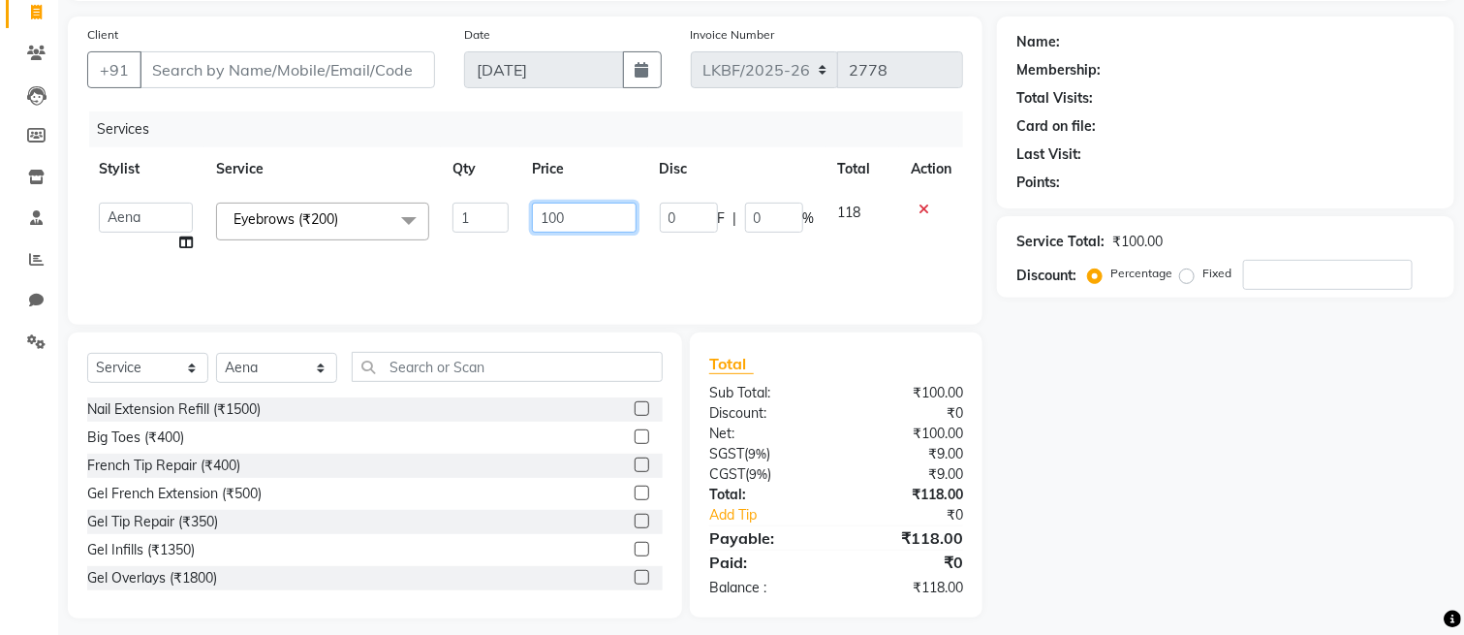
drag, startPoint x: 583, startPoint y: 207, endPoint x: 474, endPoint y: 204, distance: 109.6
click at [474, 204] on tr "Aena Ahad Ahsan Amit_Pdct Amrin Arvind_asst Bijender Counter_Sales Dharmaveer F…" at bounding box center [525, 228] width 876 height 74
drag, startPoint x: 586, startPoint y: 215, endPoint x: 408, endPoint y: 232, distance: 179.1
click at [409, 232] on tr "Aena Ahad Ahsan Amit_Pdct Amrin Arvind_asst Bijender Counter_Sales Dharmaveer F…" at bounding box center [525, 228] width 876 height 74
type input "100"
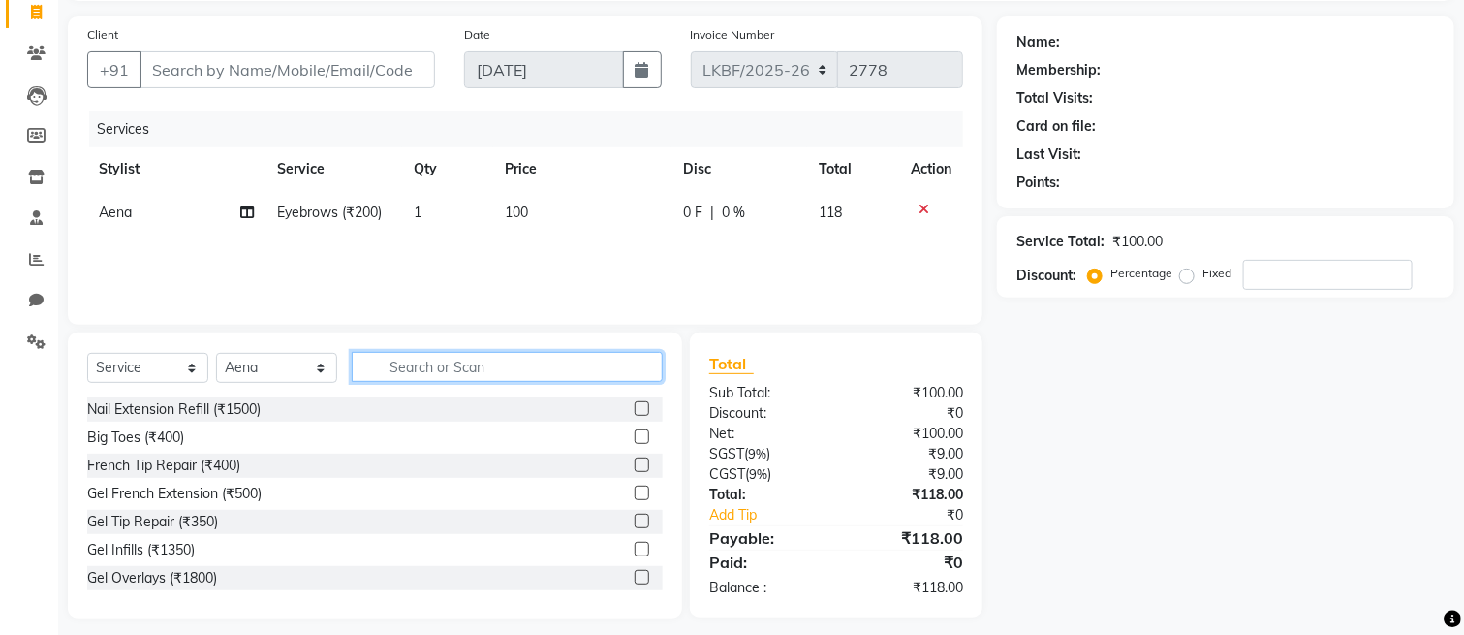
click at [427, 363] on input "text" at bounding box center [507, 367] width 311 height 30
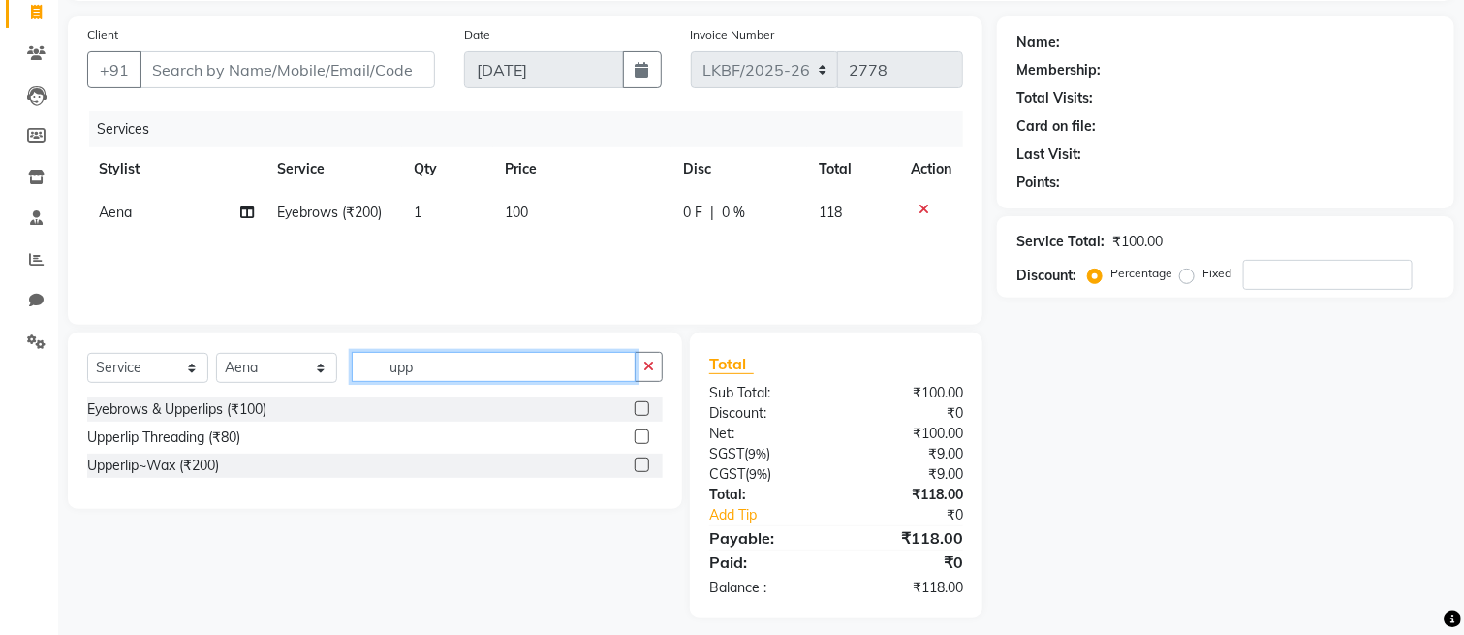
type input "upp"
click at [642, 438] on label at bounding box center [642, 436] width 15 height 15
click at [642, 438] on input "checkbox" at bounding box center [641, 437] width 13 height 13
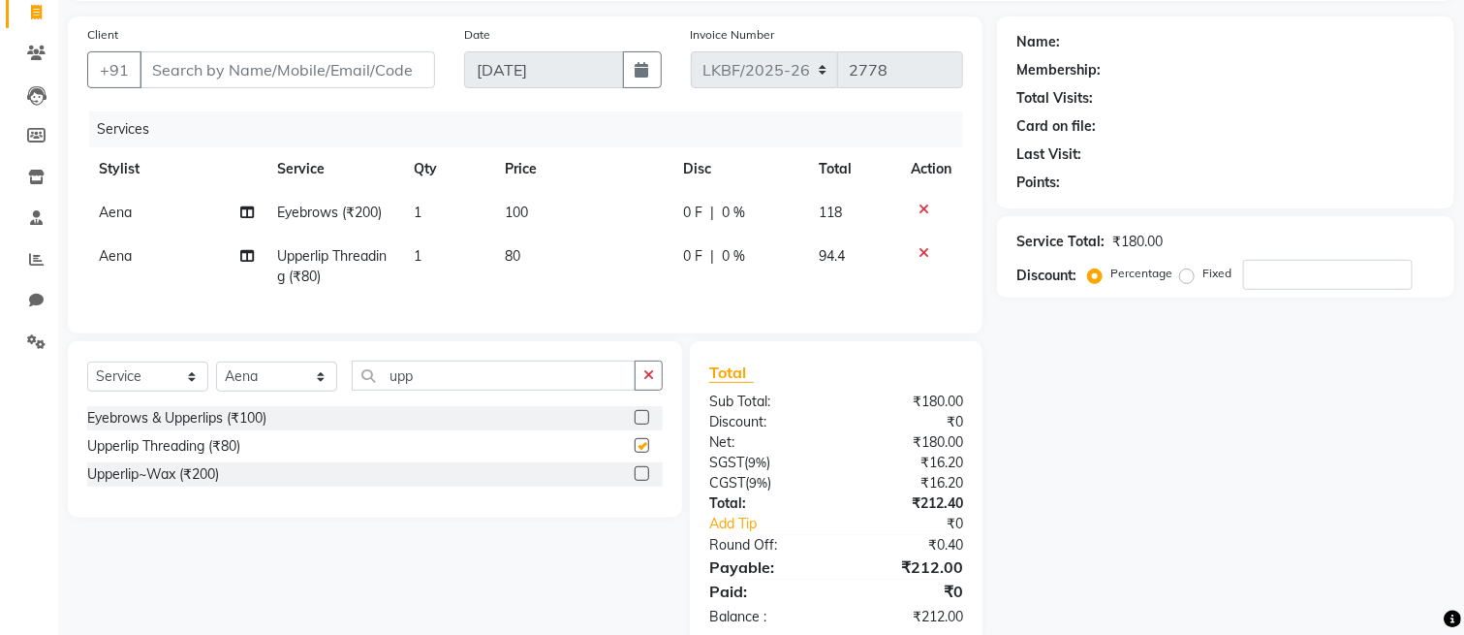
checkbox input "false"
click at [533, 255] on td "80" at bounding box center [581, 267] width 177 height 64
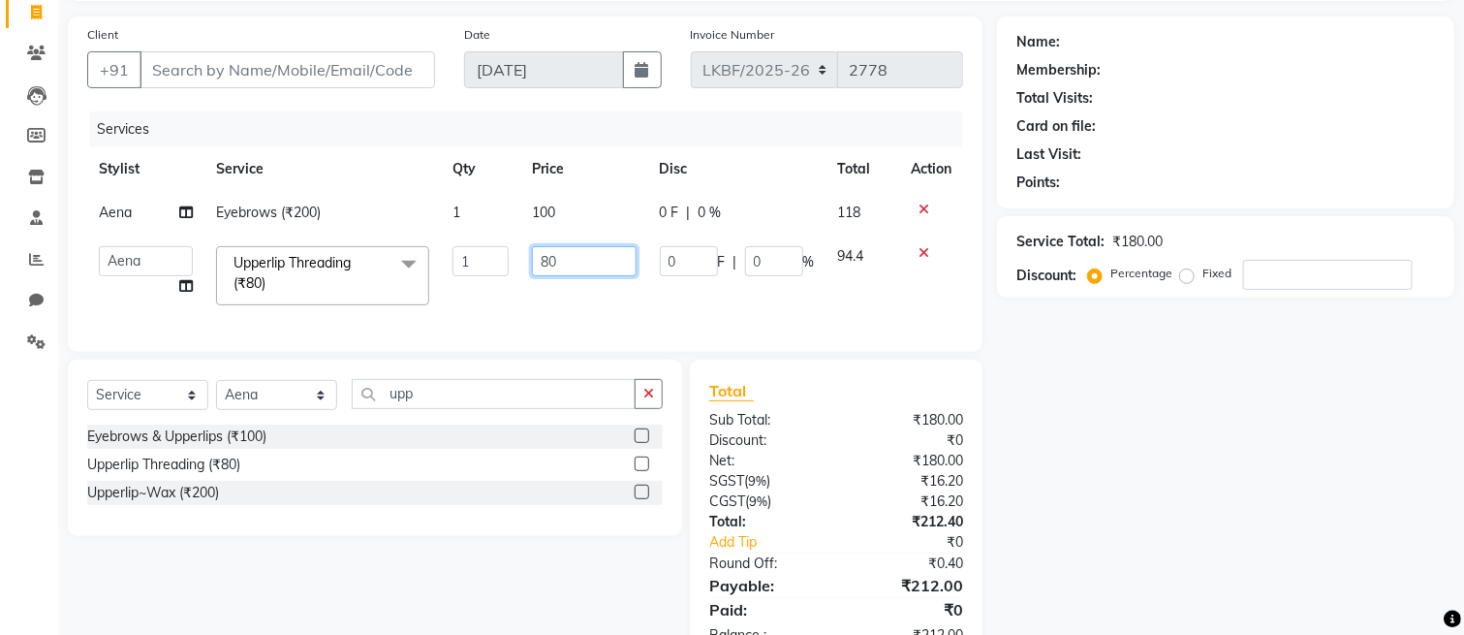
drag, startPoint x: 575, startPoint y: 253, endPoint x: 449, endPoint y: 244, distance: 126.3
click at [453, 246] on tr "Aena Ahad Ahsan Amit_Pdct Amrin Arvind_asst Bijender Counter_Sales Dharmaveer F…" at bounding box center [525, 276] width 876 height 82
type input "100"
drag, startPoint x: 651, startPoint y: 408, endPoint x: 598, endPoint y: 418, distance: 54.2
click at [645, 409] on button "button" at bounding box center [649, 394] width 28 height 30
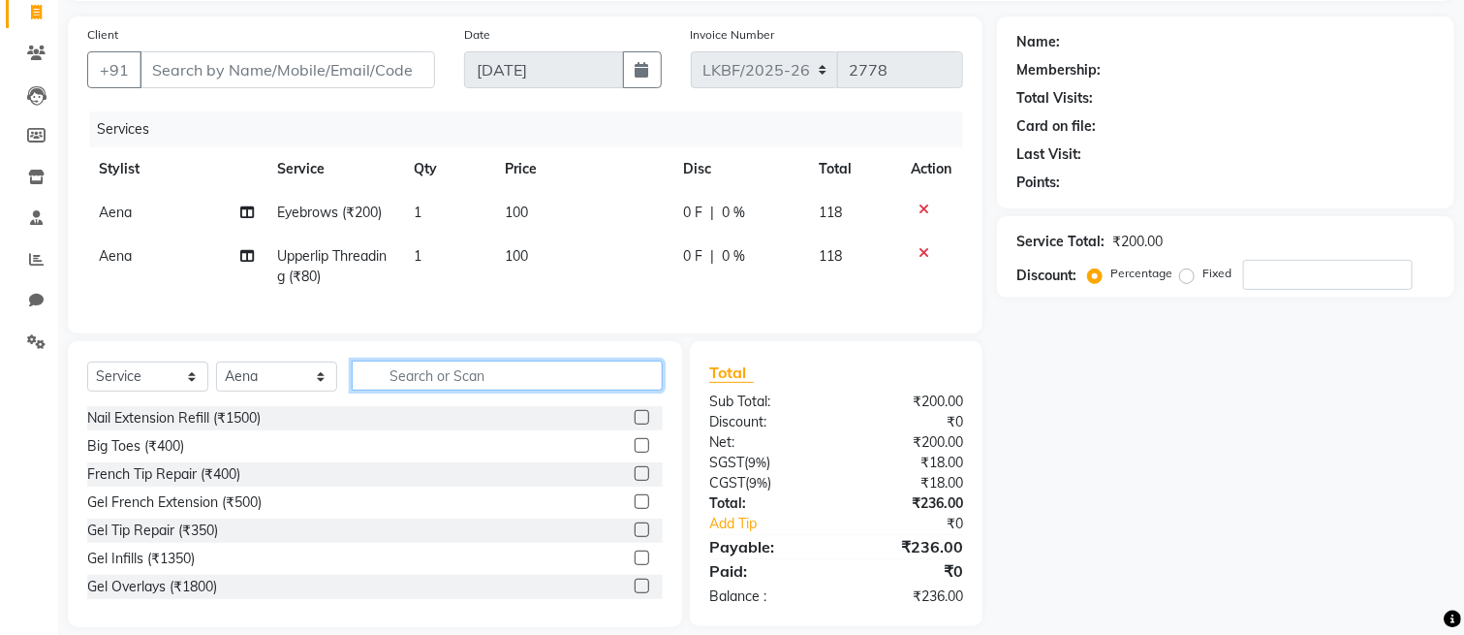
click at [506, 391] on input "text" at bounding box center [507, 376] width 311 height 30
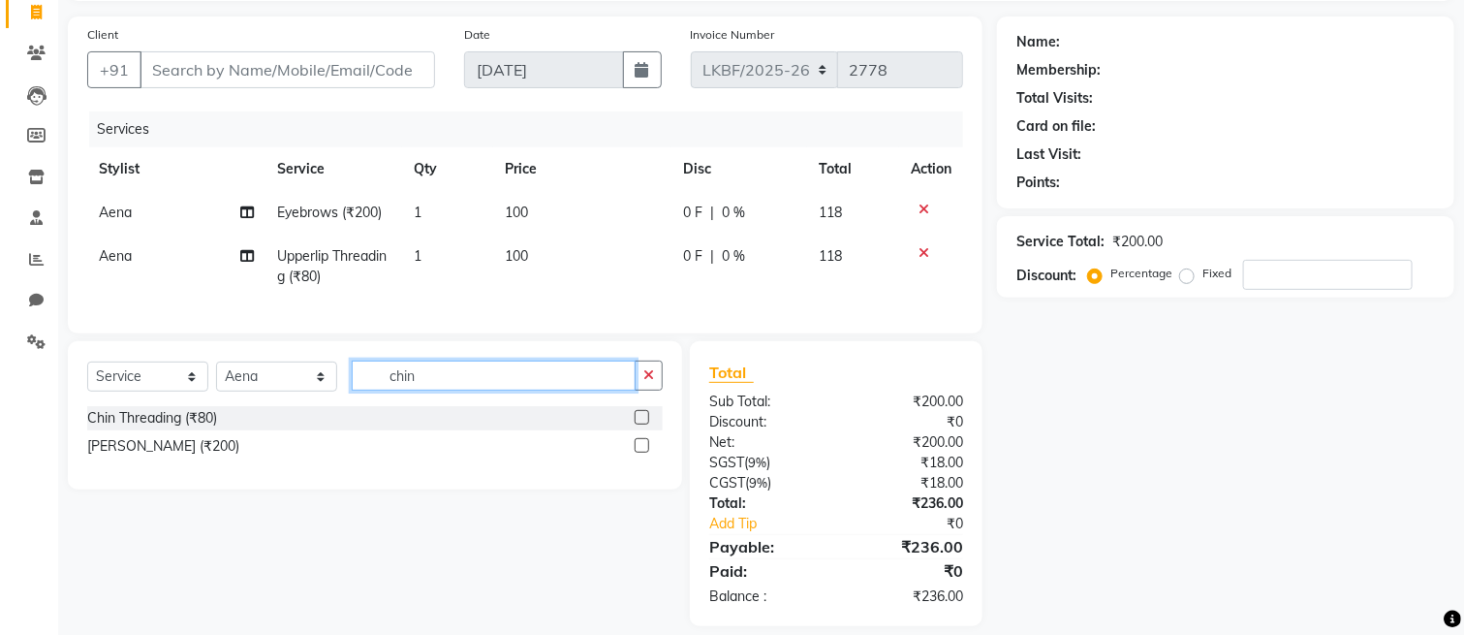
type input "chin"
click at [656, 430] on div at bounding box center [649, 418] width 28 height 24
click at [647, 453] on label at bounding box center [642, 445] width 15 height 15
click at [647, 453] on input "checkbox" at bounding box center [641, 446] width 13 height 13
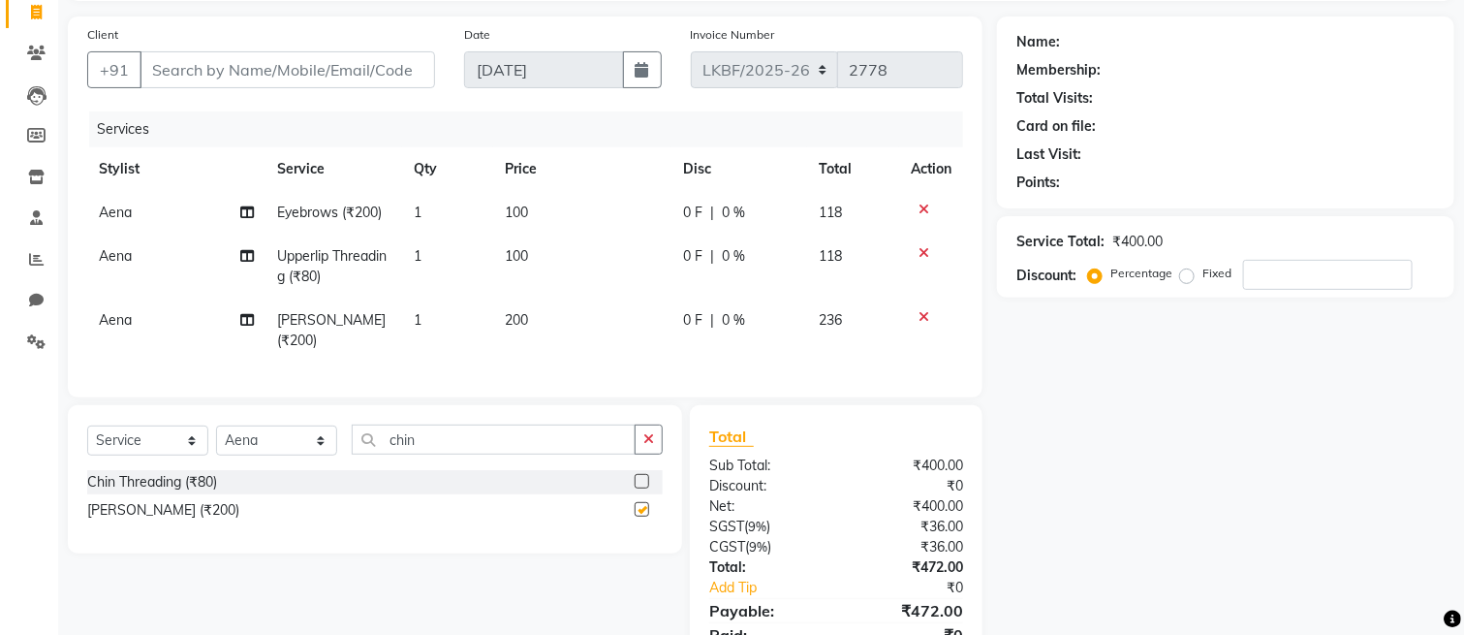
checkbox input "false"
drag, startPoint x: 519, startPoint y: 317, endPoint x: 546, endPoint y: 328, distance: 28.3
click at [525, 323] on span "200" at bounding box center [516, 319] width 23 height 17
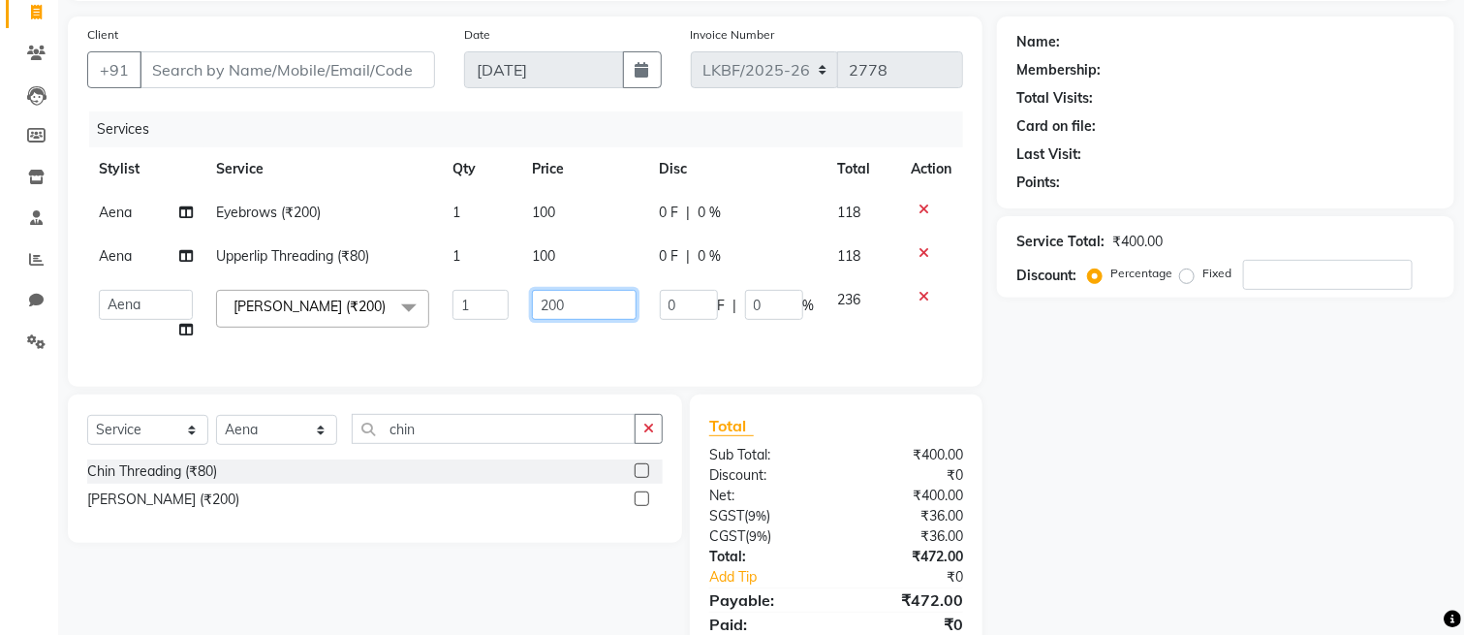
drag, startPoint x: 580, startPoint y: 299, endPoint x: 489, endPoint y: 314, distance: 91.3
click at [489, 314] on tr "Aena Ahad Ahsan Amit_Pdct Amrin Arvind_asst Bijender Counter_Sales Dharmaveer F…" at bounding box center [525, 315] width 876 height 74
type input "150"
click at [642, 444] on button "button" at bounding box center [649, 429] width 28 height 30
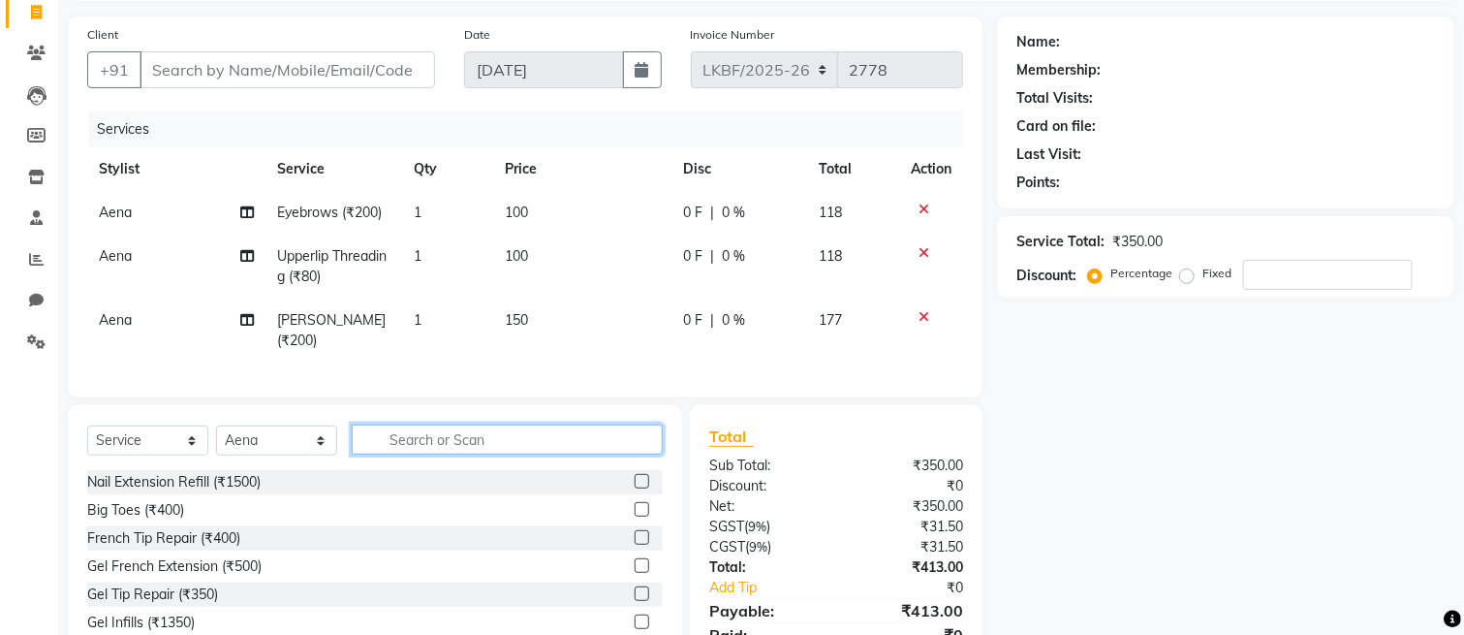
click at [551, 455] on input "text" at bounding box center [507, 439] width 311 height 30
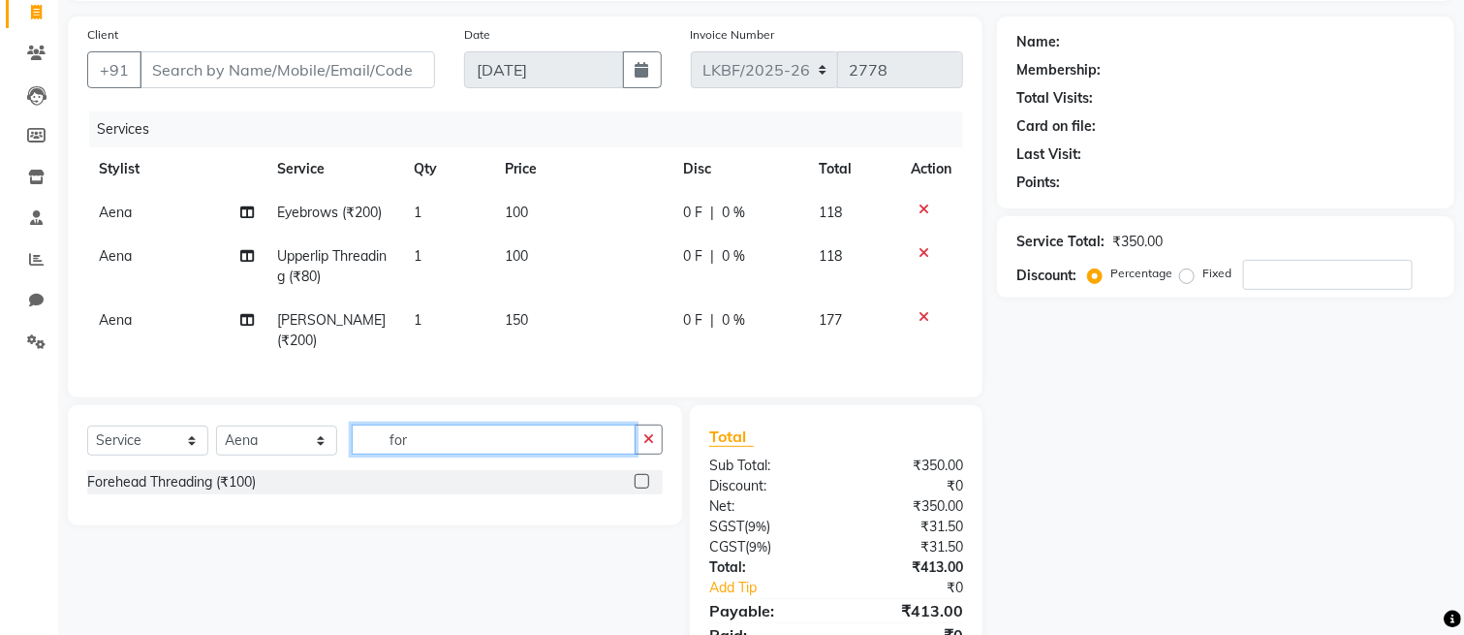
type input "for"
click at [638, 488] on label at bounding box center [642, 481] width 15 height 15
click at [638, 488] on input "checkbox" at bounding box center [641, 482] width 13 height 13
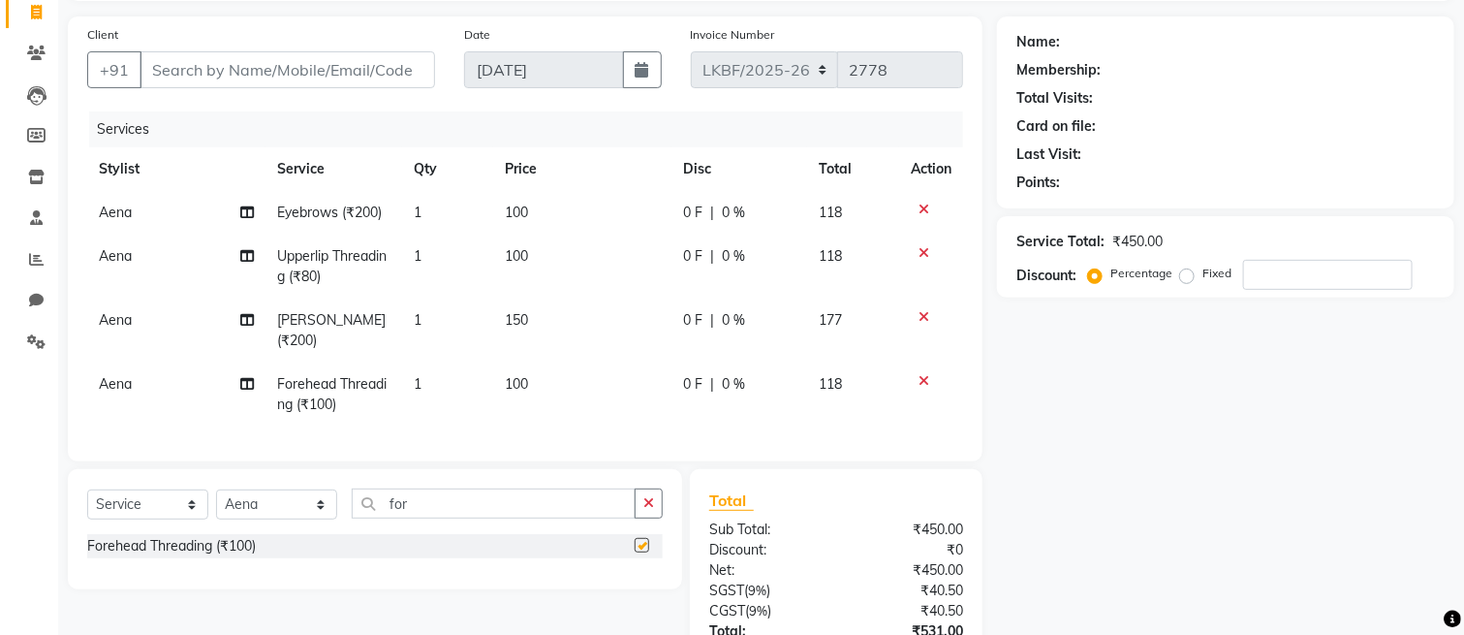
checkbox input "false"
click at [527, 382] on span "100" at bounding box center [516, 383] width 23 height 17
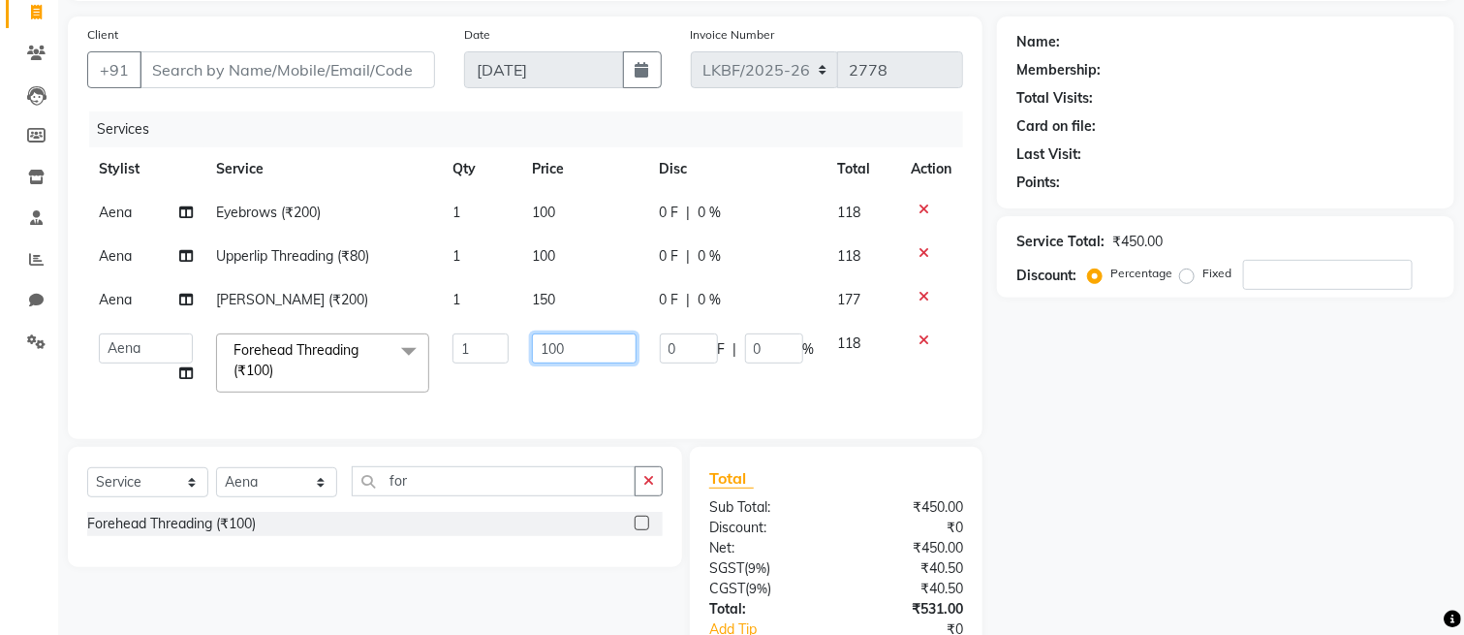
drag, startPoint x: 587, startPoint y: 345, endPoint x: 482, endPoint y: 337, distance: 105.9
click at [486, 337] on tr "Aena Ahad Ahsan Amit_Pdct Amrin Arvind_asst Bijender Counter_Sales Dharmaveer F…" at bounding box center [525, 363] width 876 height 82
type input "200"
drag, startPoint x: 639, startPoint y: 505, endPoint x: 620, endPoint y: 506, distance: 18.4
click at [634, 505] on div "Select Service Product Membership Package Voucher Prepaid Gift Card Select Styl…" at bounding box center [375, 507] width 614 height 120
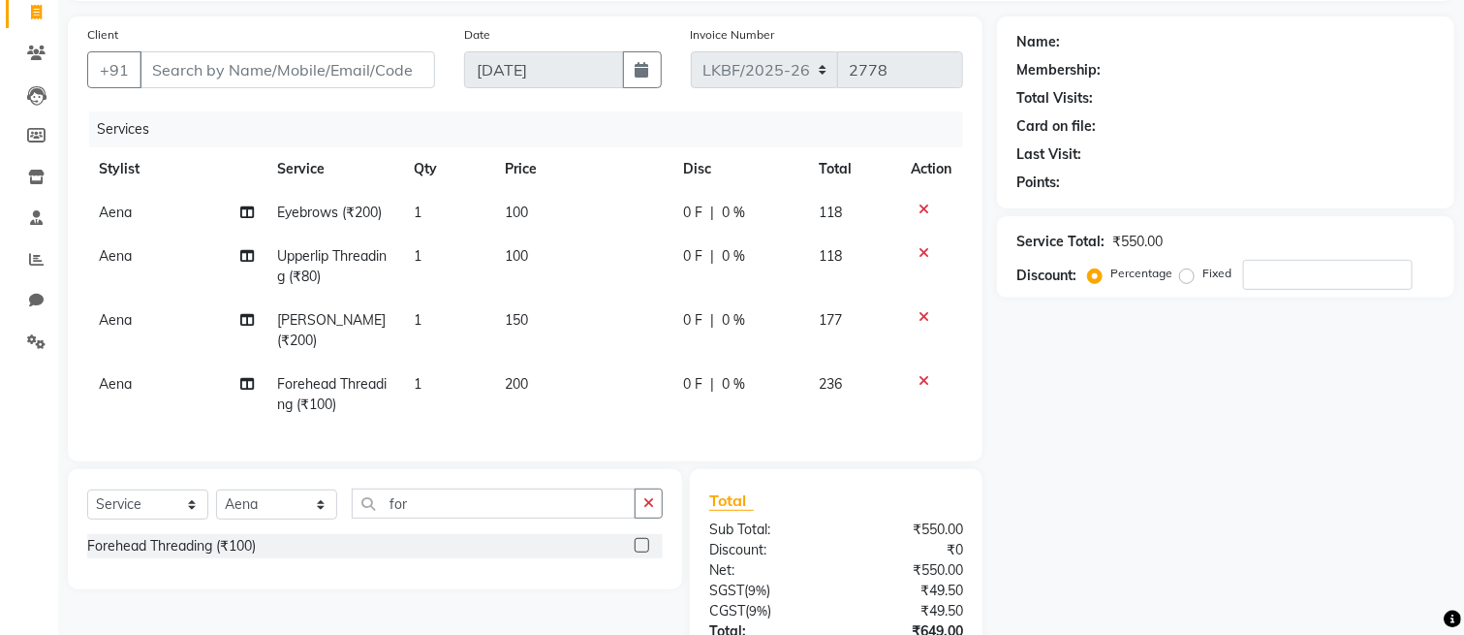
click at [555, 502] on div "Select Service Product Membership Package Voucher Prepaid Gift Card Select Styl…" at bounding box center [375, 529] width 614 height 120
click at [539, 518] on input "for" at bounding box center [494, 503] width 284 height 30
click at [642, 518] on button "button" at bounding box center [649, 503] width 28 height 30
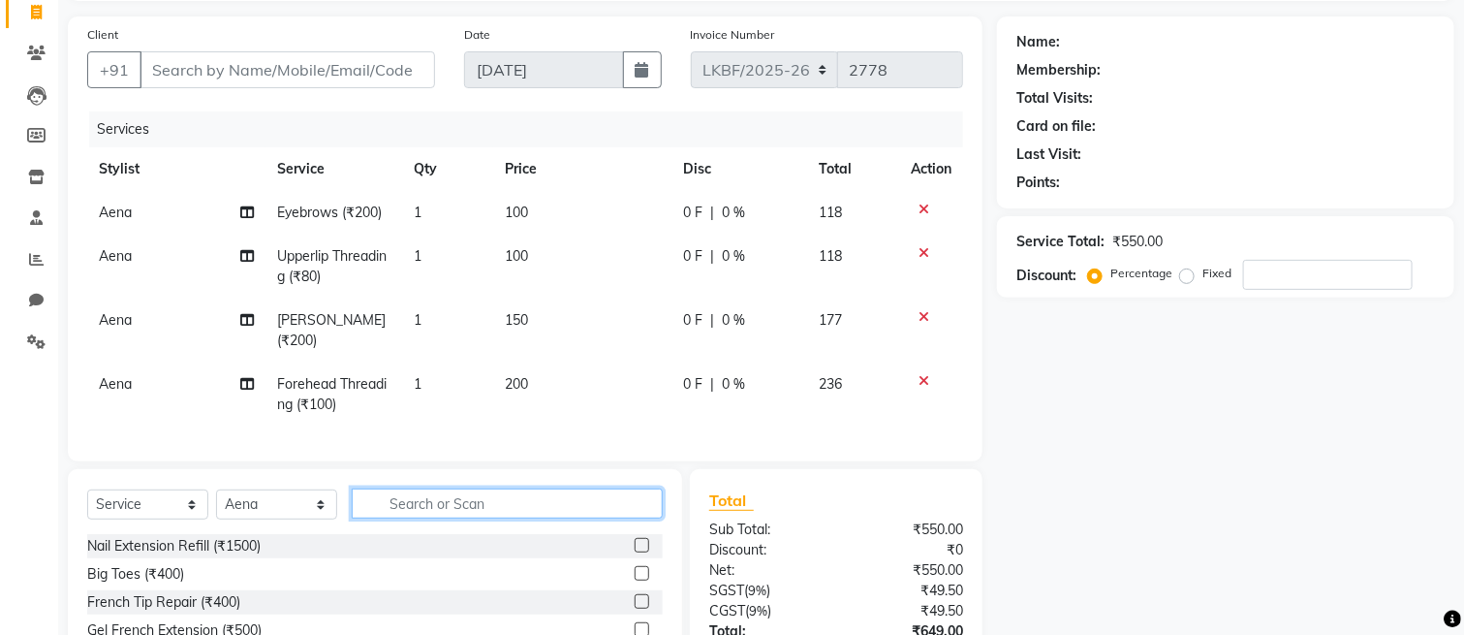
click at [581, 518] on input "text" at bounding box center [507, 503] width 311 height 30
type input "d"
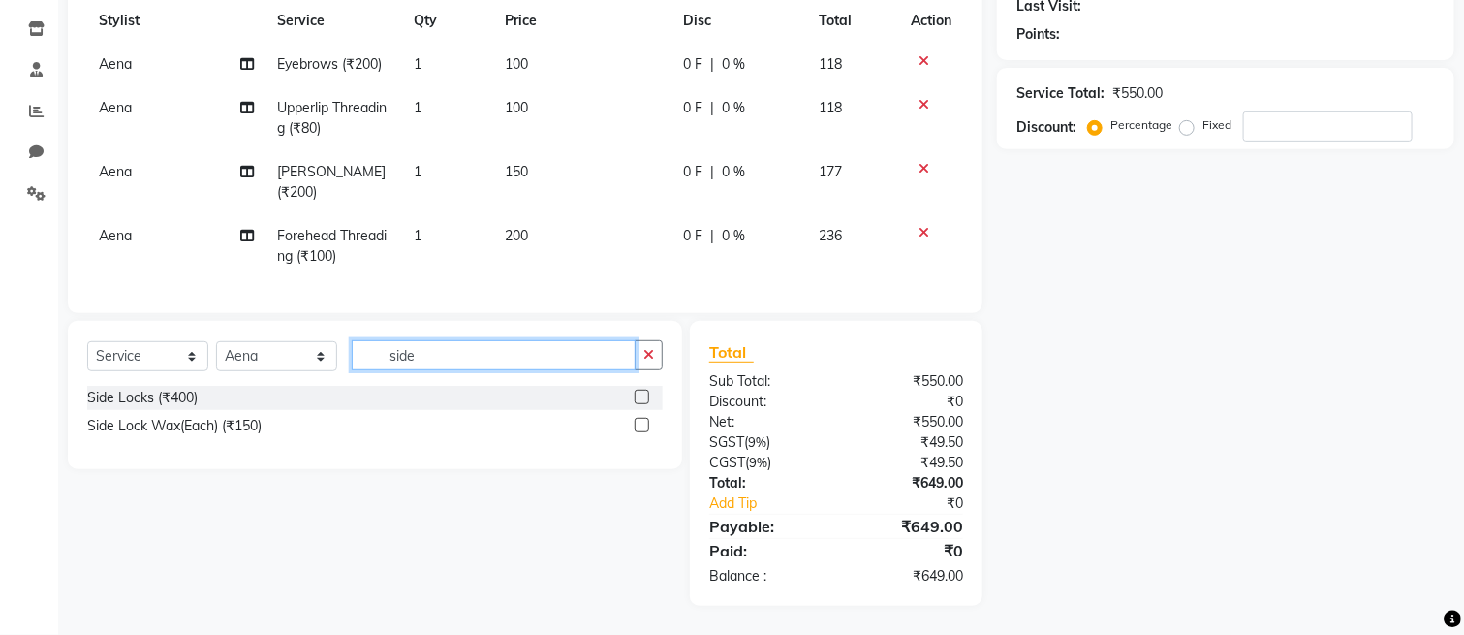
scroll to position [296, 0]
type input "side"
click at [641, 426] on label at bounding box center [642, 425] width 15 height 15
click at [641, 426] on input "checkbox" at bounding box center [641, 426] width 13 height 13
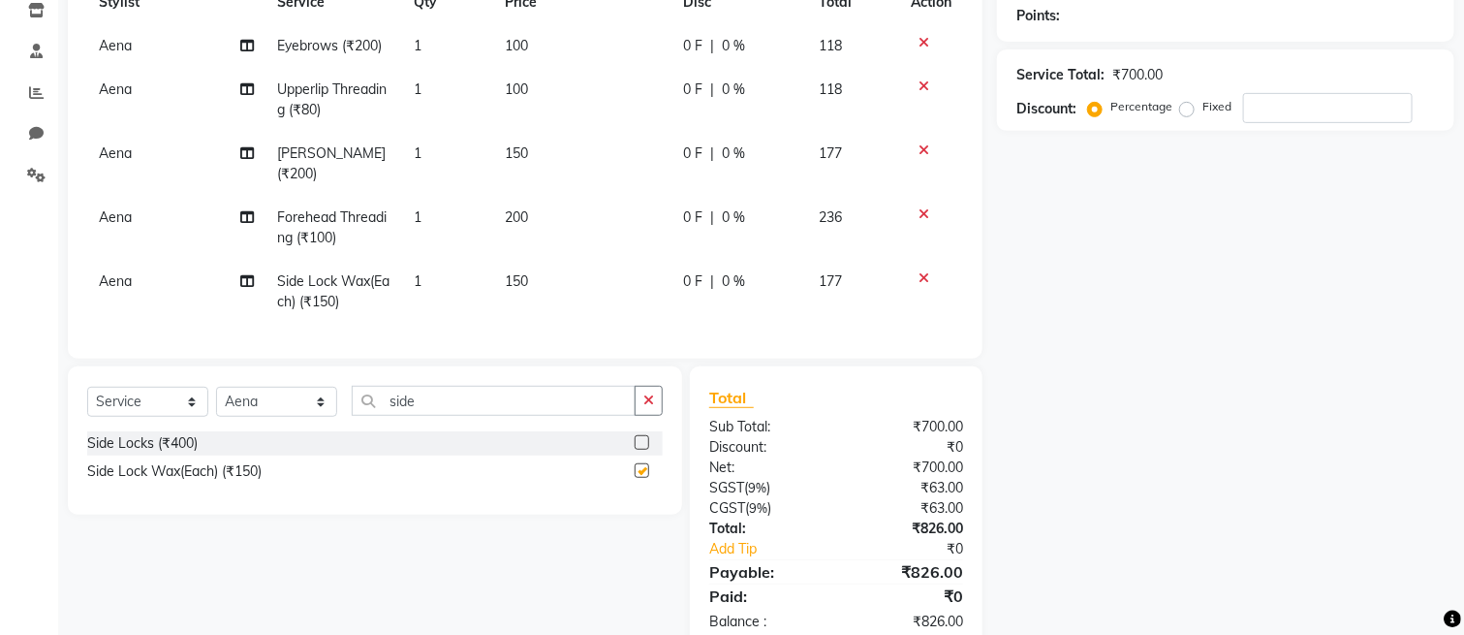
checkbox input "false"
click at [546, 277] on td "150" at bounding box center [581, 292] width 177 height 64
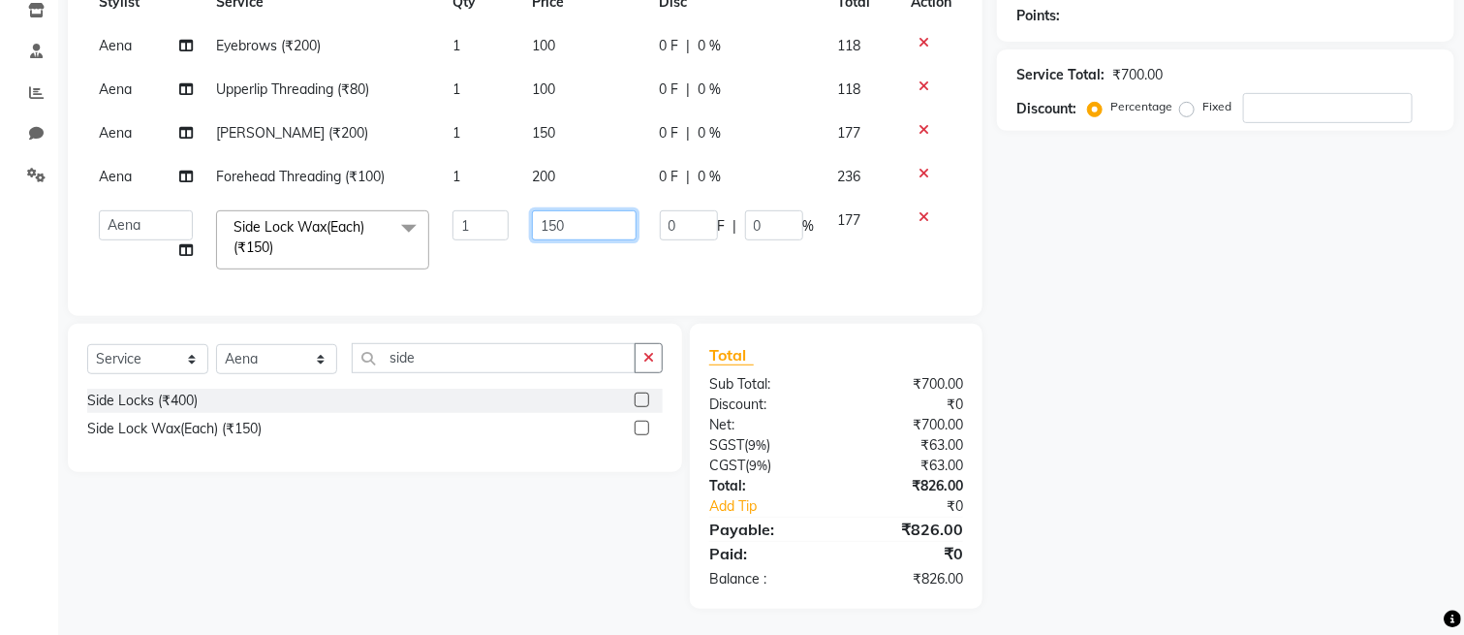
drag, startPoint x: 580, startPoint y: 220, endPoint x: 497, endPoint y: 211, distance: 82.8
click at [500, 213] on tr "Aena Ahad Ahsan Amit_Pdct Amrin Arvind_asst Bijender Counter_Sales Dharmaveer F…" at bounding box center [525, 240] width 876 height 82
type input "350"
click at [644, 375] on div "Client +91 Date 04-09-2025 Invoice Number LKBF/2025-26 V/2025 V/2025-26 2778 Se…" at bounding box center [525, 229] width 944 height 759
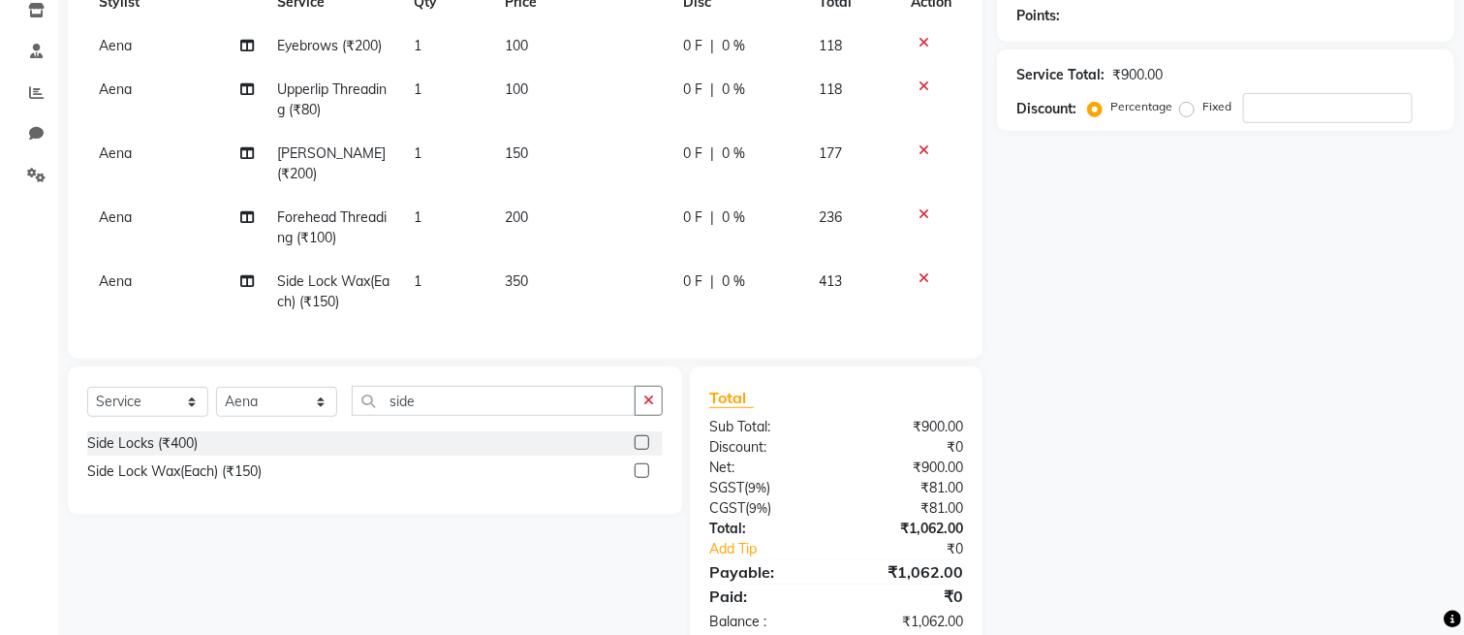
click at [649, 431] on div "Select Service Product Membership Package Voucher Prepaid Gift Card Select Styl…" at bounding box center [375, 409] width 576 height 46
click at [646, 407] on icon "button" at bounding box center [649, 400] width 11 height 14
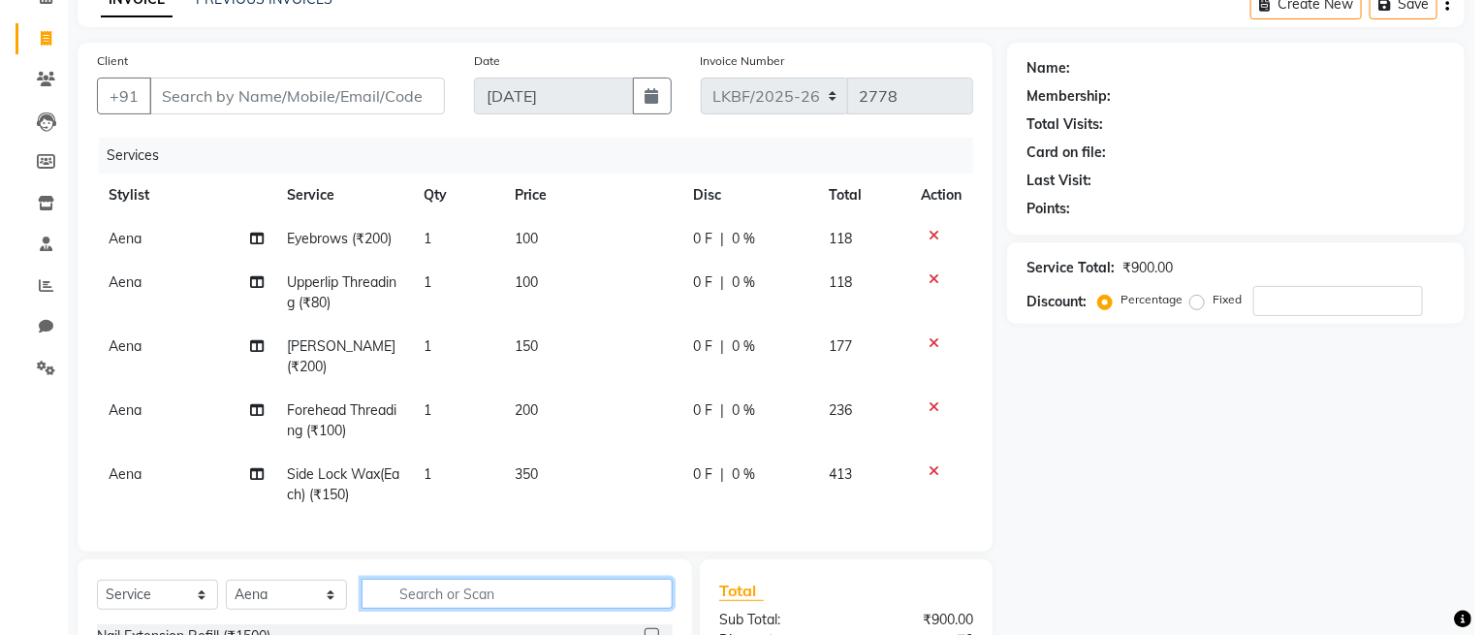
scroll to position [0, 0]
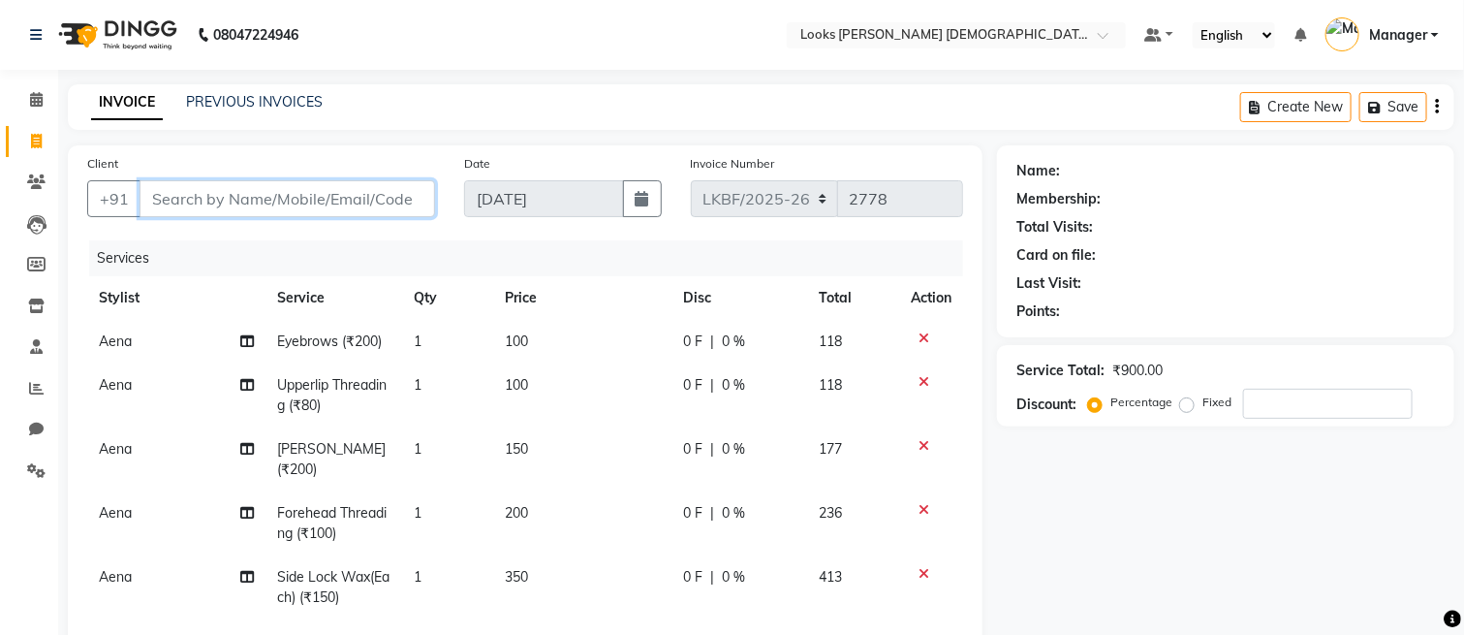
click at [325, 194] on input "Client" at bounding box center [288, 198] width 296 height 37
type input "7"
type input "0"
type input "7409903002"
click at [412, 199] on span "Add Client" at bounding box center [385, 198] width 77 height 19
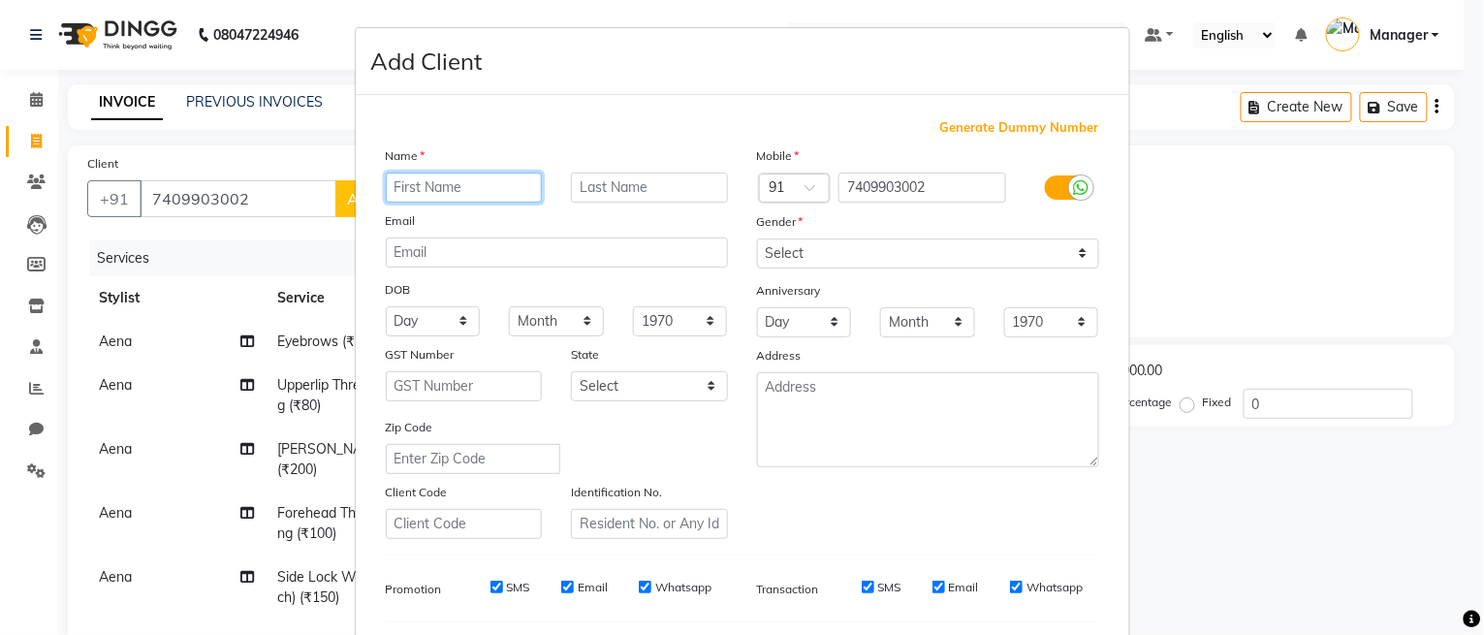
paste input "ISHITA"
type input "ISHITA"
click at [645, 195] on input "text" at bounding box center [649, 188] width 157 height 30
type input "k"
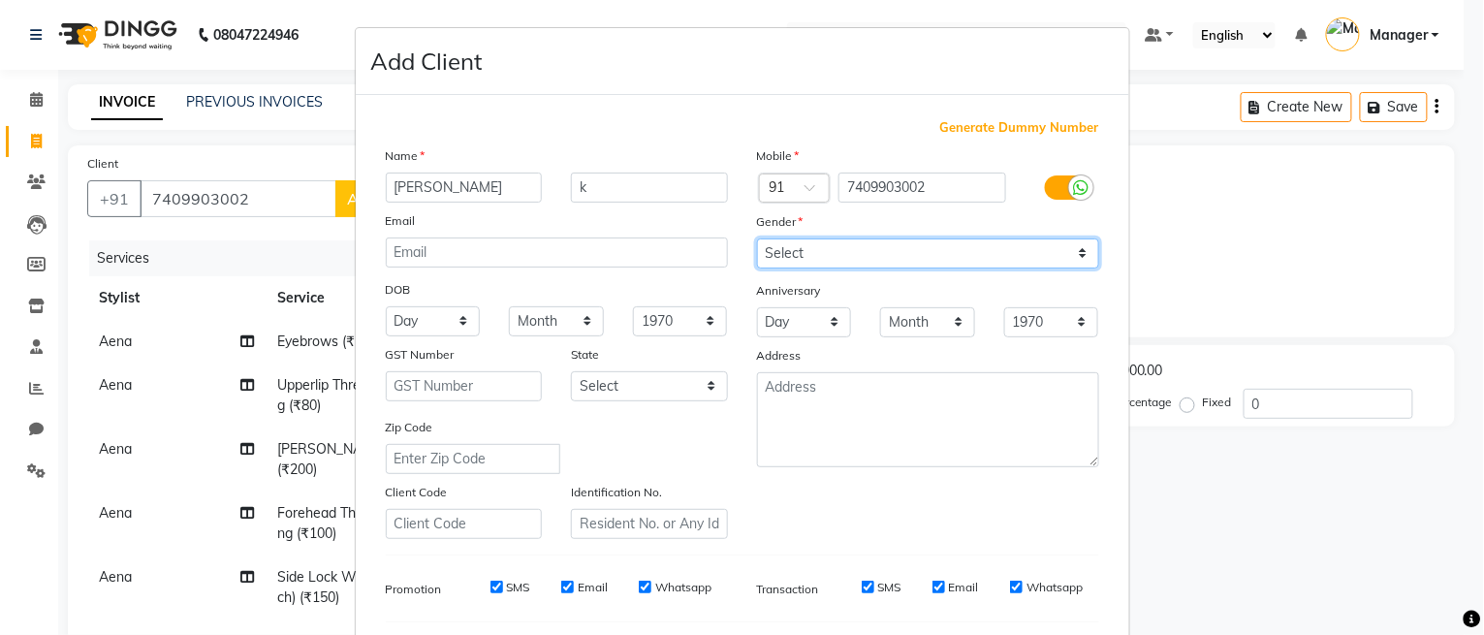
click at [814, 257] on select "Select [DEMOGRAPHIC_DATA] [DEMOGRAPHIC_DATA] Other Prefer Not To Say" at bounding box center [928, 253] width 342 height 30
select select "[DEMOGRAPHIC_DATA]"
click at [757, 238] on select "Select [DEMOGRAPHIC_DATA] [DEMOGRAPHIC_DATA] Other Prefer Not To Say" at bounding box center [928, 253] width 342 height 30
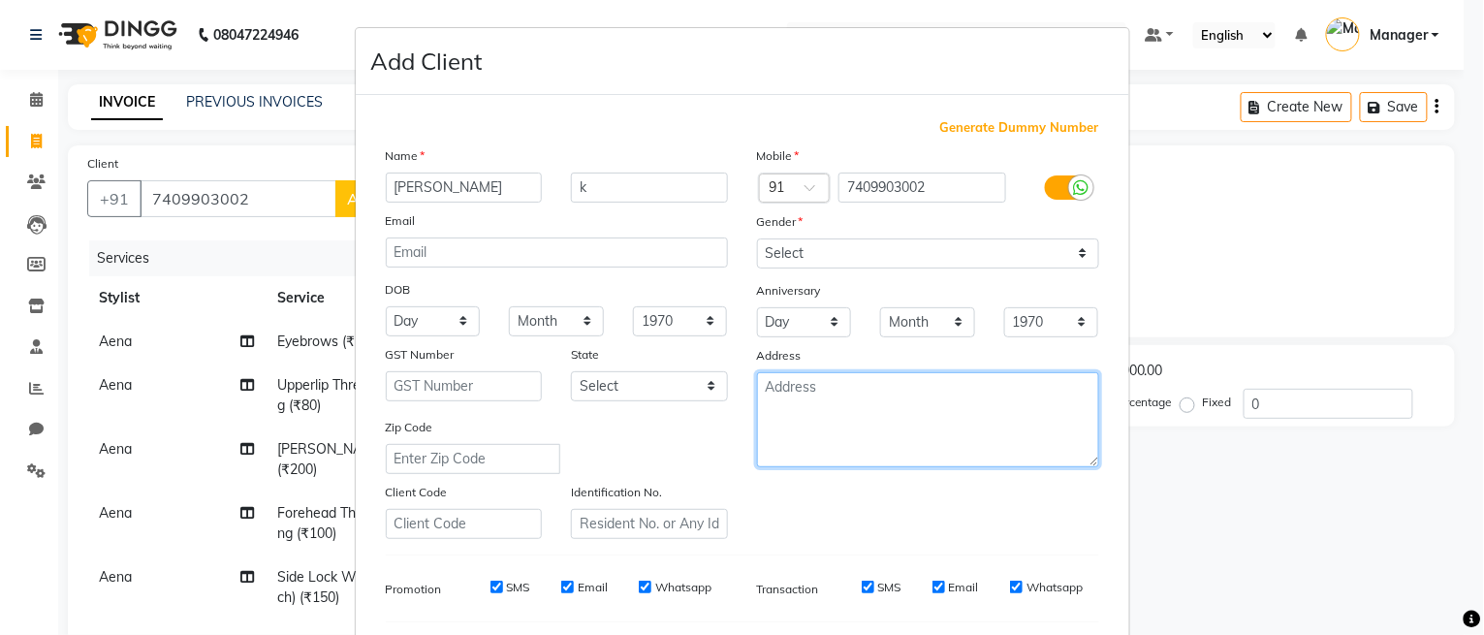
click at [828, 408] on textarea at bounding box center [928, 419] width 342 height 95
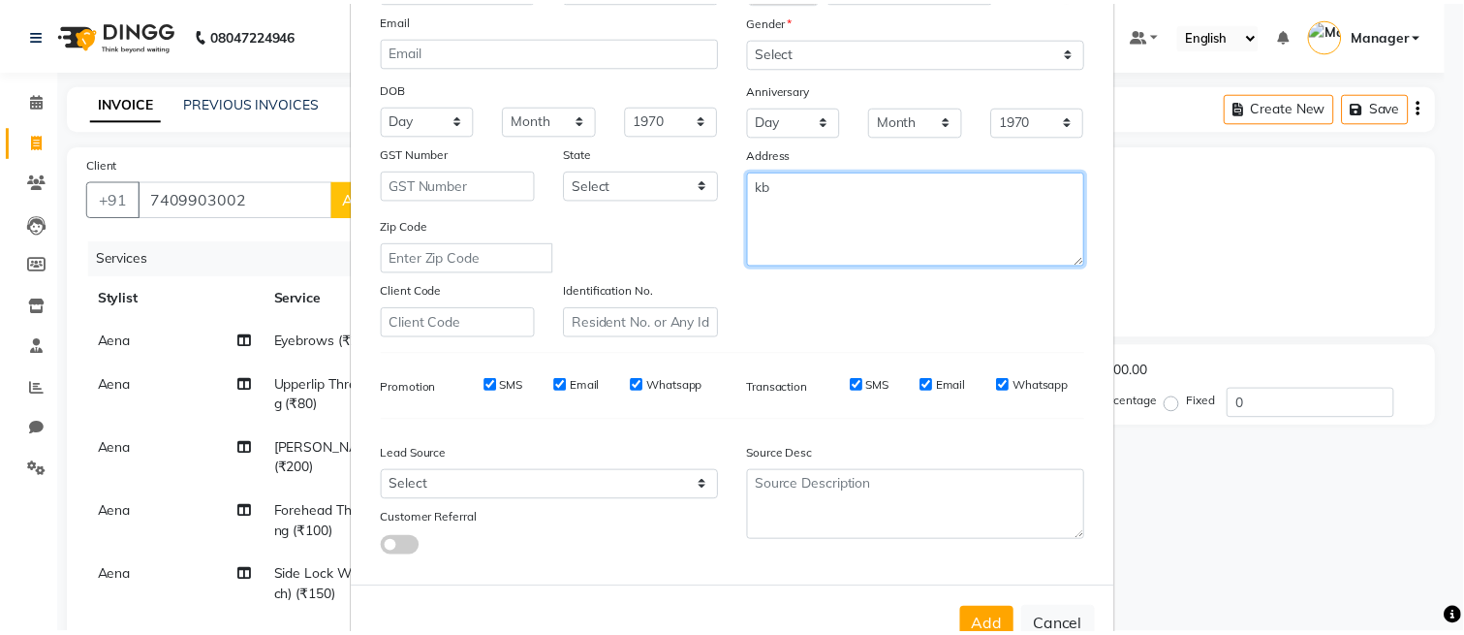
scroll to position [262, 0]
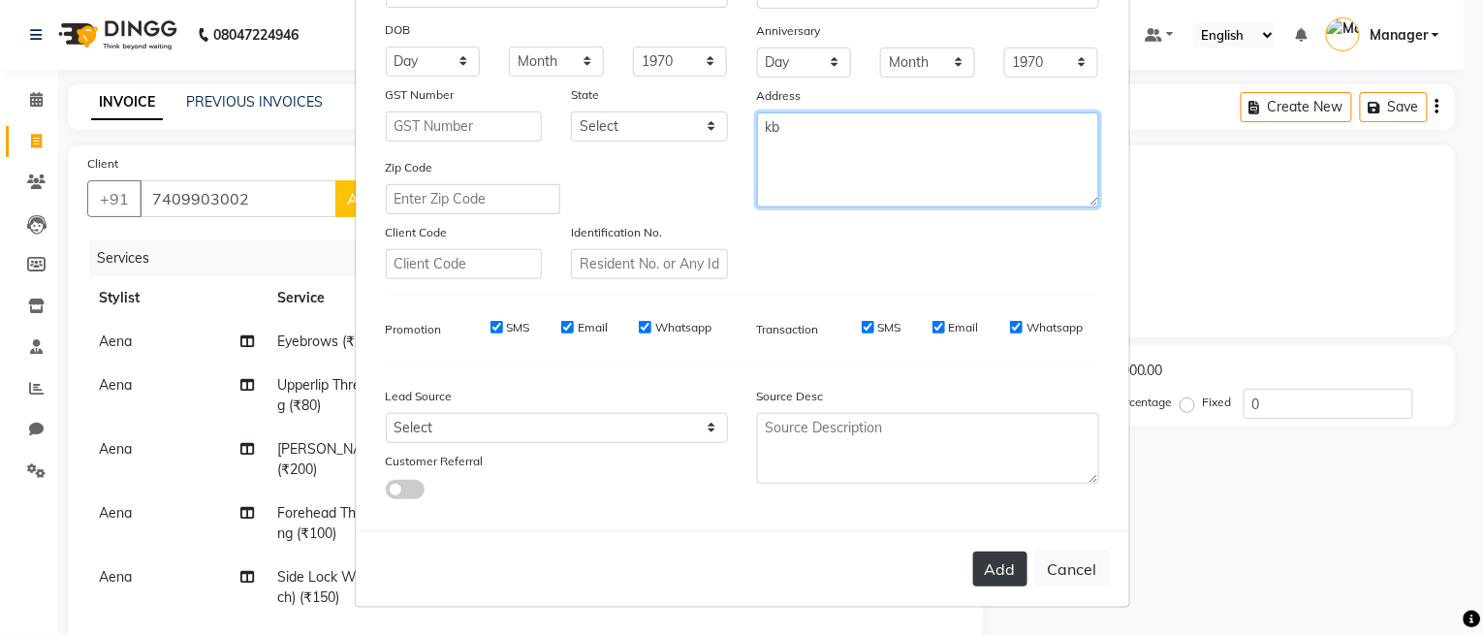
type textarea "kb"
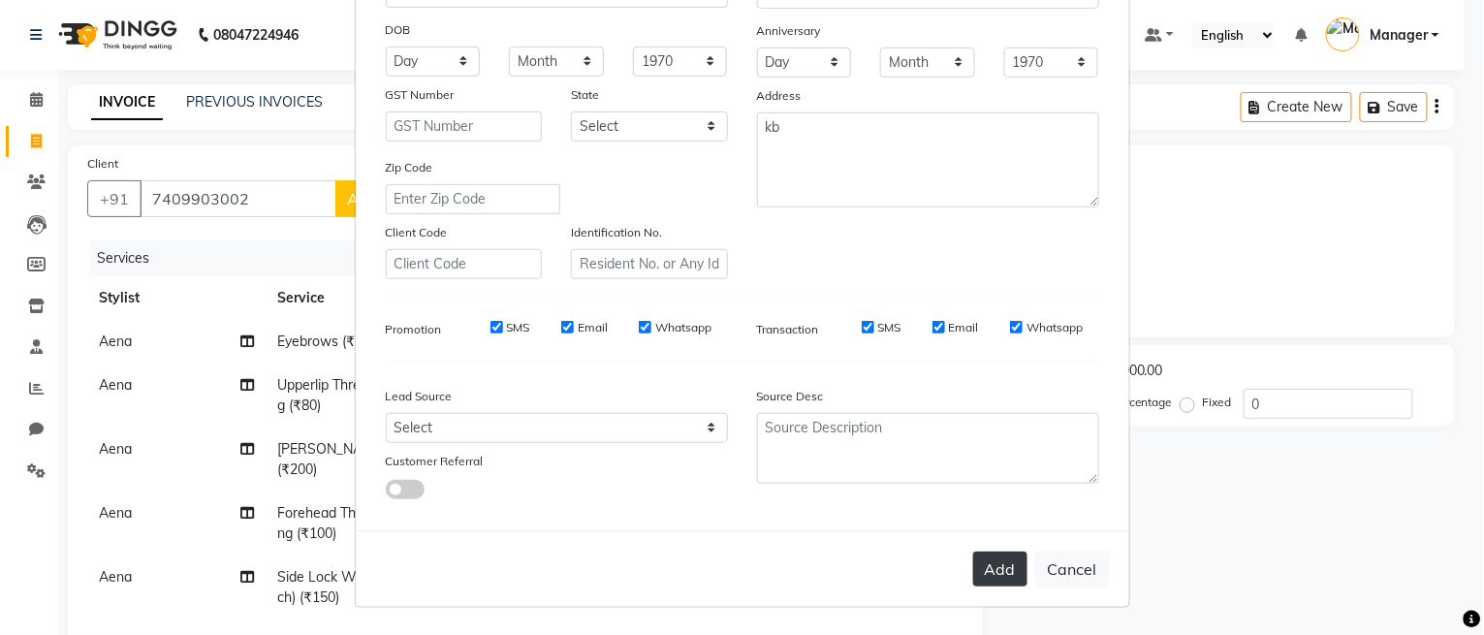
click at [1010, 579] on button "Add" at bounding box center [1000, 568] width 54 height 35
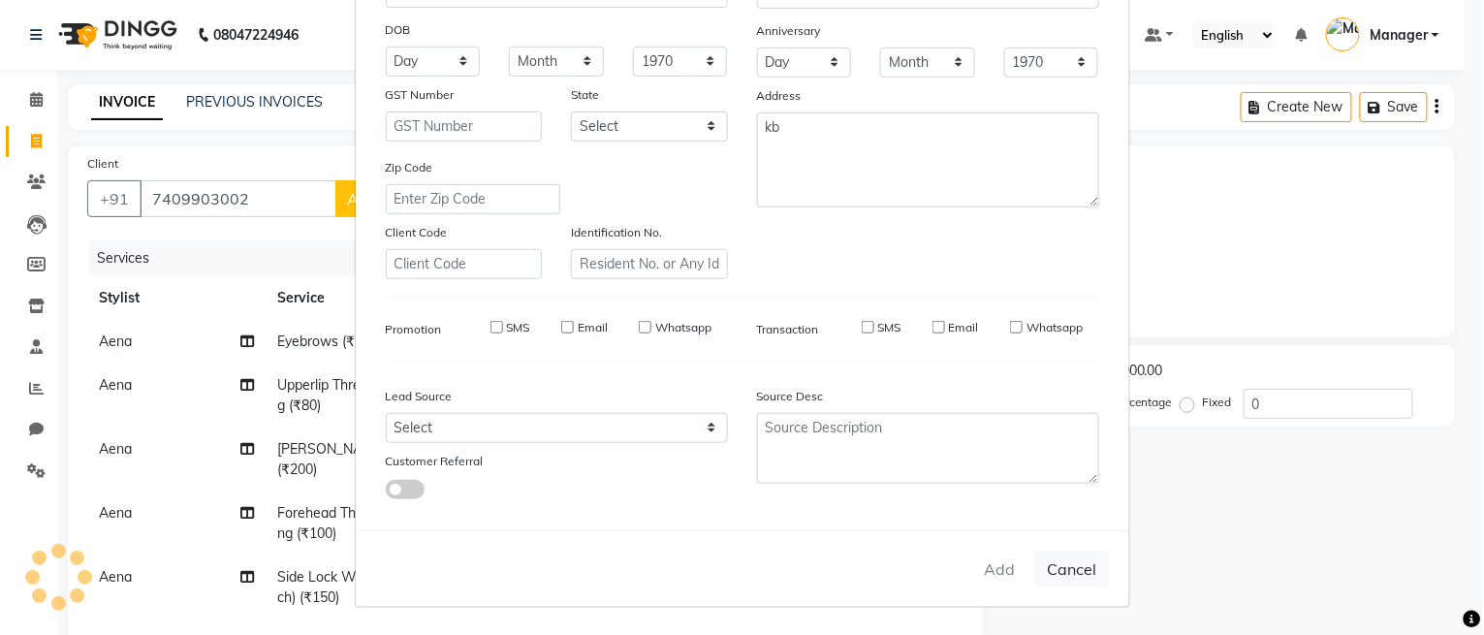
select select
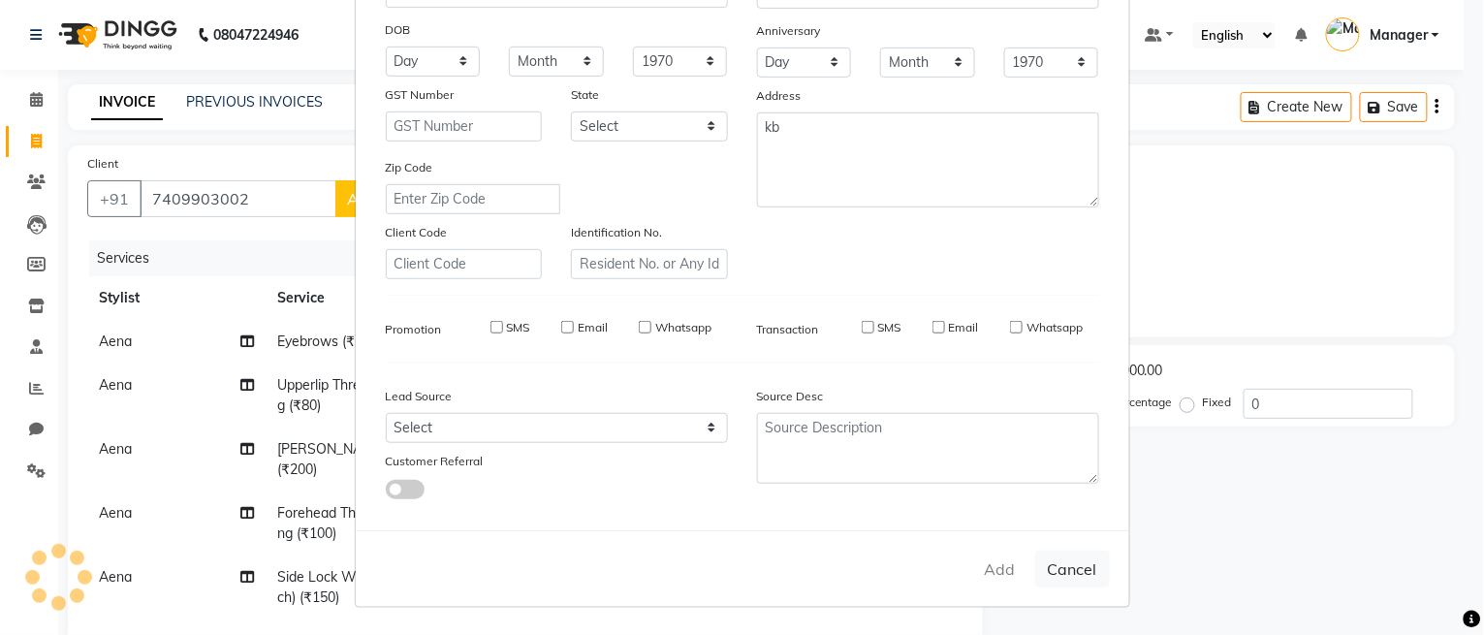
select select
checkbox input "false"
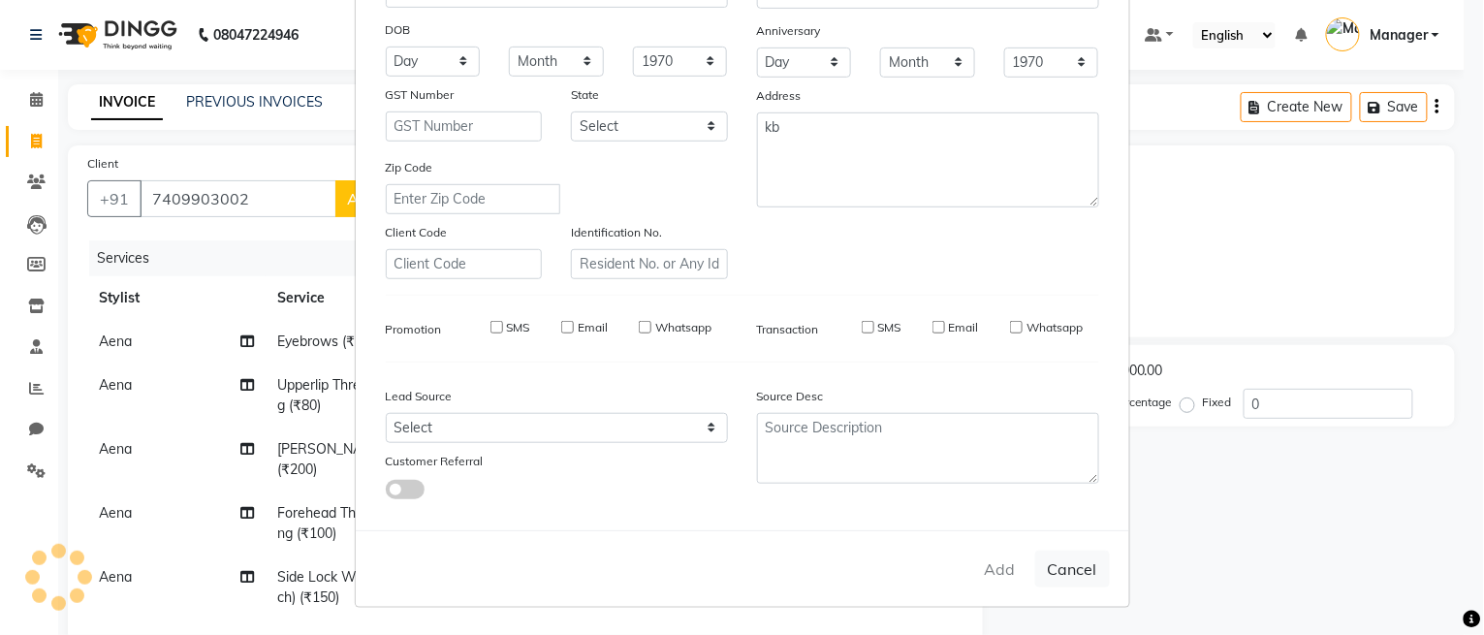
checkbox input "false"
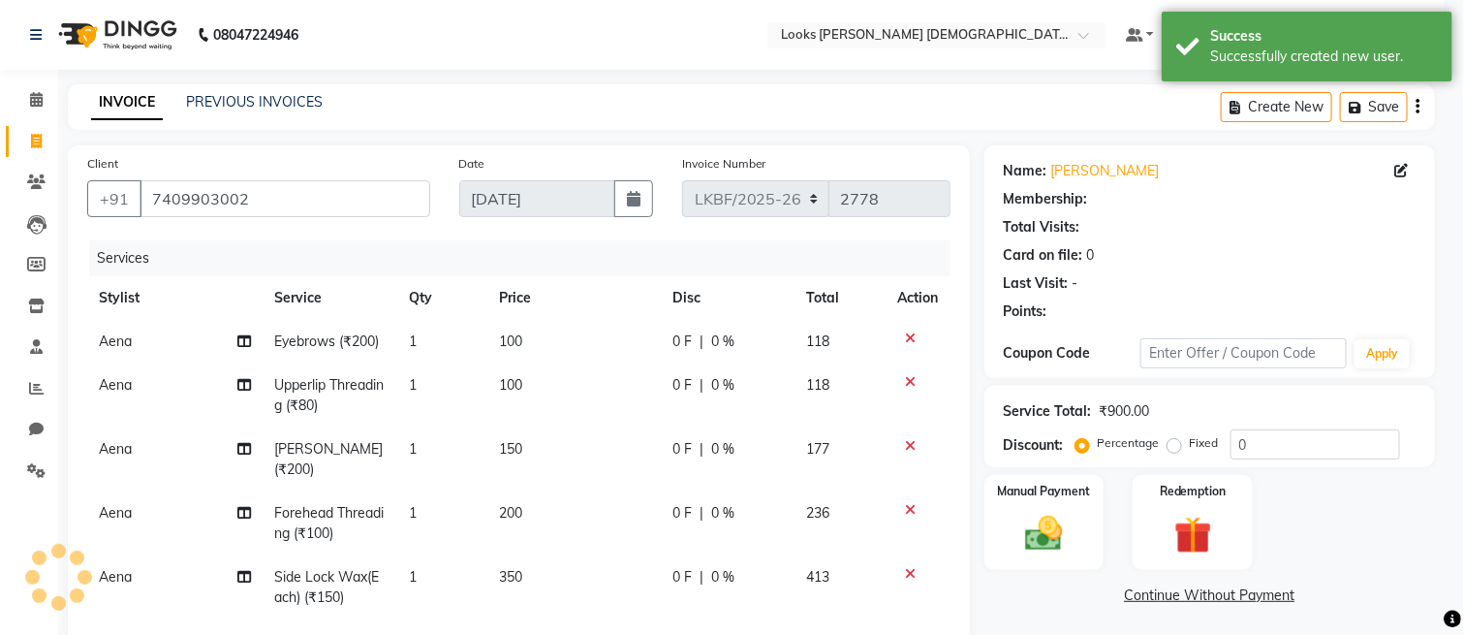
select select "1: Object"
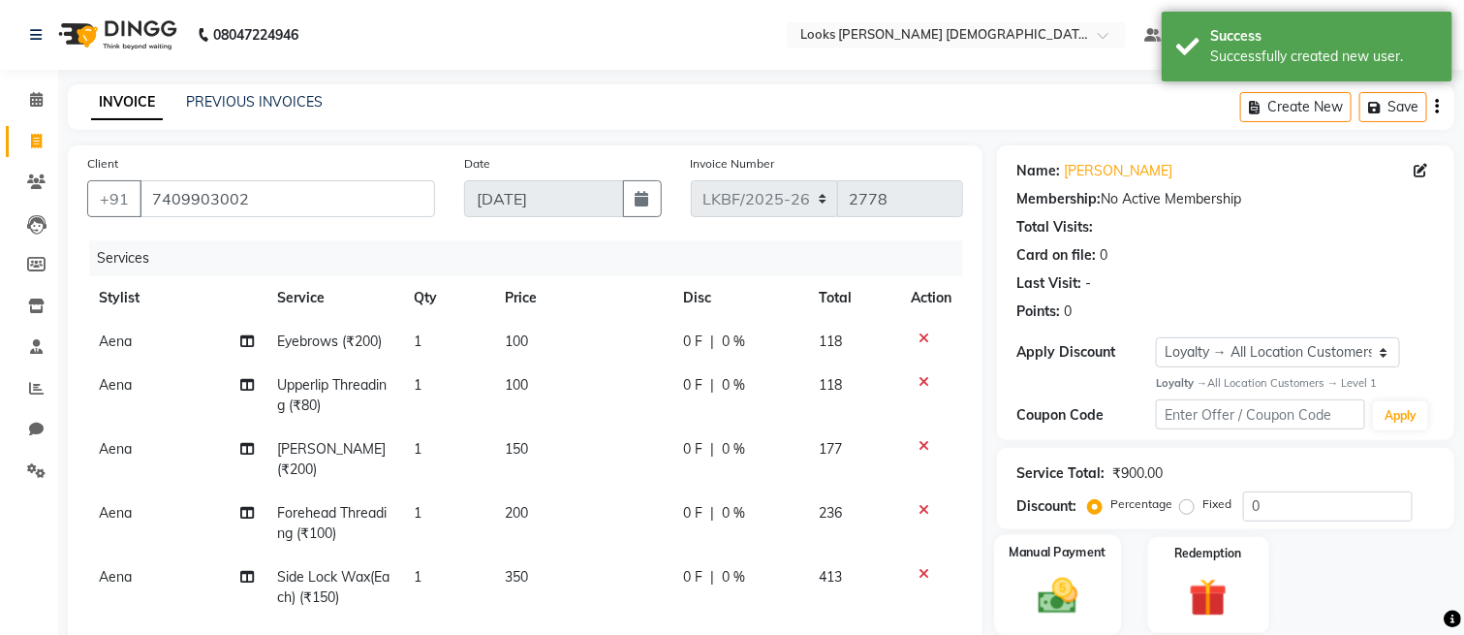
scroll to position [129, 0]
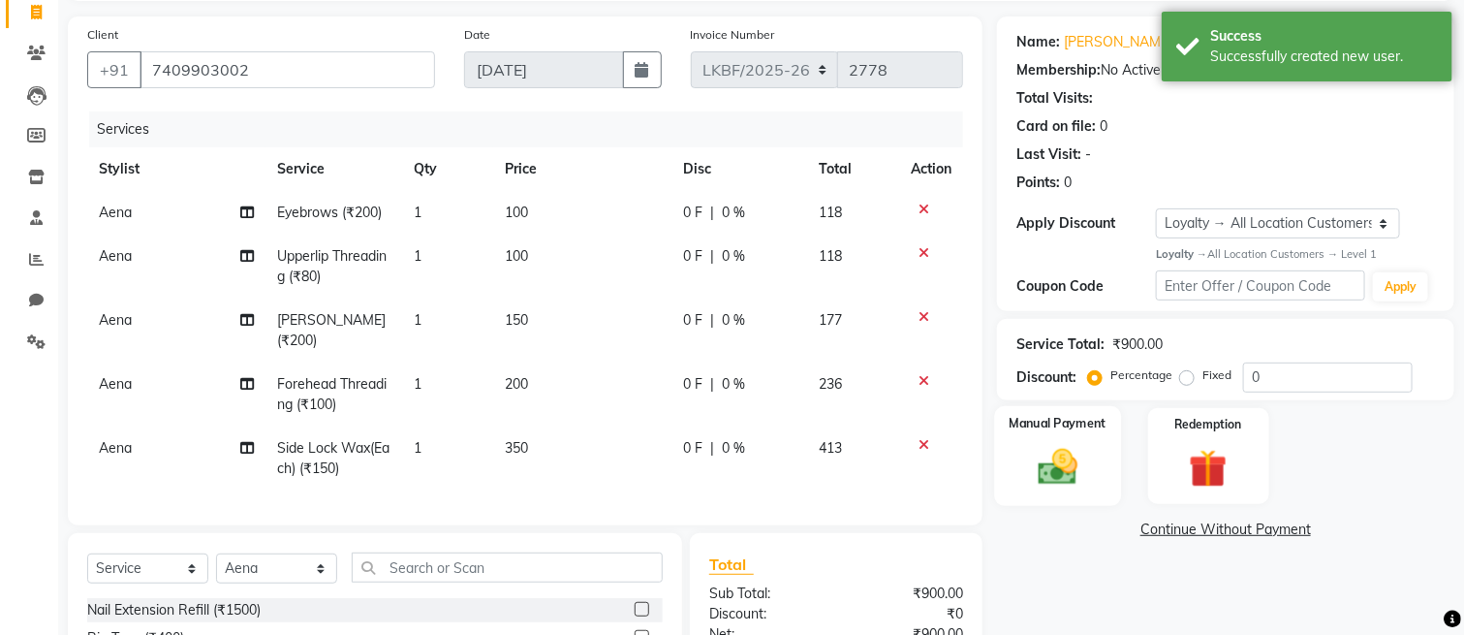
click at [1053, 465] on img at bounding box center [1057, 467] width 65 height 46
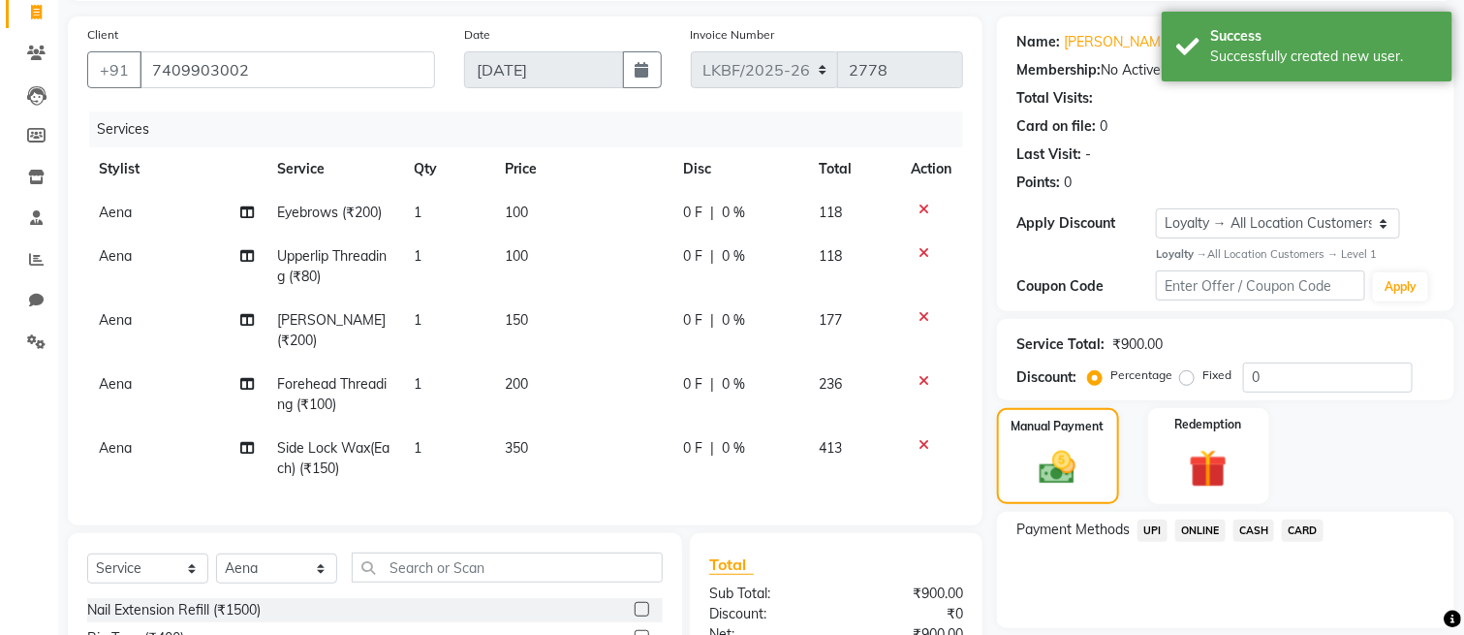
click at [1150, 533] on span "UPI" at bounding box center [1153, 530] width 30 height 22
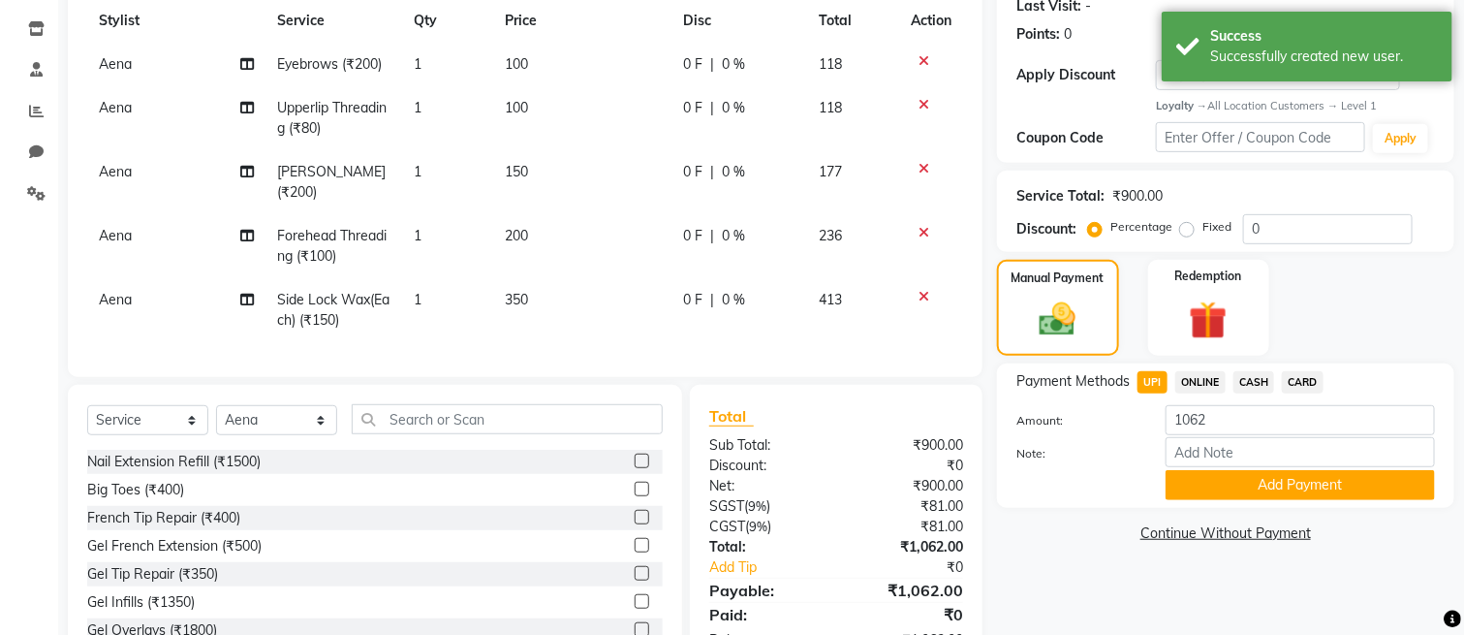
scroll to position [361, 0]
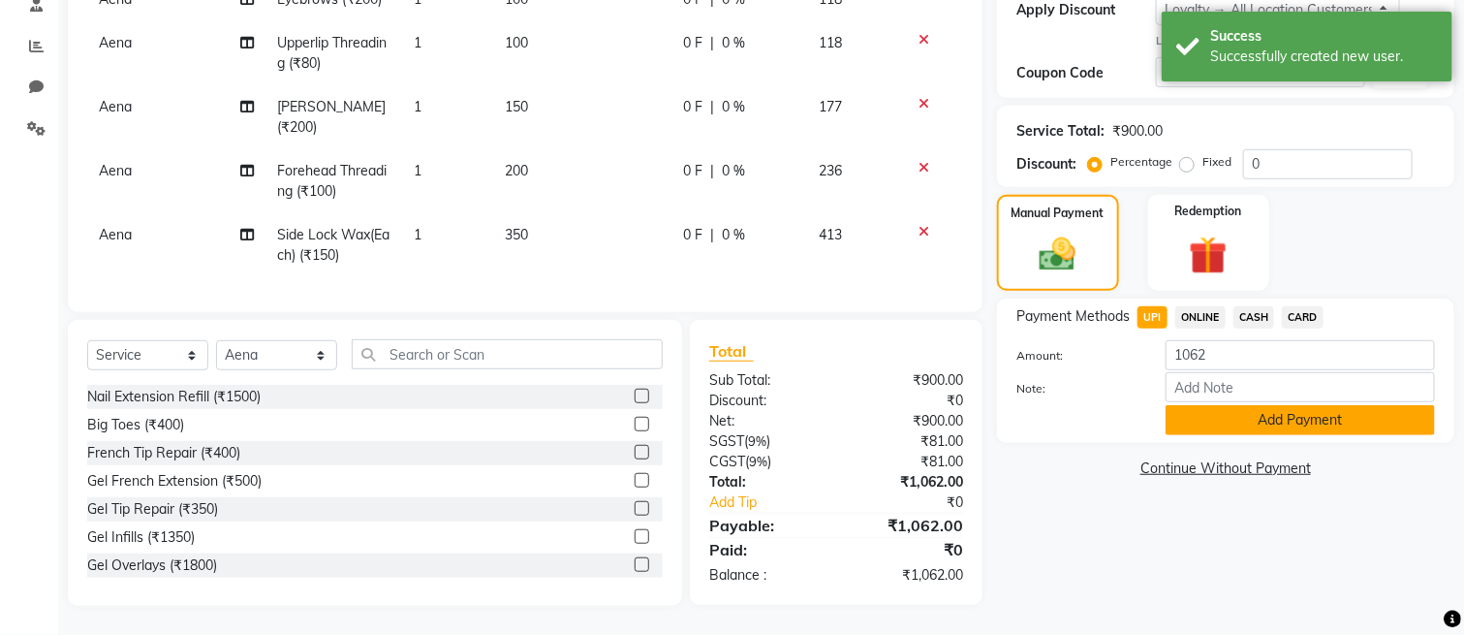
click at [1185, 406] on button "Add Payment" at bounding box center [1300, 420] width 269 height 30
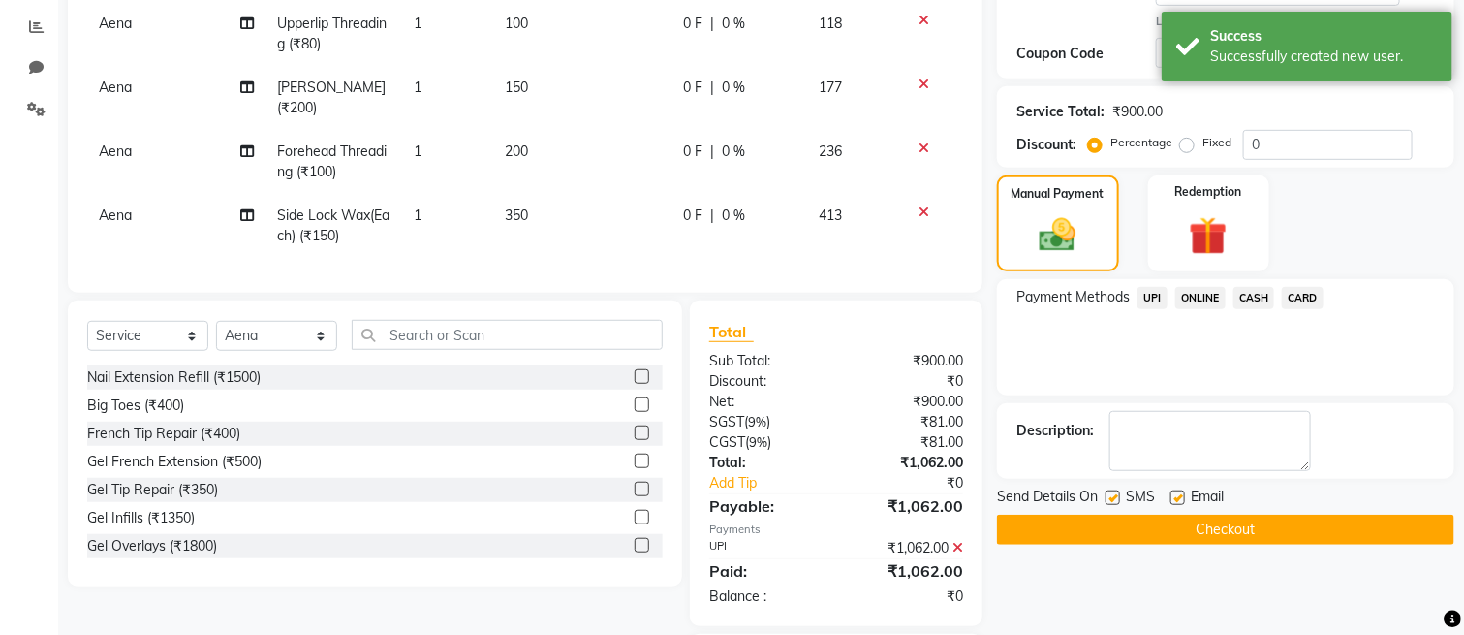
click at [1056, 530] on button "Checkout" at bounding box center [1225, 530] width 457 height 30
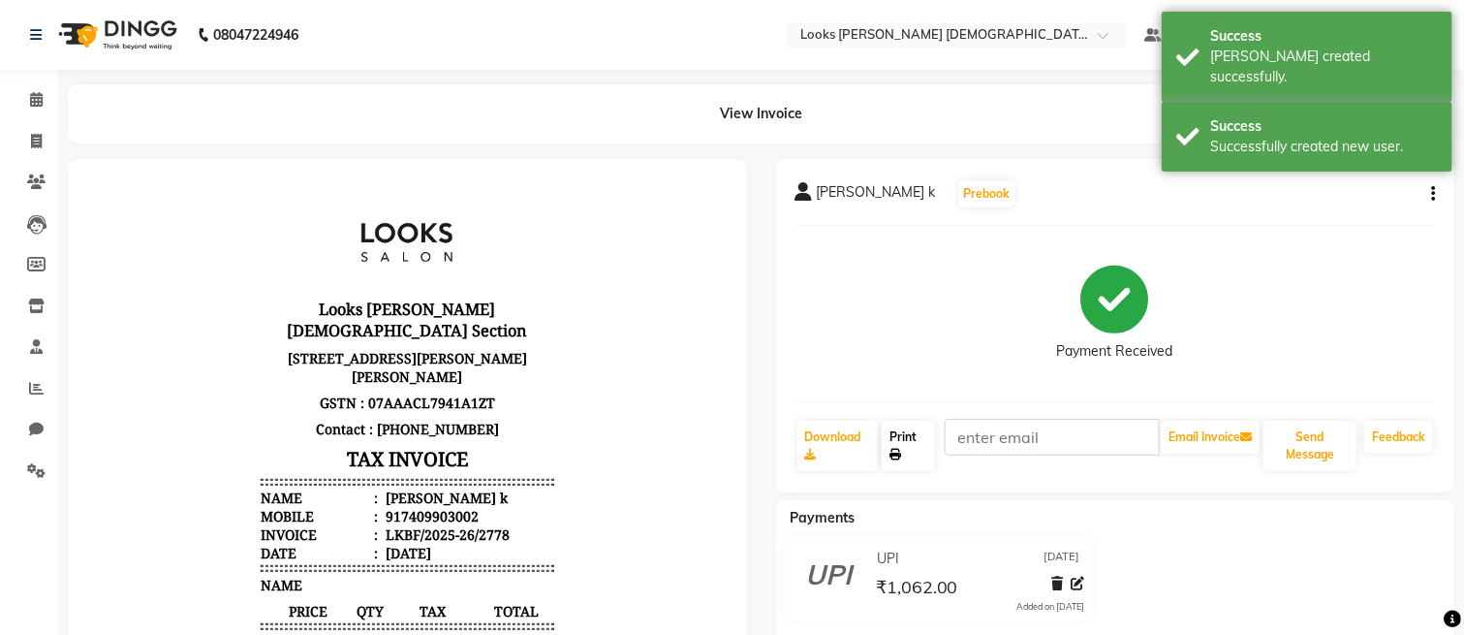
click at [895, 449] on icon at bounding box center [896, 455] width 12 height 12
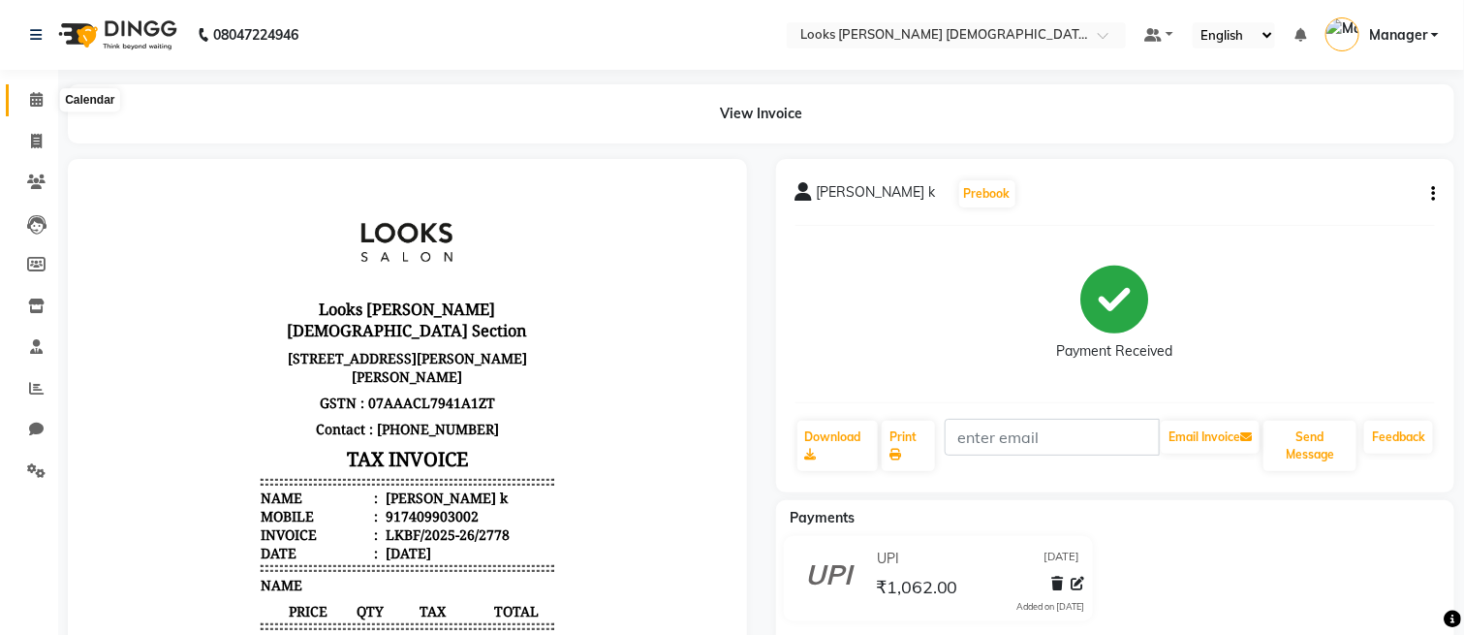
click at [41, 104] on icon at bounding box center [36, 99] width 13 height 15
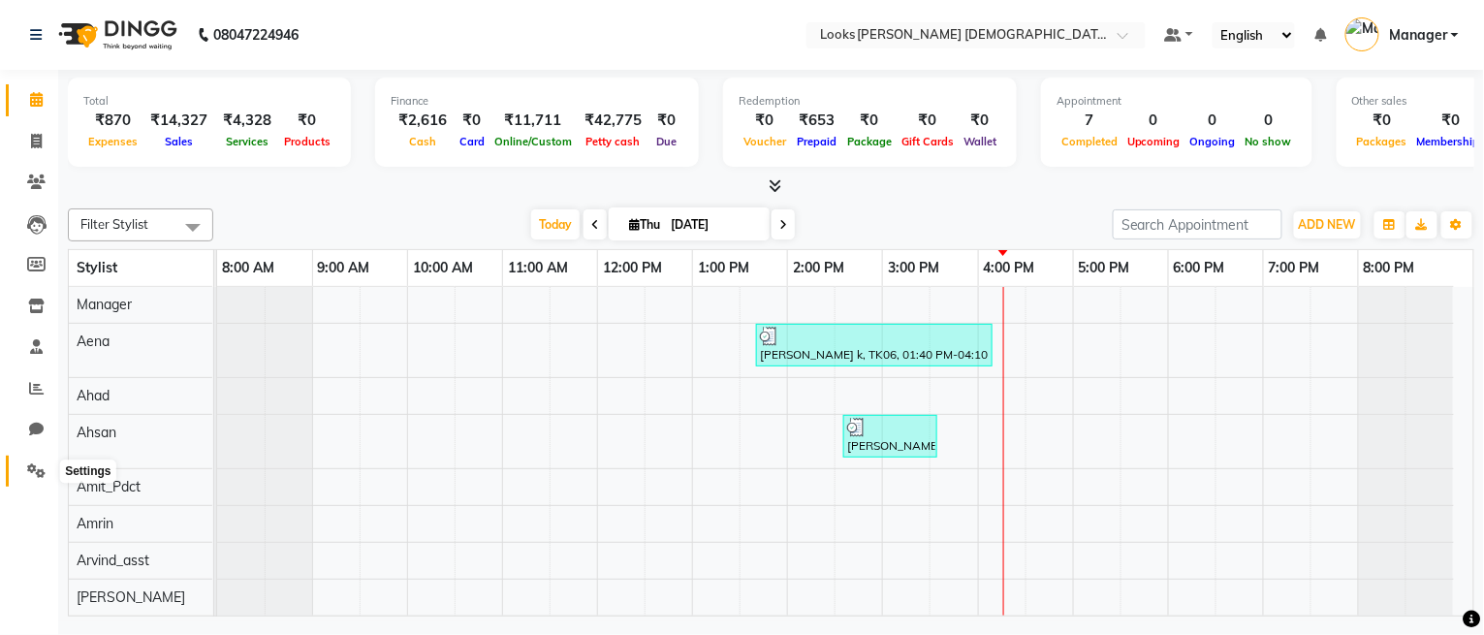
click at [28, 461] on span at bounding box center [36, 471] width 34 height 22
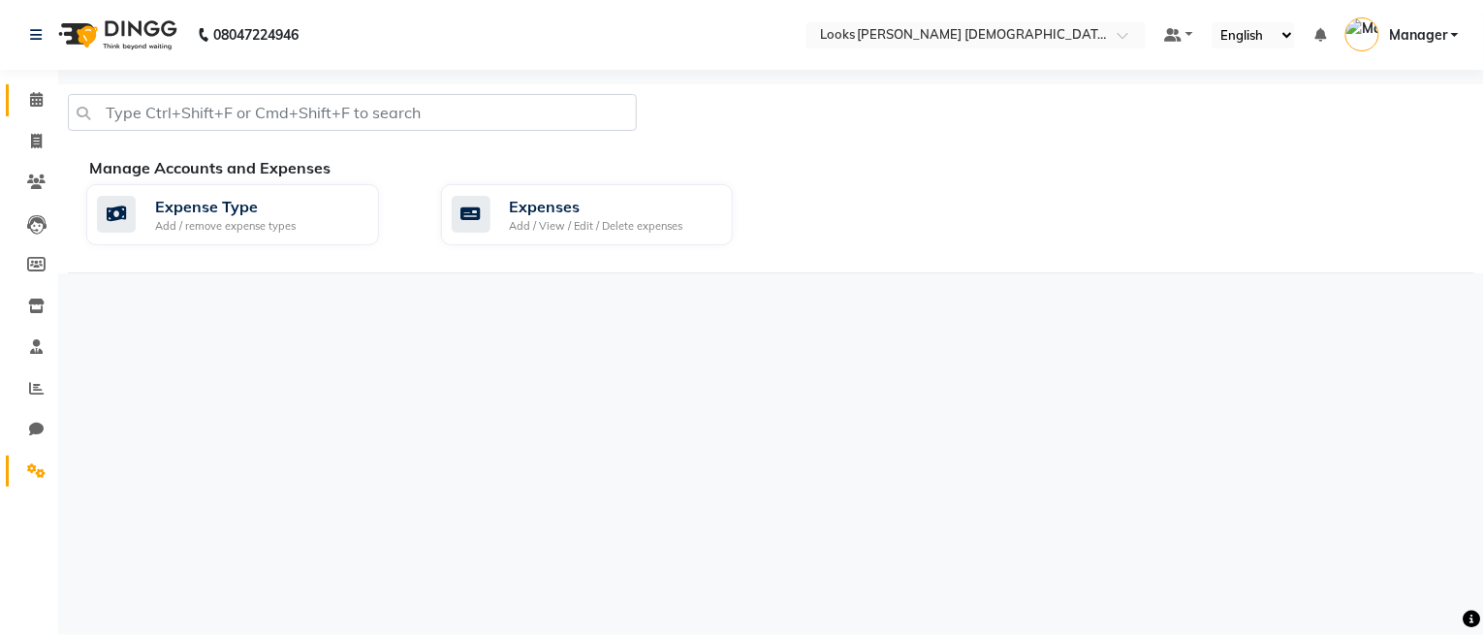
click at [47, 113] on link "Calendar" at bounding box center [29, 100] width 47 height 32
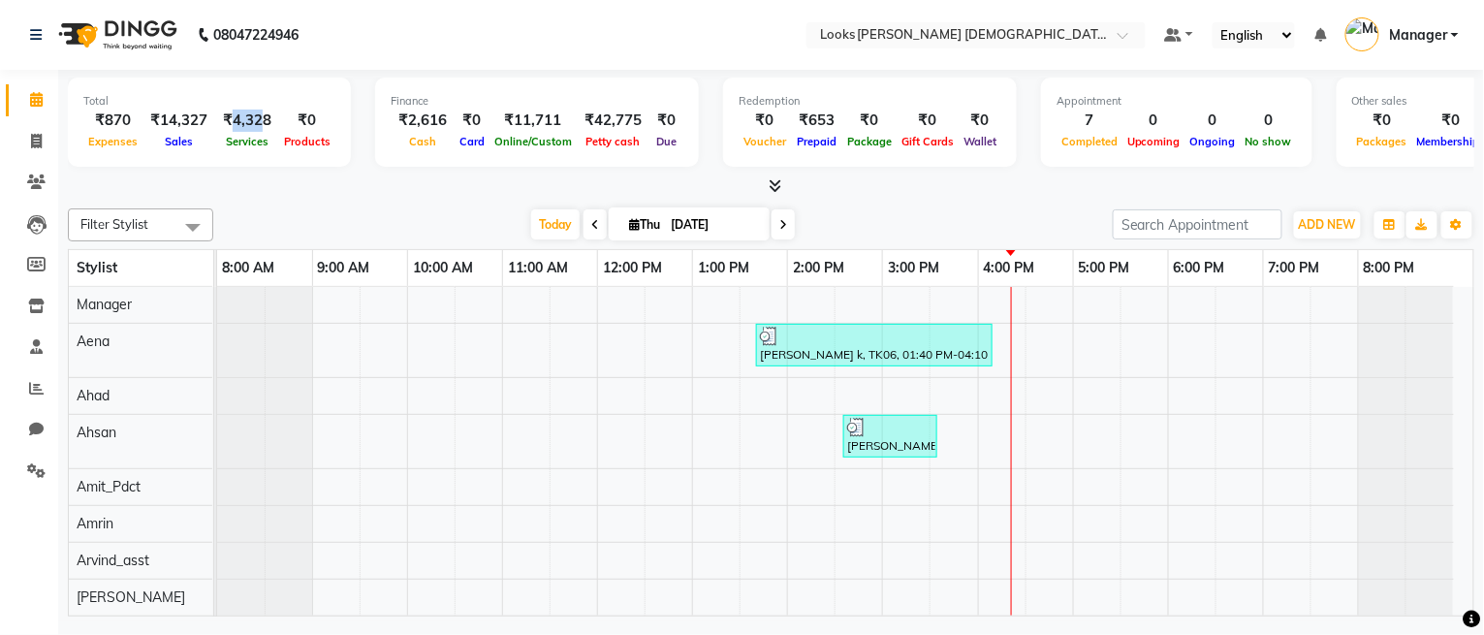
drag, startPoint x: 226, startPoint y: 111, endPoint x: 256, endPoint y: 112, distance: 30.1
click at [256, 112] on div "₹4,328" at bounding box center [247, 121] width 64 height 22
click at [281, 127] on div "₹0" at bounding box center [307, 121] width 56 height 22
drag, startPoint x: 157, startPoint y: 117, endPoint x: 207, endPoint y: 112, distance: 50.6
click at [207, 112] on div "₹14,327" at bounding box center [178, 121] width 73 height 22
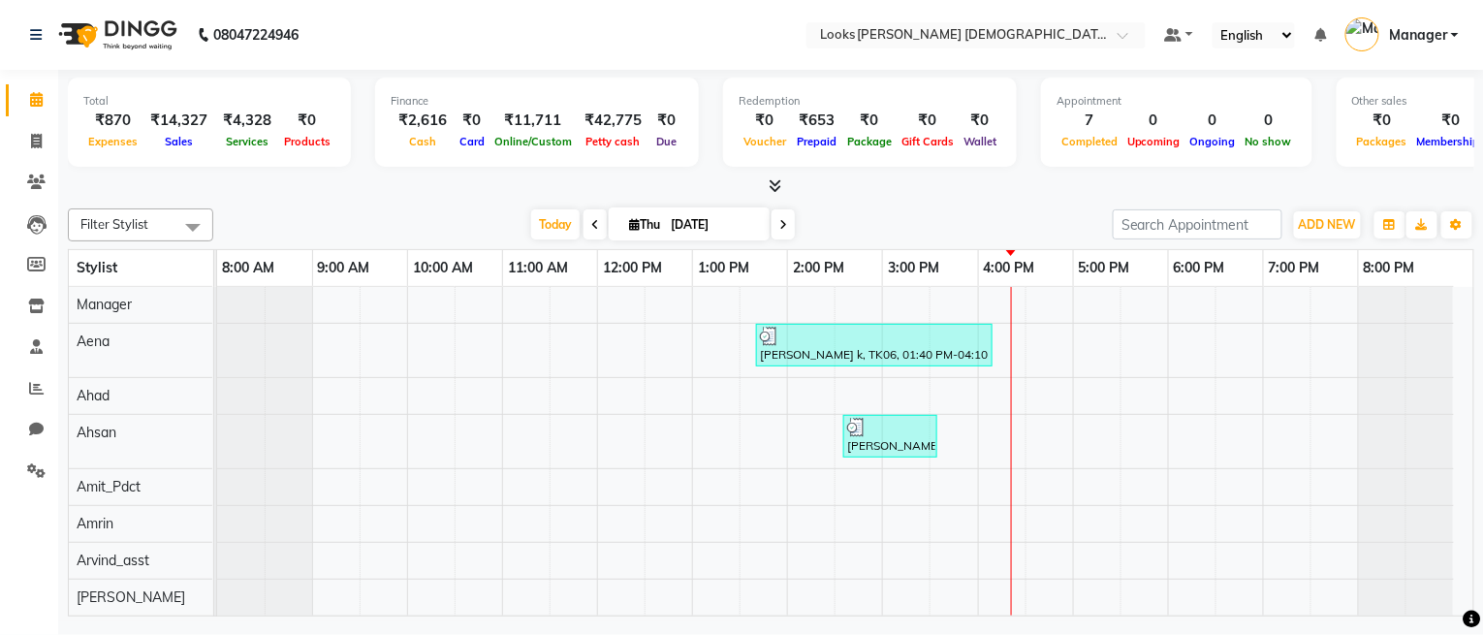
click at [196, 145] on div "Sales" at bounding box center [178, 141] width 73 height 20
